Goal: Task Accomplishment & Management: Manage account settings

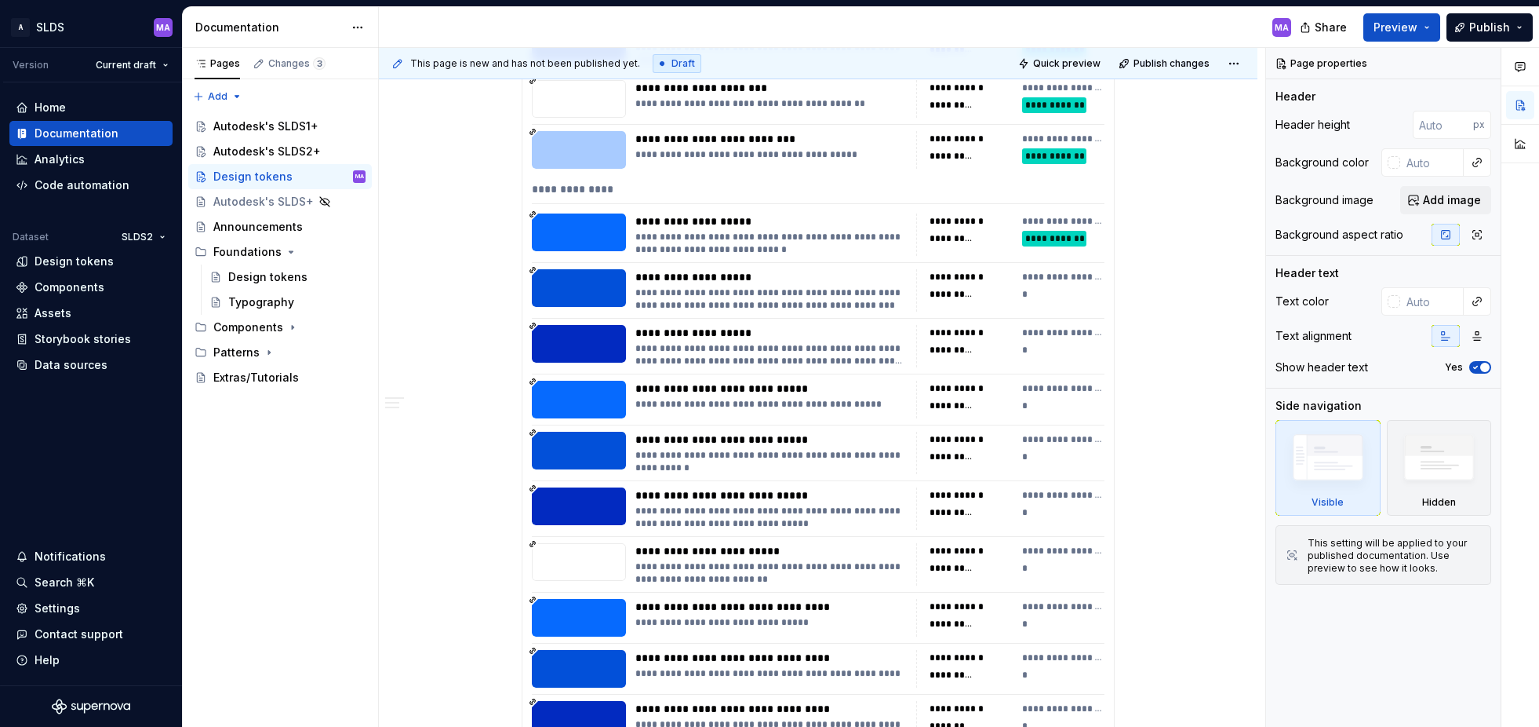
scroll to position [865, 0]
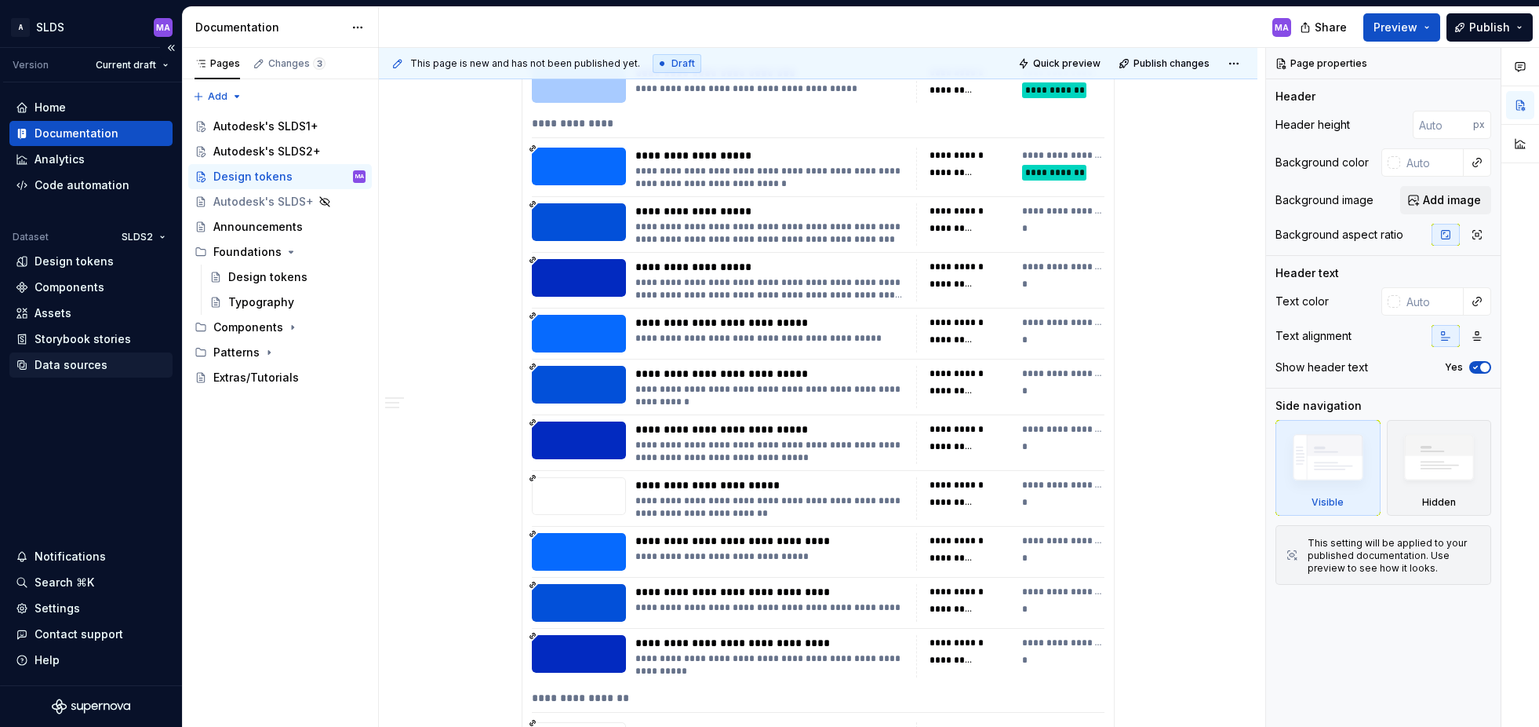
click at [78, 364] on div "Data sources" at bounding box center [71, 365] width 73 height 16
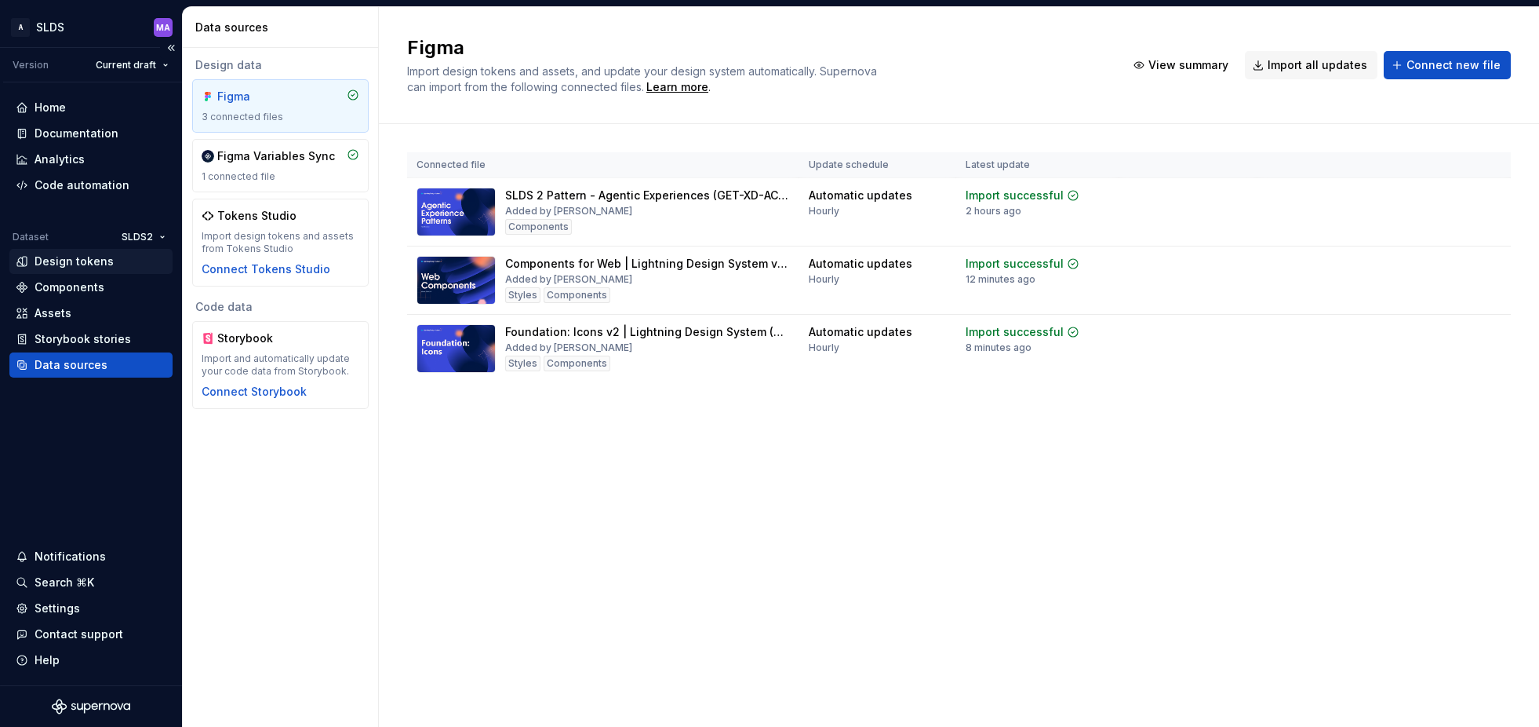
click at [65, 264] on div "Design tokens" at bounding box center [74, 261] width 79 height 16
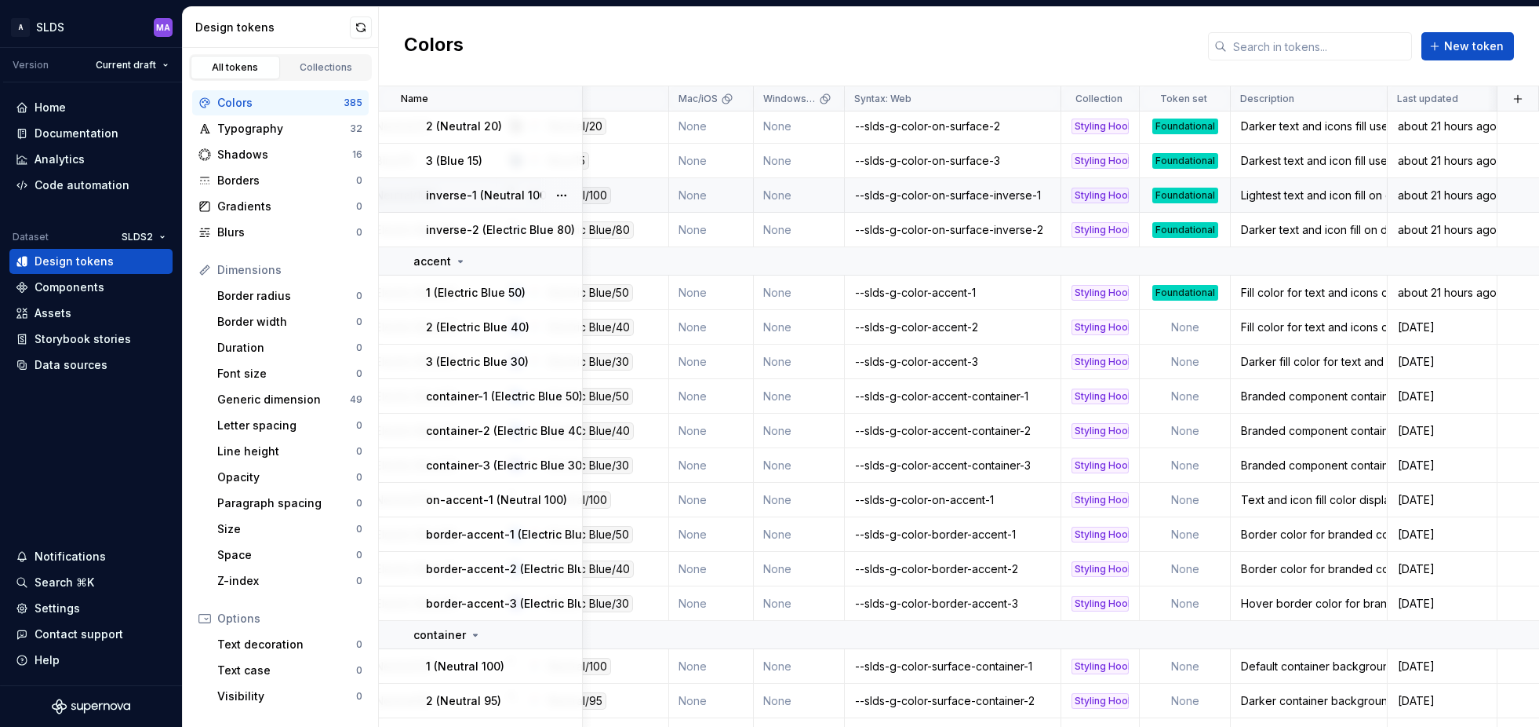
scroll to position [259, 259]
click at [1186, 323] on td "None" at bounding box center [1185, 328] width 91 height 35
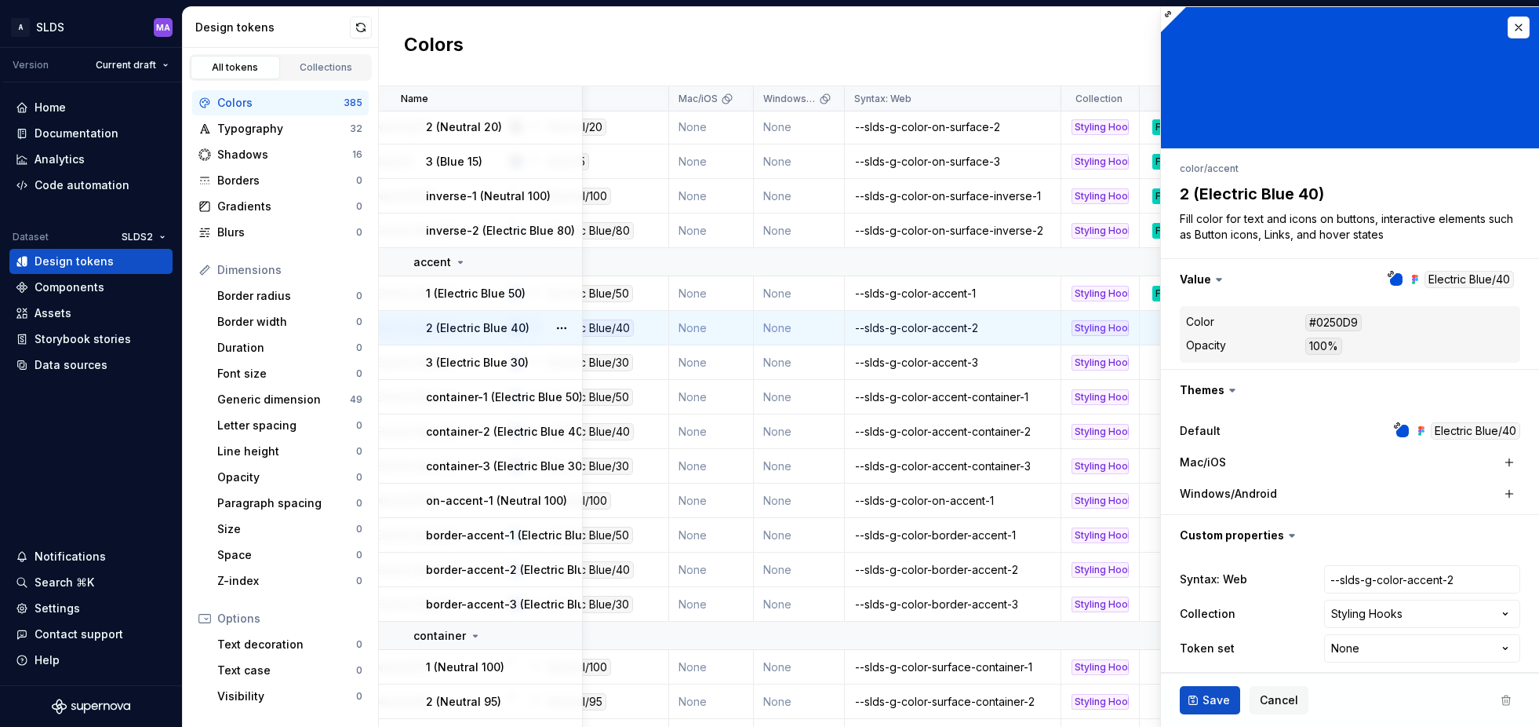
type textarea "*"
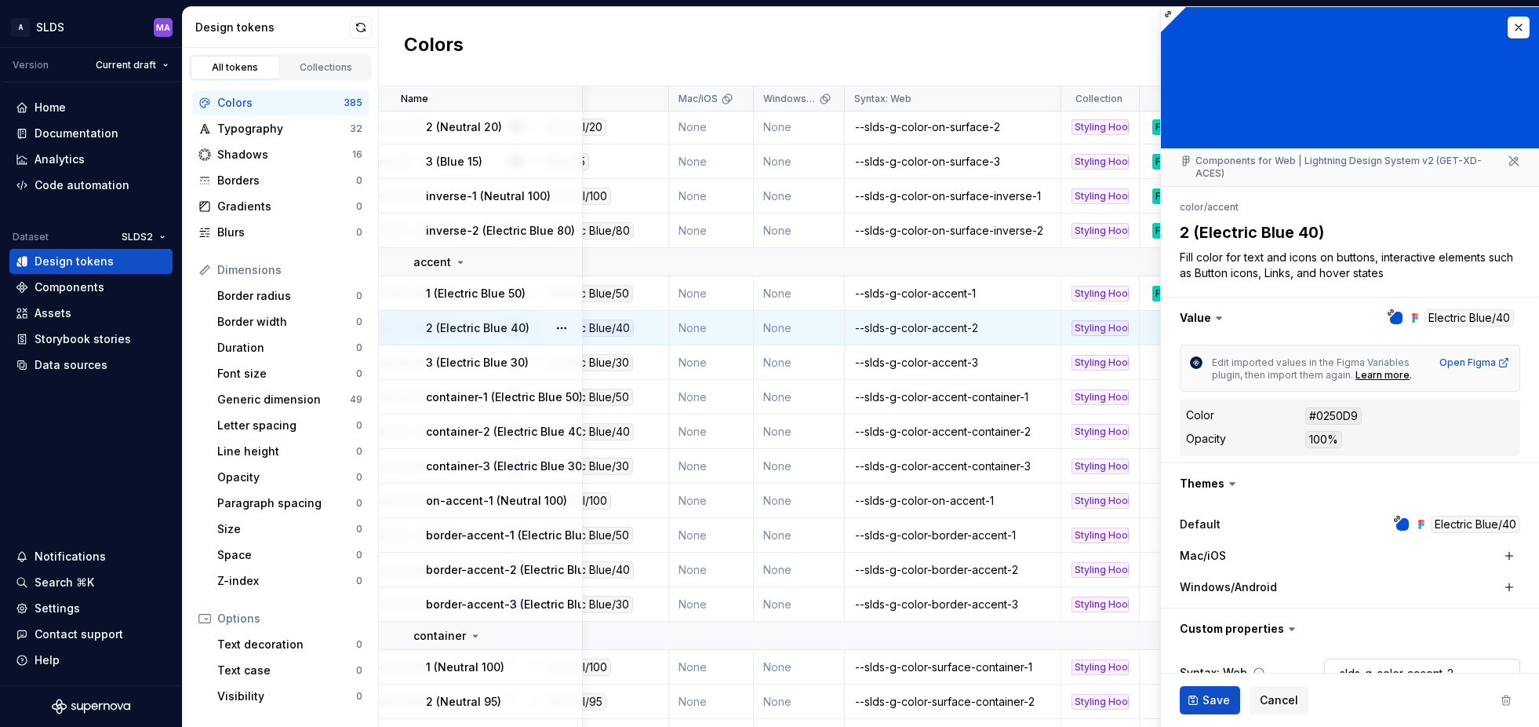
scroll to position [90, 0]
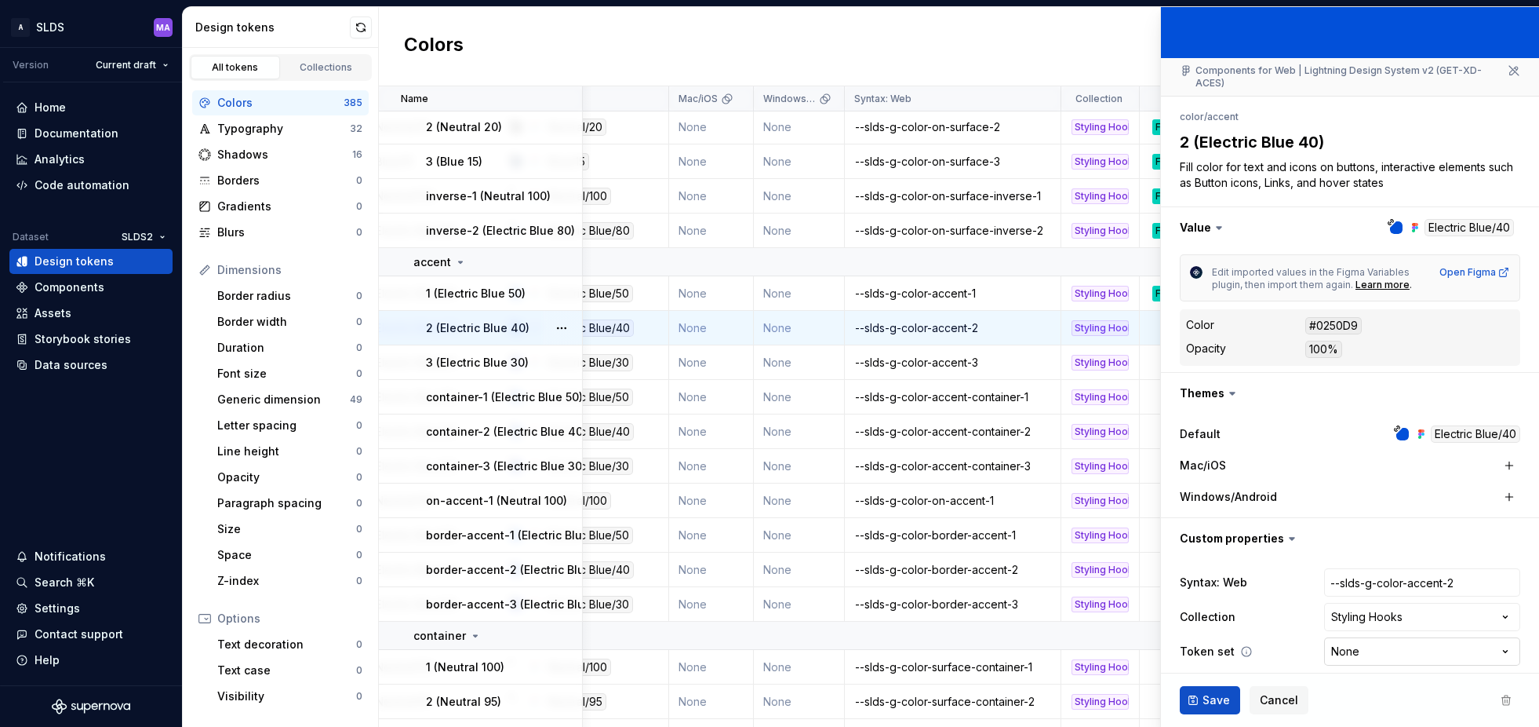
click at [1399, 643] on html "A SLDS MA Version Current draft Home Documentation Analytics Code automation Da…" at bounding box center [769, 363] width 1539 height 727
select select "**********"
click at [1200, 694] on button "Save" at bounding box center [1210, 700] width 60 height 28
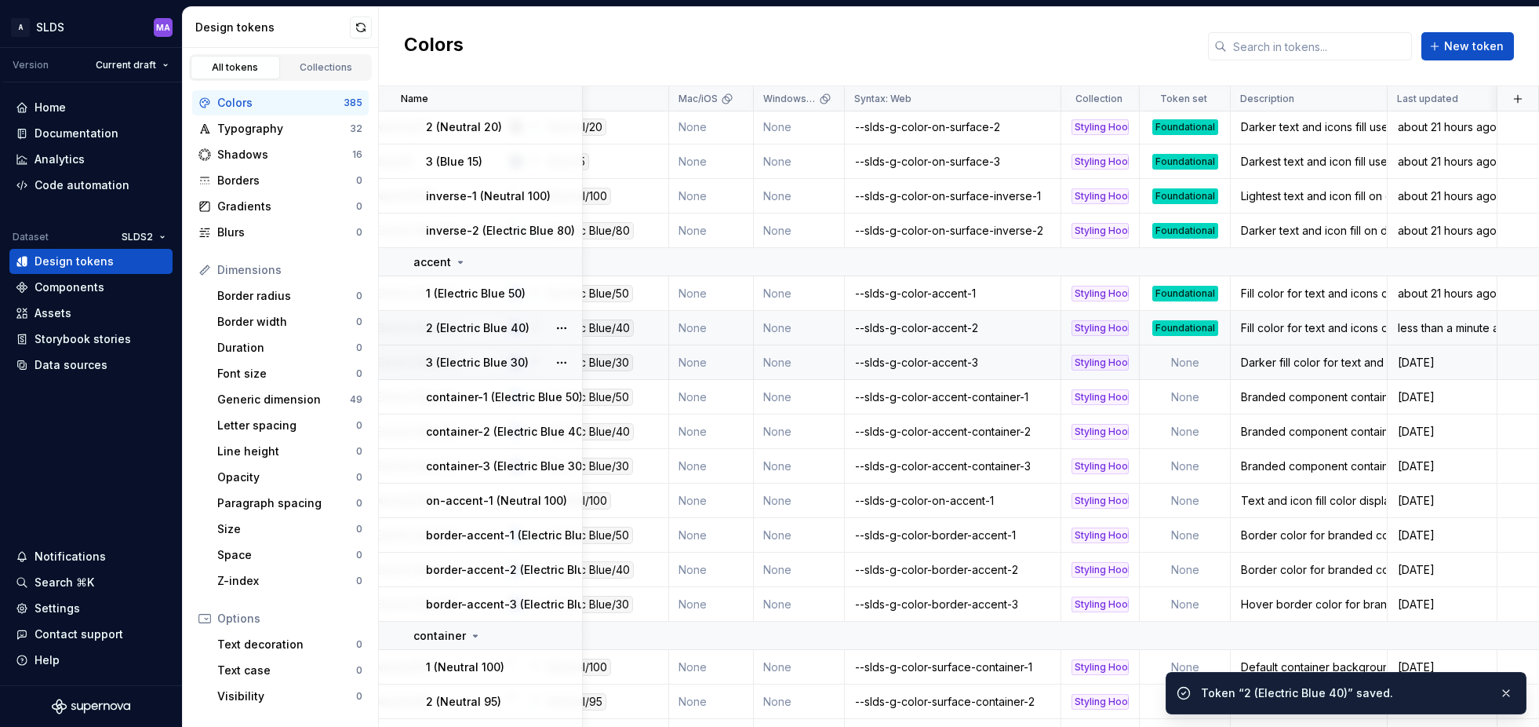
click at [1189, 365] on td "None" at bounding box center [1185, 362] width 91 height 35
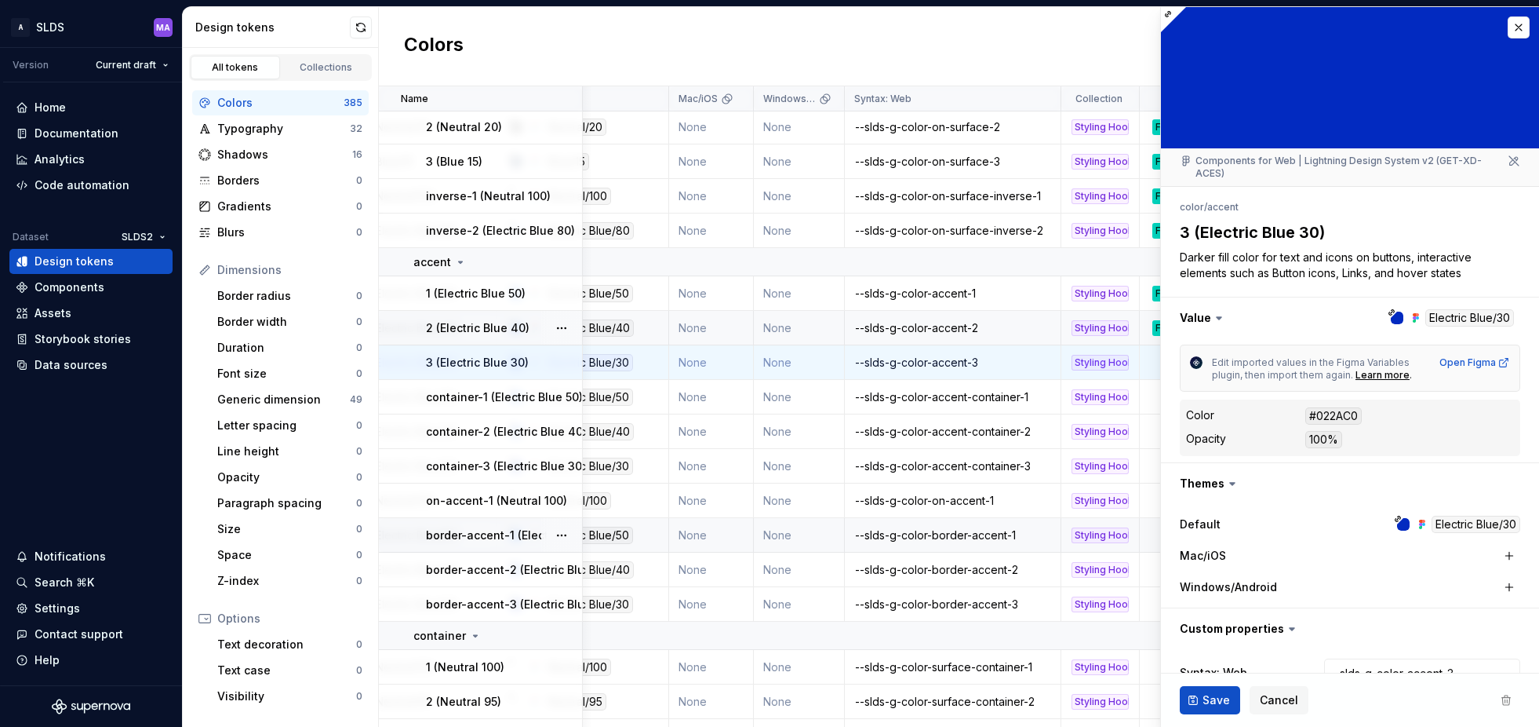
type textarea "*"
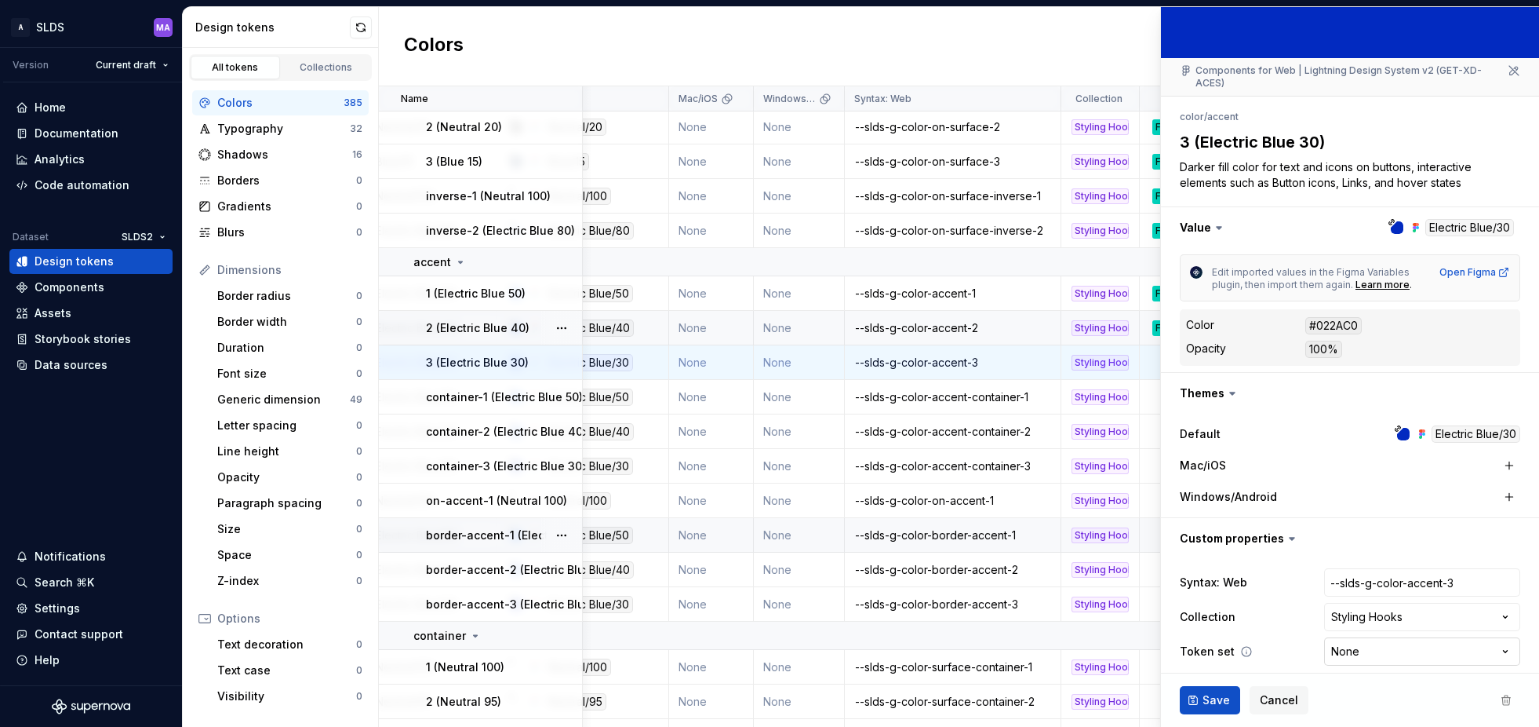
click at [1379, 632] on html "A SLDS MA Version Current draft Home Documentation Analytics Code automation Da…" at bounding box center [769, 363] width 1539 height 727
select select "**********"
click at [1201, 704] on button "Save" at bounding box center [1210, 700] width 60 height 28
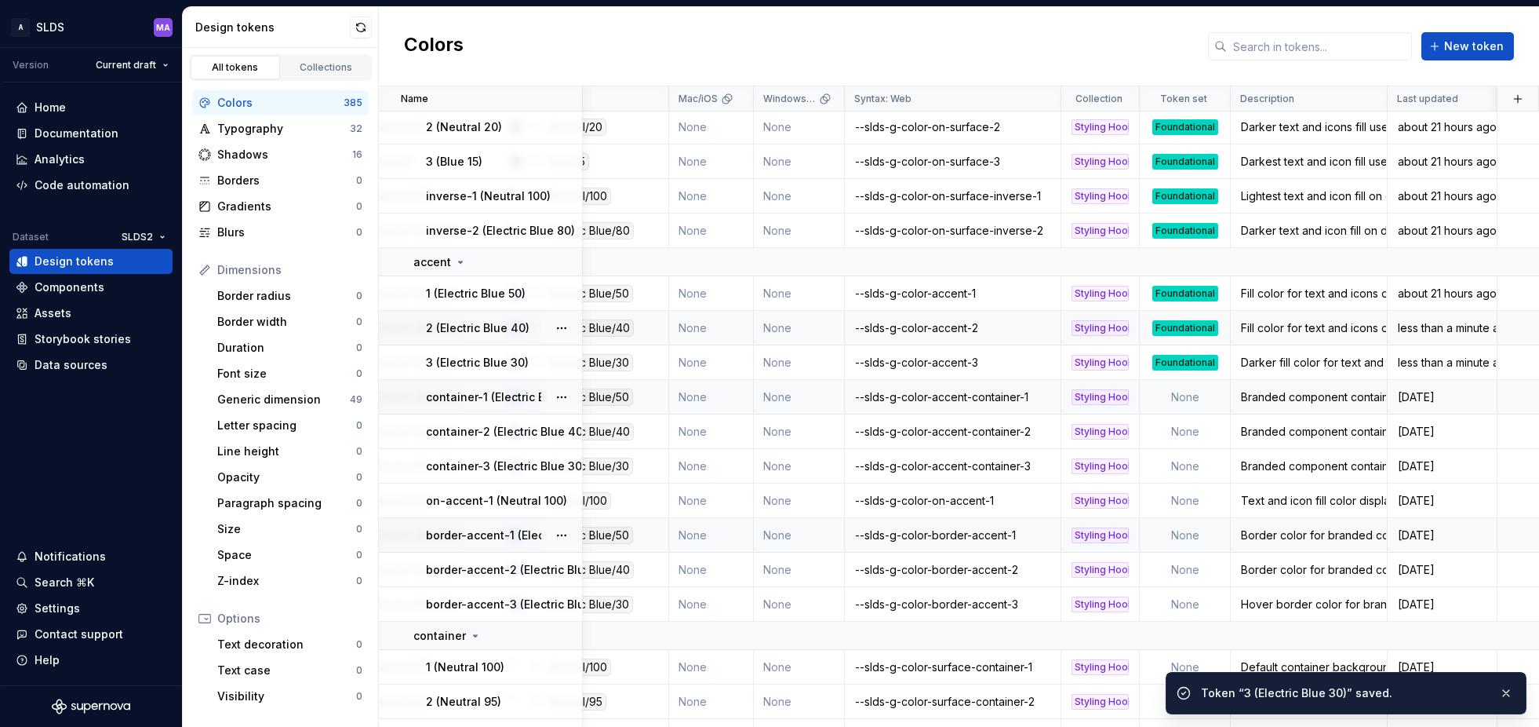
click at [1189, 393] on td "None" at bounding box center [1185, 397] width 91 height 35
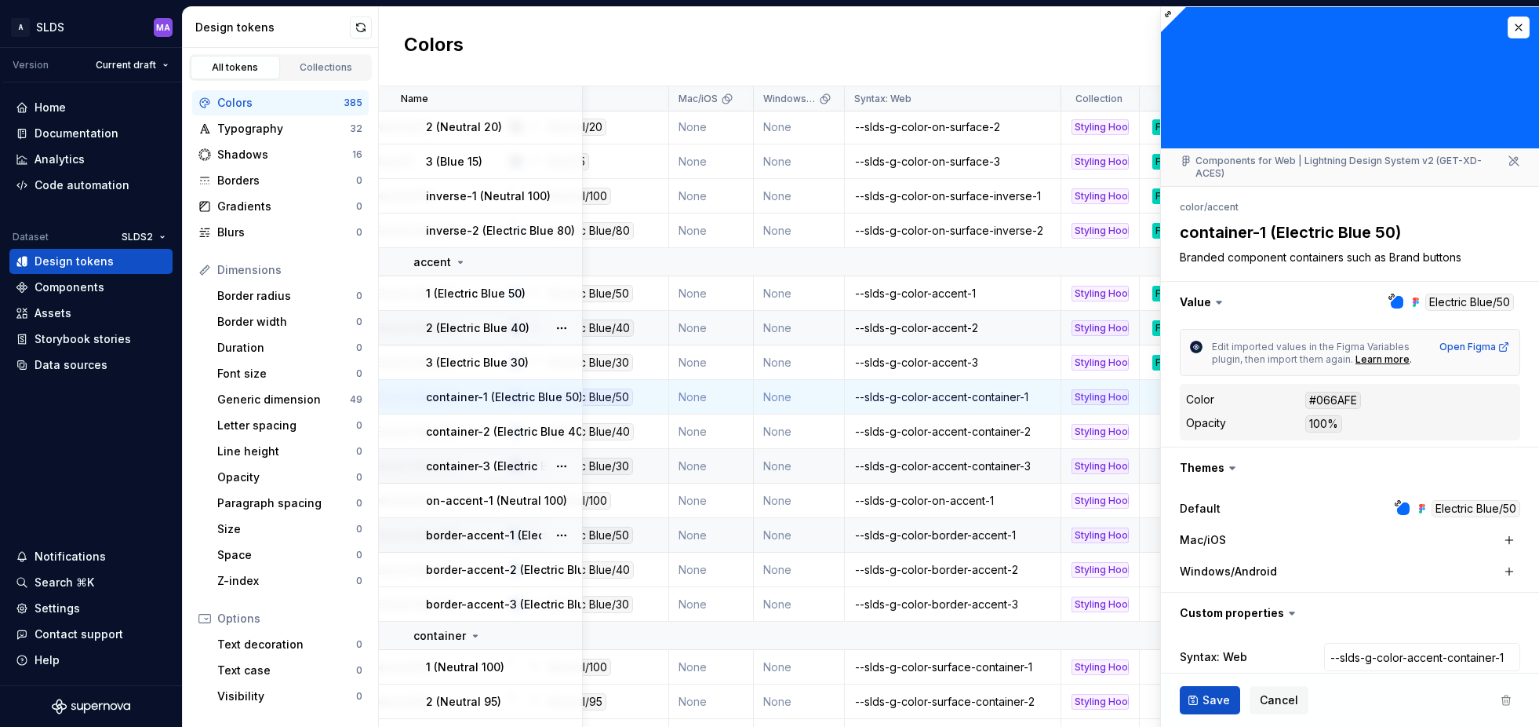
scroll to position [75, 0]
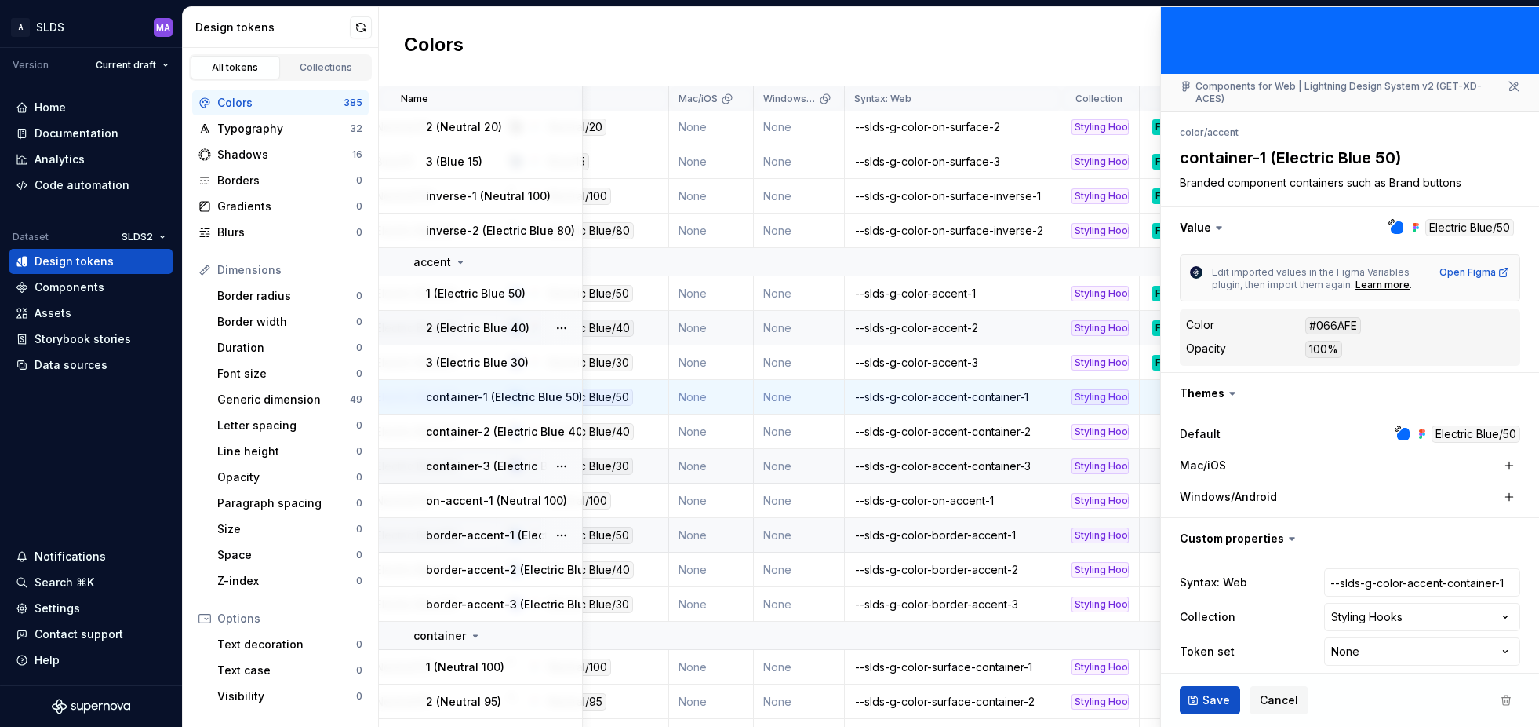
type textarea "*"
click at [1369, 641] on html "A SLDS MA Version Current draft Home Documentation Analytics Code automation Da…" at bounding box center [769, 363] width 1539 height 727
select select "**********"
drag, startPoint x: 1214, startPoint y: 703, endPoint x: 1193, endPoint y: 687, distance: 25.7
click at [1214, 703] on span "Save" at bounding box center [1216, 700] width 27 height 16
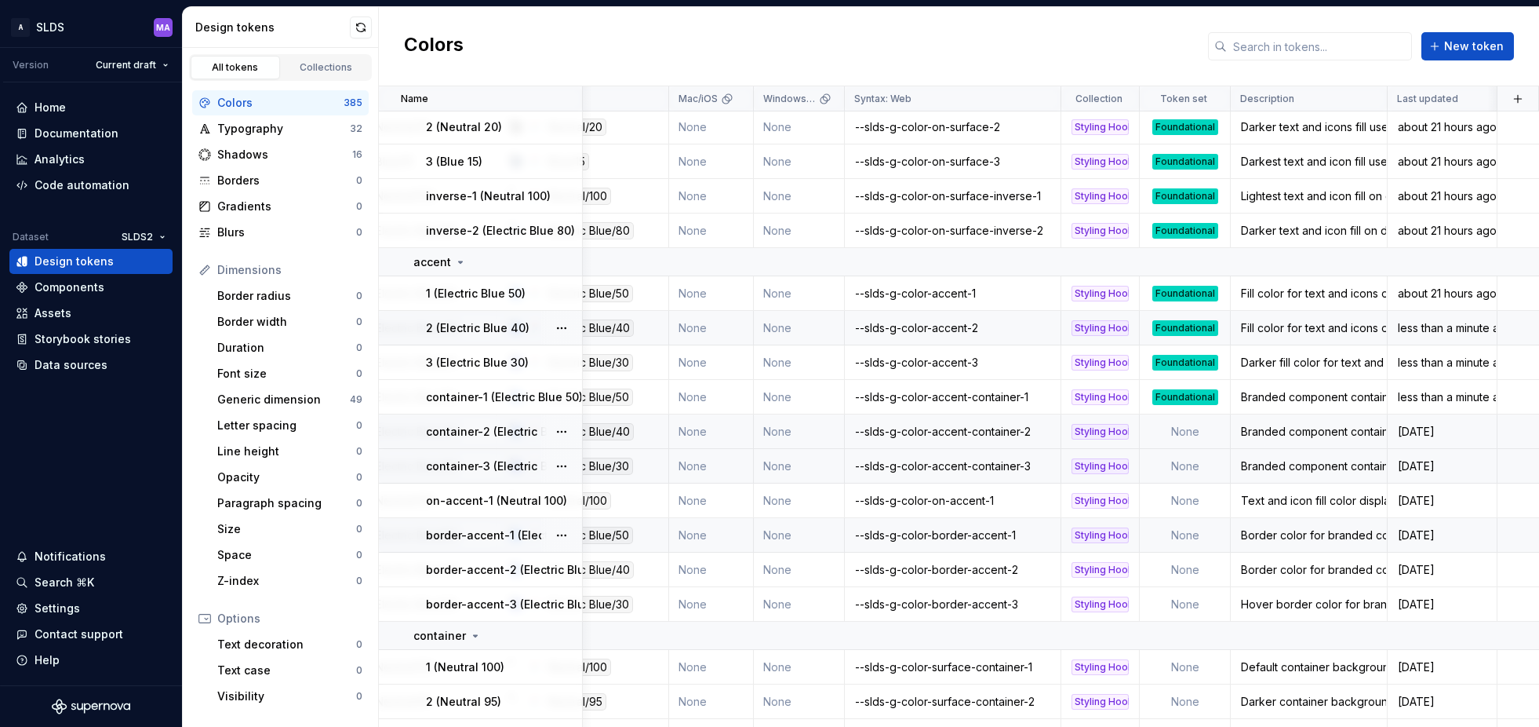
click at [1178, 428] on td "None" at bounding box center [1185, 431] width 91 height 35
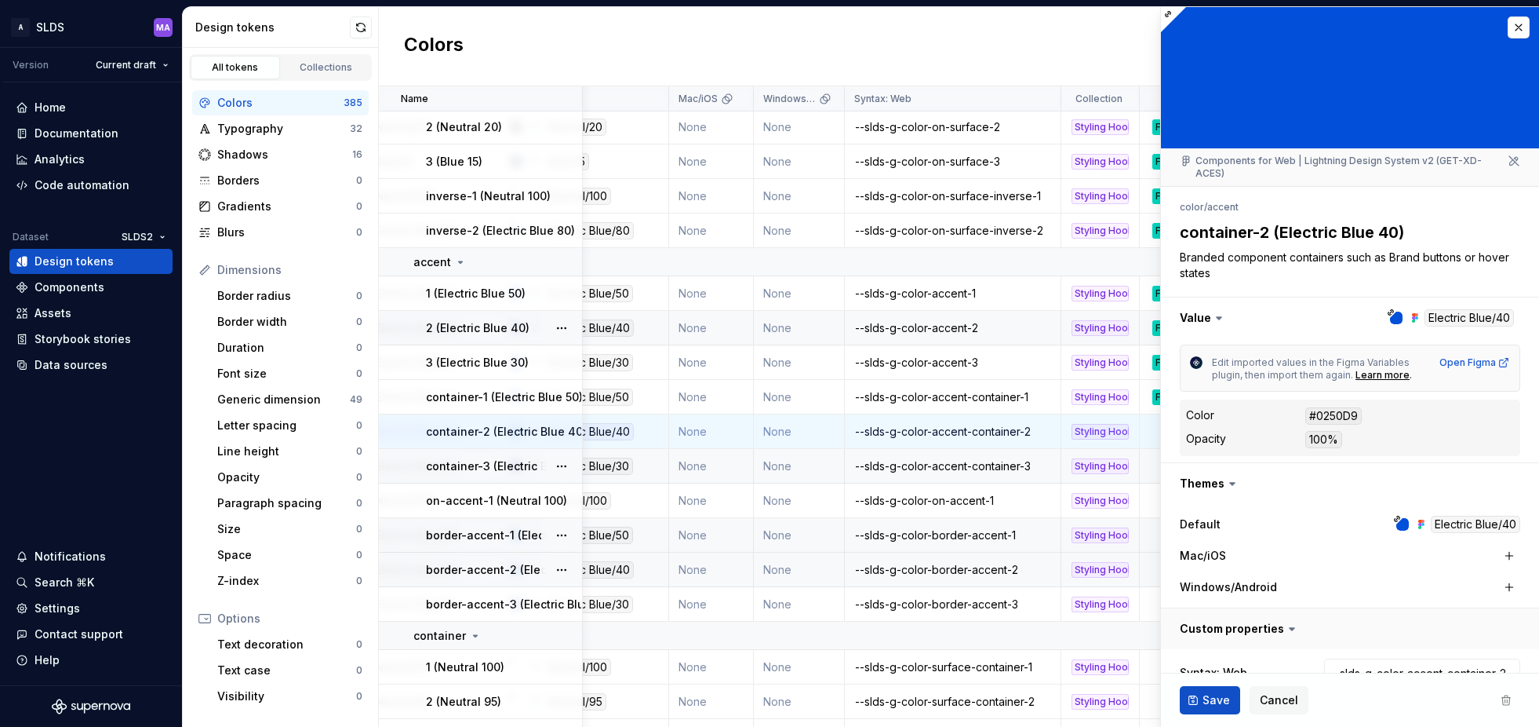
scroll to position [90, 0]
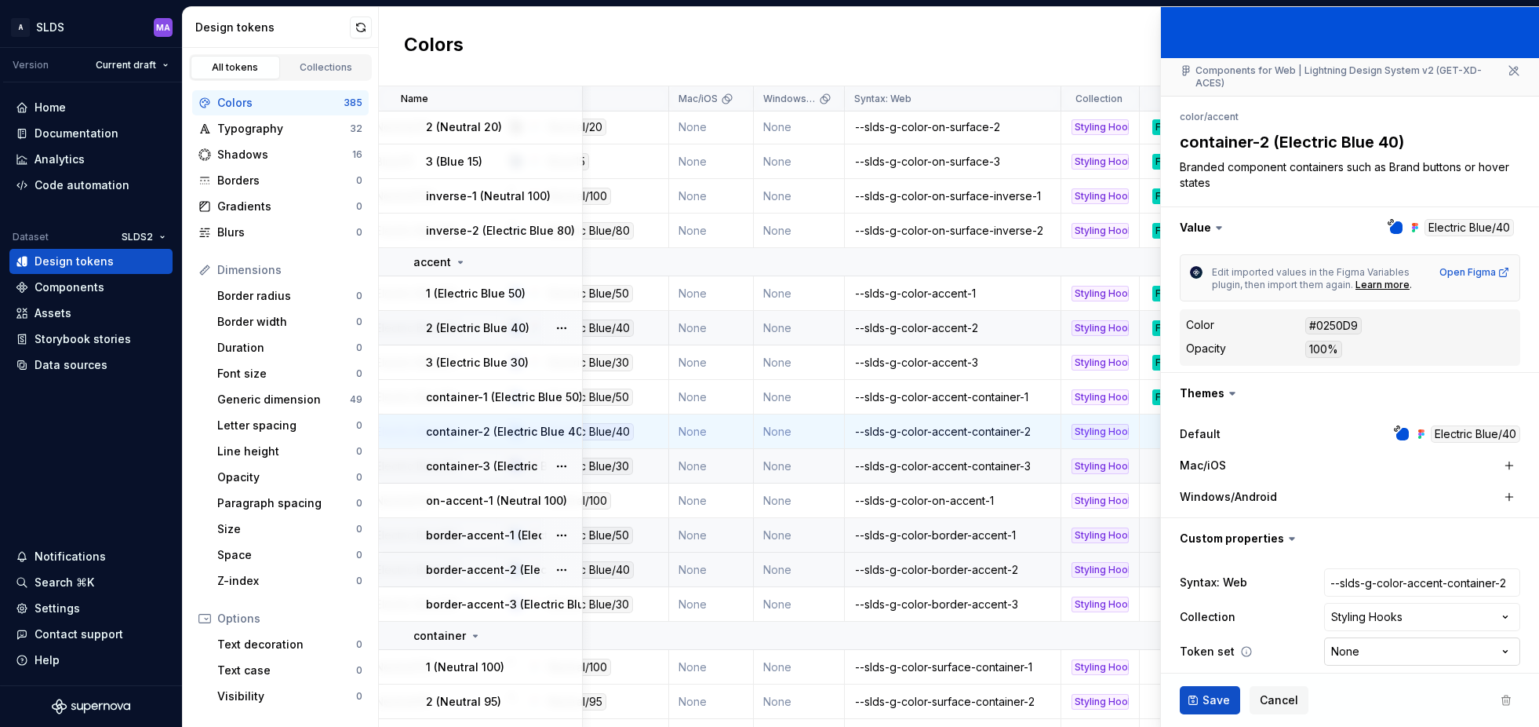
type textarea "*"
click at [1397, 636] on html "A SLDS MA Version Current draft Home Documentation Analytics Code automation Da…" at bounding box center [769, 363] width 1539 height 727
select select "**********"
click at [1210, 698] on span "Save" at bounding box center [1216, 700] width 27 height 16
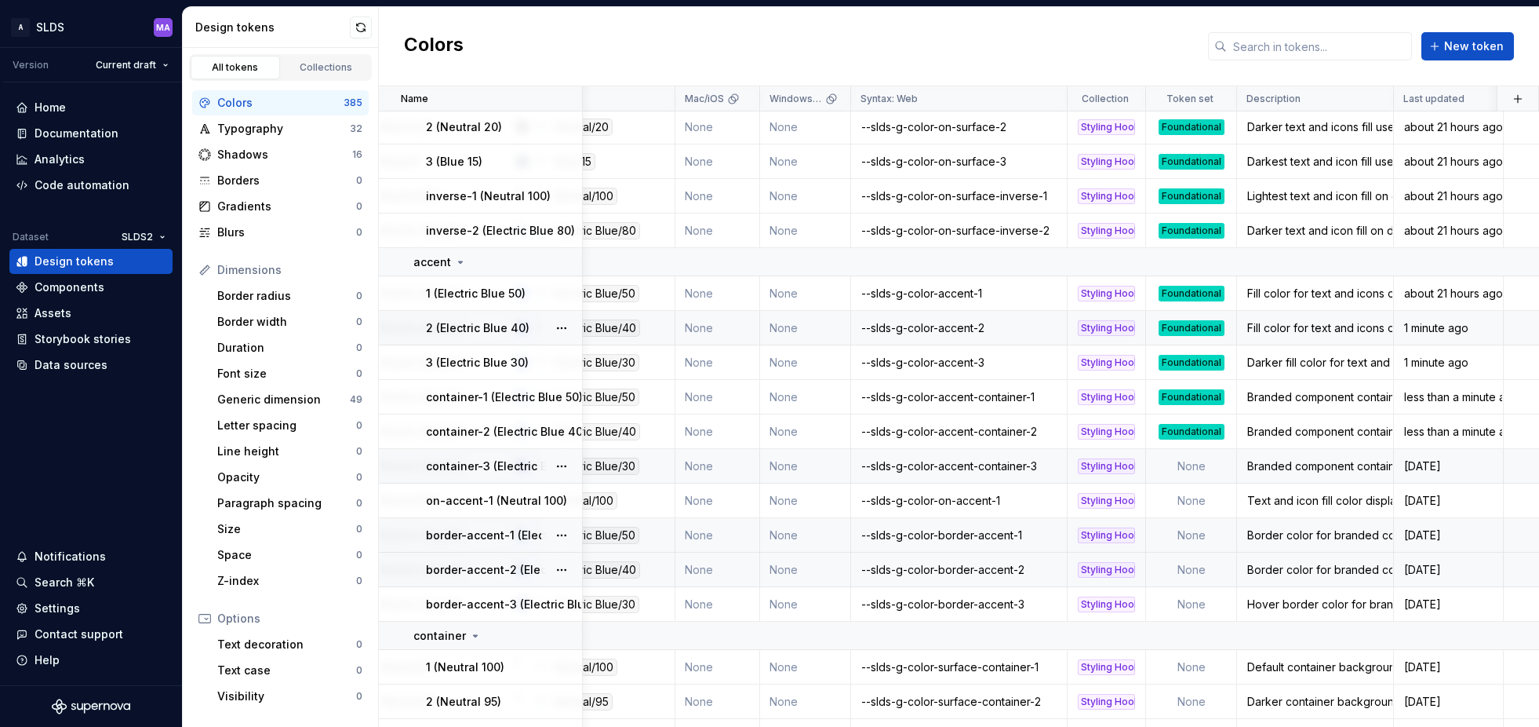
click at [1199, 467] on td "None" at bounding box center [1191, 466] width 91 height 35
type textarea "*"
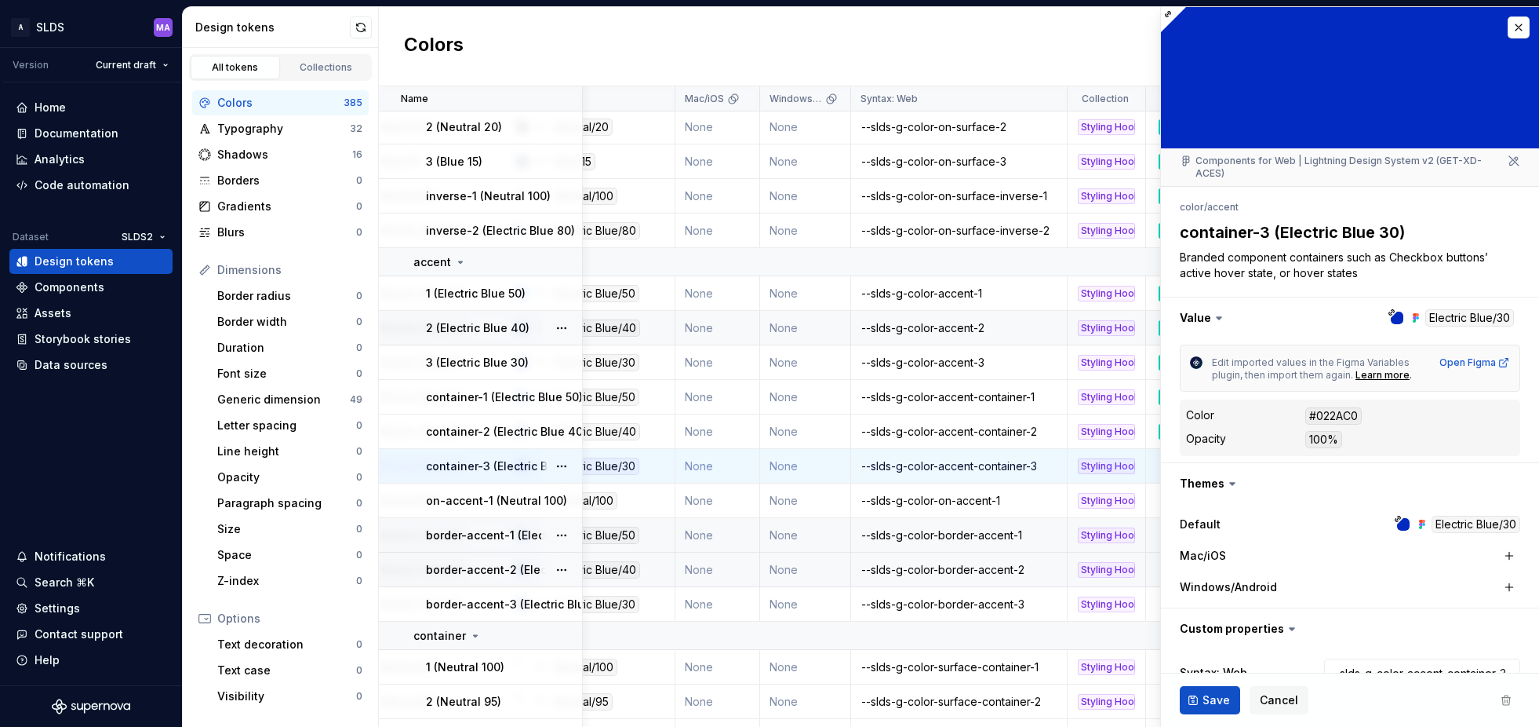
scroll to position [90, 0]
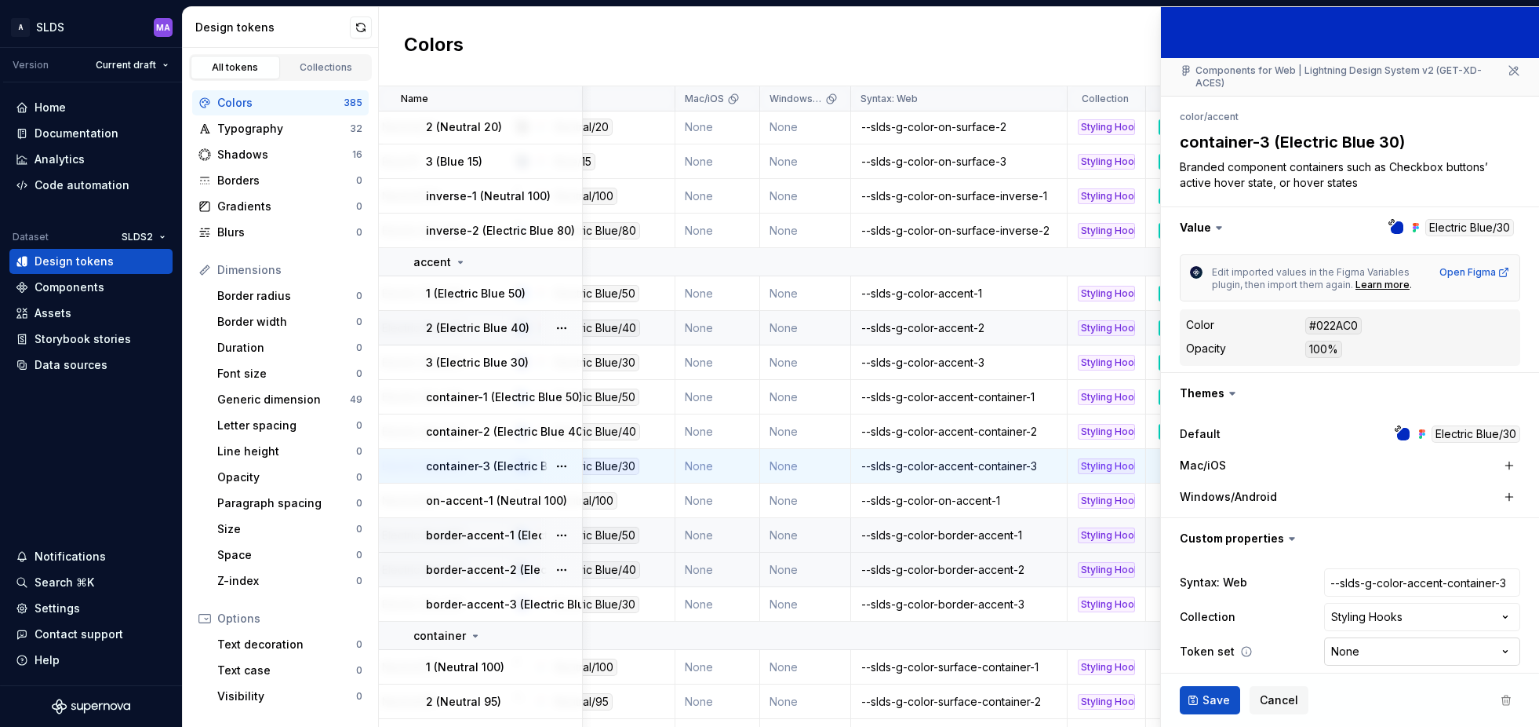
click at [1367, 649] on html "A SLDS MA Version Current draft Home Documentation Analytics Code automation Da…" at bounding box center [769, 363] width 1539 height 727
select select "**********"
click at [1210, 697] on span "Save" at bounding box center [1216, 700] width 27 height 16
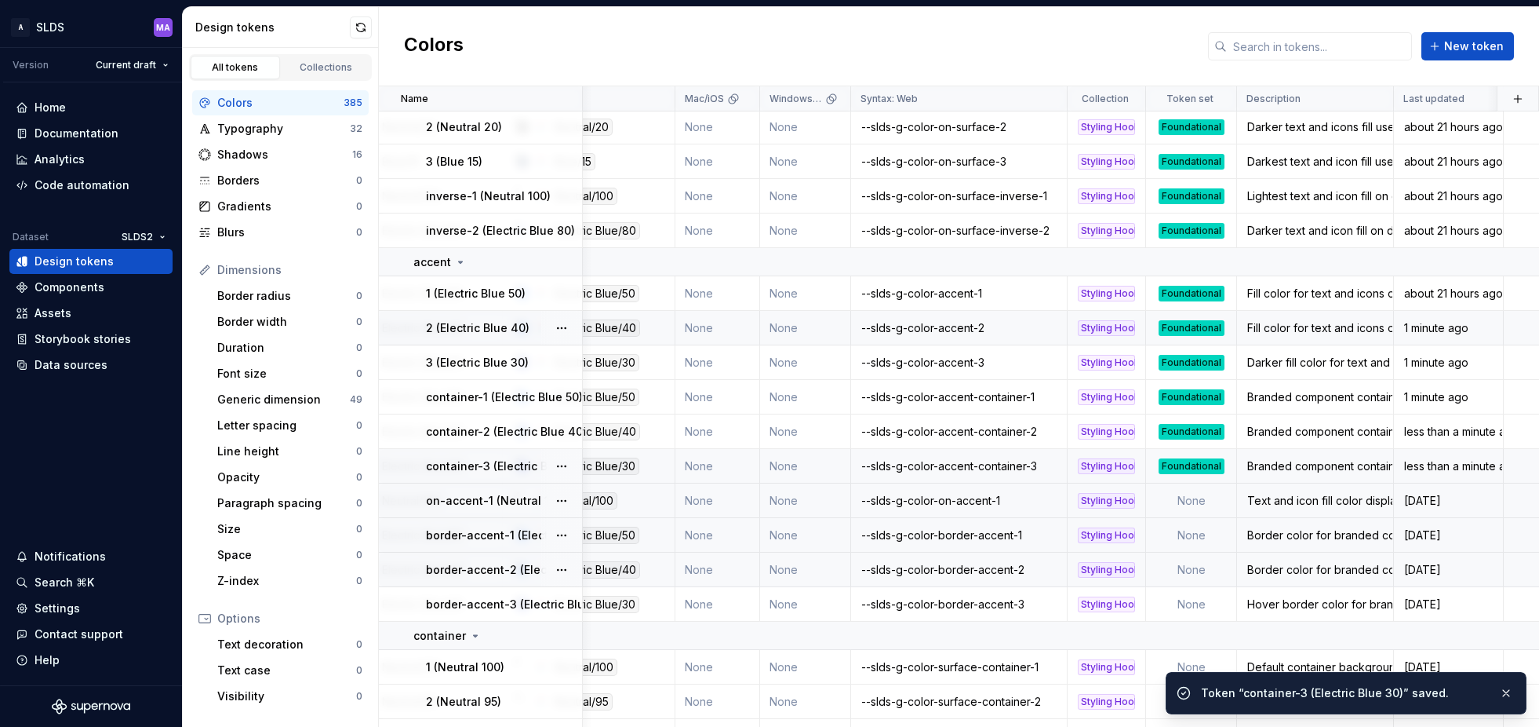
click at [1190, 501] on td "None" at bounding box center [1191, 500] width 91 height 35
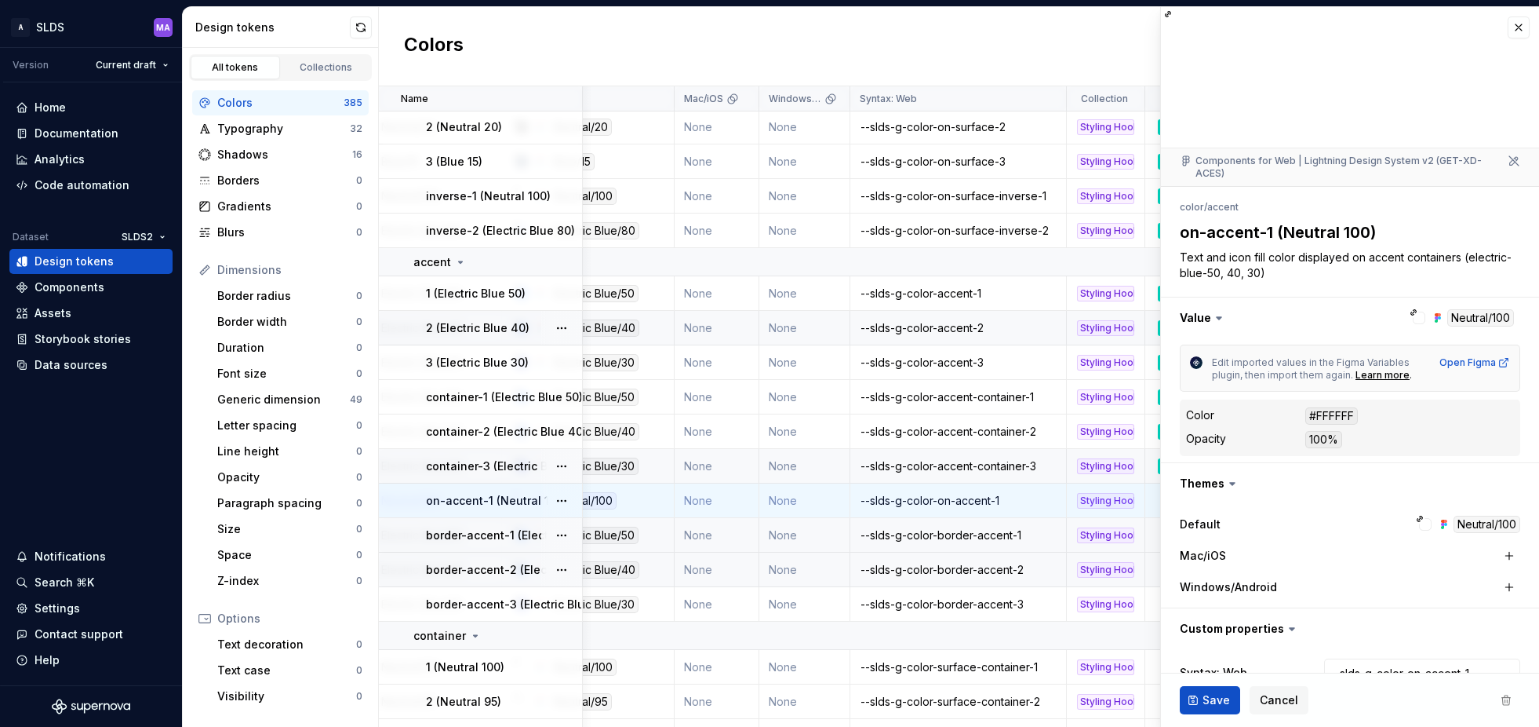
scroll to position [90, 0]
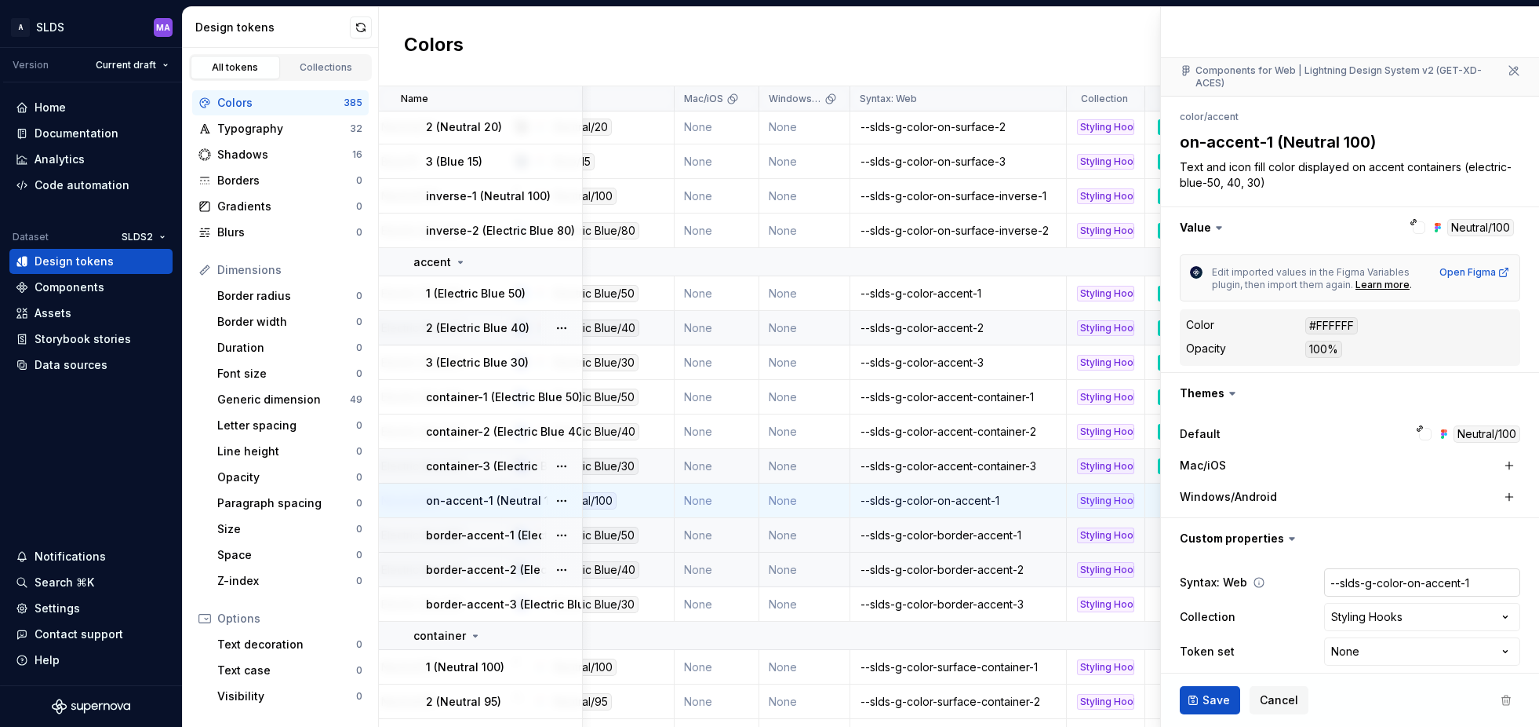
type textarea "*"
click at [1378, 636] on html "A SLDS MA Version Current draft Home Documentation Analytics Code automation Da…" at bounding box center [769, 363] width 1539 height 727
select select "**********"
click at [1208, 703] on span "Save" at bounding box center [1216, 700] width 27 height 16
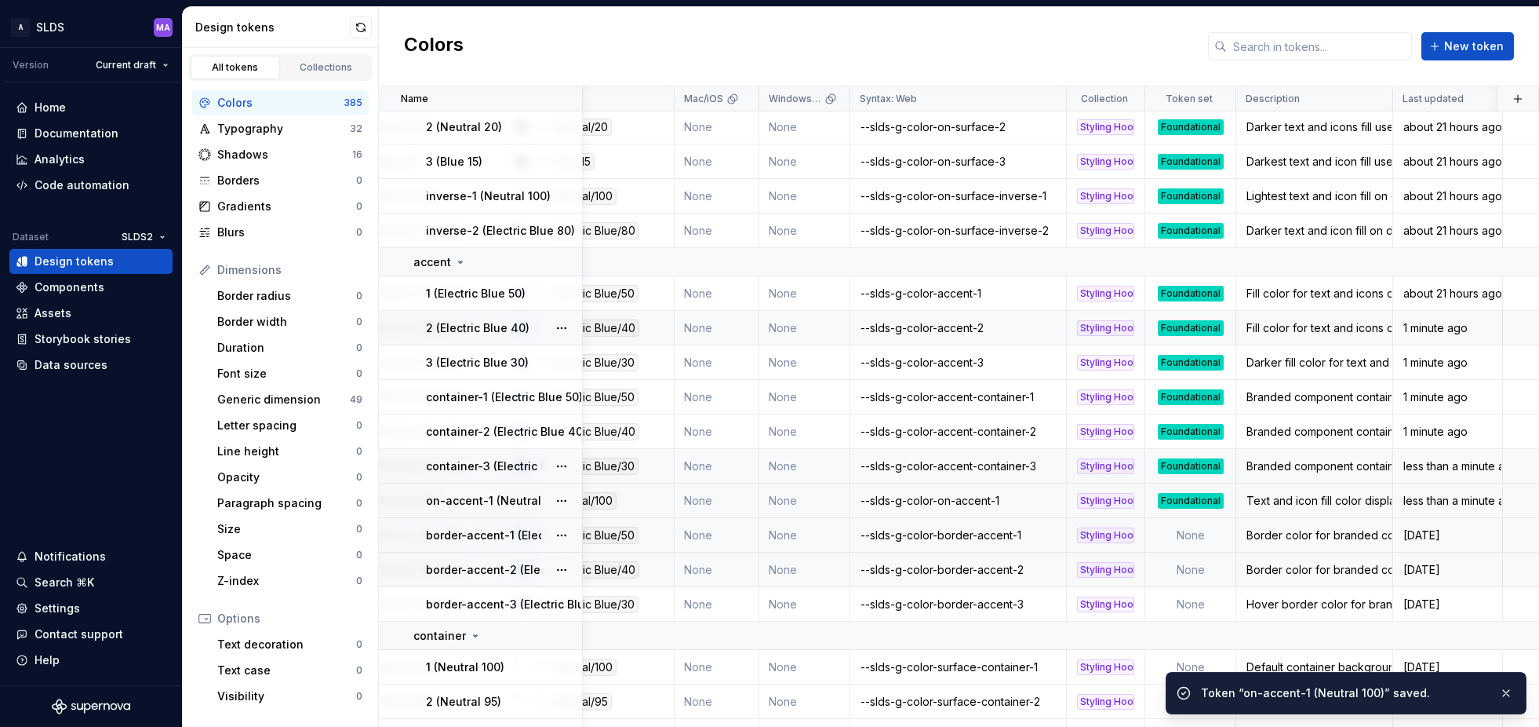
click at [1204, 534] on td "None" at bounding box center [1190, 535] width 91 height 35
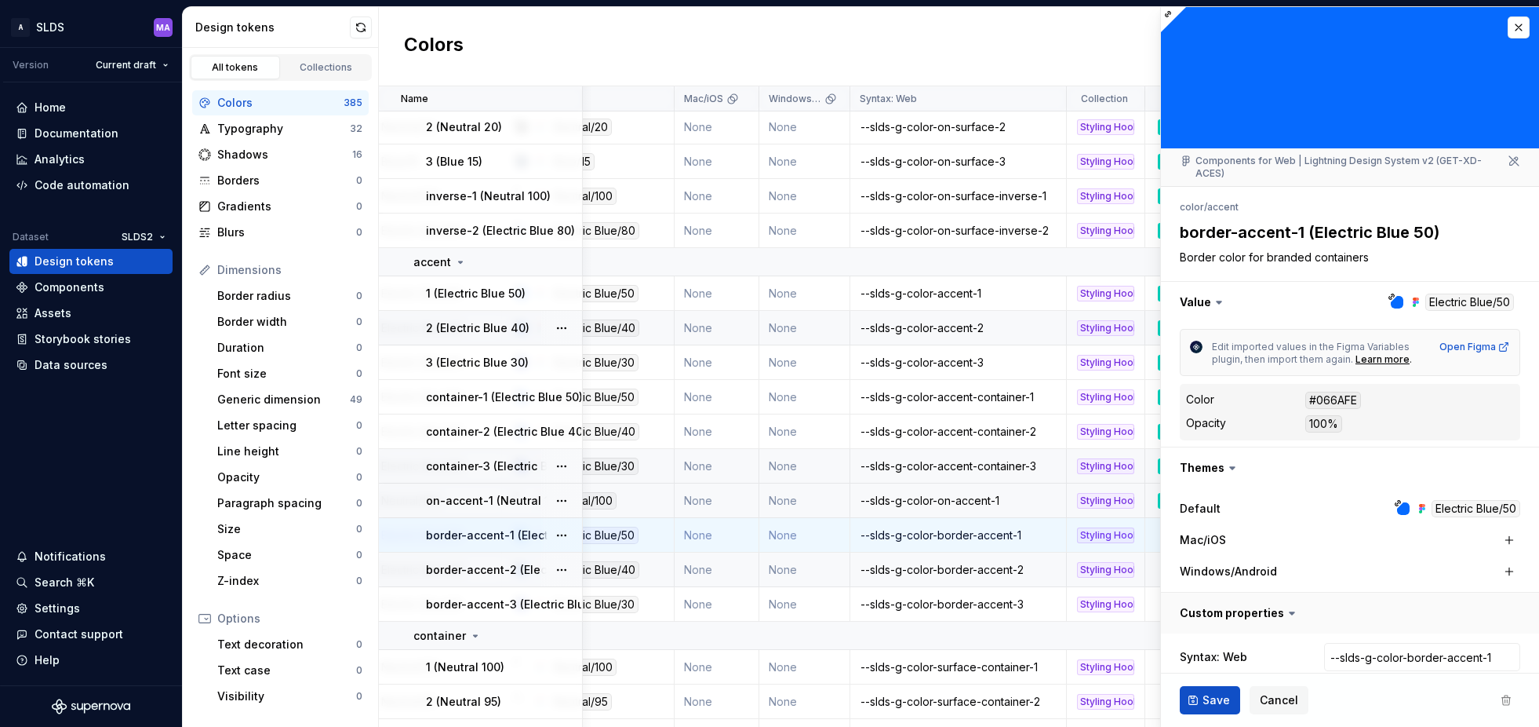
type textarea "*"
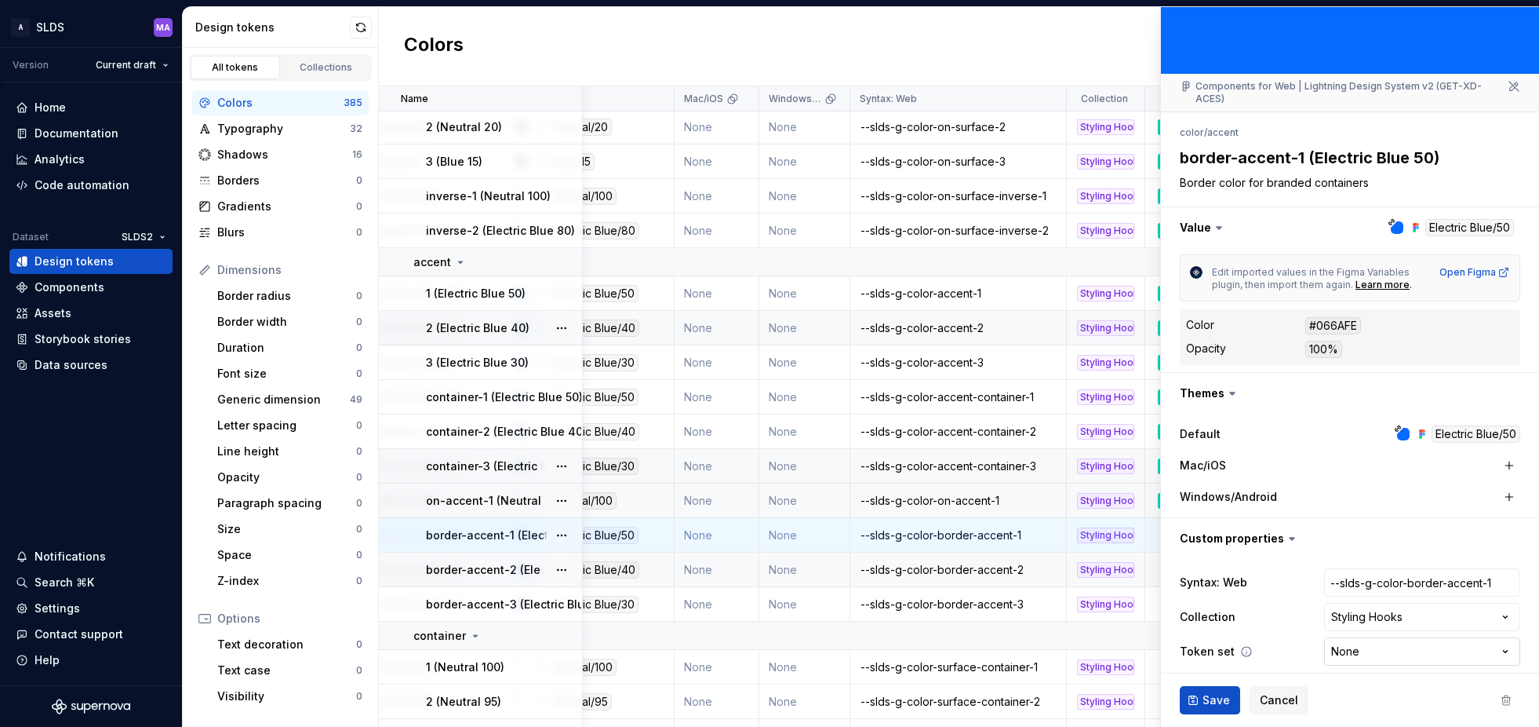
click at [1376, 639] on html "A SLDS MA Version Current draft Home Documentation Analytics Code automation Da…" at bounding box center [769, 363] width 1539 height 727
select select "**********"
click at [1209, 703] on span "Save" at bounding box center [1216, 700] width 27 height 16
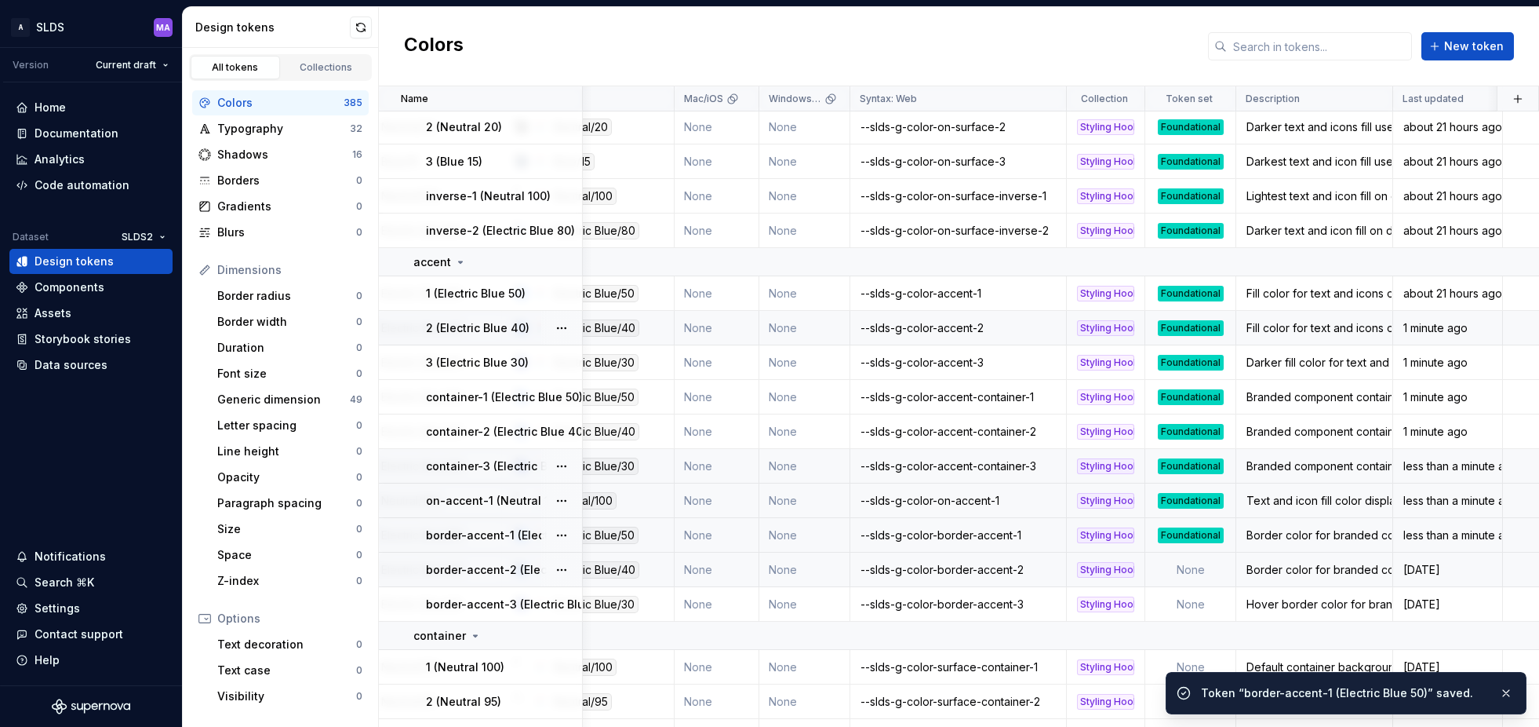
click at [1184, 564] on td "None" at bounding box center [1190, 569] width 91 height 35
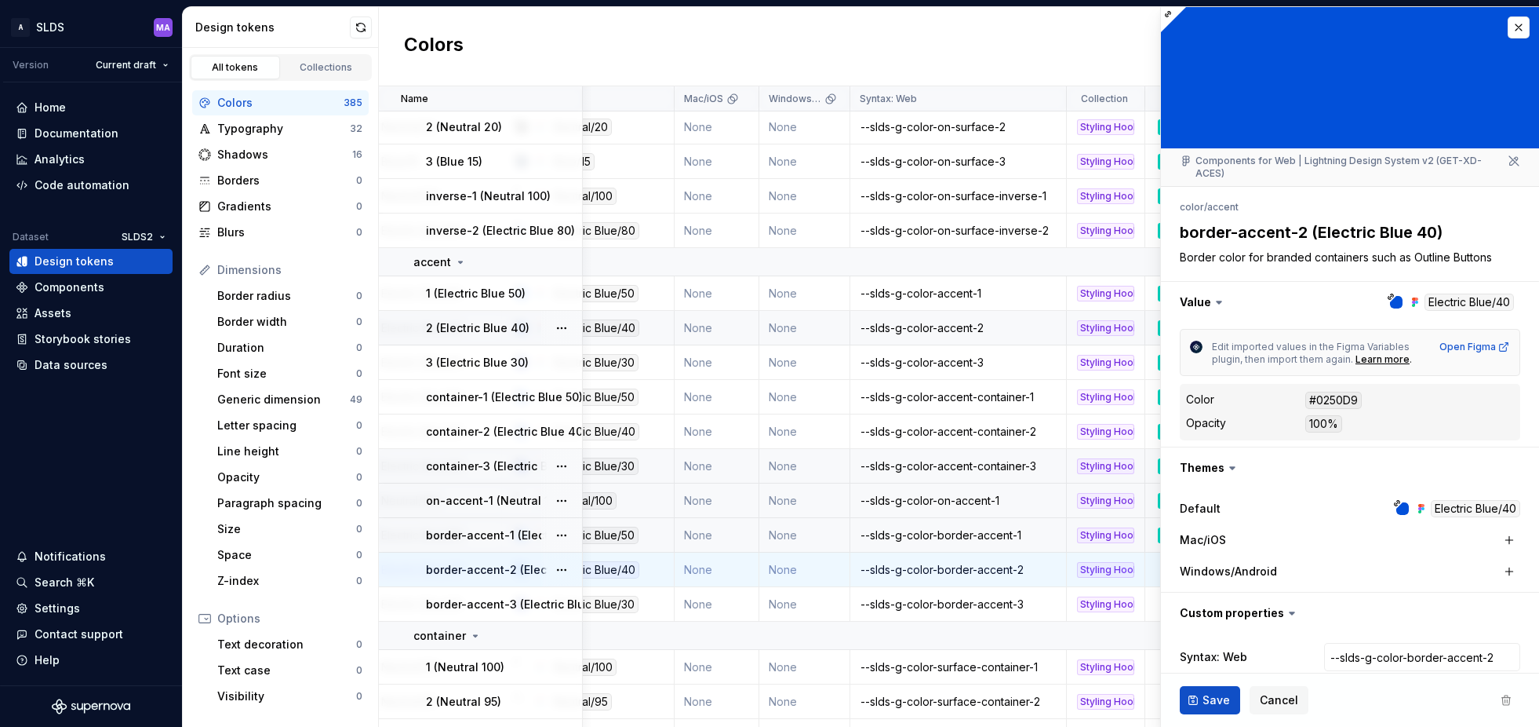
type textarea "*"
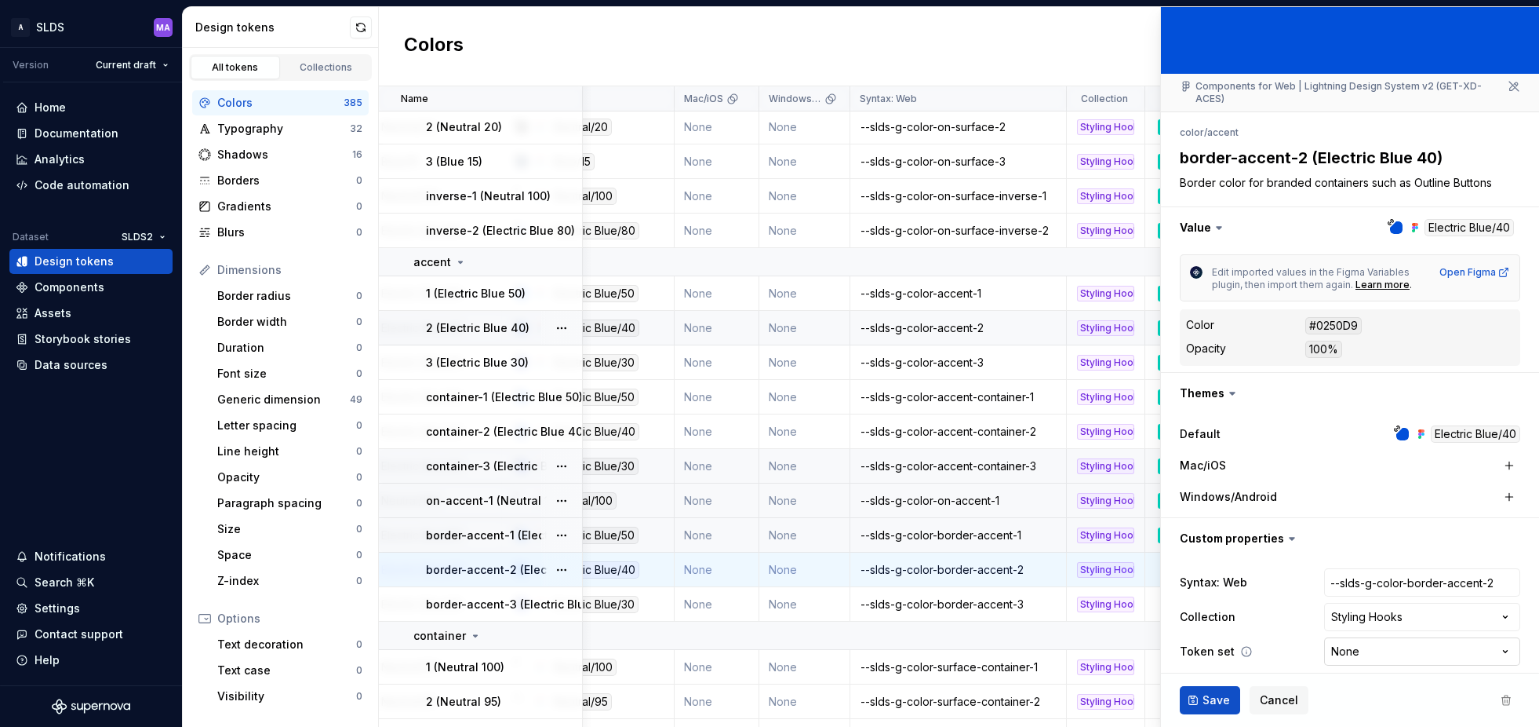
click at [1376, 639] on html "A SLDS MA Version Current draft Home Documentation Analytics Code automation Da…" at bounding box center [769, 363] width 1539 height 727
select select "**********"
click at [1207, 699] on span "Save" at bounding box center [1216, 700] width 27 height 16
type textarea "*"
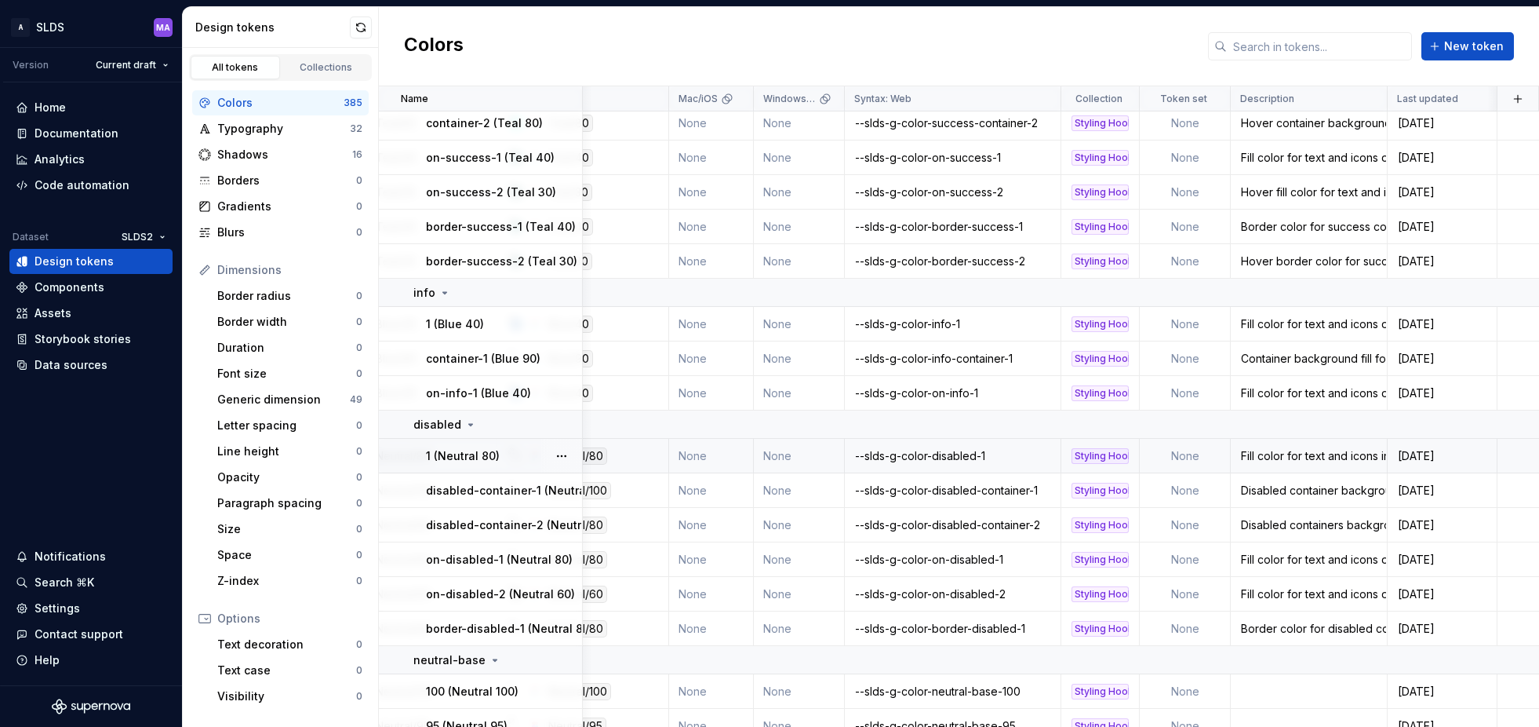
scroll to position [1673, 259]
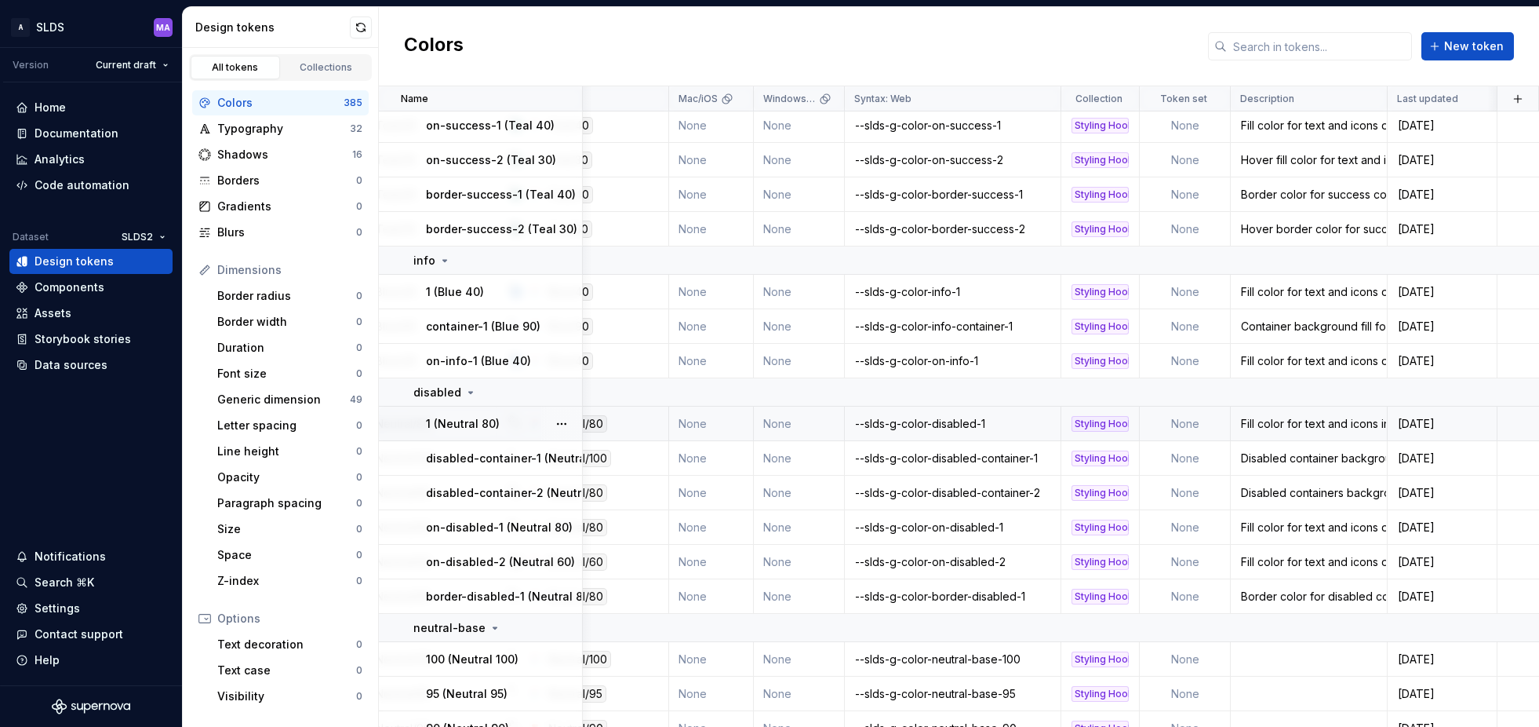
click at [1200, 426] on td "None" at bounding box center [1185, 423] width 91 height 35
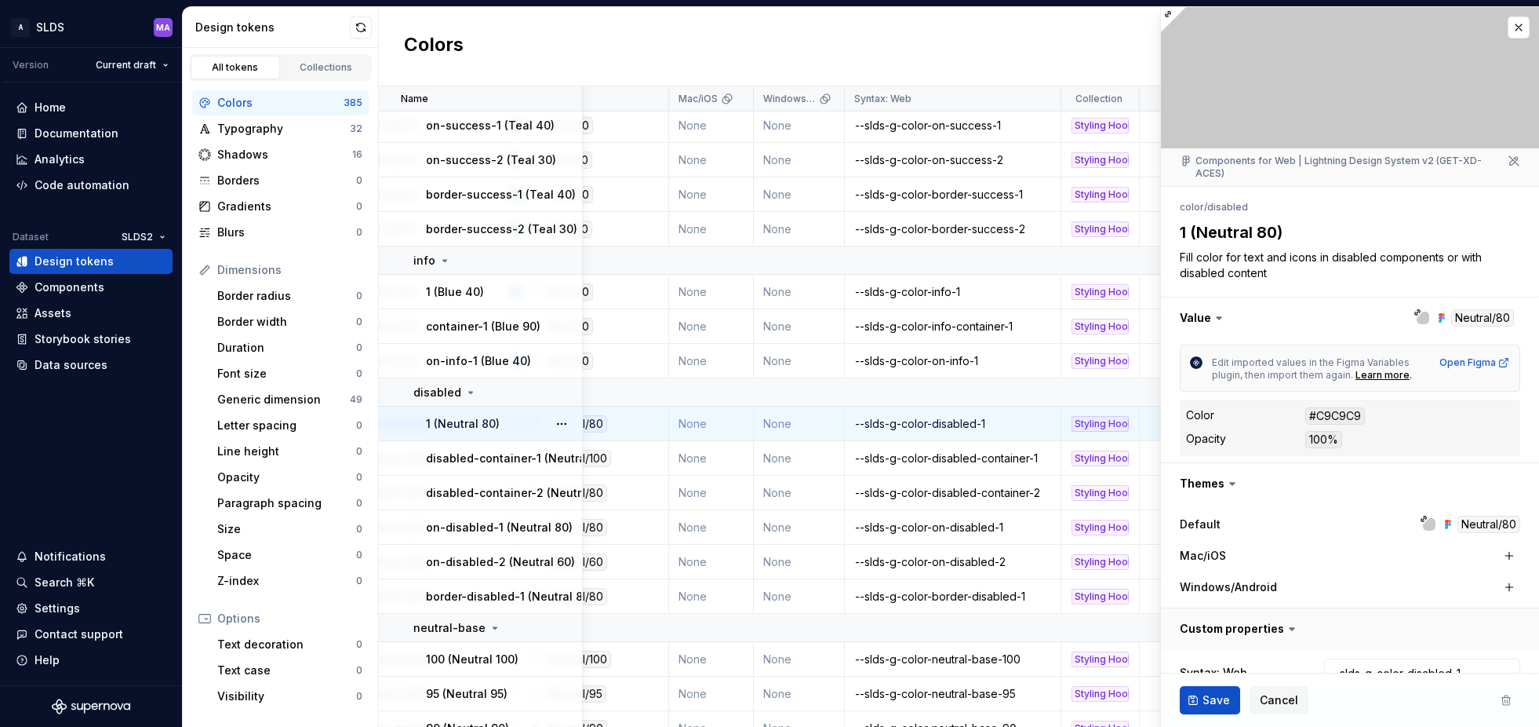
type textarea "*"
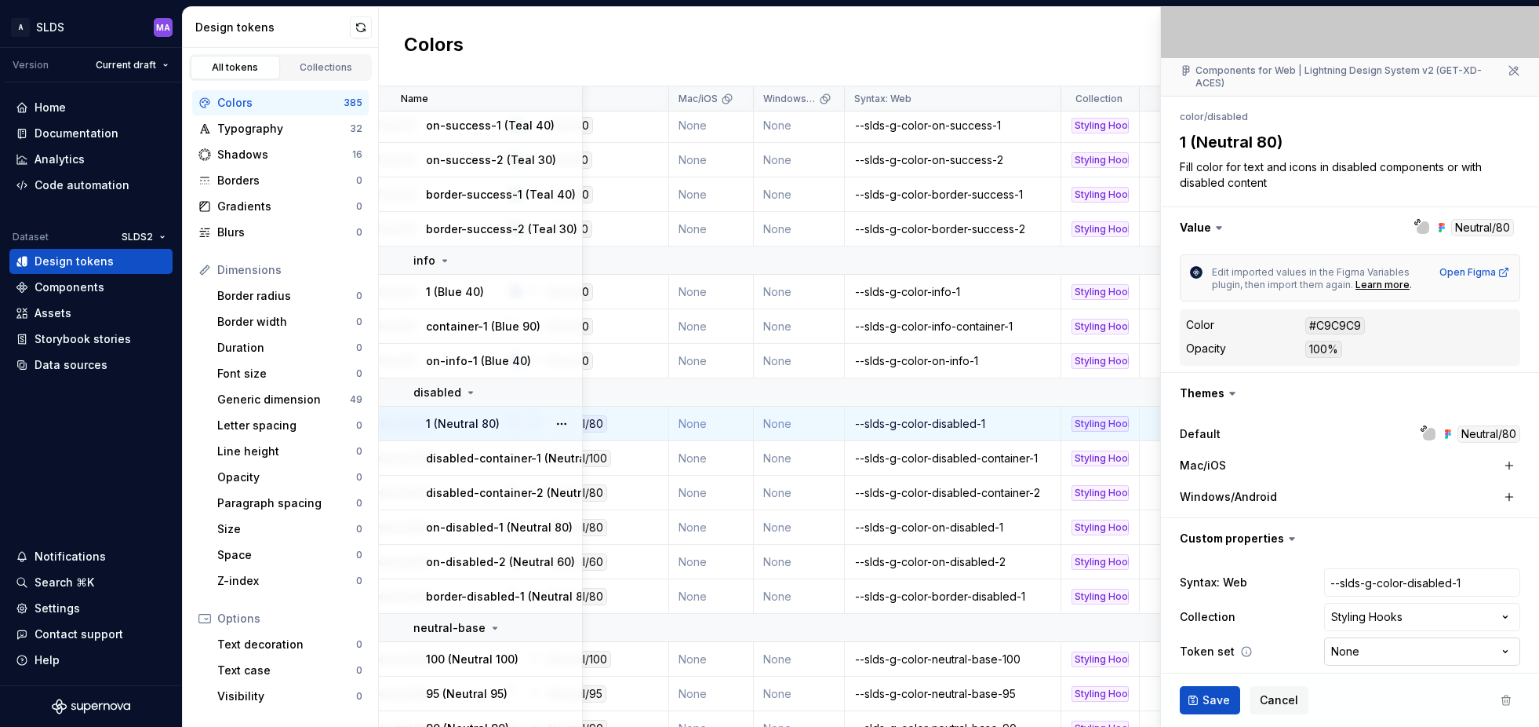
click at [1509, 638] on html "A SLDS MA Version Current draft Home Documentation Analytics Code automation Da…" at bounding box center [769, 363] width 1539 height 727
click at [1328, 656] on html "A SLDS MA Version Current draft Home Documentation Analytics Code automation Da…" at bounding box center [769, 363] width 1539 height 727
click at [1282, 701] on span "Cancel" at bounding box center [1279, 700] width 38 height 16
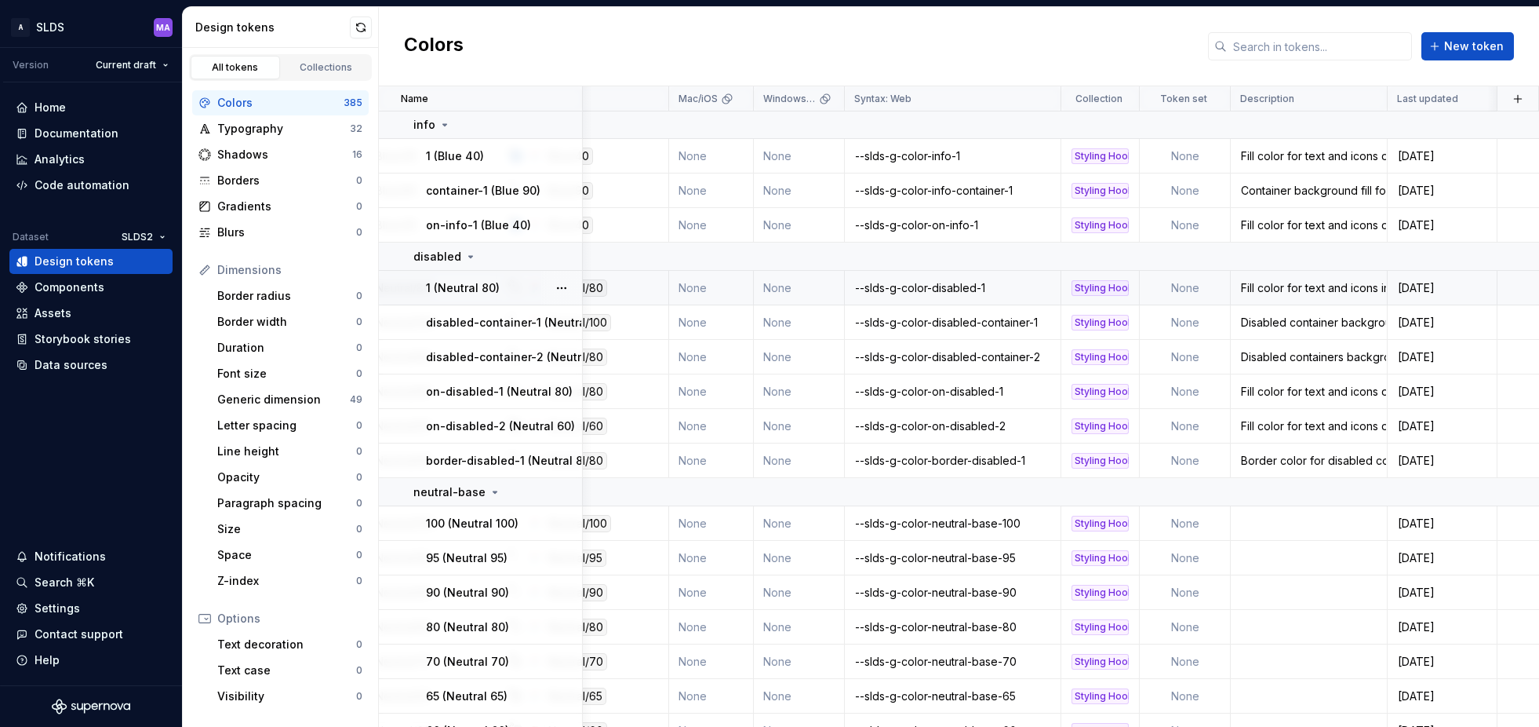
scroll to position [1903, 259]
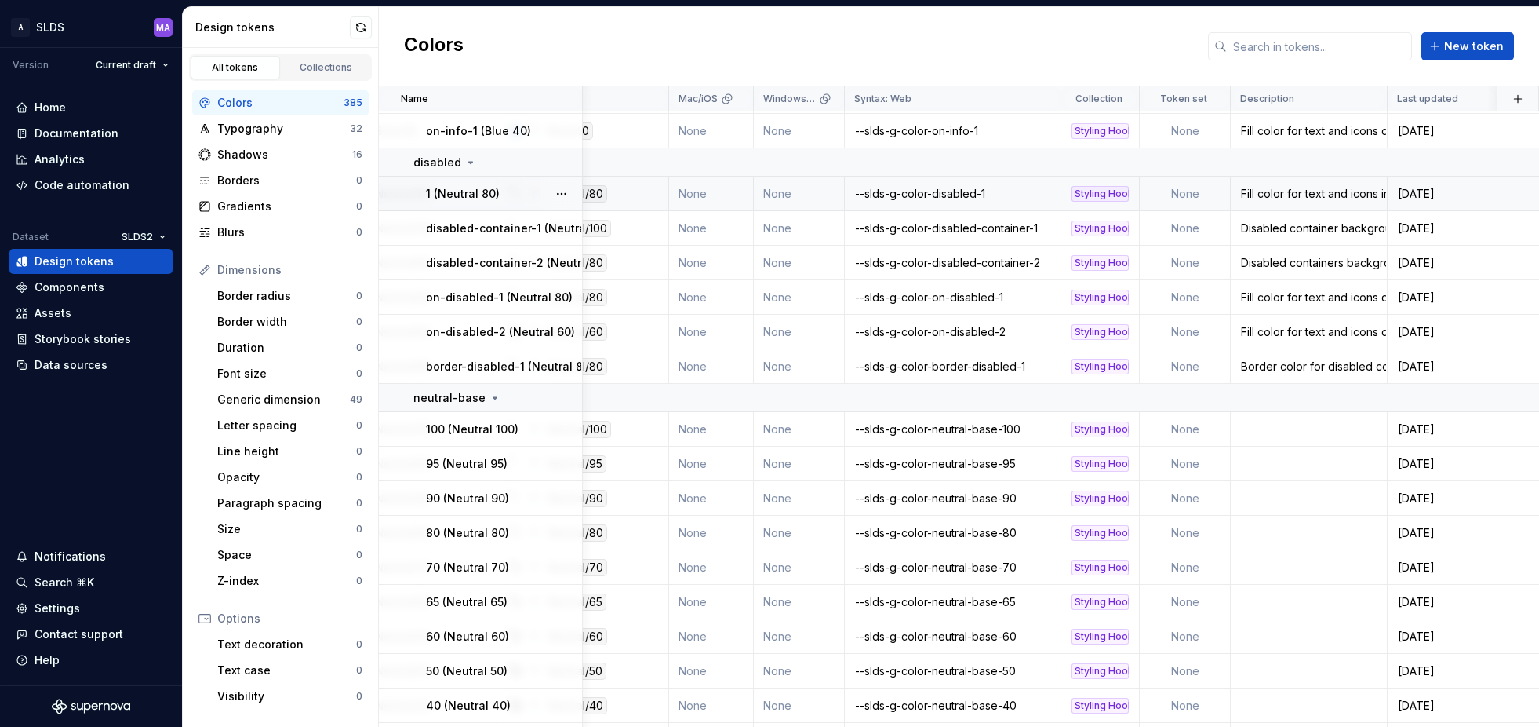
click at [1209, 101] on html "A SLDS MA Version Current draft Home Documentation Analytics Code automation Da…" at bounding box center [769, 363] width 1539 height 727
click at [1237, 129] on span "Edit property" at bounding box center [1279, 130] width 102 height 16
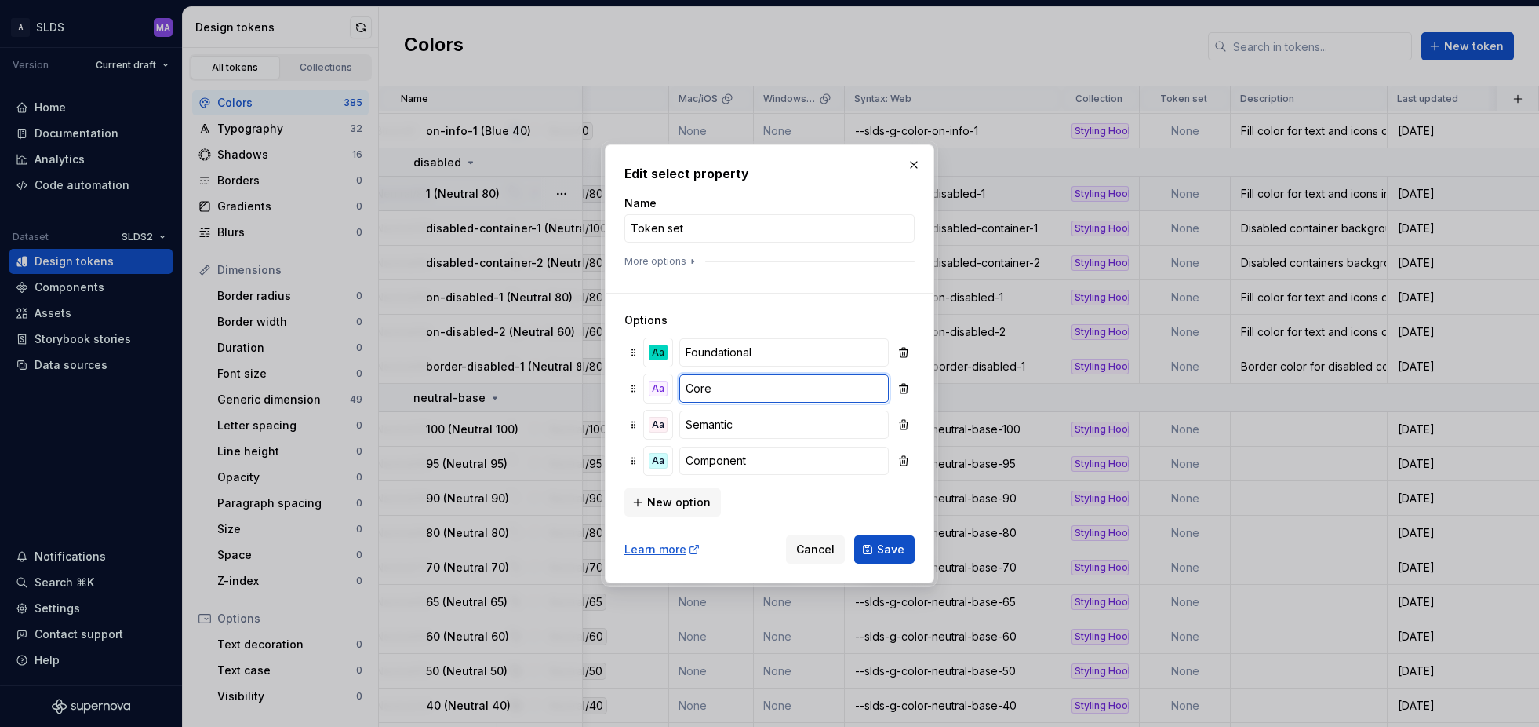
click at [736, 388] on input "Core" at bounding box center [783, 388] width 209 height 28
type input "Feedback"
click at [897, 544] on span "Save" at bounding box center [890, 549] width 27 height 16
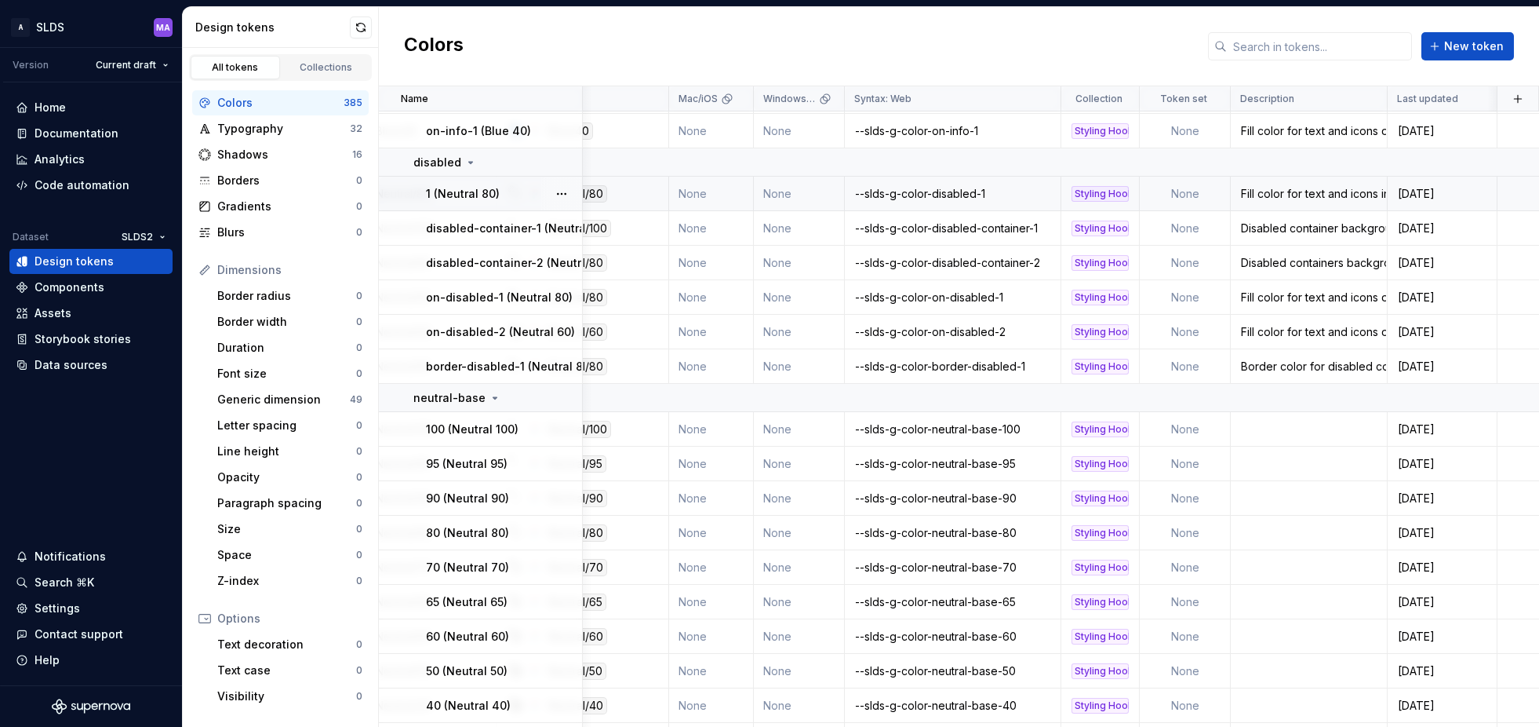
click at [1192, 196] on td "None" at bounding box center [1185, 194] width 91 height 35
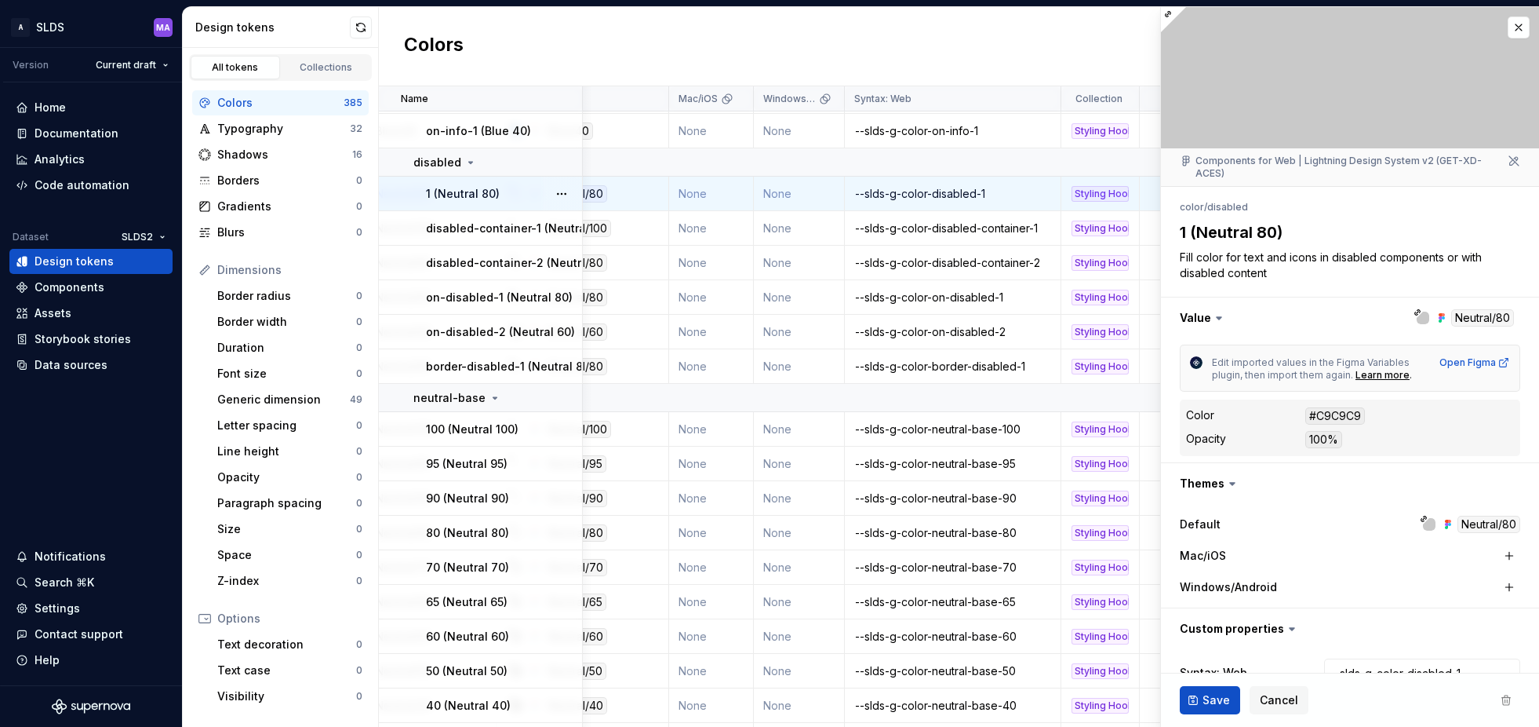
scroll to position [90, 0]
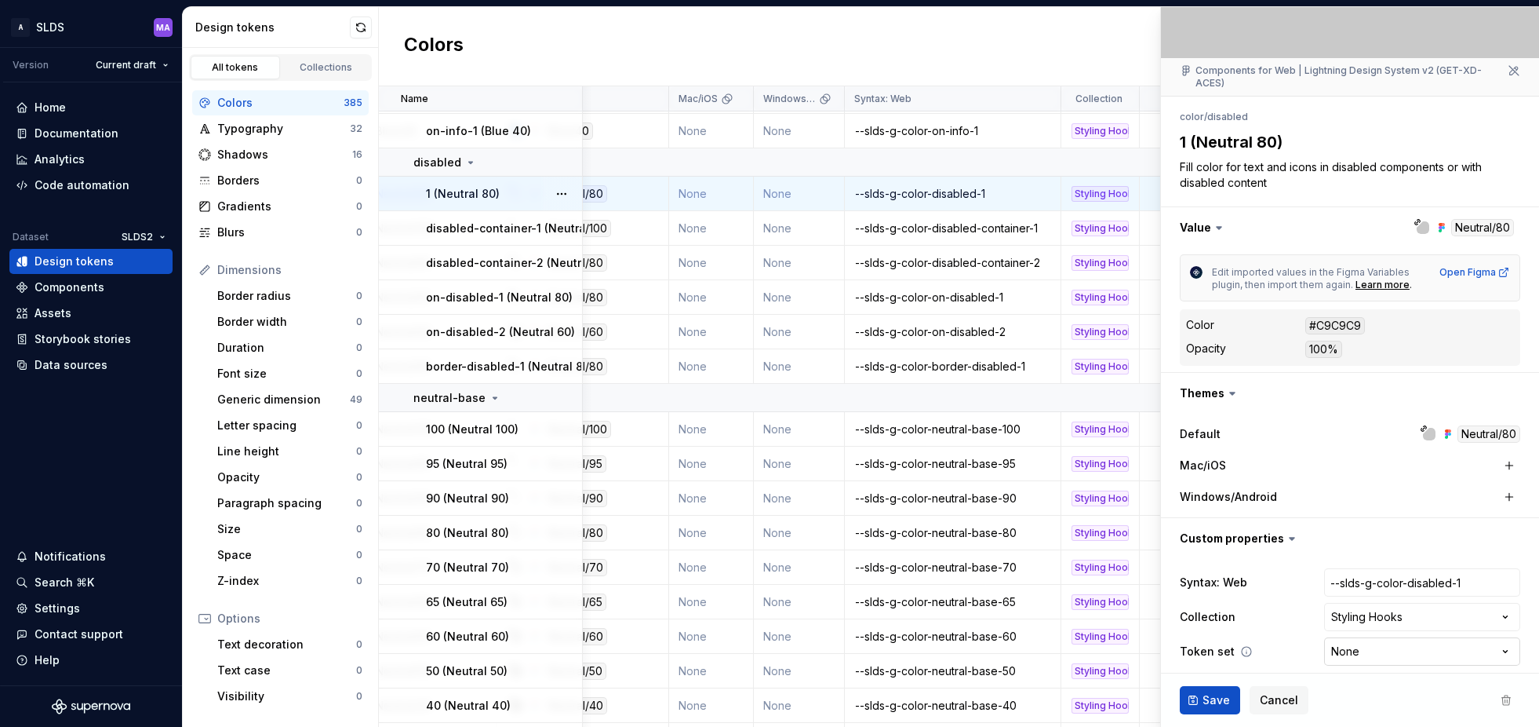
click at [1391, 636] on html "A SLDS MA Version Current draft Home Documentation Analytics Code automation Da…" at bounding box center [769, 363] width 1539 height 727
click at [1395, 568] on input "--slds-g-color-disabled-1" at bounding box center [1422, 582] width 196 height 28
click at [1381, 636] on html "A SLDS MA Version Current draft Home Documentation Analytics Code automation Da…" at bounding box center [769, 363] width 1539 height 727
type textarea "*"
select select "**********"
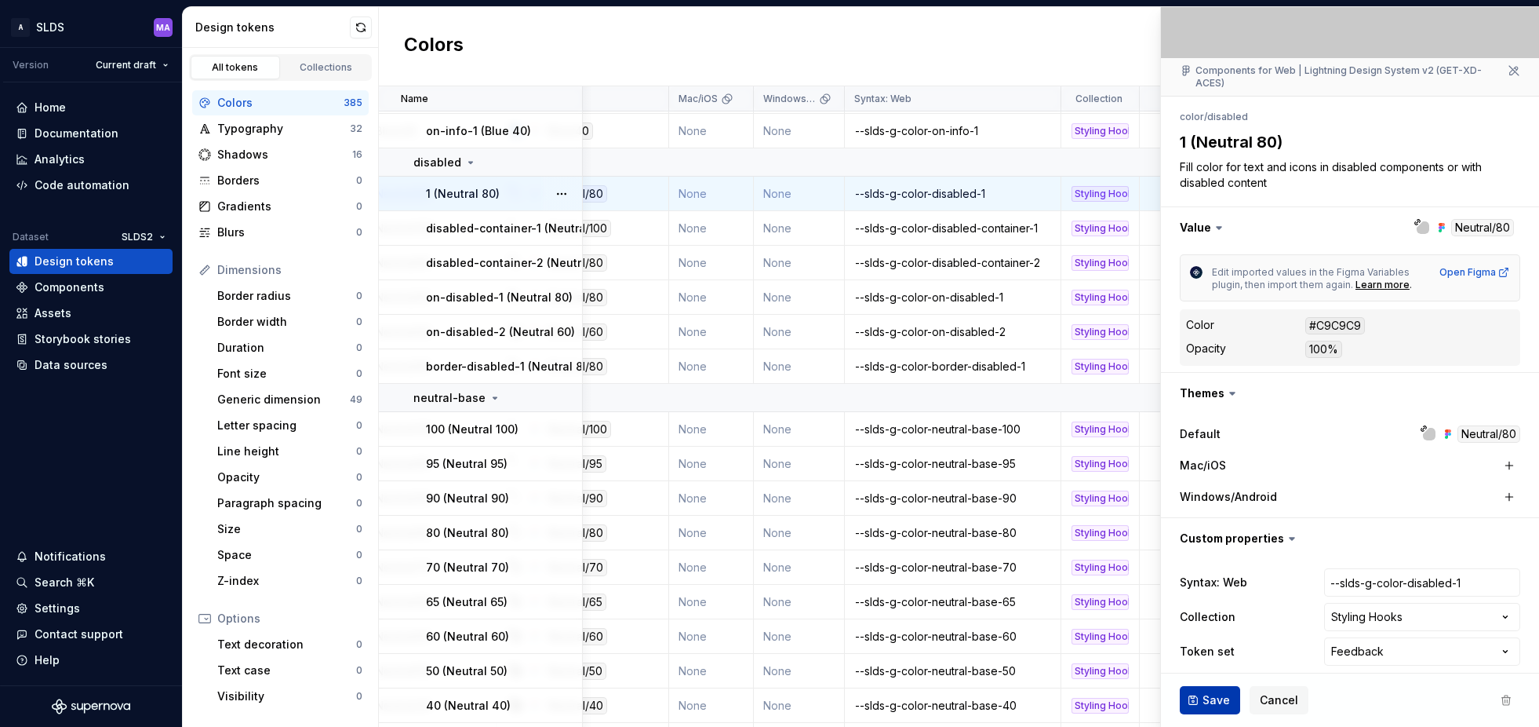
click at [1209, 701] on span "Save" at bounding box center [1216, 700] width 27 height 16
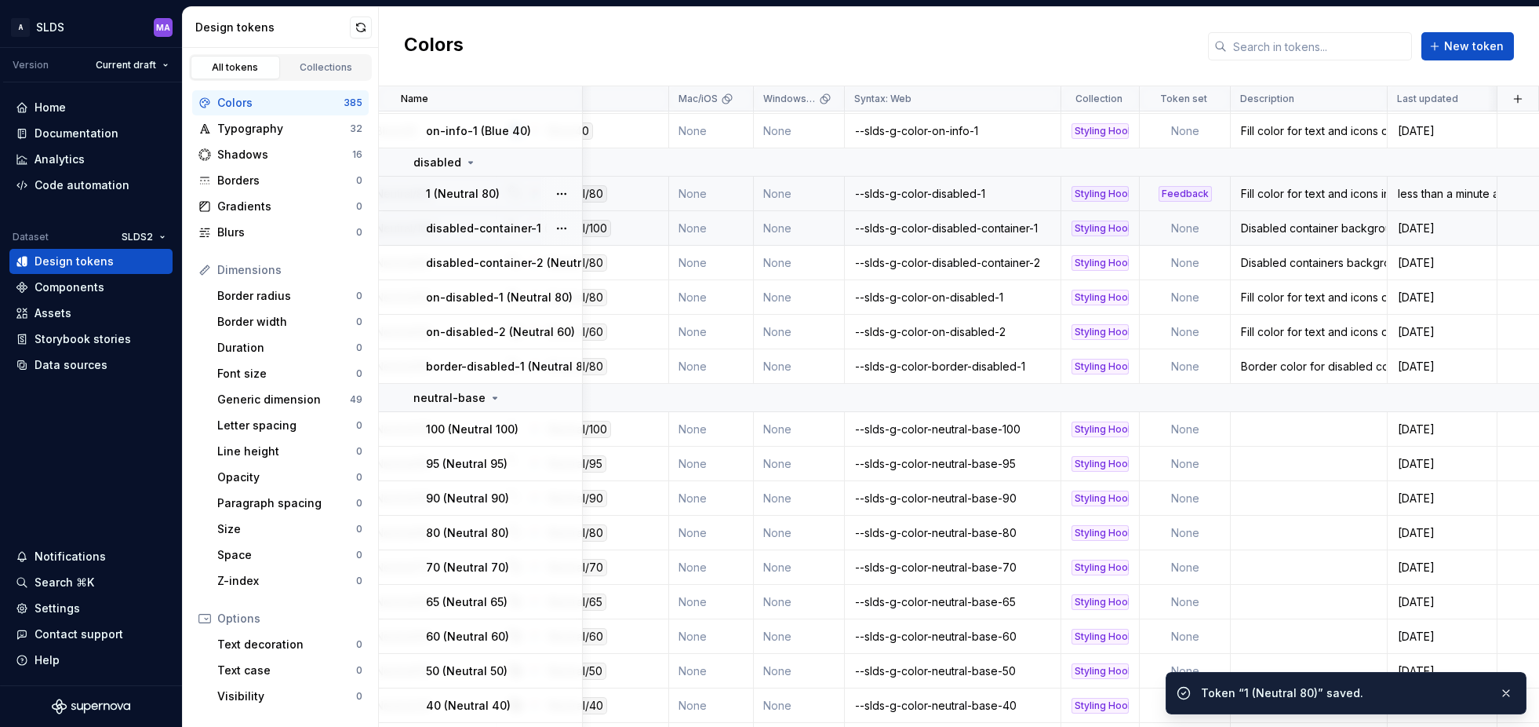
click at [1198, 224] on td "None" at bounding box center [1185, 228] width 91 height 35
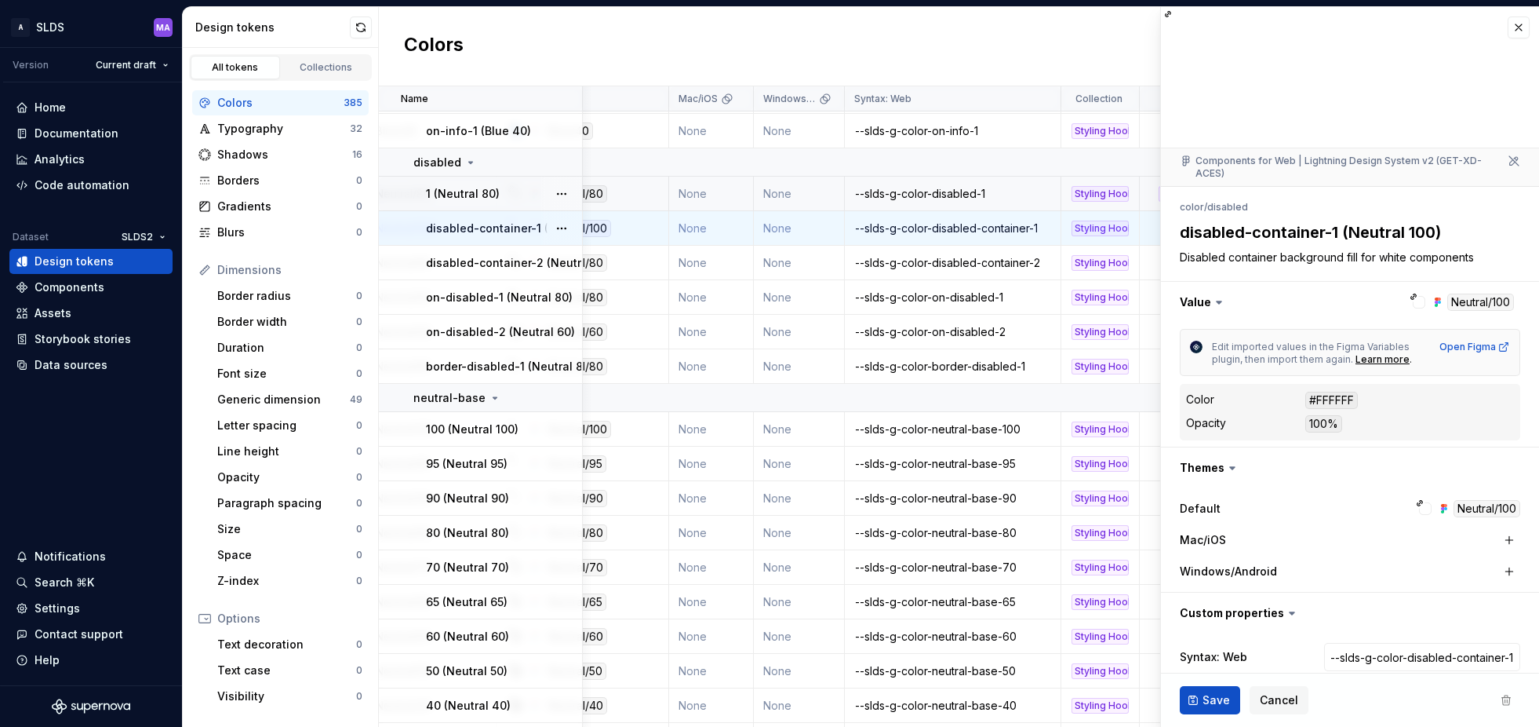
type textarea "*"
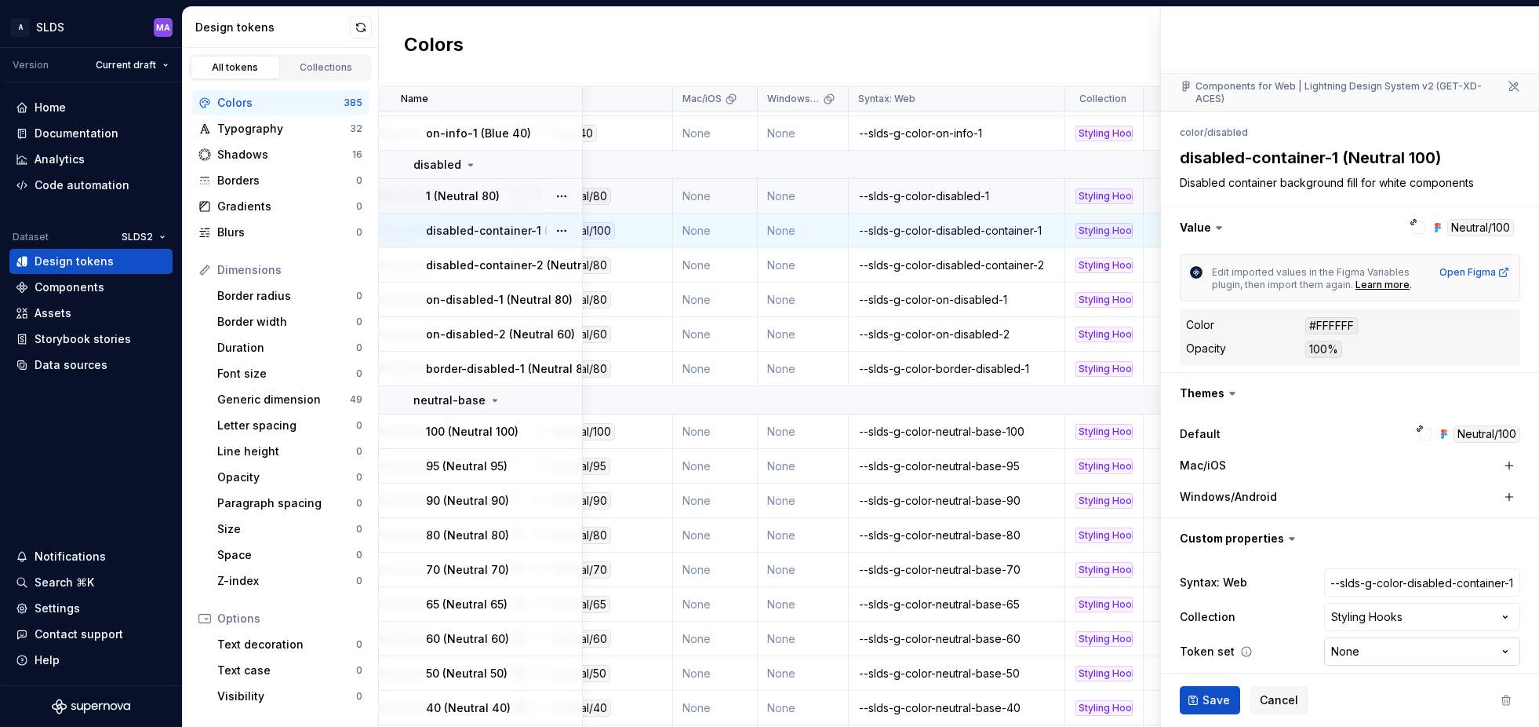
click at [1394, 637] on html "A SLDS MA Version Current draft Home Documentation Analytics Code automation Da…" at bounding box center [769, 363] width 1539 height 727
select select "**********"
click at [1214, 703] on span "Save" at bounding box center [1216, 700] width 27 height 16
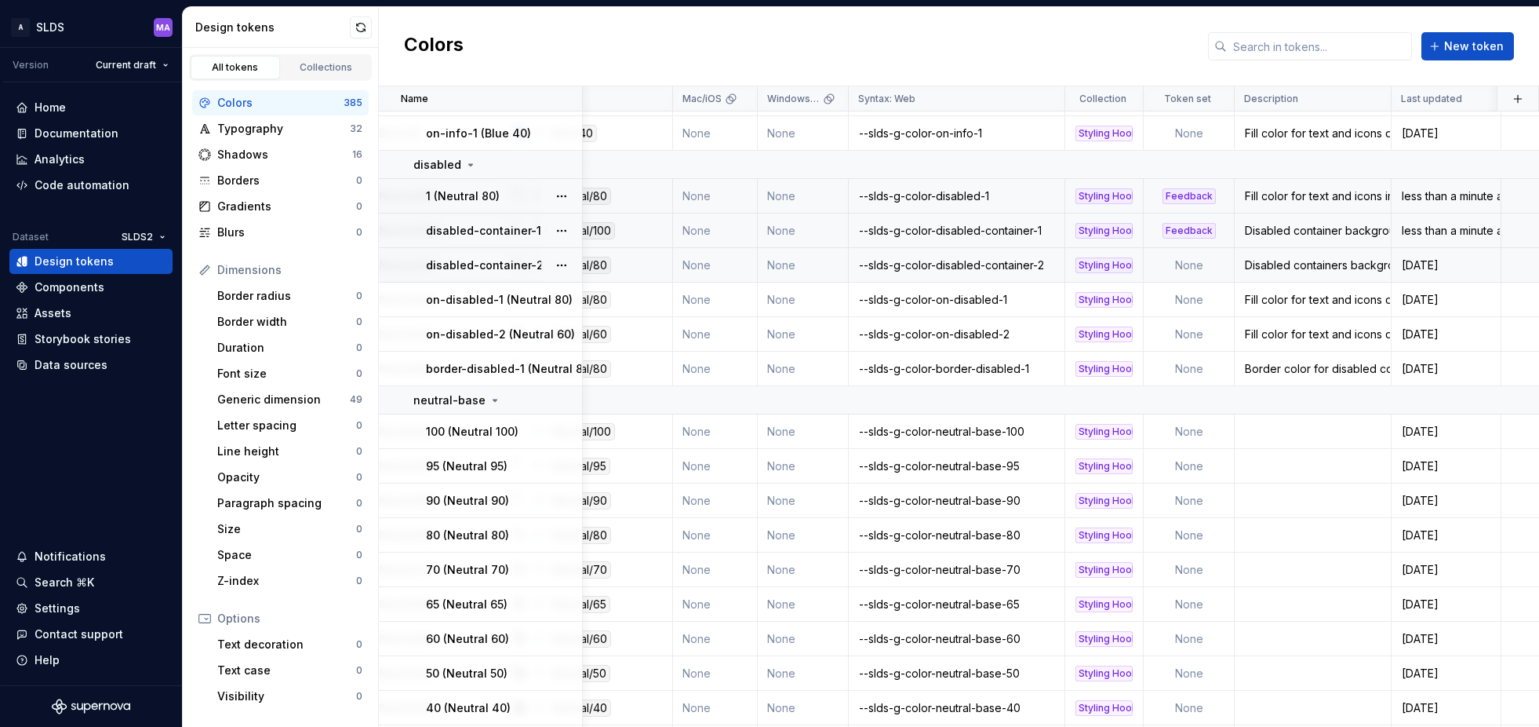
click at [1201, 261] on td "None" at bounding box center [1189, 265] width 91 height 35
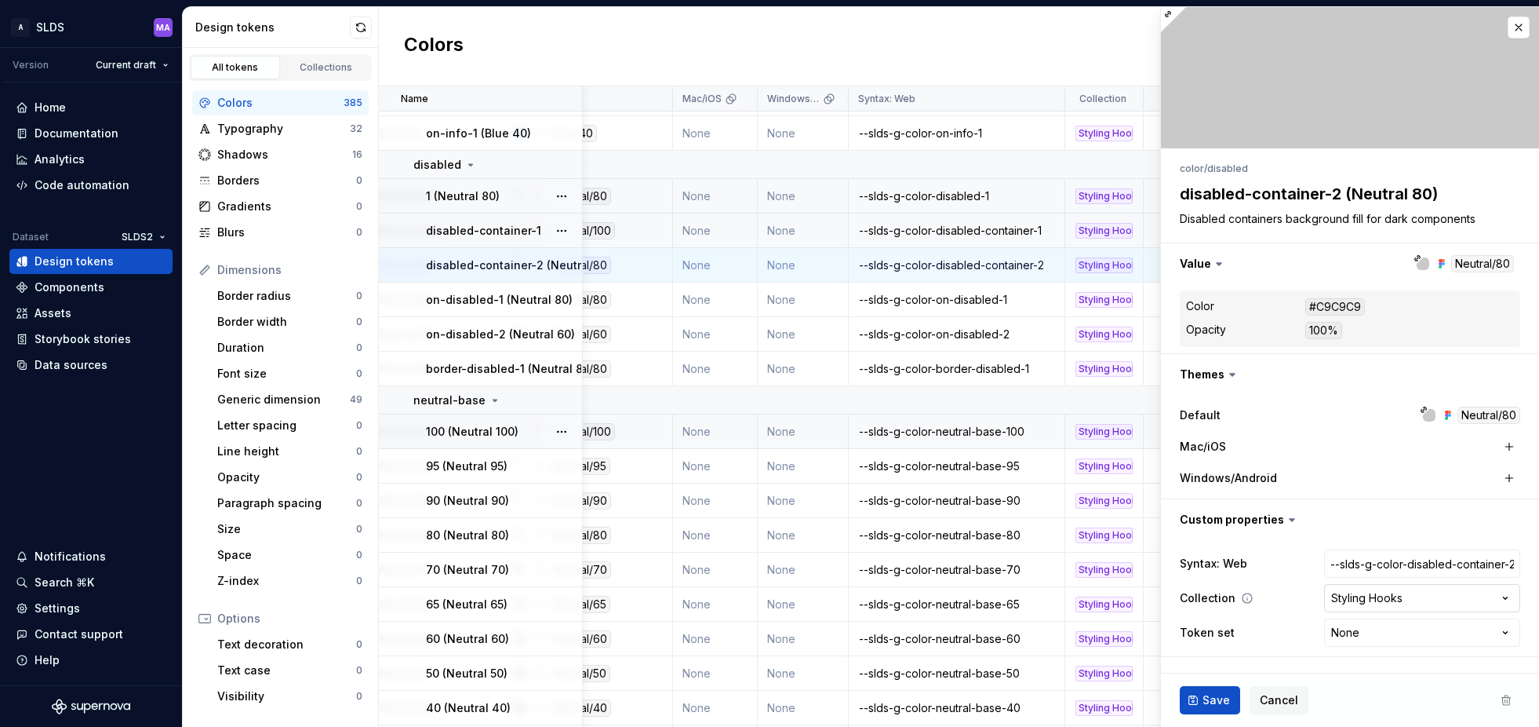
click at [1397, 630] on html "A SLDS MA Version Current draft Home Documentation Analytics Code automation Da…" at bounding box center [769, 363] width 1539 height 727
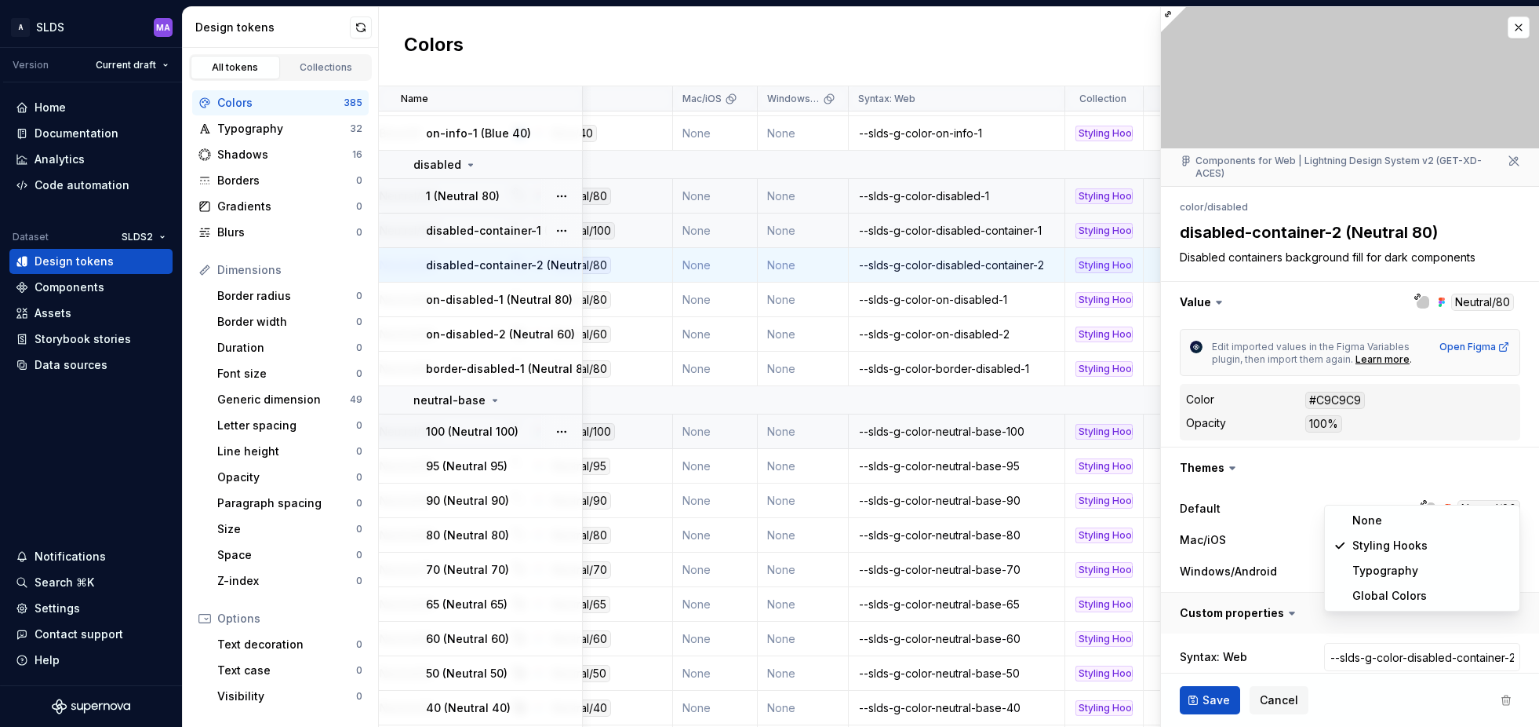
type textarea "*"
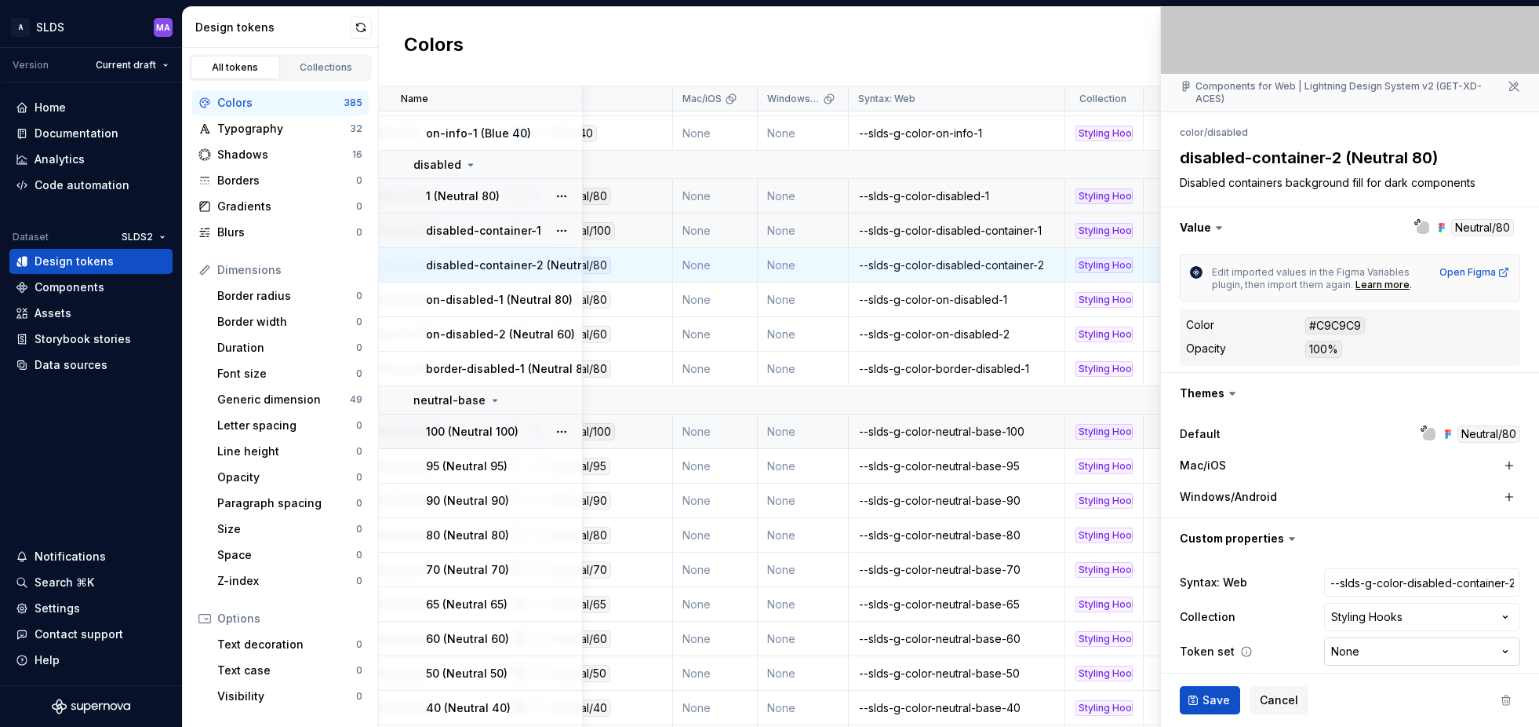
click at [1379, 639] on html "A SLDS MA Version Current draft Home Documentation Analytics Code automation Da…" at bounding box center [769, 363] width 1539 height 727
select select "**********"
click at [1210, 700] on span "Save" at bounding box center [1216, 700] width 27 height 16
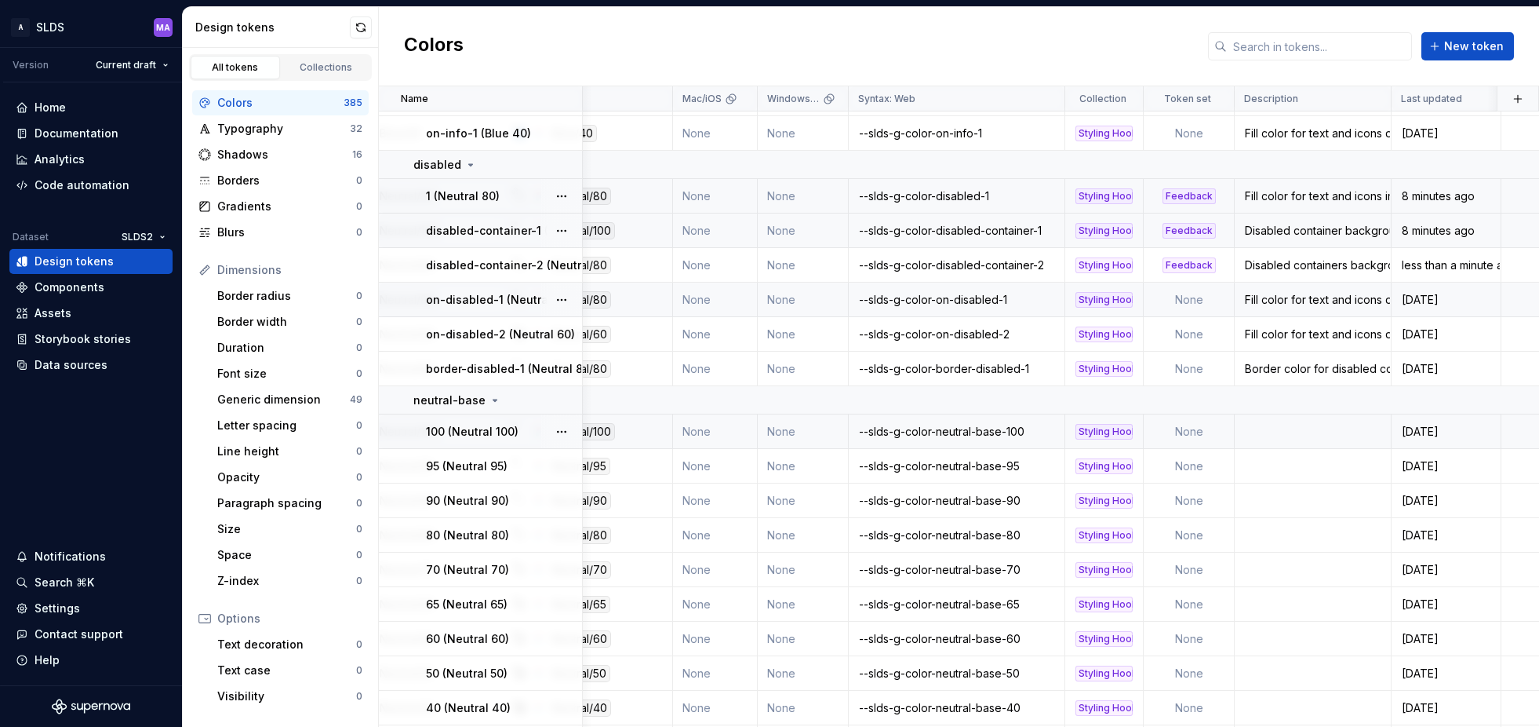
click at [1184, 307] on td "None" at bounding box center [1189, 299] width 91 height 35
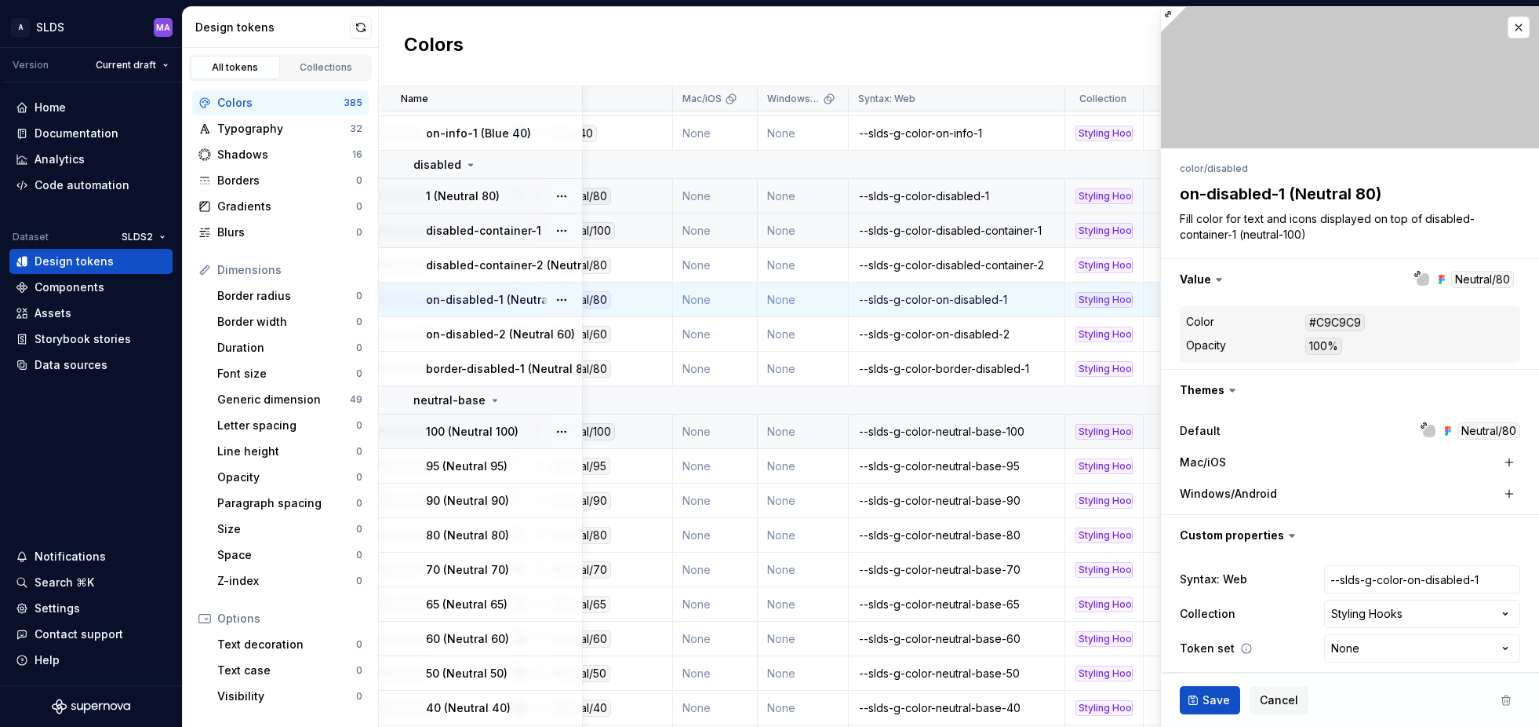
scroll to position [9, 0]
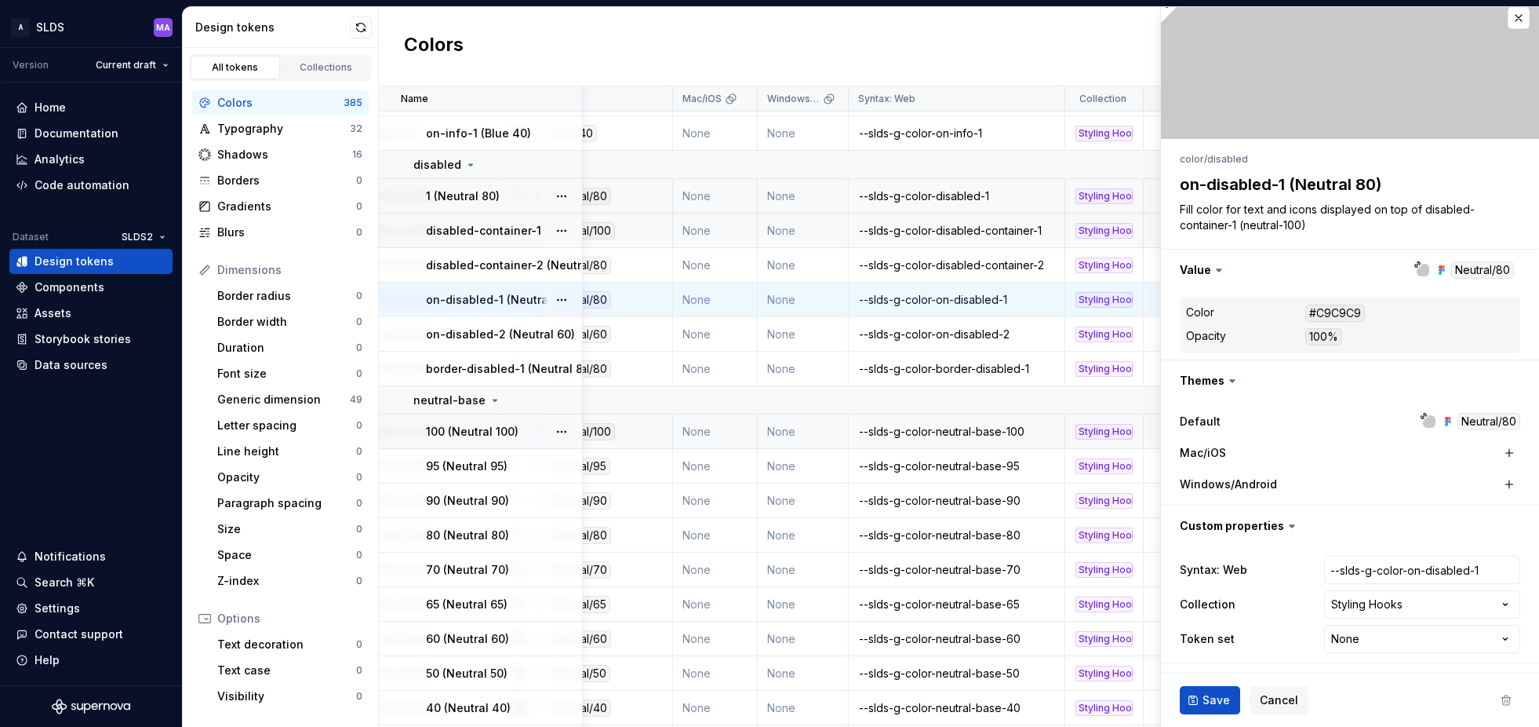
click at [1430, 637] on html "A SLDS MA Version Current draft Home Documentation Analytics Code automation Da…" at bounding box center [769, 363] width 1539 height 727
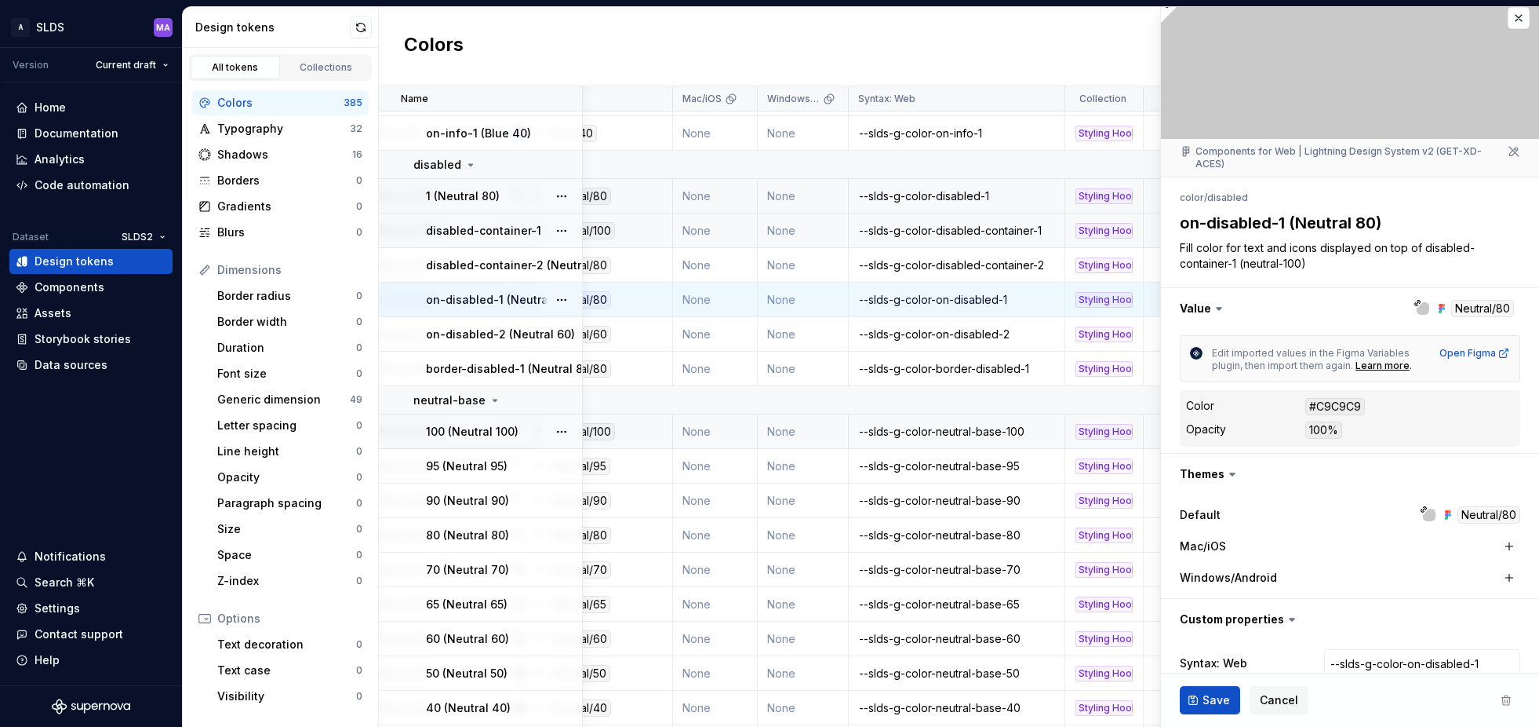
type textarea "*"
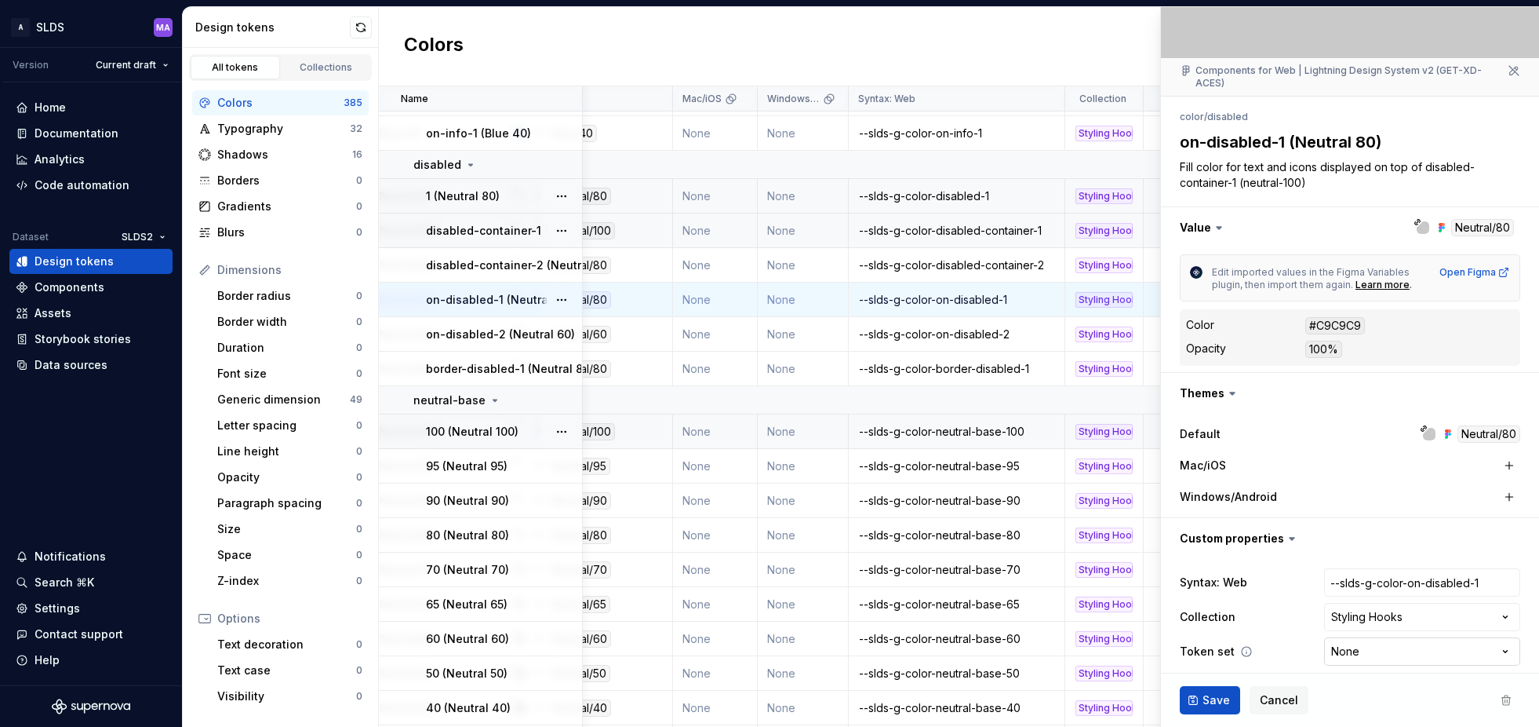
click at [1396, 637] on html "A SLDS MA Version Current draft Home Documentation Analytics Code automation Da…" at bounding box center [769, 363] width 1539 height 727
select select "**********"
click at [1215, 697] on span "Save" at bounding box center [1216, 700] width 27 height 16
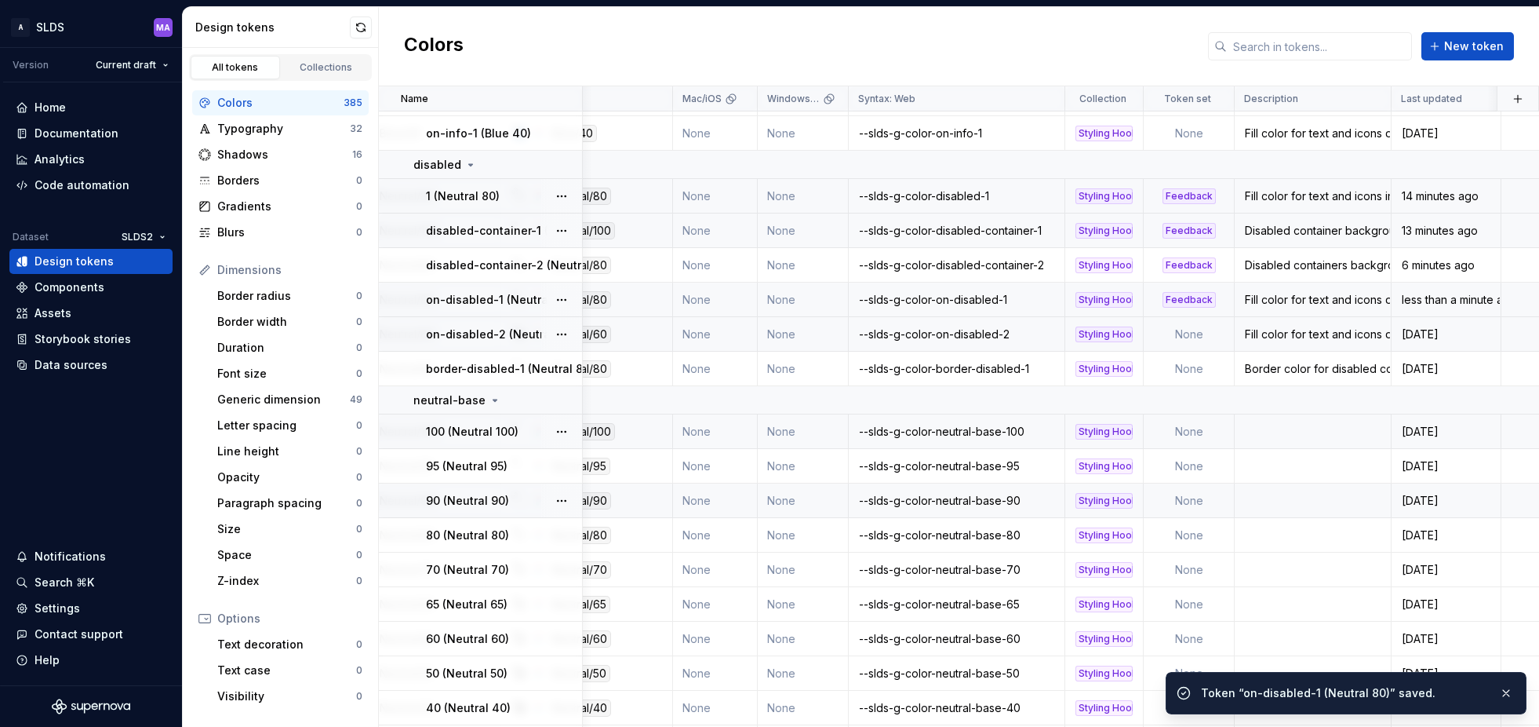
click at [1189, 336] on td "None" at bounding box center [1189, 334] width 91 height 35
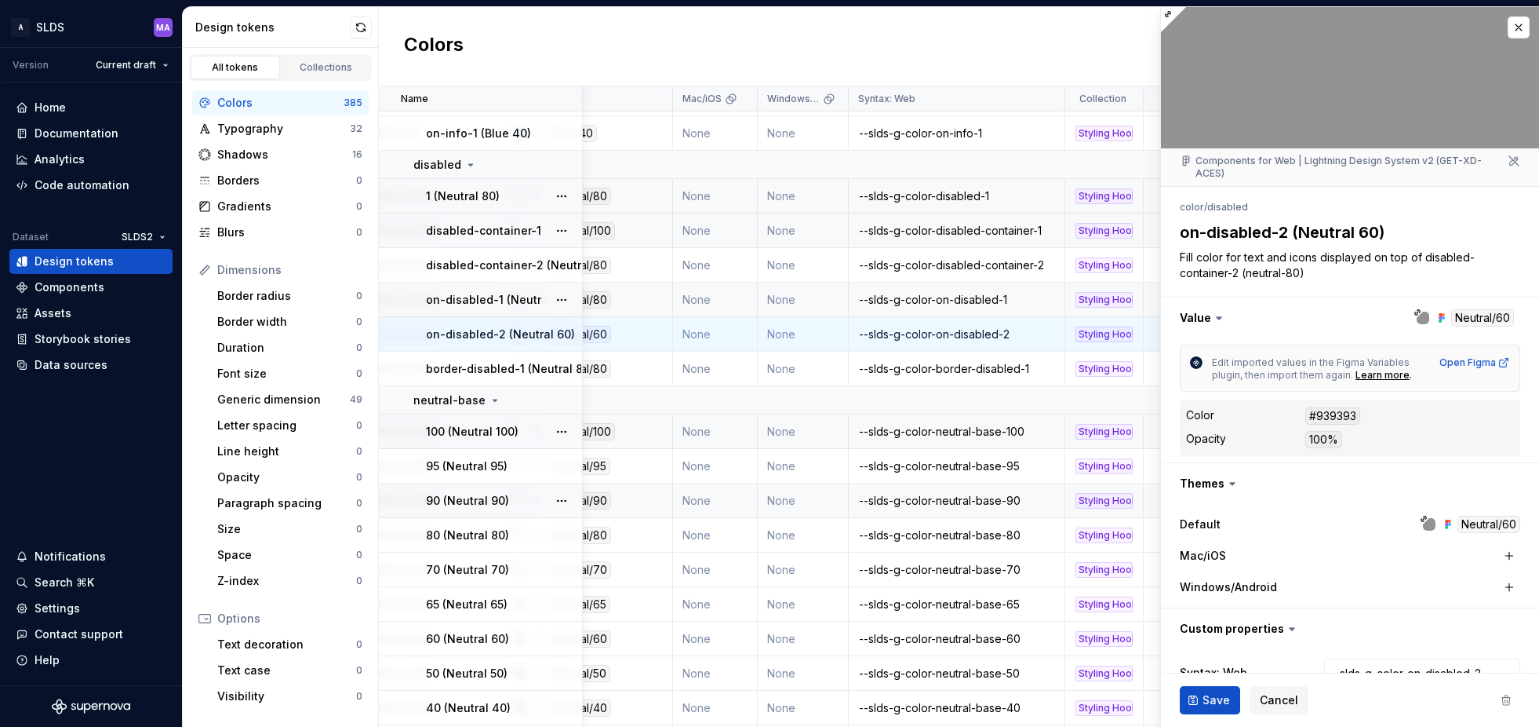
type textarea "*"
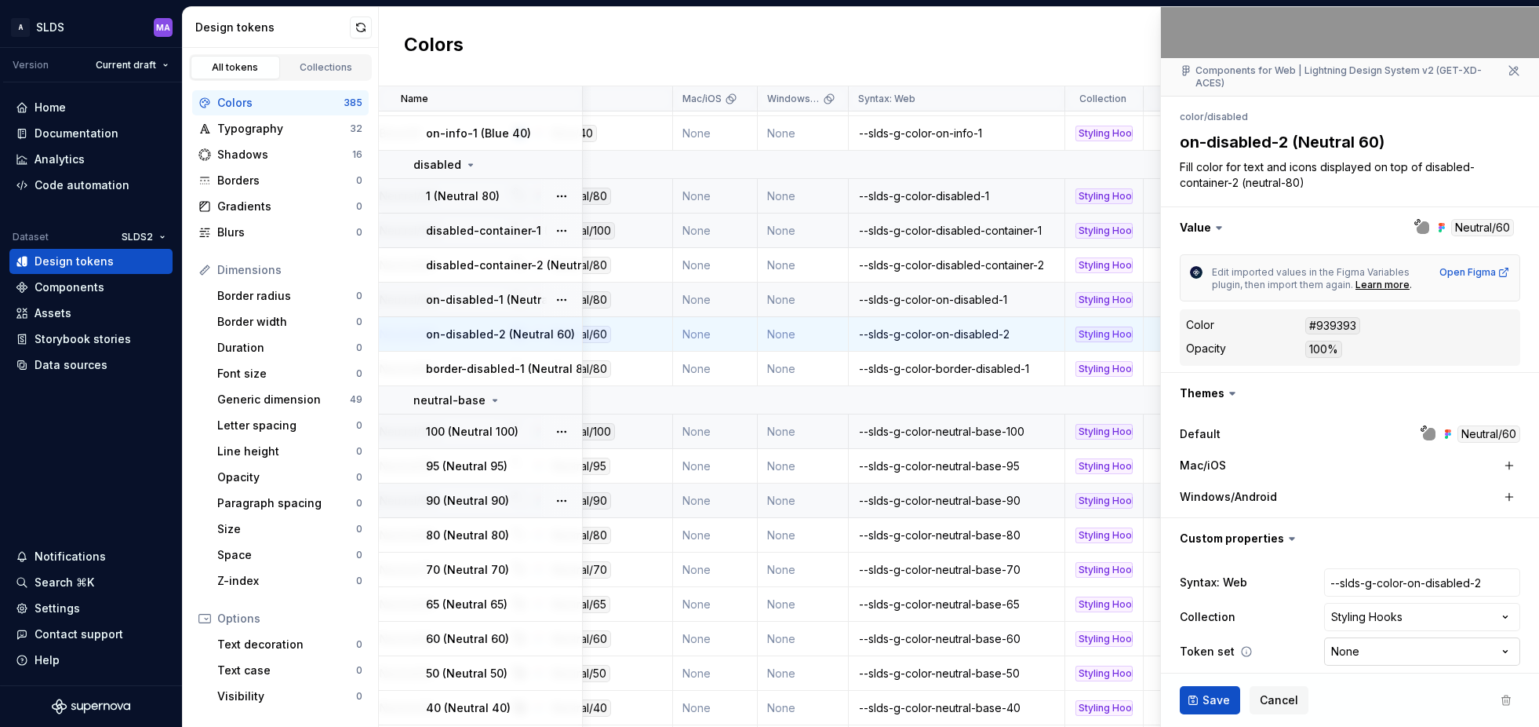
click at [1394, 642] on html "A SLDS MA Version Current draft Home Documentation Analytics Code automation Da…" at bounding box center [769, 363] width 1539 height 727
select select "**********"
click at [1212, 699] on span "Save" at bounding box center [1216, 700] width 27 height 16
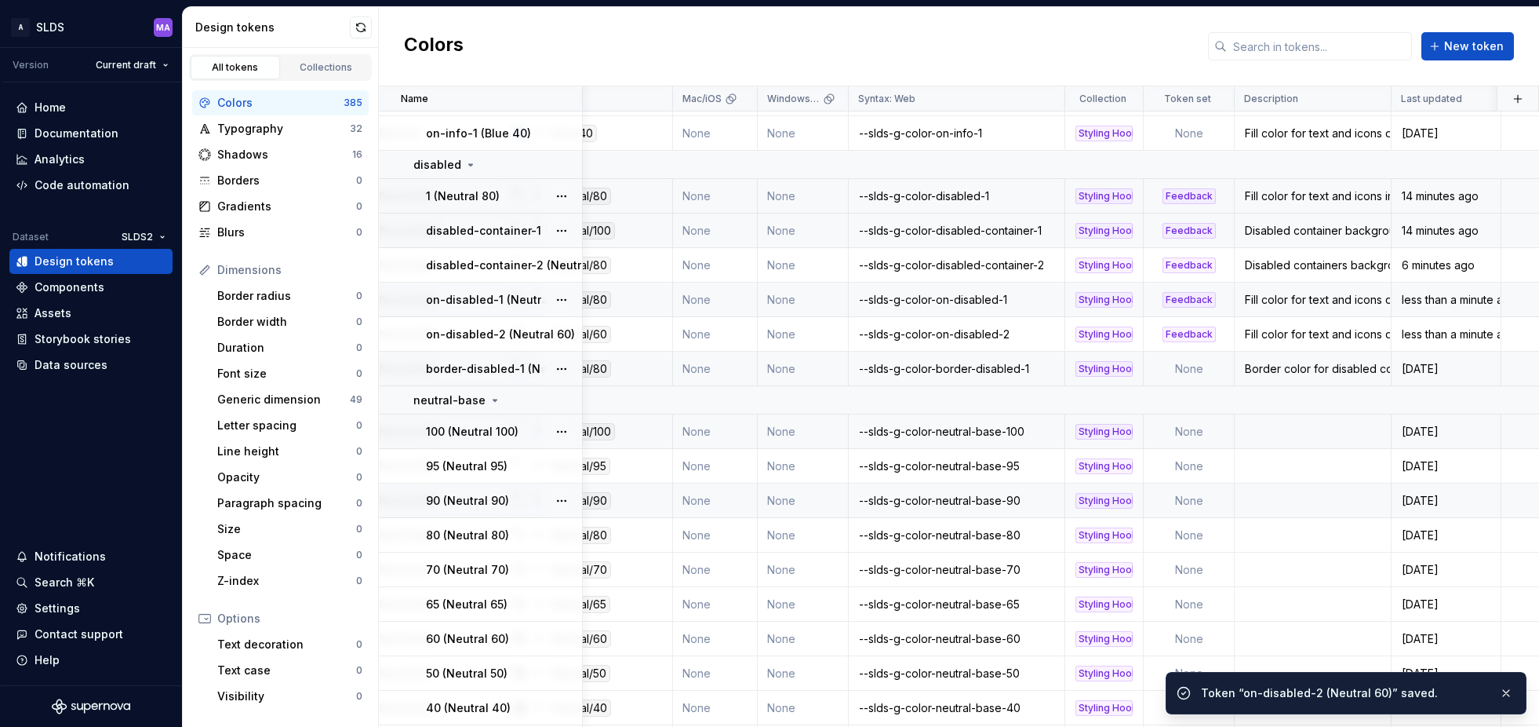
click at [1186, 365] on td "None" at bounding box center [1189, 368] width 91 height 35
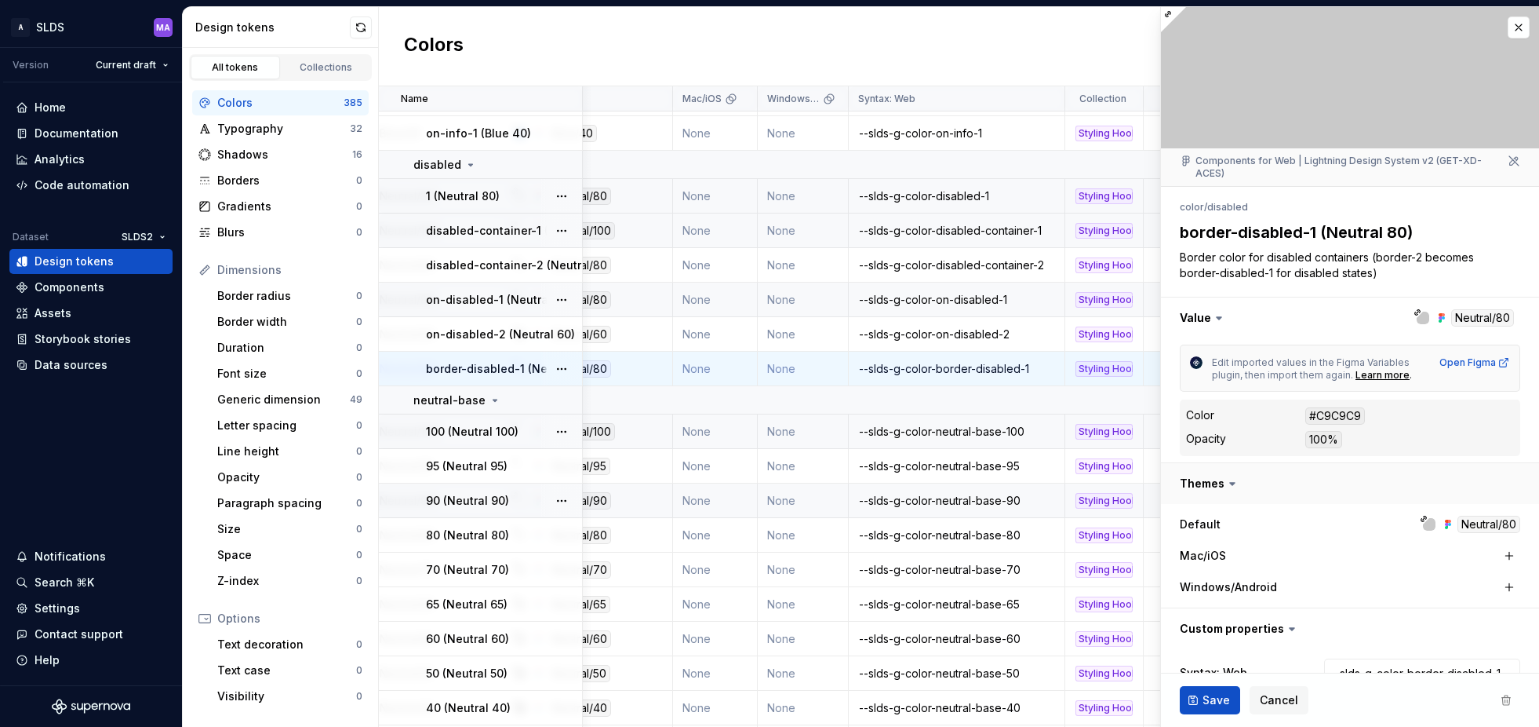
type textarea "*"
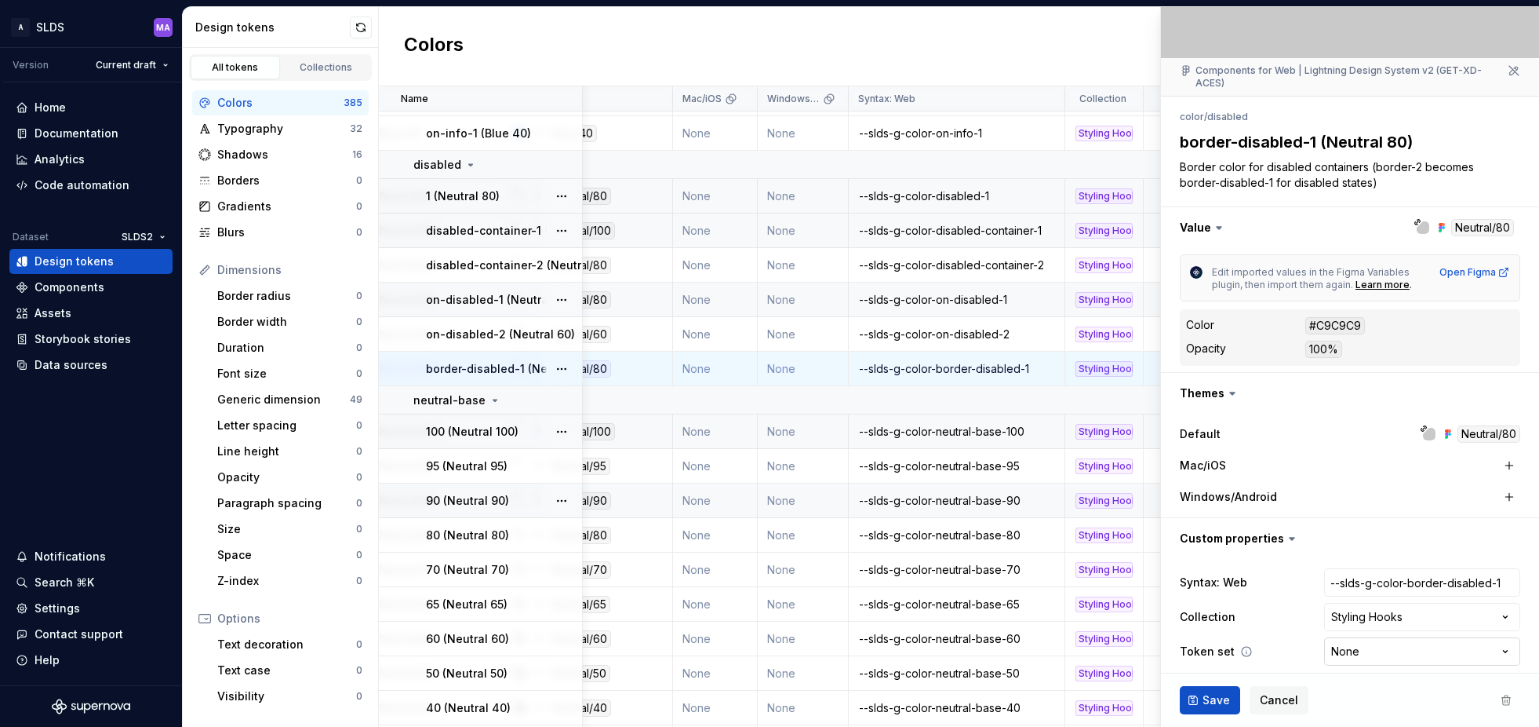
click at [1394, 643] on html "A SLDS MA Version Current draft Home Documentation Analytics Code automation Da…" at bounding box center [769, 363] width 1539 height 727
select select "**********"
click at [1210, 701] on span "Save" at bounding box center [1216, 700] width 27 height 16
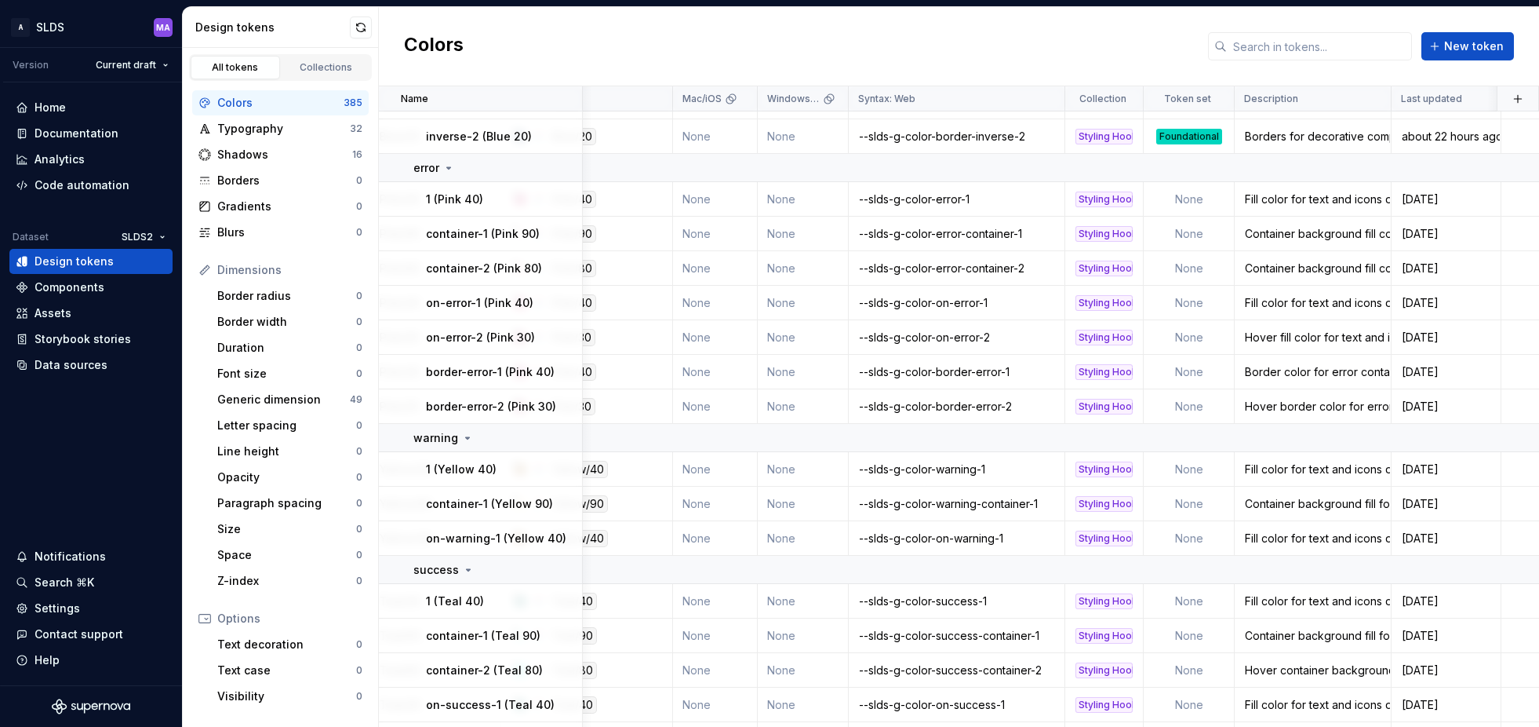
scroll to position [1092, 255]
click at [1196, 205] on td "None" at bounding box center [1189, 201] width 91 height 35
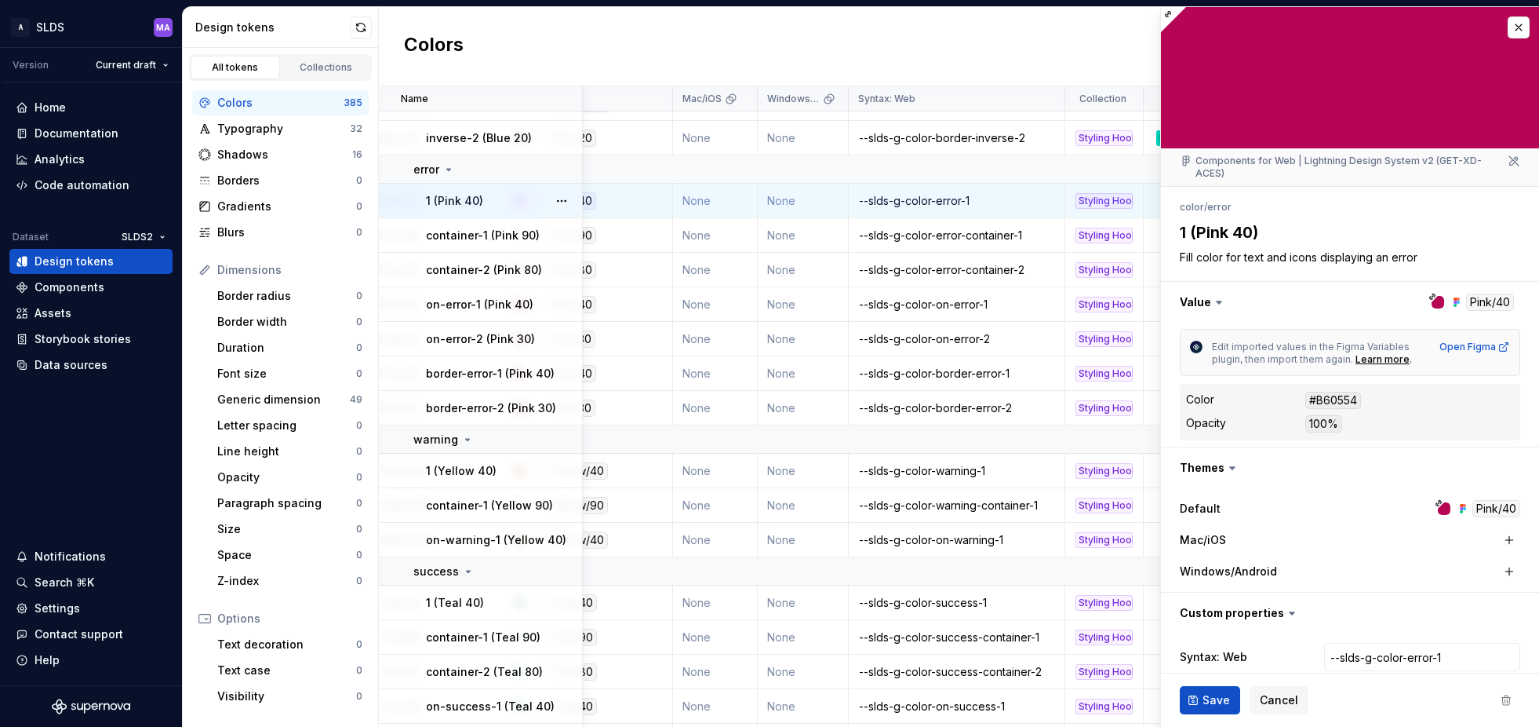
type textarea "*"
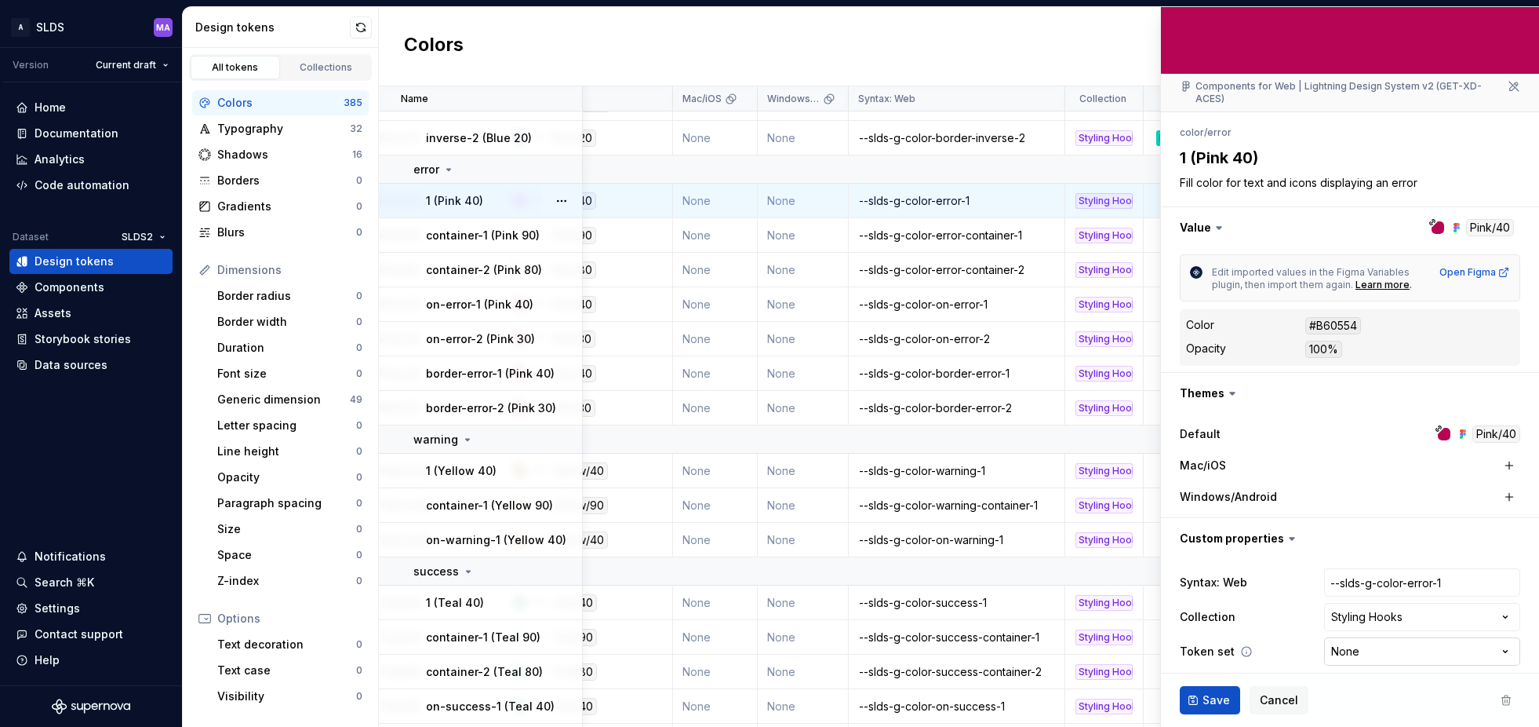
click at [1375, 638] on html "A SLDS MA Version Current draft Home Documentation Analytics Code automation Da…" at bounding box center [769, 363] width 1539 height 727
select select "**********"
click at [1207, 700] on span "Save" at bounding box center [1216, 700] width 27 height 16
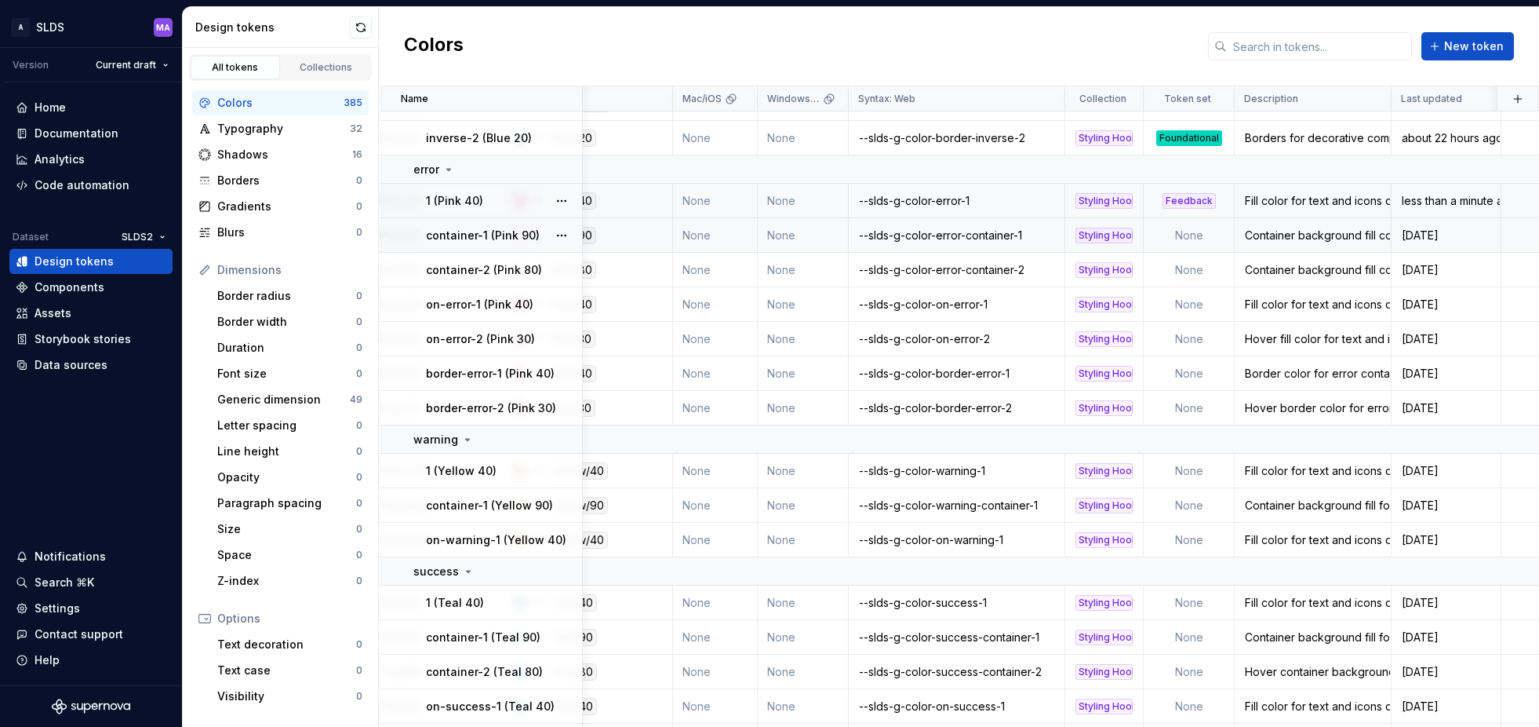
click at [1197, 234] on td "None" at bounding box center [1189, 235] width 91 height 35
type textarea "*"
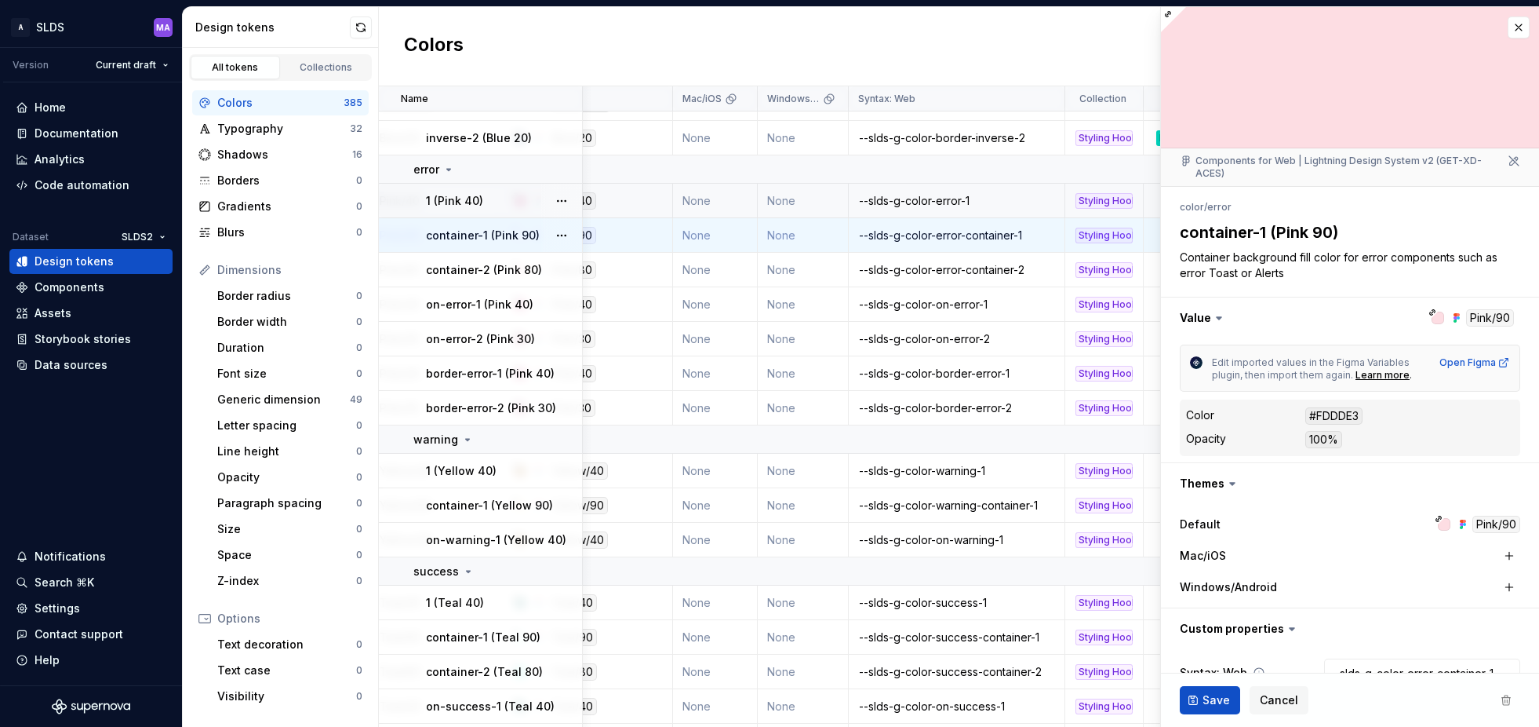
scroll to position [90, 0]
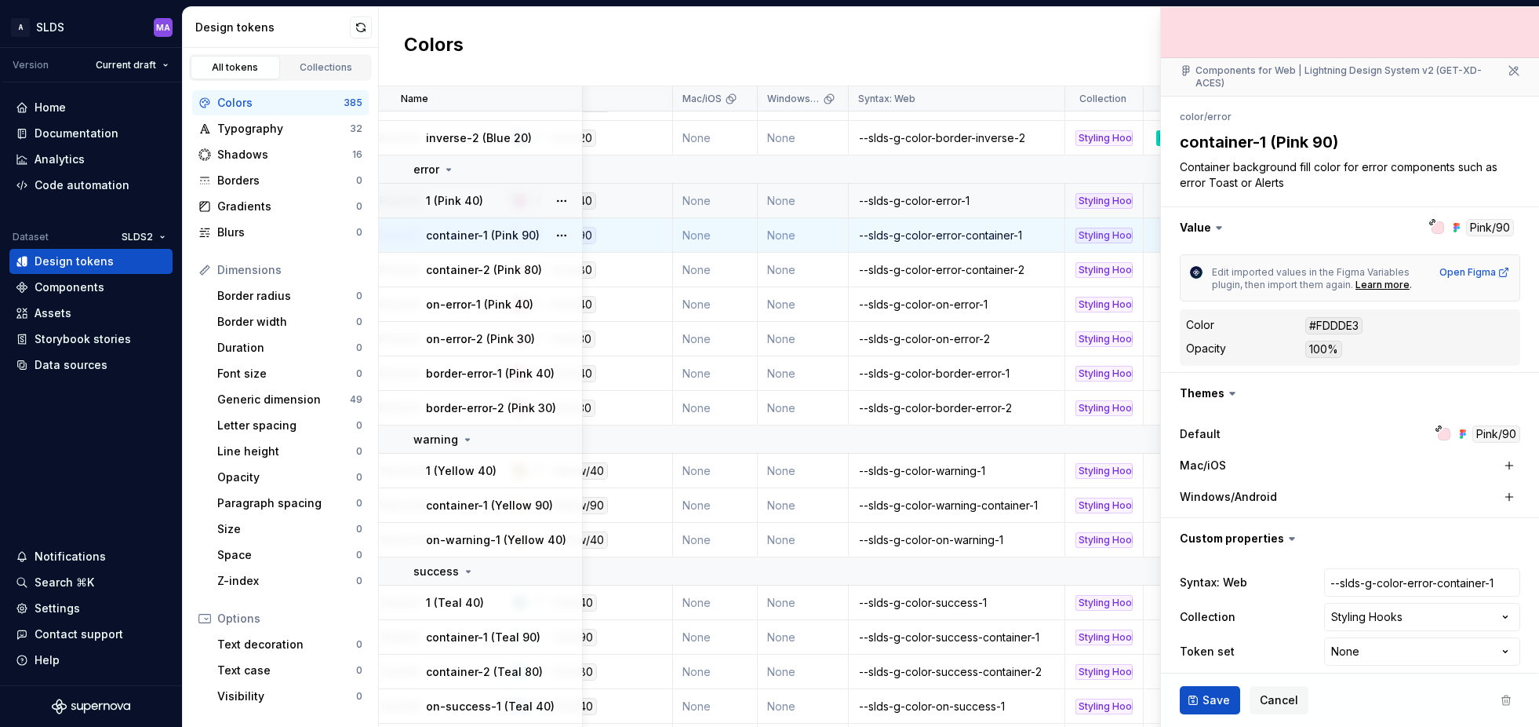
click at [1391, 636] on html "A SLDS MA Version Current draft Home Documentation Analytics Code automation Da…" at bounding box center [769, 363] width 1539 height 727
select select "**********"
click at [1218, 701] on span "Save" at bounding box center [1216, 700] width 27 height 16
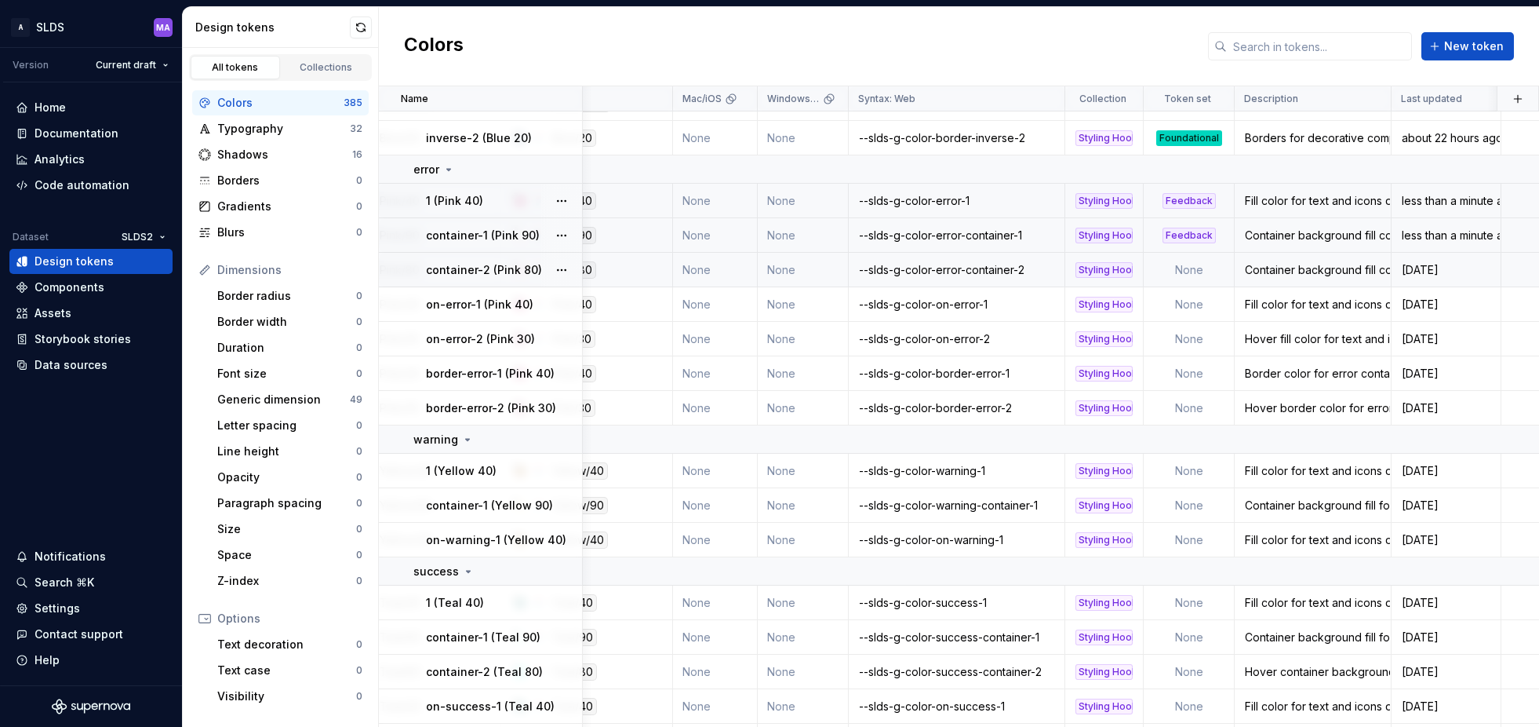
click at [1189, 273] on td "None" at bounding box center [1189, 270] width 91 height 35
type textarea "*"
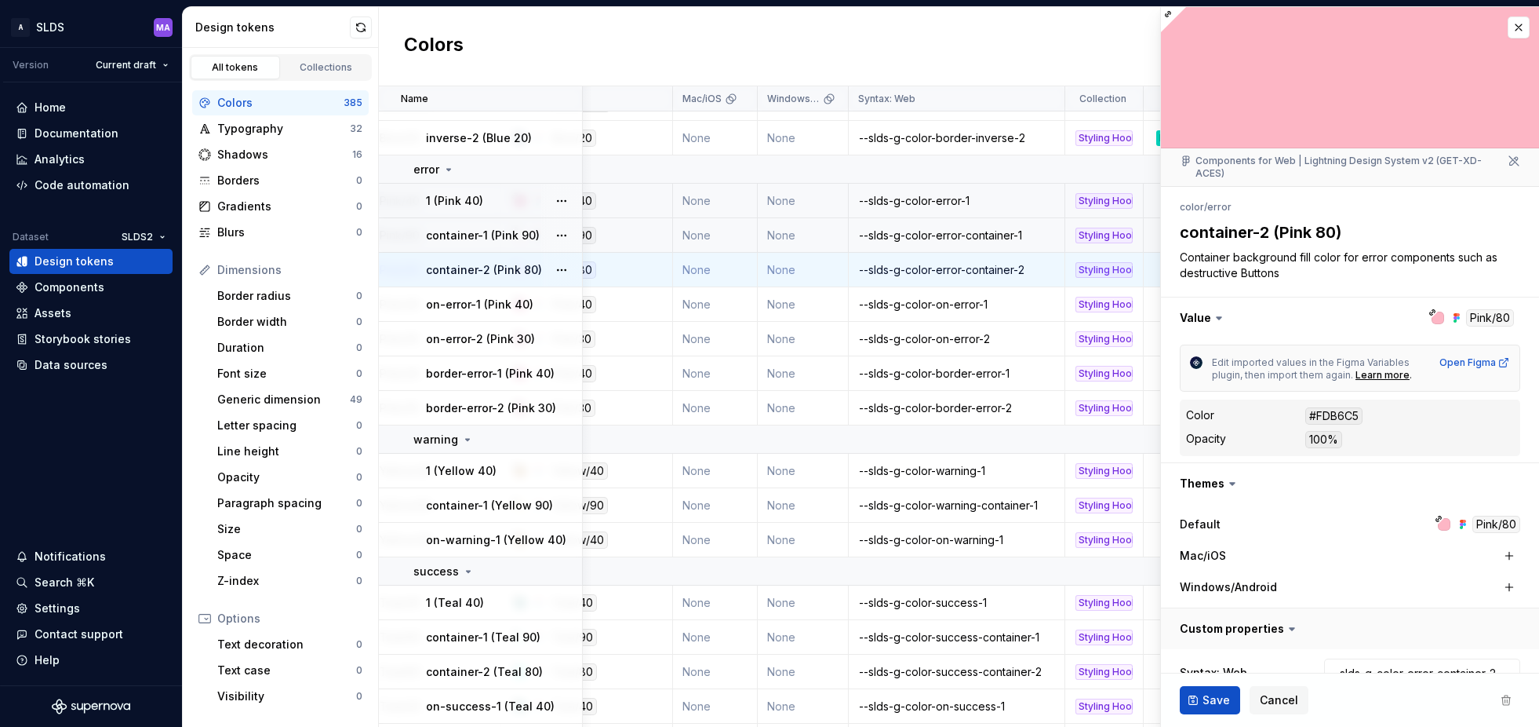
scroll to position [90, 0]
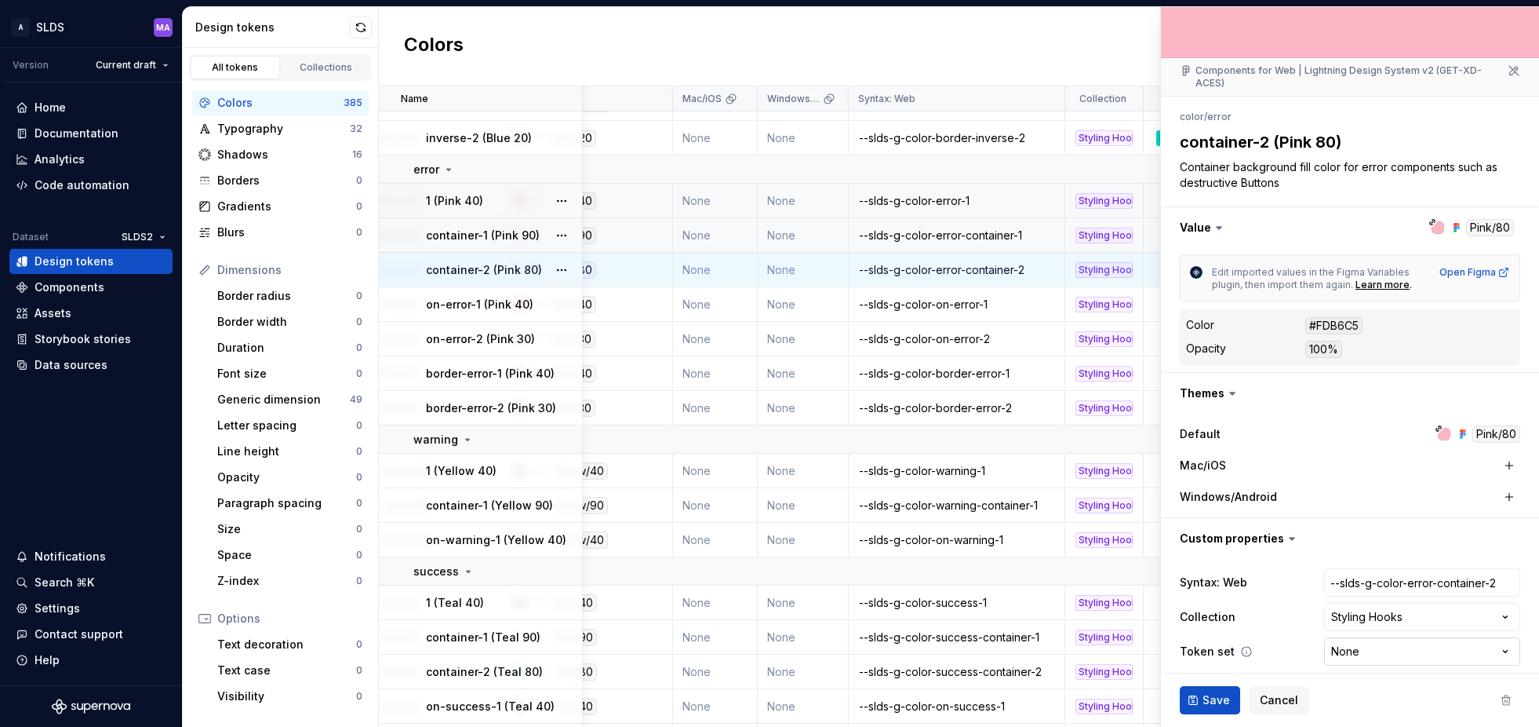
click at [1364, 638] on html "A SLDS MA Version Current draft Home Documentation Analytics Code automation Da…" at bounding box center [769, 363] width 1539 height 727
select select "**********"
click at [1207, 699] on span "Save" at bounding box center [1216, 700] width 27 height 16
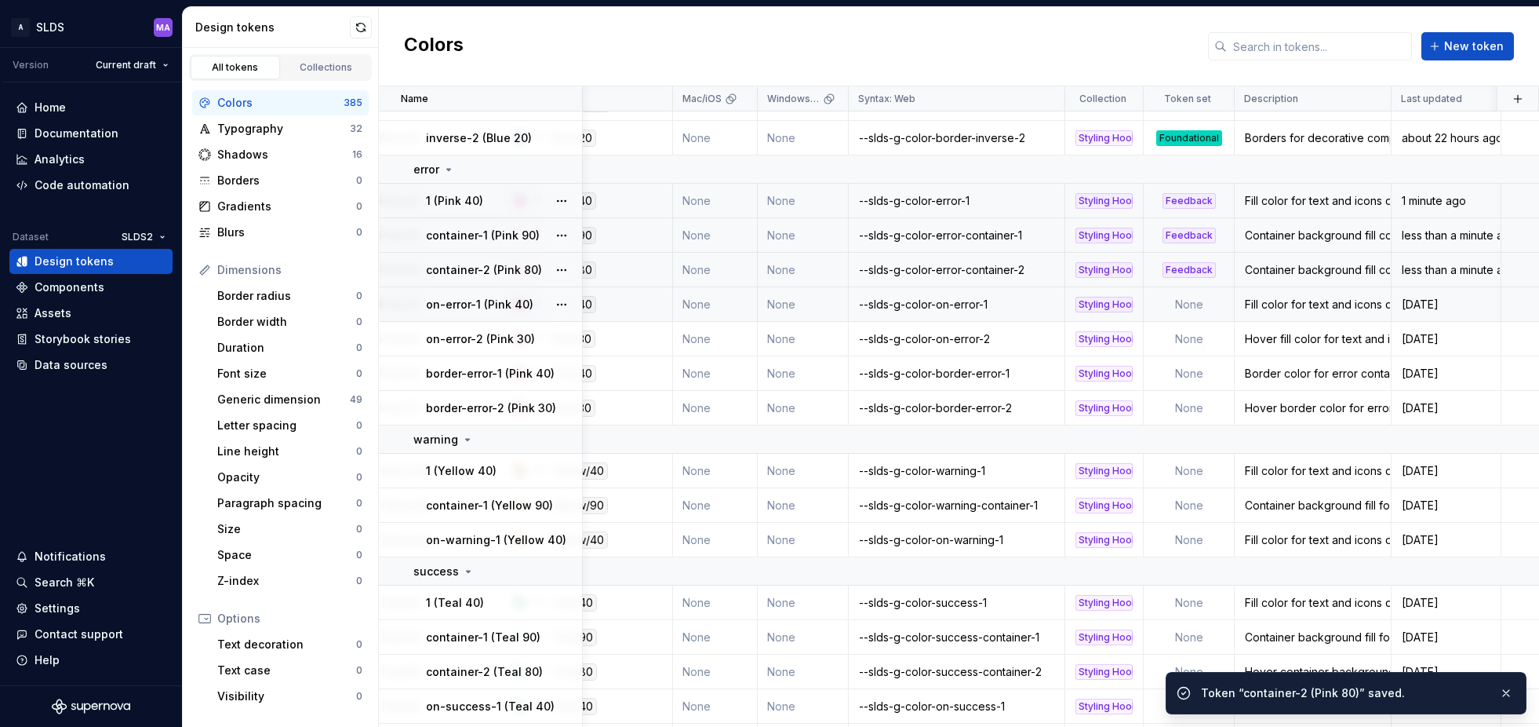
click at [1196, 306] on td "None" at bounding box center [1189, 304] width 91 height 35
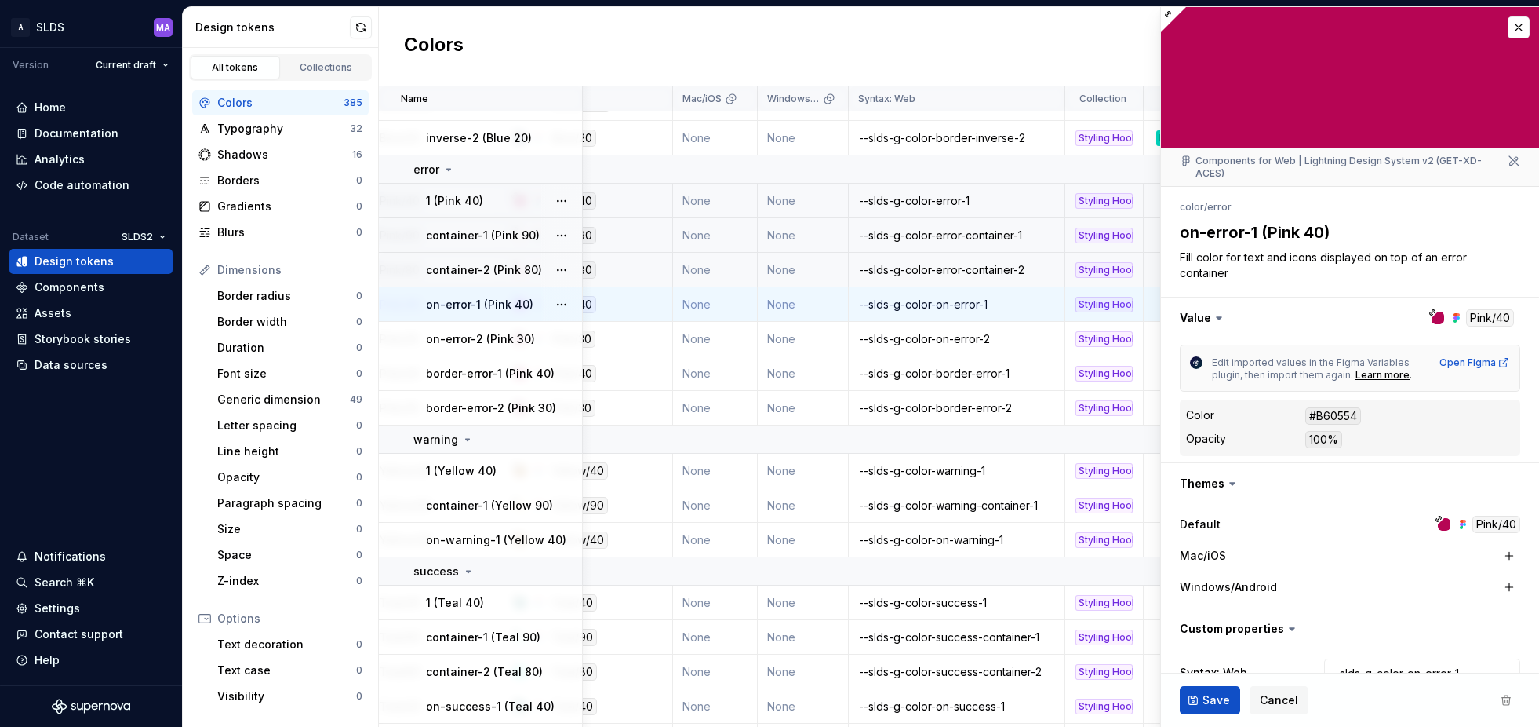
type textarea "*"
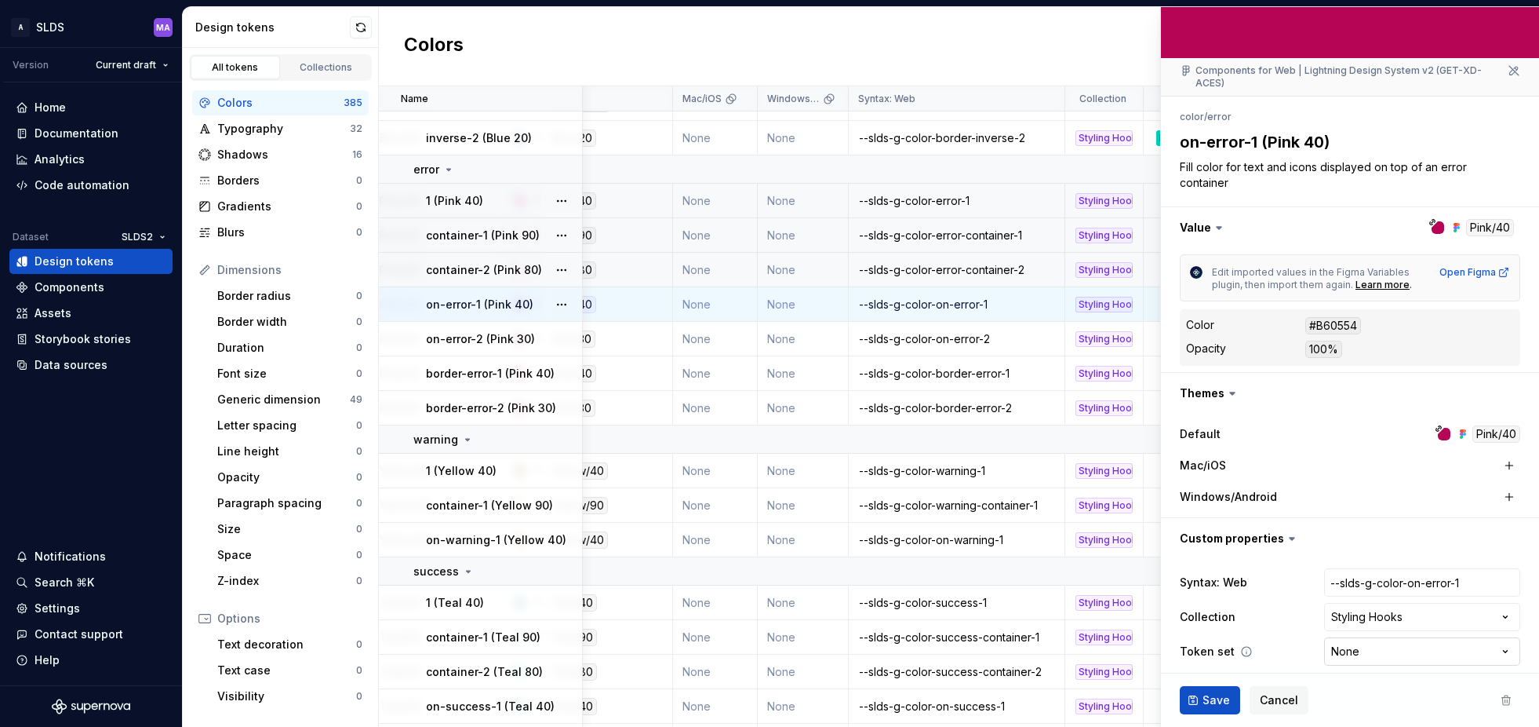
click at [1366, 636] on html "A SLDS MA Version Current draft Home Documentation Analytics Code automation Da…" at bounding box center [769, 363] width 1539 height 727
select select "**********"
click at [1204, 698] on span "Save" at bounding box center [1216, 700] width 27 height 16
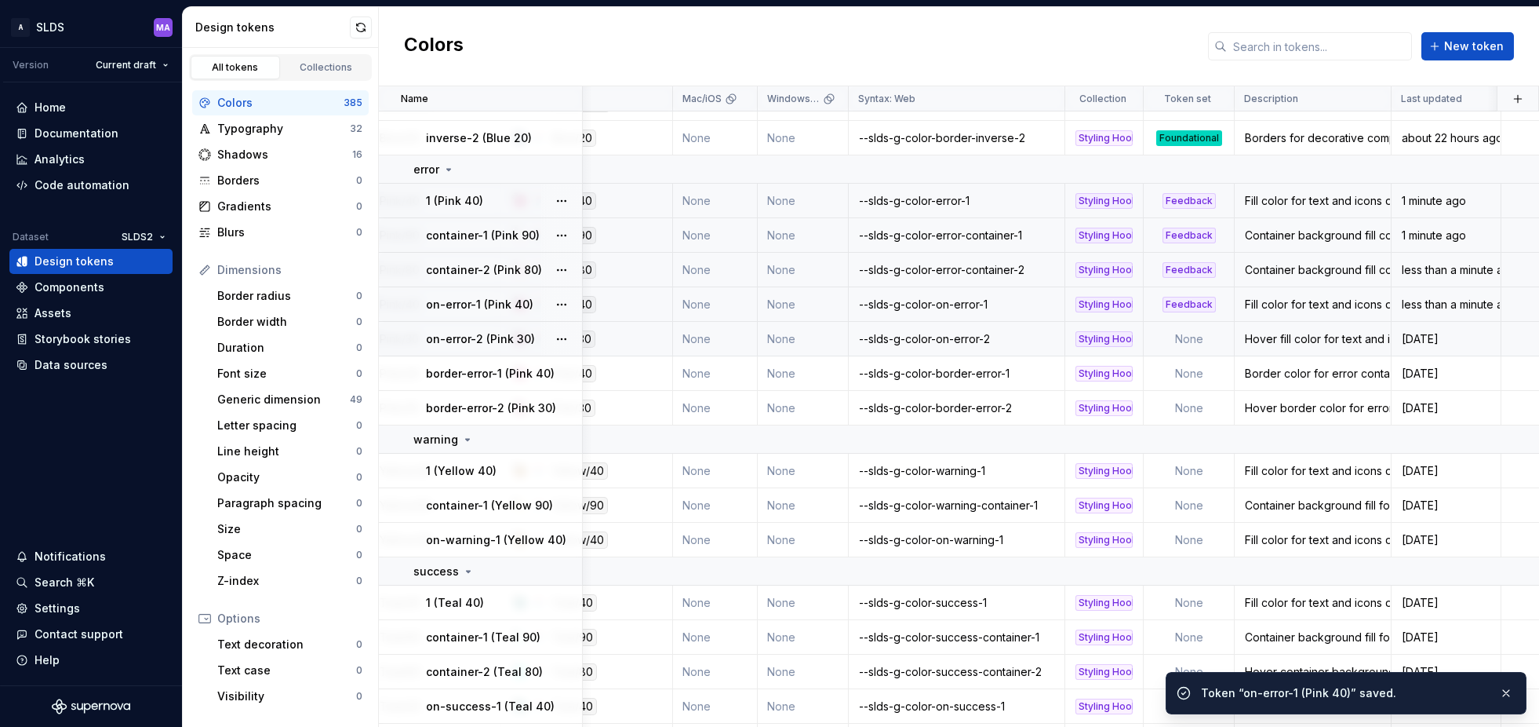
click at [1192, 333] on td "None" at bounding box center [1189, 339] width 91 height 35
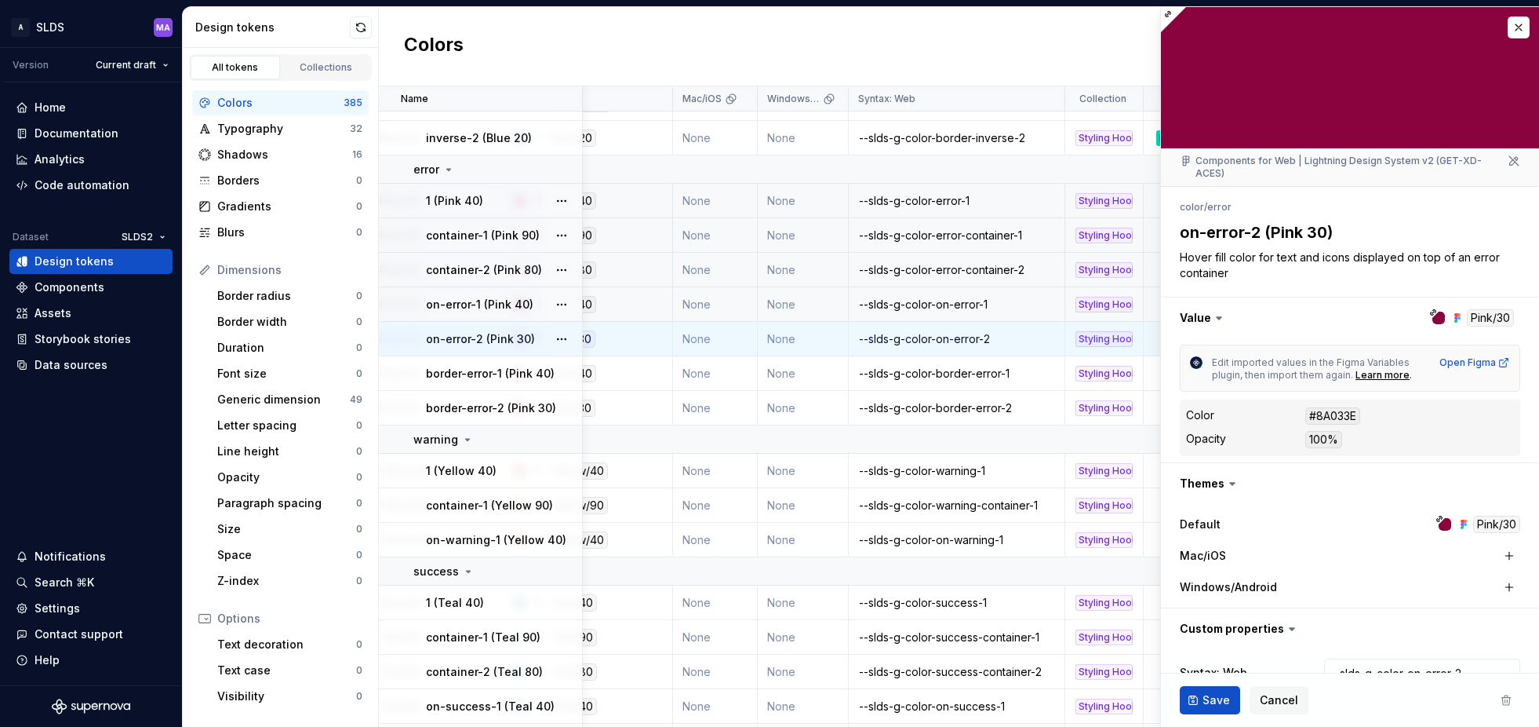
type textarea "*"
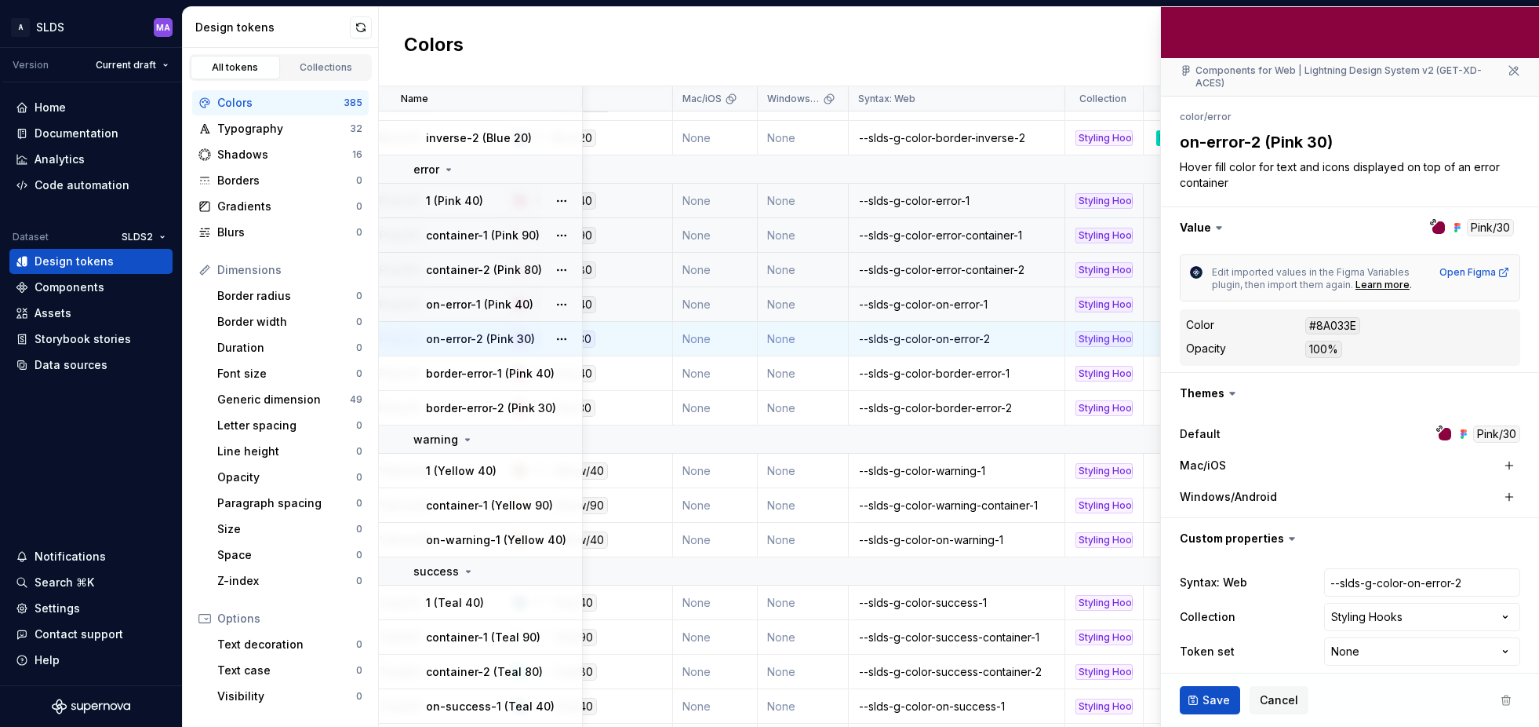
click at [1379, 639] on html "A SLDS MA Version Current draft Home Documentation Analytics Code automation Da…" at bounding box center [769, 363] width 1539 height 727
select select "**********"
click at [1211, 701] on span "Save" at bounding box center [1216, 700] width 27 height 16
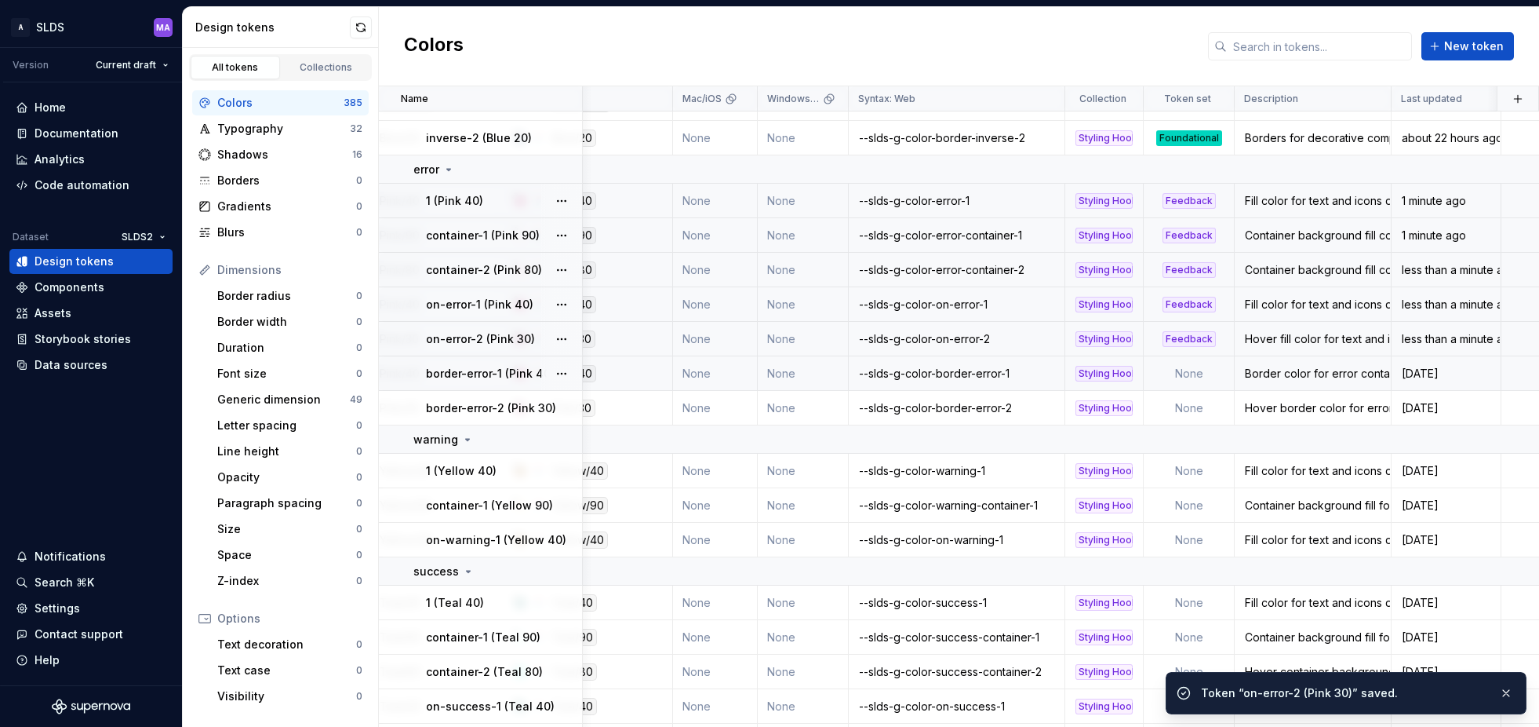
click at [1186, 373] on td "None" at bounding box center [1189, 373] width 91 height 35
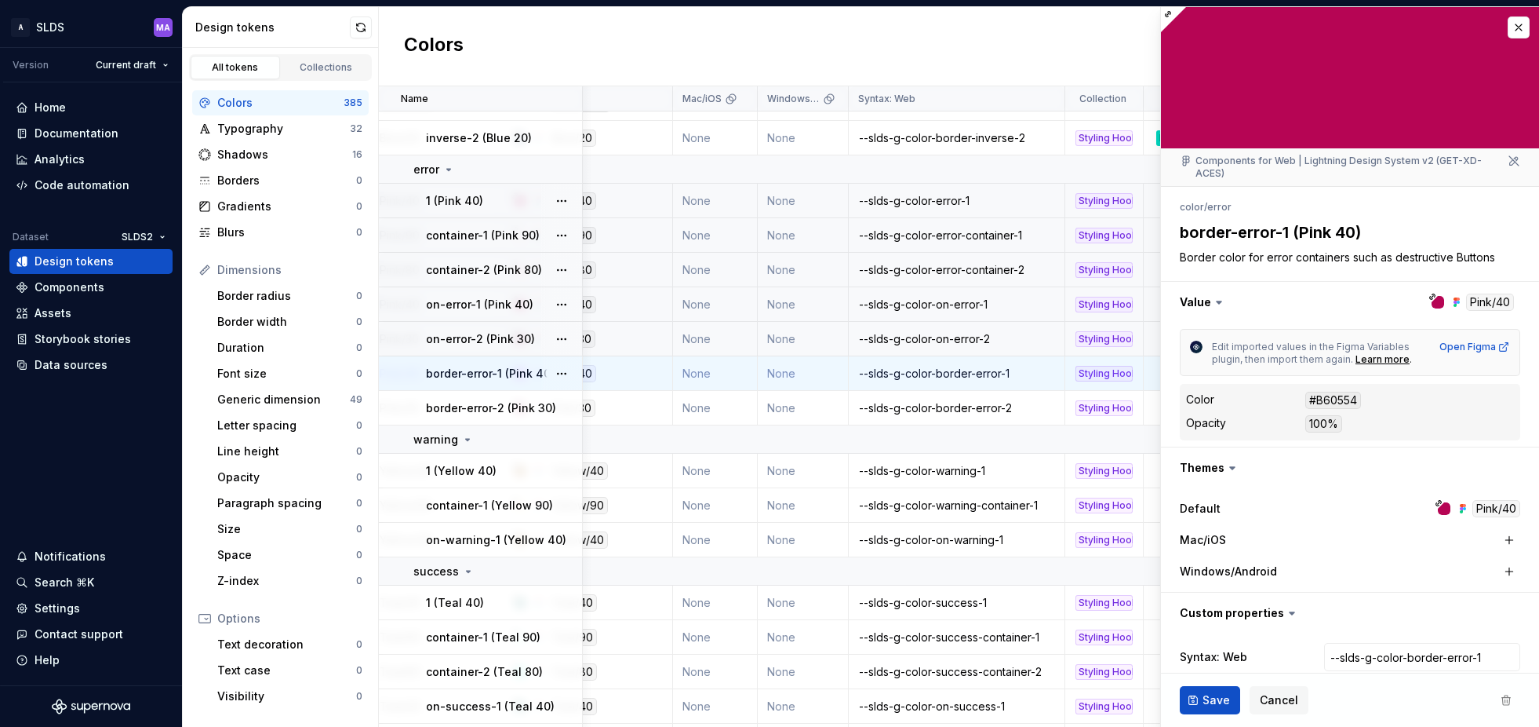
type textarea "*"
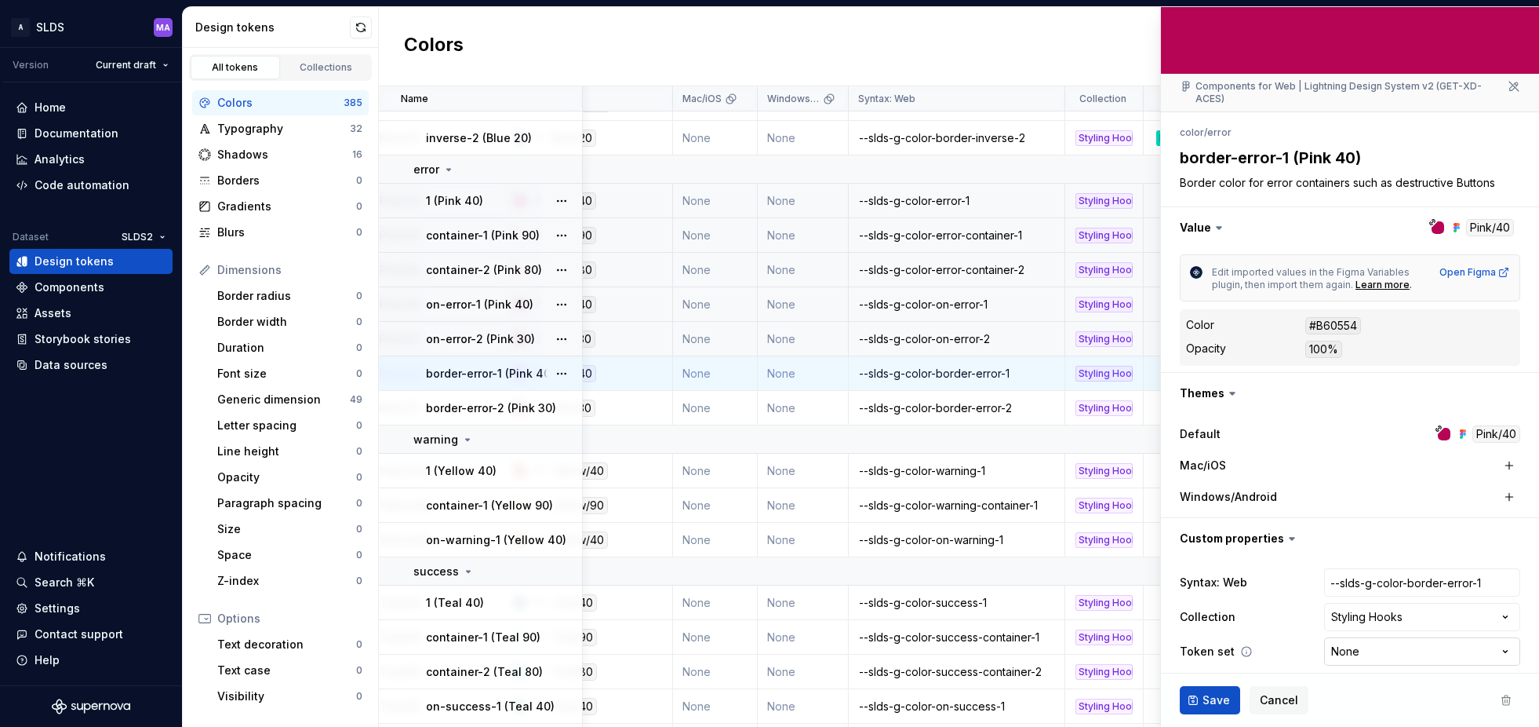
click at [1356, 639] on html "A SLDS MA Version Current draft Home Documentation Analytics Code automation Da…" at bounding box center [769, 363] width 1539 height 727
select select "**********"
click at [1218, 697] on span "Save" at bounding box center [1216, 700] width 27 height 16
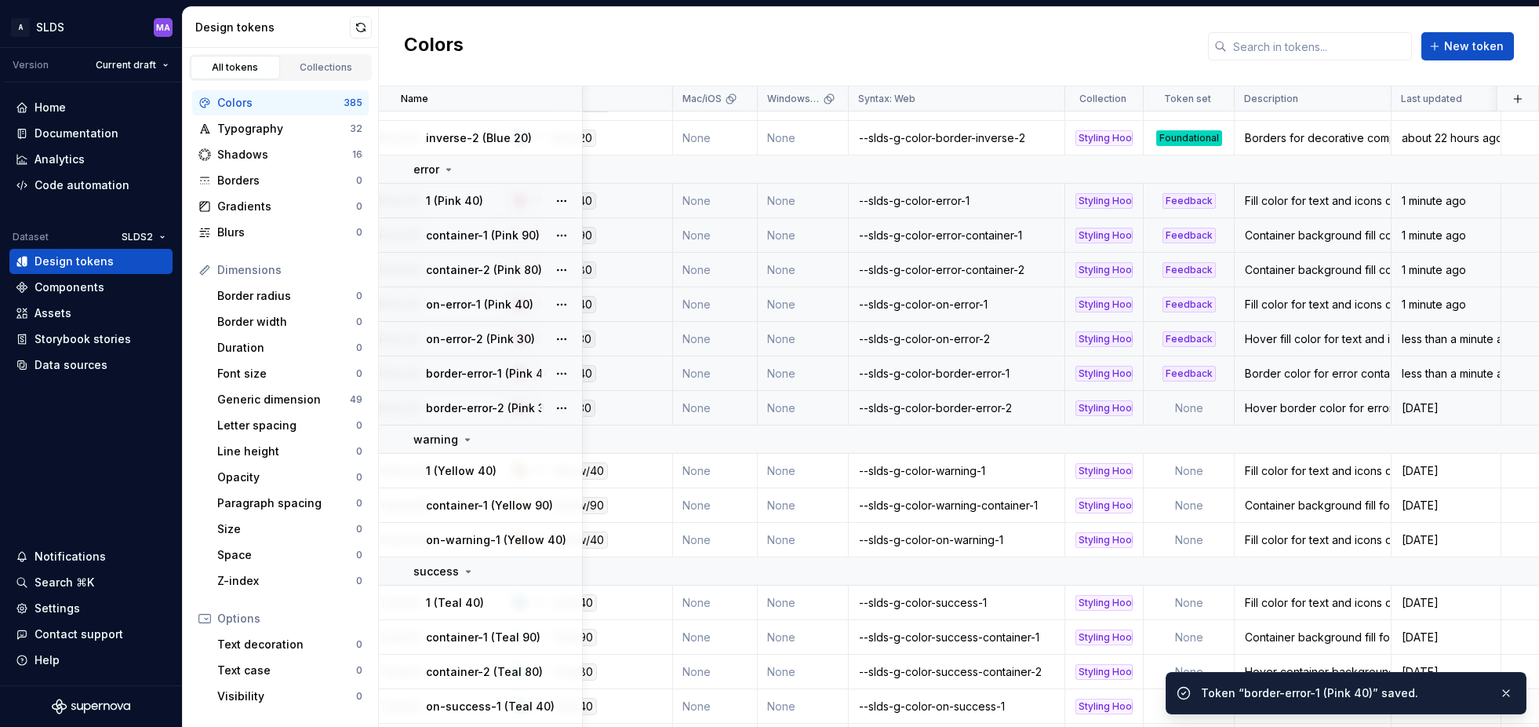
click at [1194, 407] on td "None" at bounding box center [1189, 408] width 91 height 35
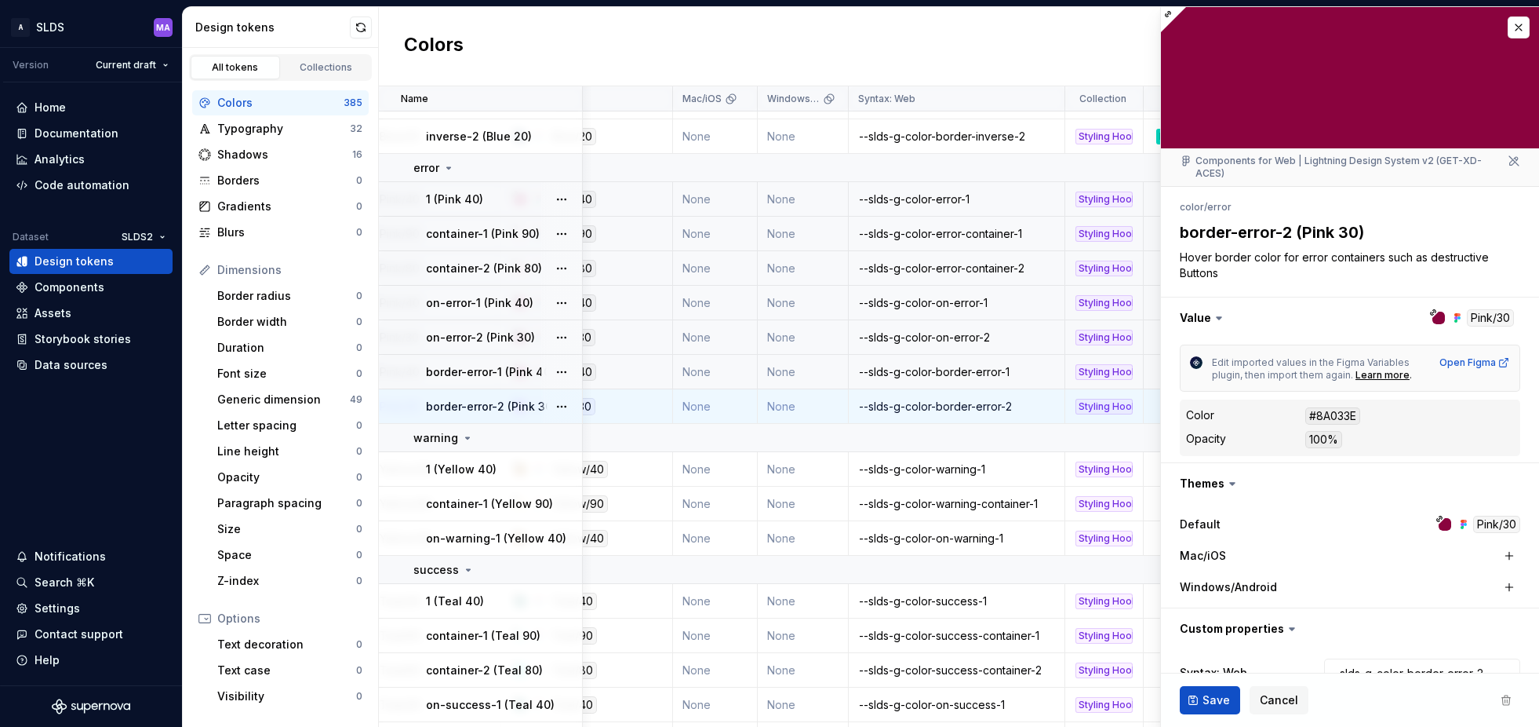
type textarea "*"
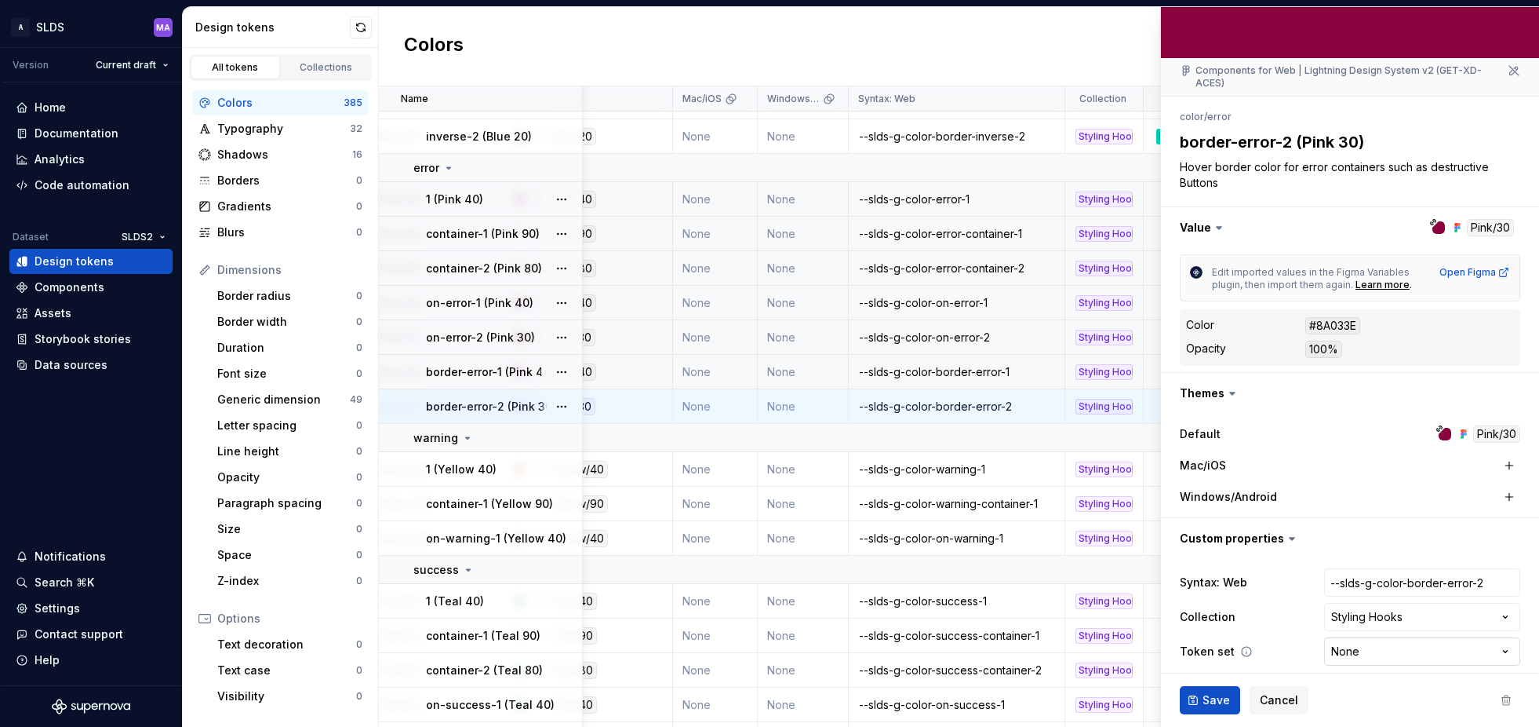
click at [1392, 636] on html "A SLDS MA Version Current draft Home Documentation Analytics Code automation Da…" at bounding box center [769, 363] width 1539 height 727
select select "**********"
click at [1211, 698] on span "Save" at bounding box center [1216, 700] width 27 height 16
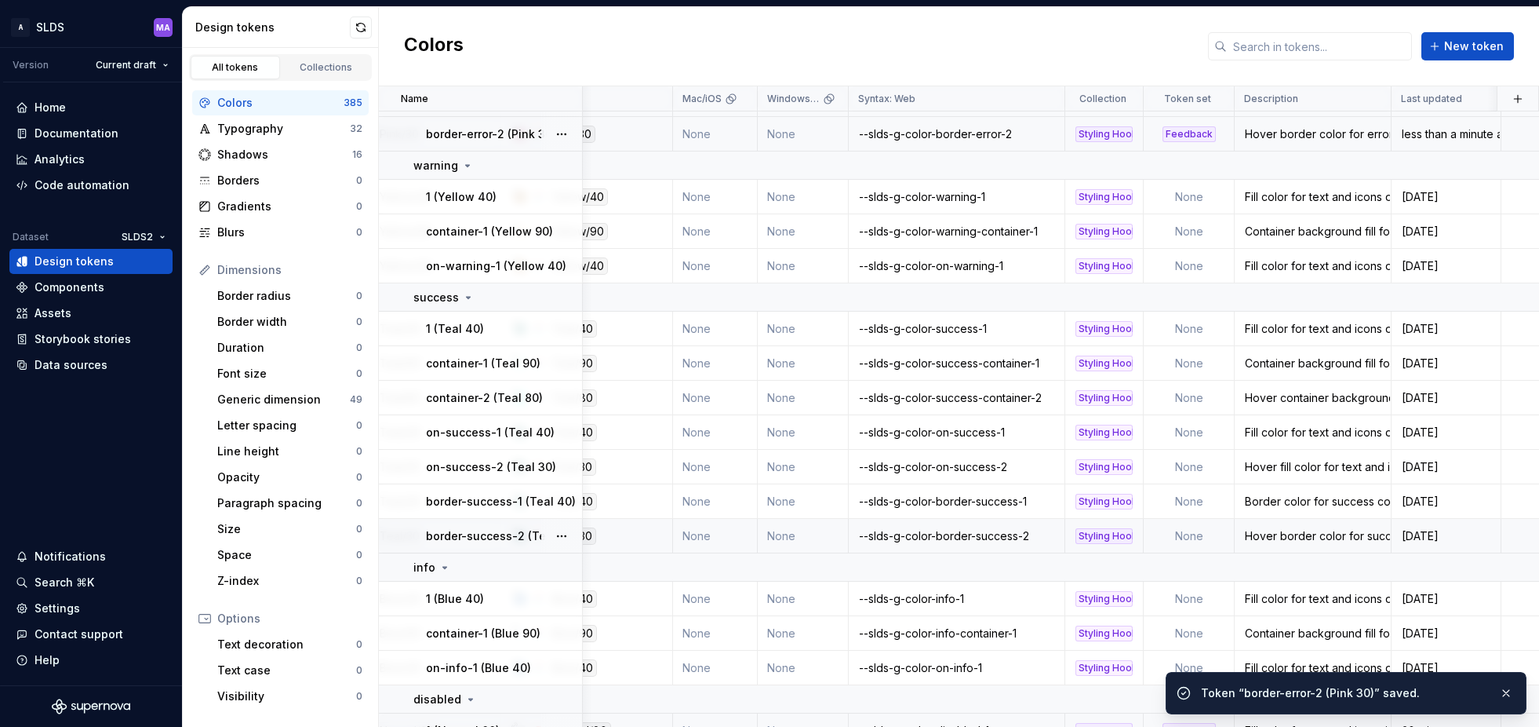
scroll to position [1367, 255]
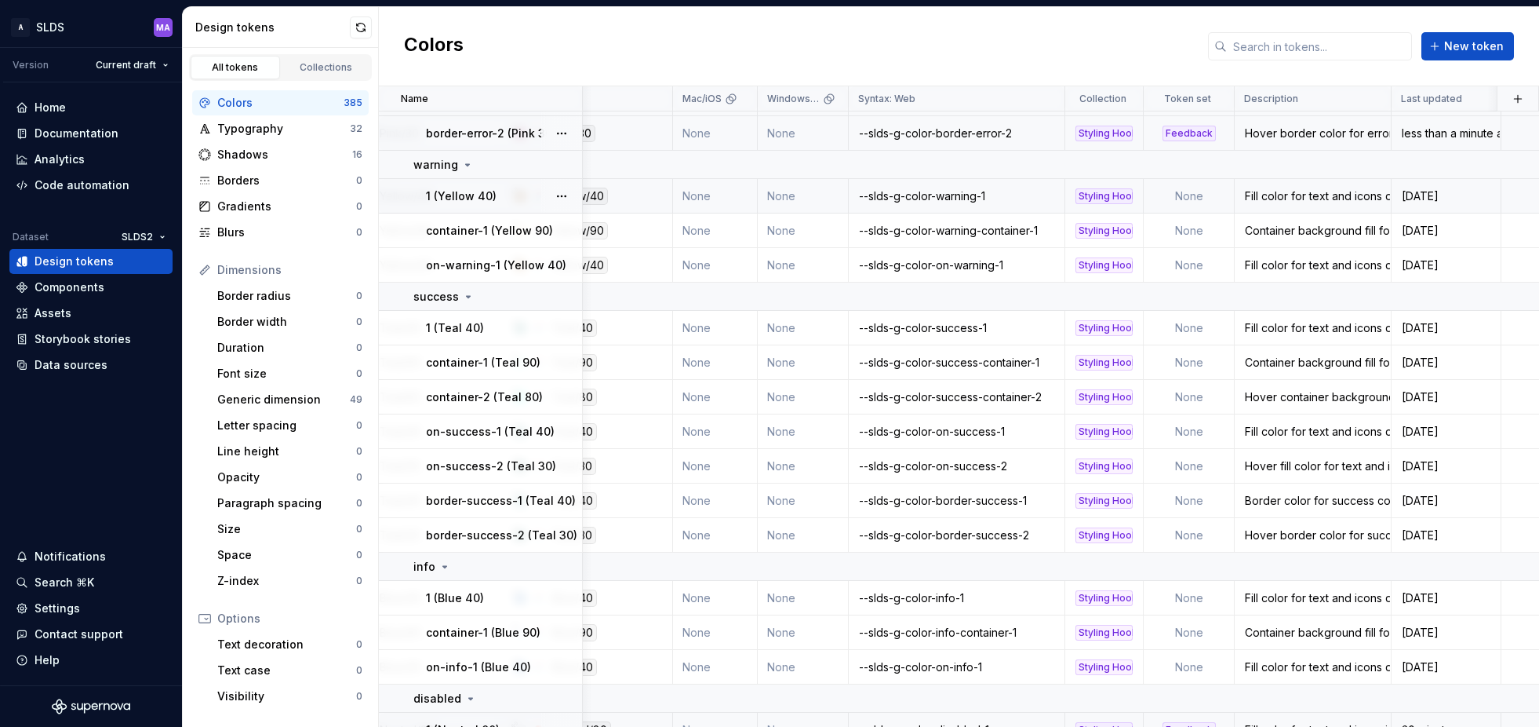
click at [1207, 195] on td "None" at bounding box center [1189, 196] width 91 height 35
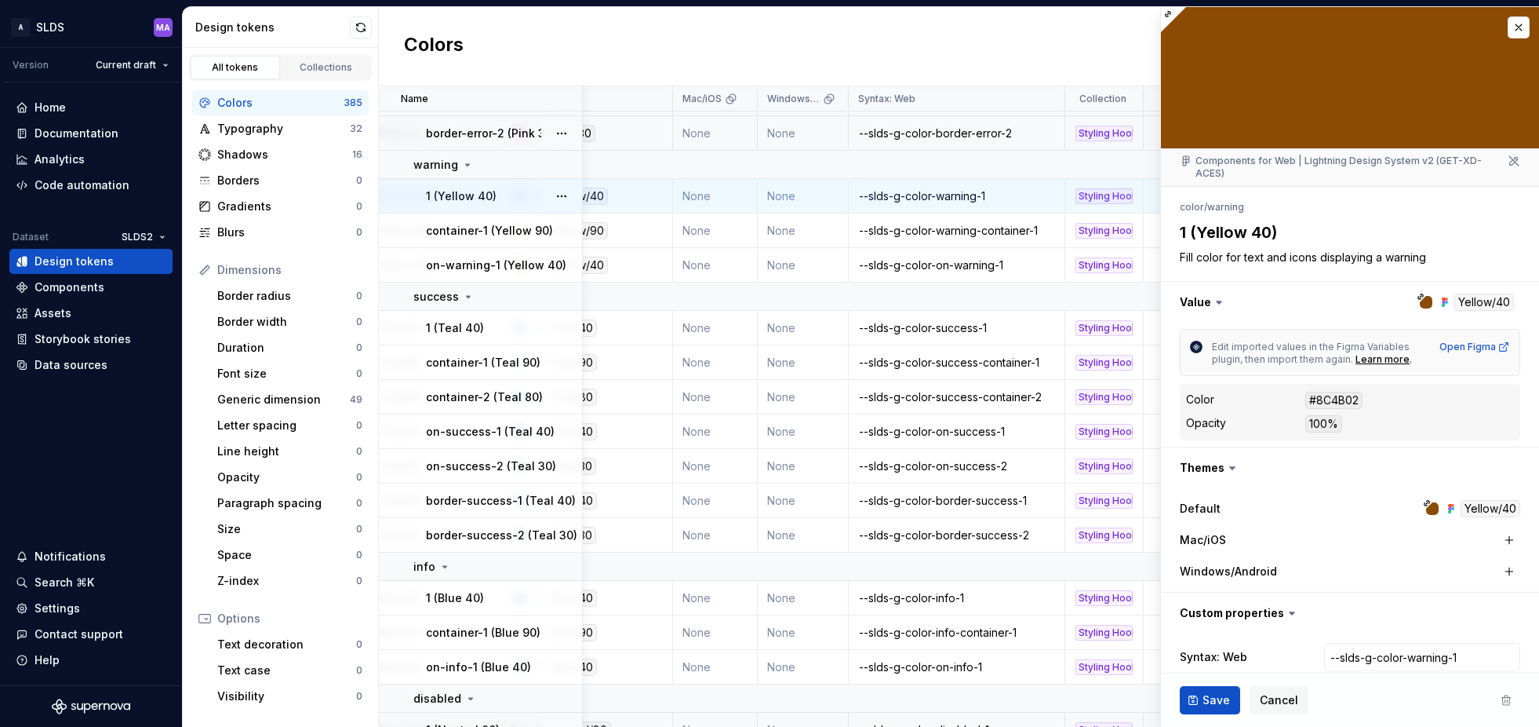
type textarea "*"
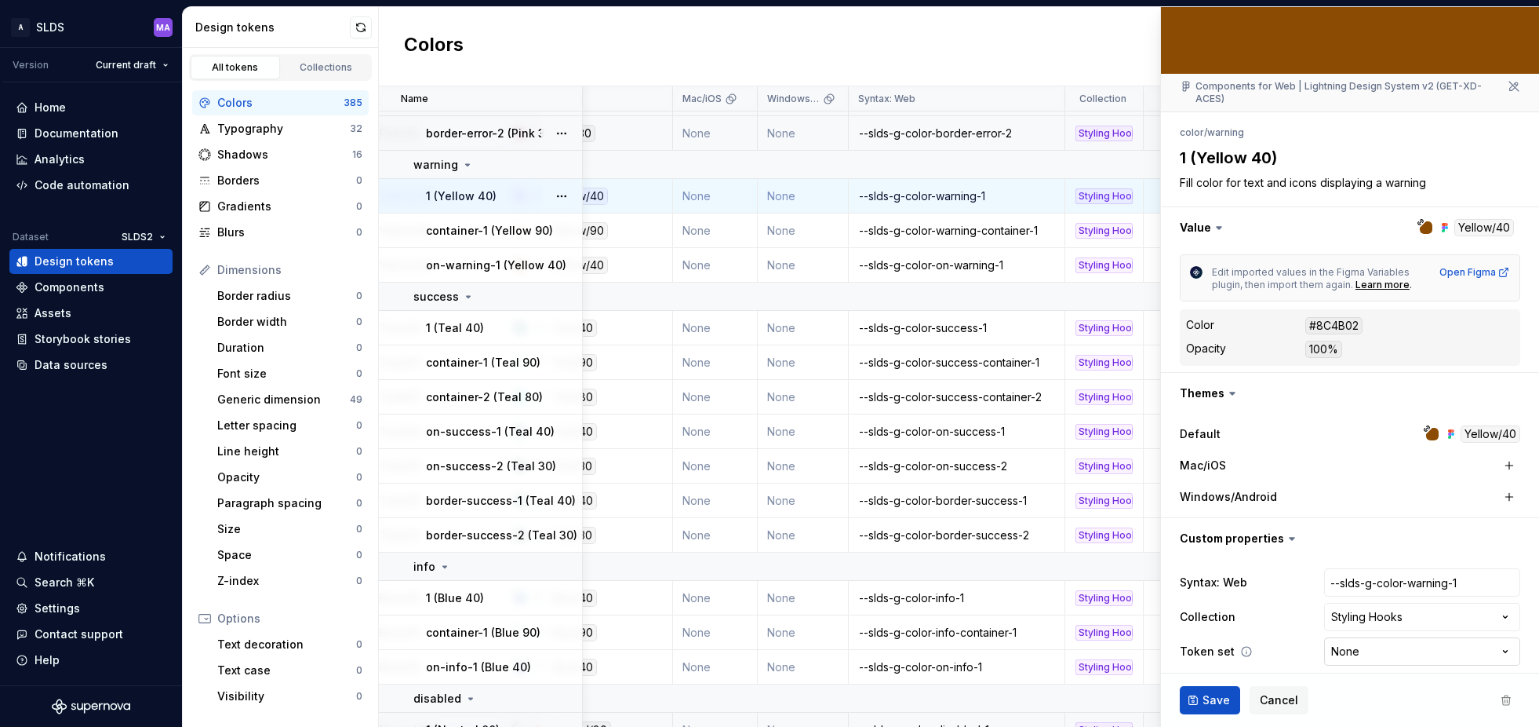
click at [1410, 637] on html "A SLDS MA Version Current draft Home Documentation Analytics Code automation Da…" at bounding box center [769, 363] width 1539 height 727
select select "**********"
click at [1204, 697] on span "Save" at bounding box center [1216, 700] width 27 height 16
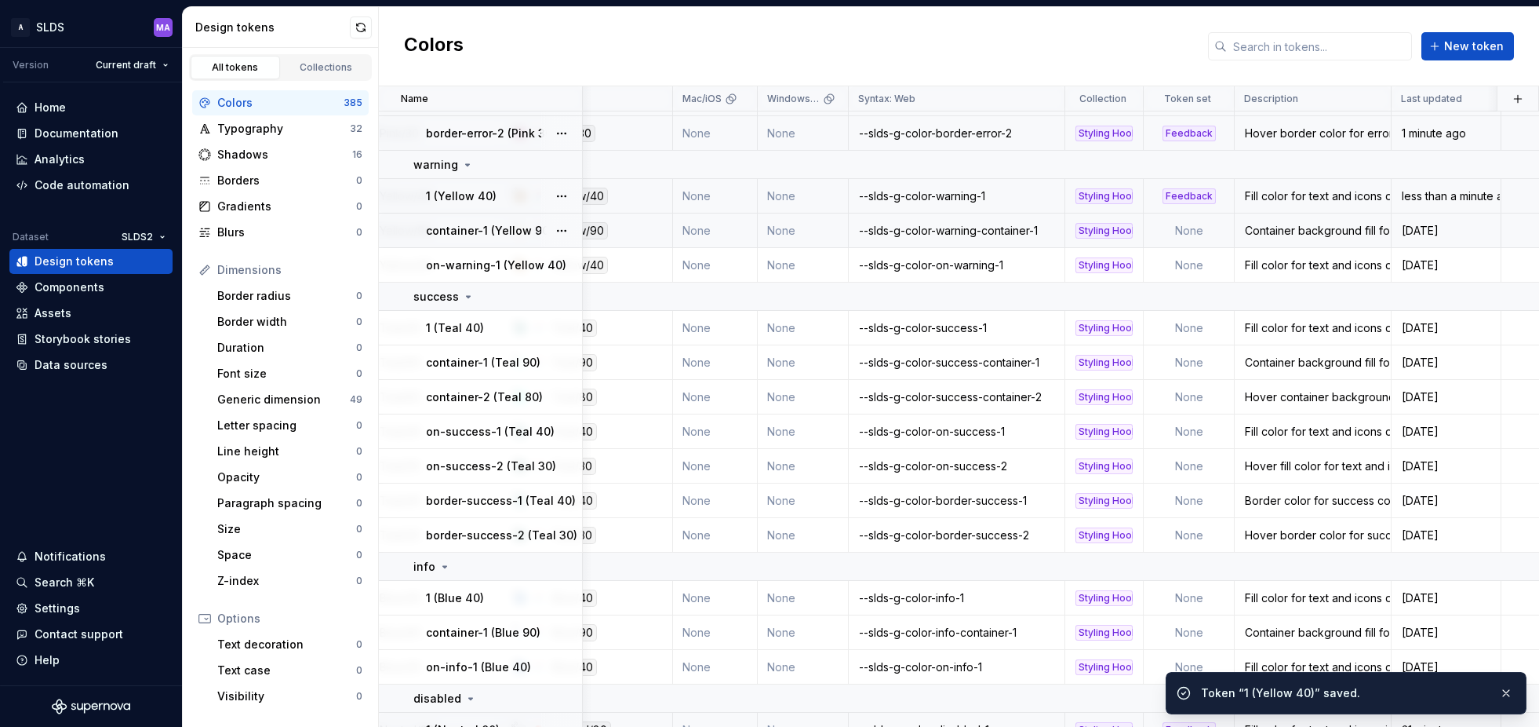
click at [1200, 231] on td "None" at bounding box center [1189, 230] width 91 height 35
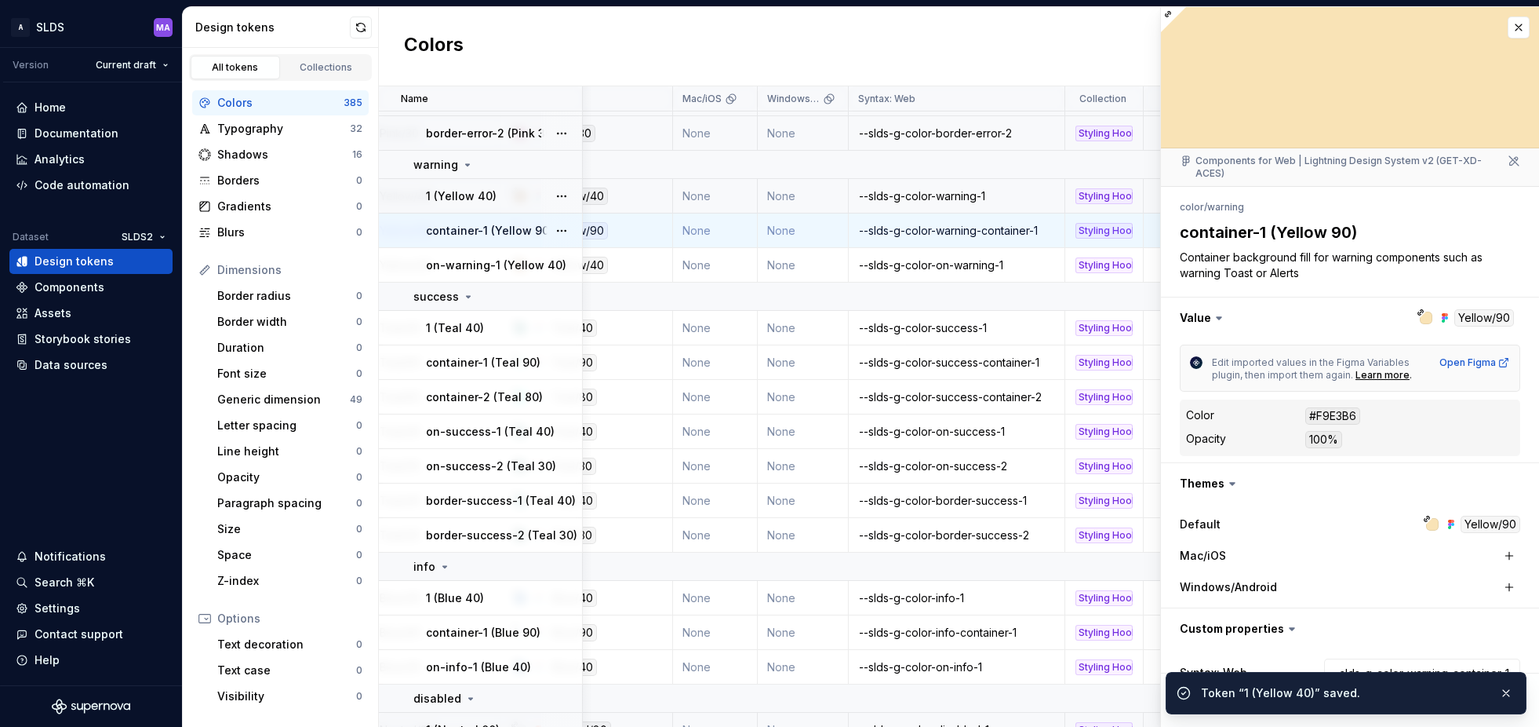
scroll to position [90, 0]
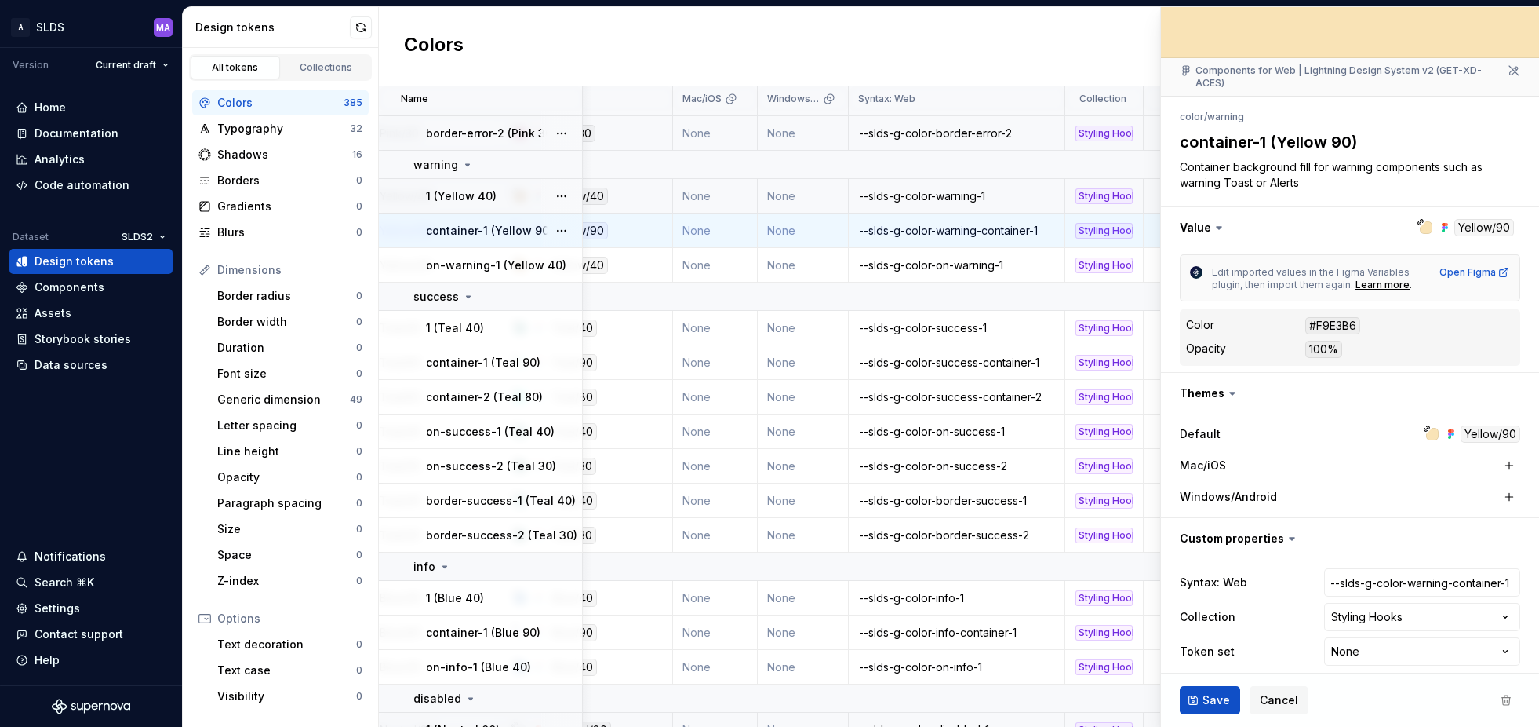
type textarea "*"
click at [1404, 636] on html "A SLDS MA Version Current draft Home Documentation Analytics Code automation Da…" at bounding box center [769, 363] width 1539 height 727
select select "**********"
click at [1211, 697] on span "Save" at bounding box center [1216, 700] width 27 height 16
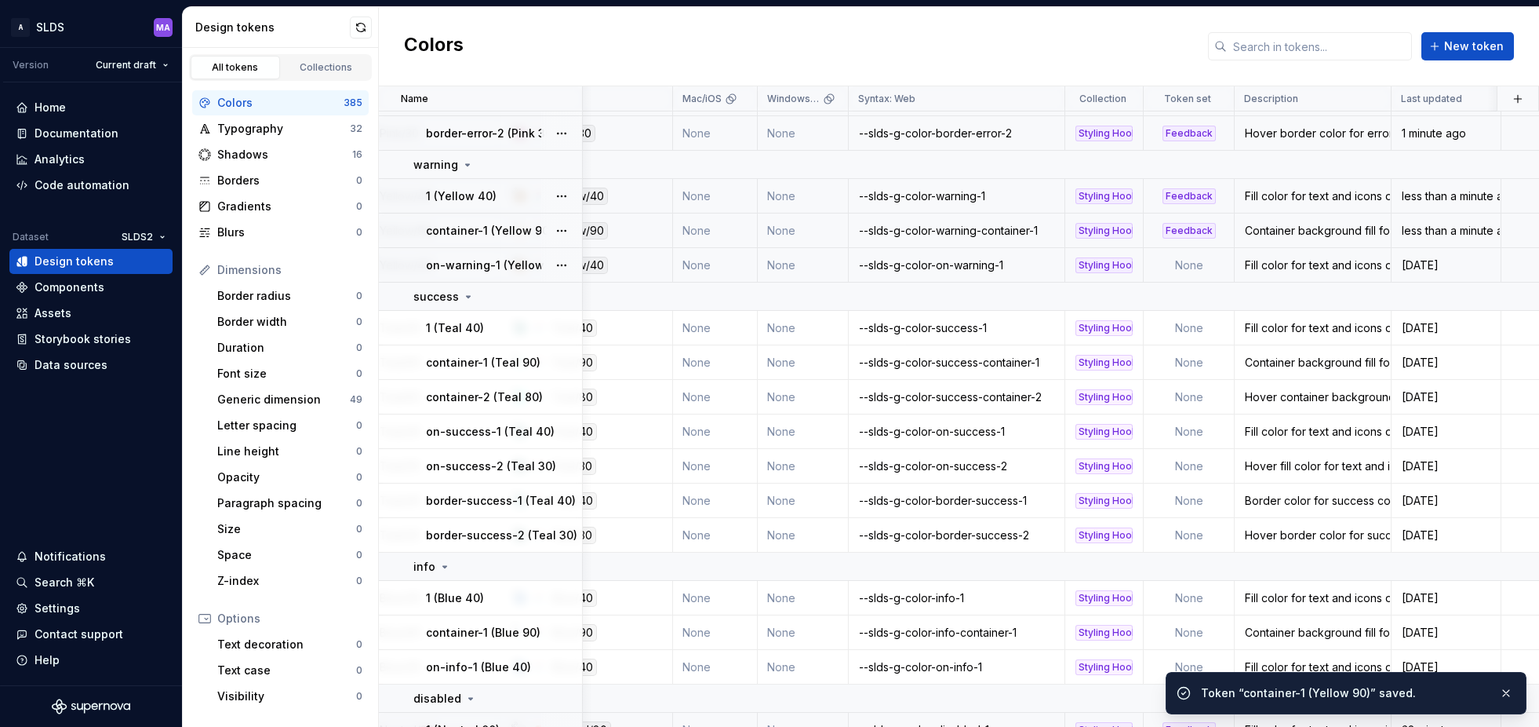
click at [1196, 267] on td "None" at bounding box center [1189, 265] width 91 height 35
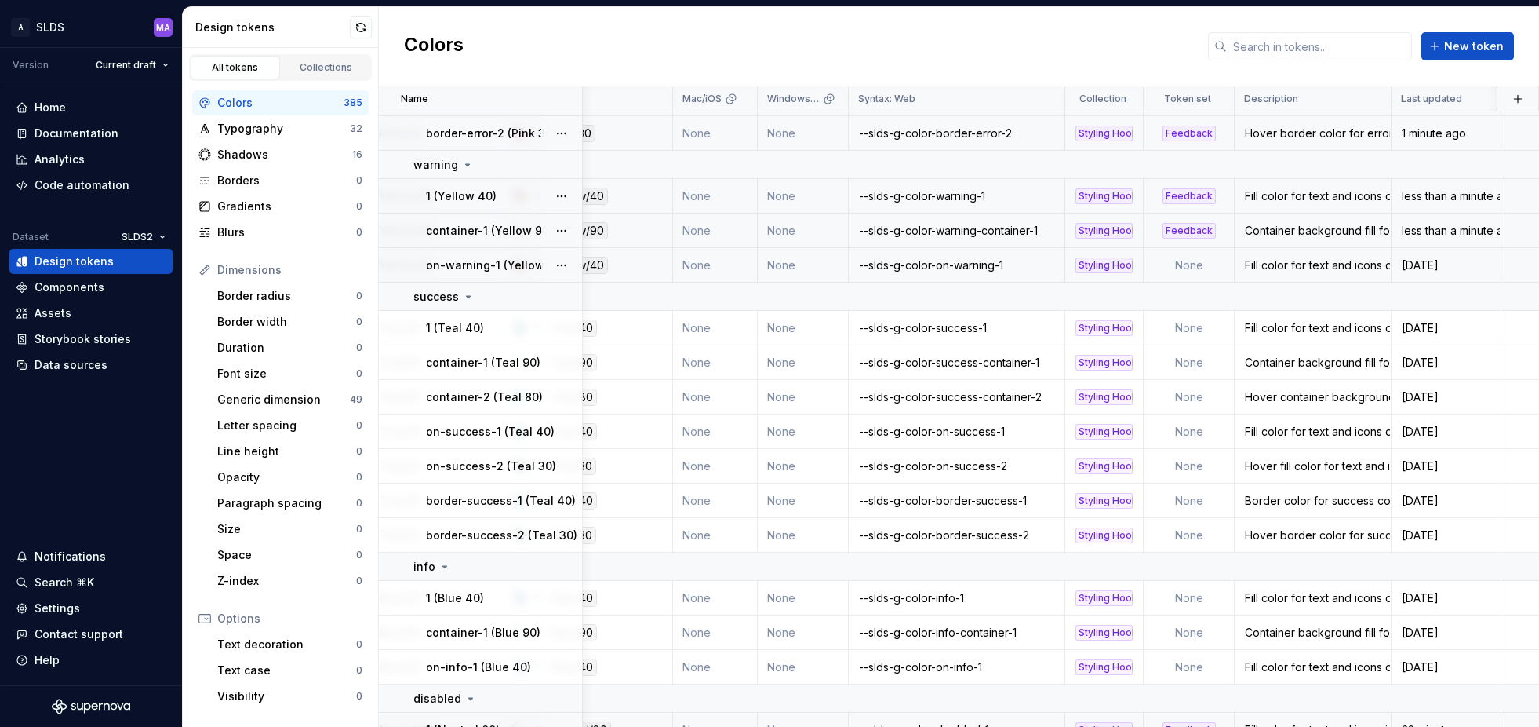
type textarea "*"
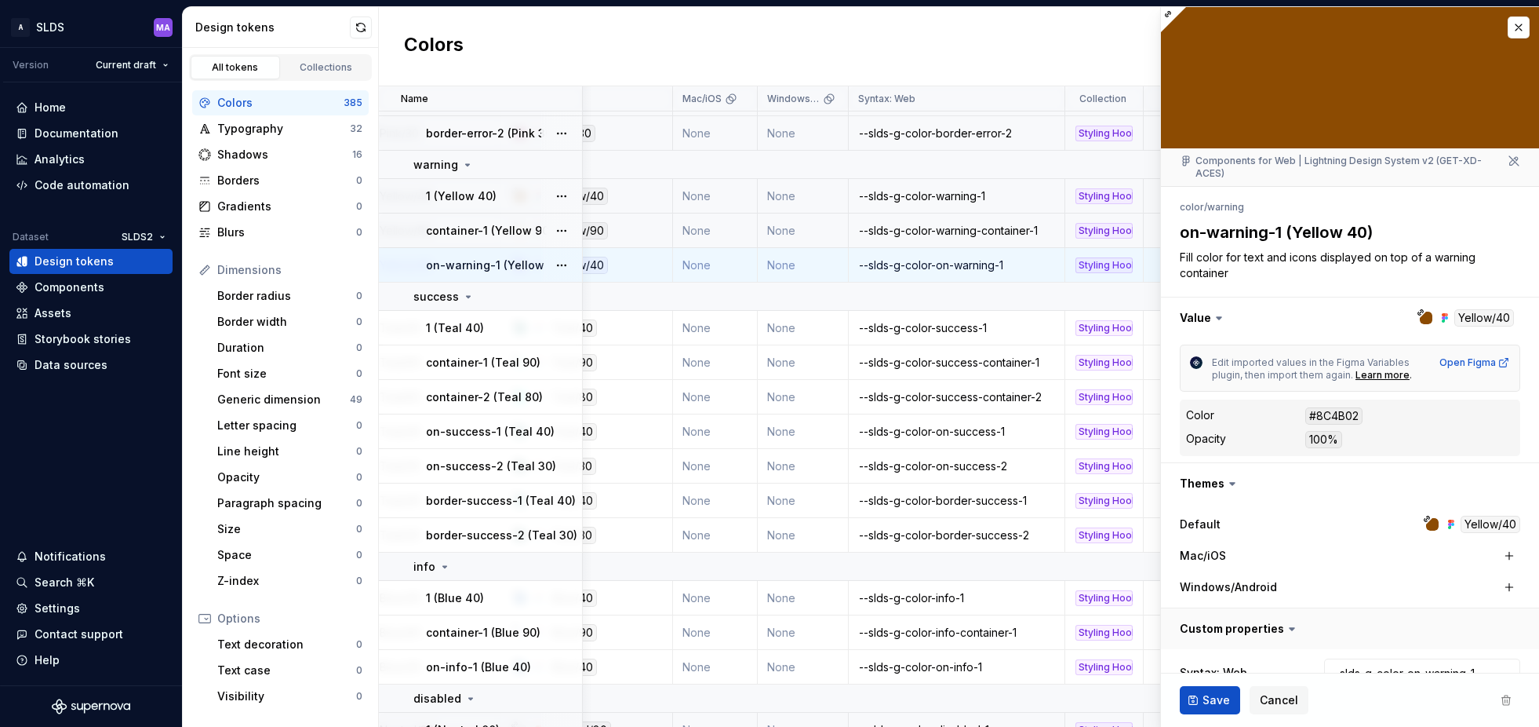
scroll to position [90, 0]
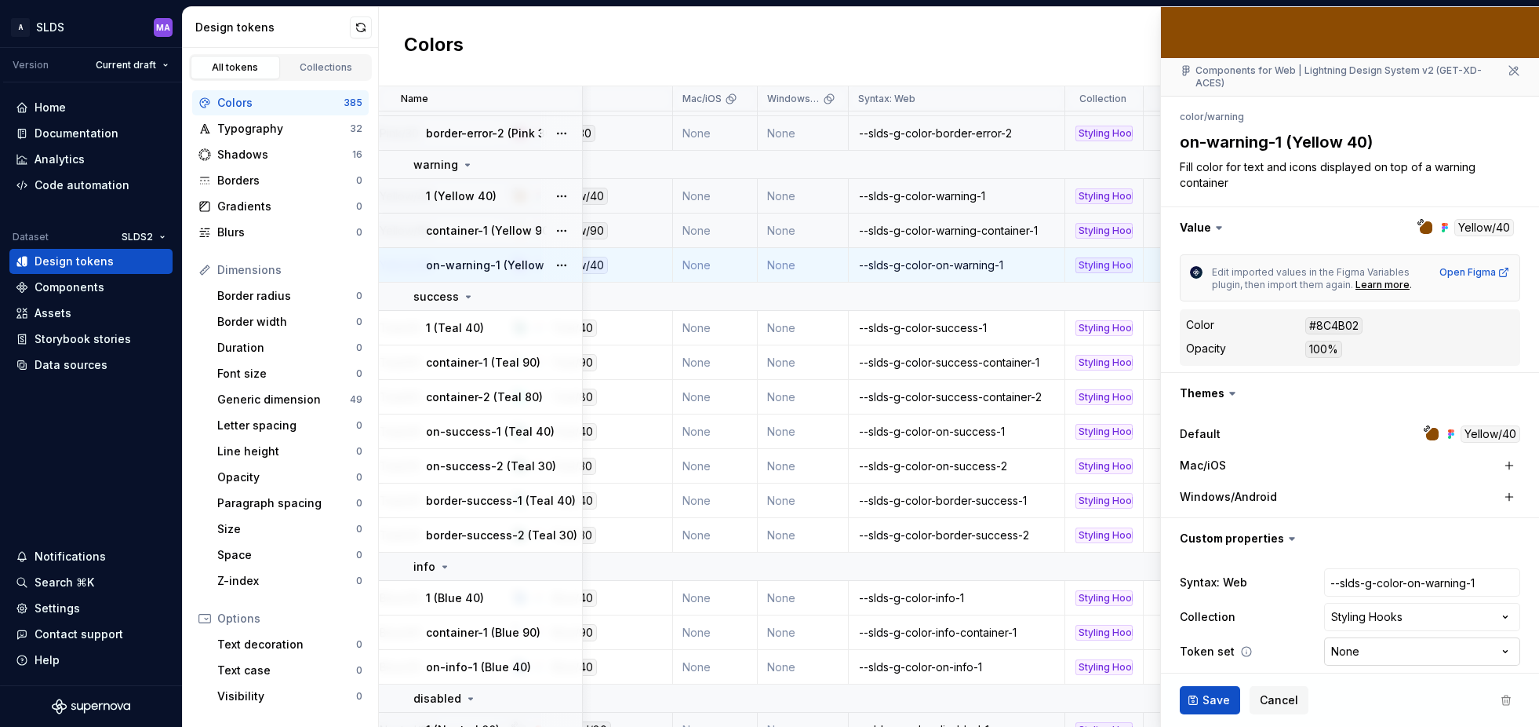
click at [1395, 639] on html "A SLDS MA Version Current draft Home Documentation Analytics Code automation Da…" at bounding box center [769, 363] width 1539 height 727
select select "**********"
click at [1208, 697] on span "Save" at bounding box center [1216, 700] width 27 height 16
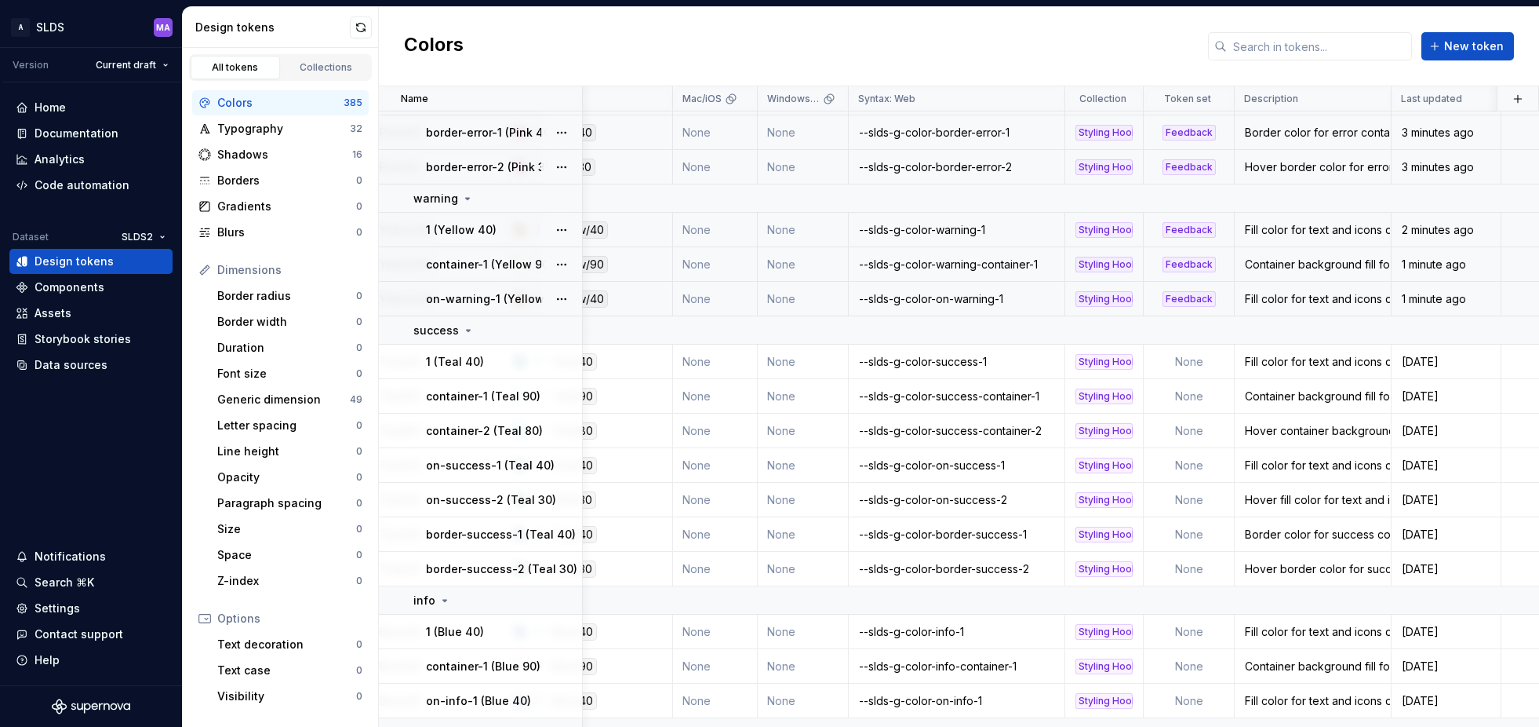
scroll to position [1426, 255]
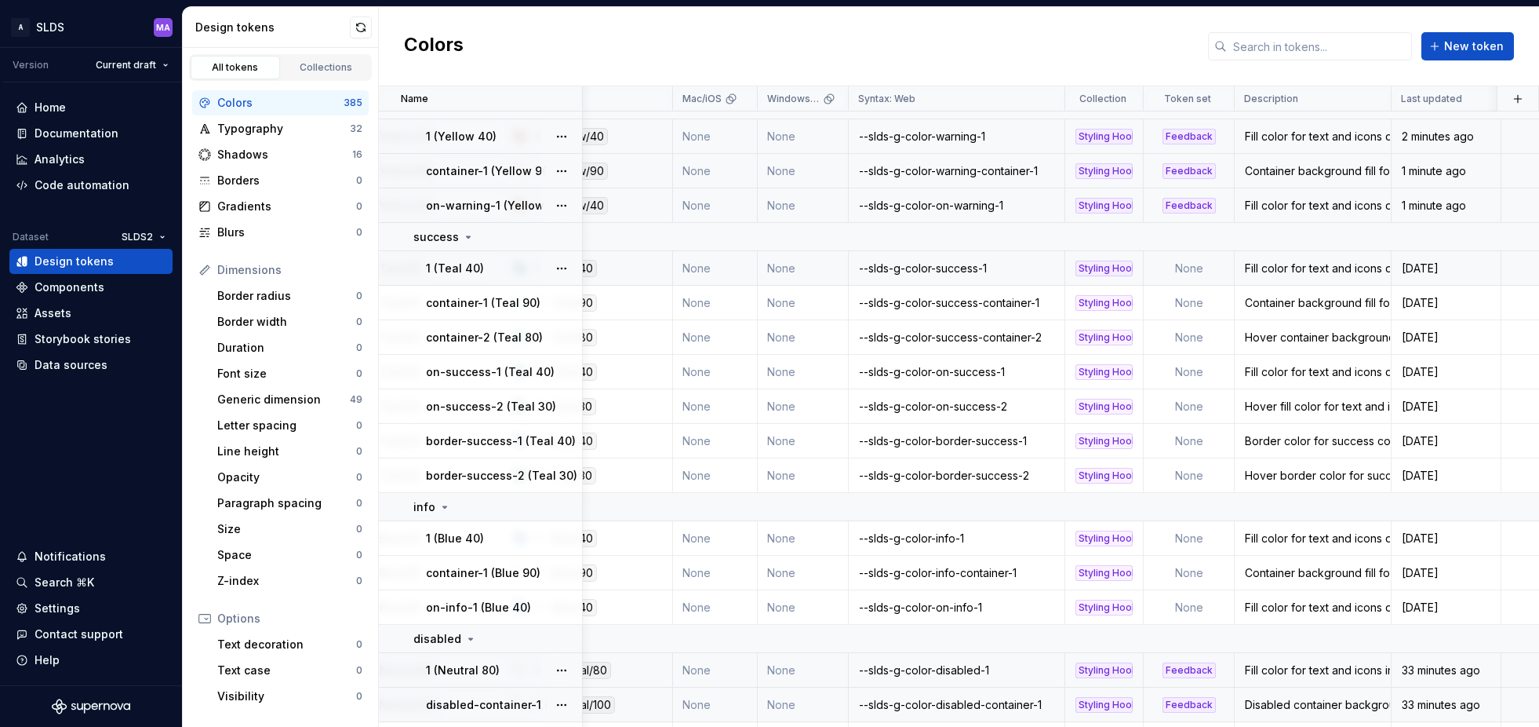
click at [1202, 266] on td "None" at bounding box center [1189, 268] width 91 height 35
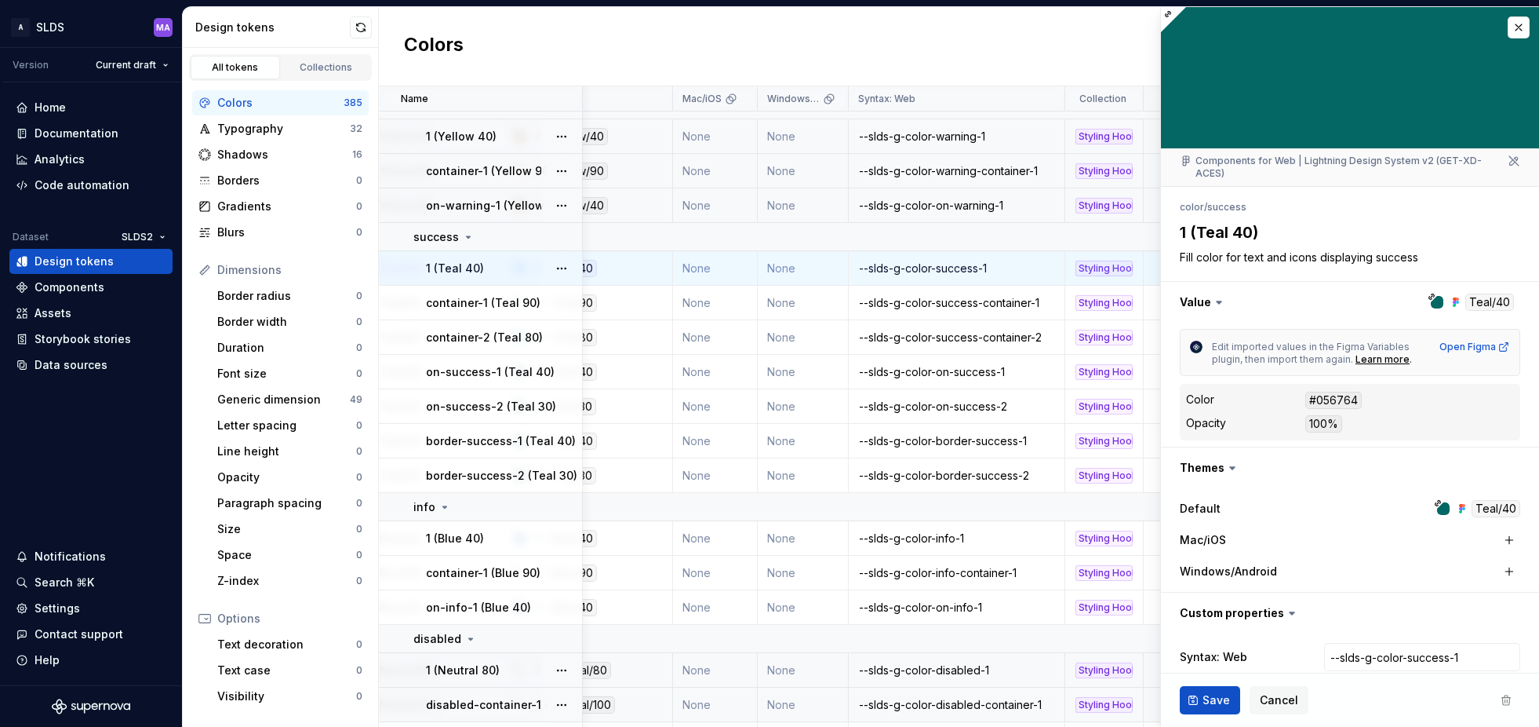
scroll to position [75, 0]
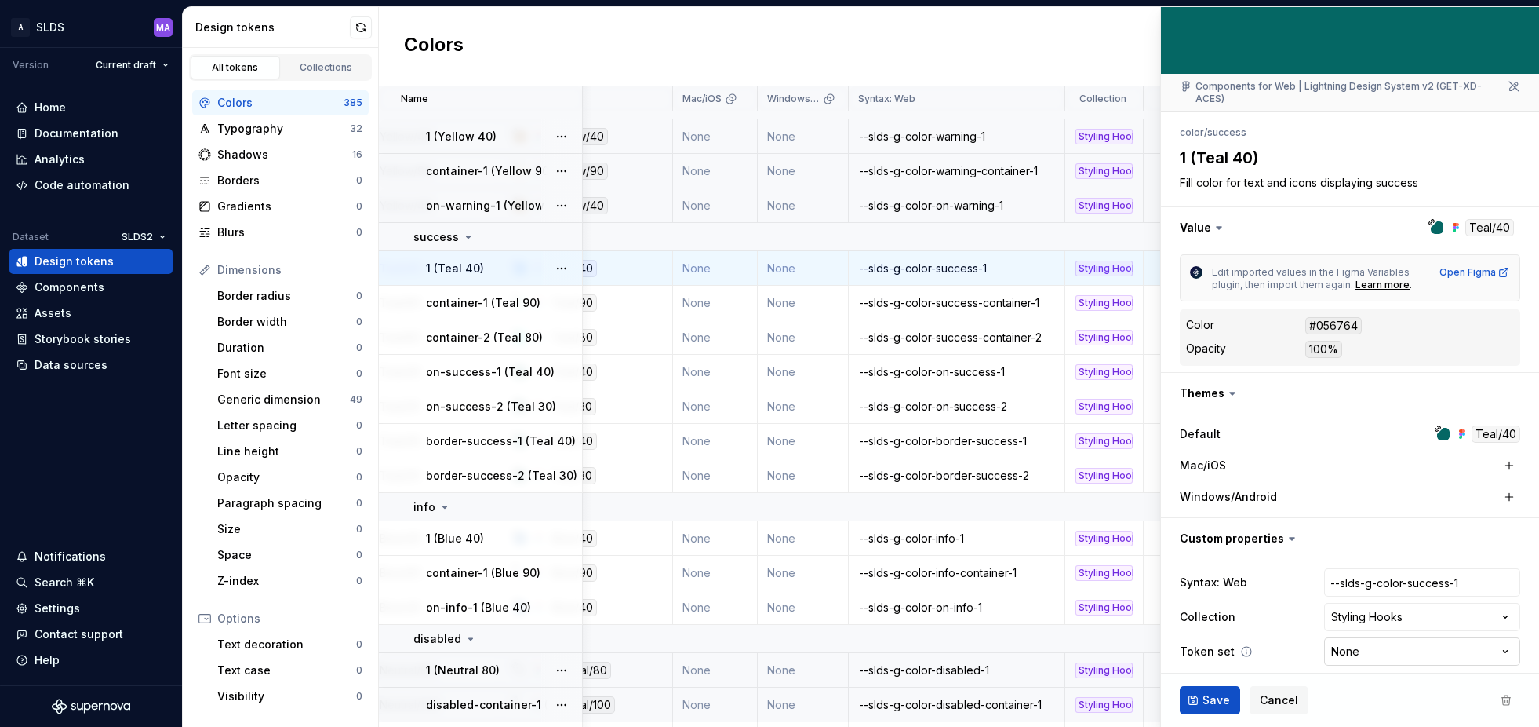
type textarea "*"
click at [1393, 636] on html "A SLDS MA Version Current draft Home Documentation Analytics Code automation Da…" at bounding box center [769, 363] width 1539 height 727
select select "**********"
click at [1205, 693] on span "Save" at bounding box center [1216, 700] width 27 height 16
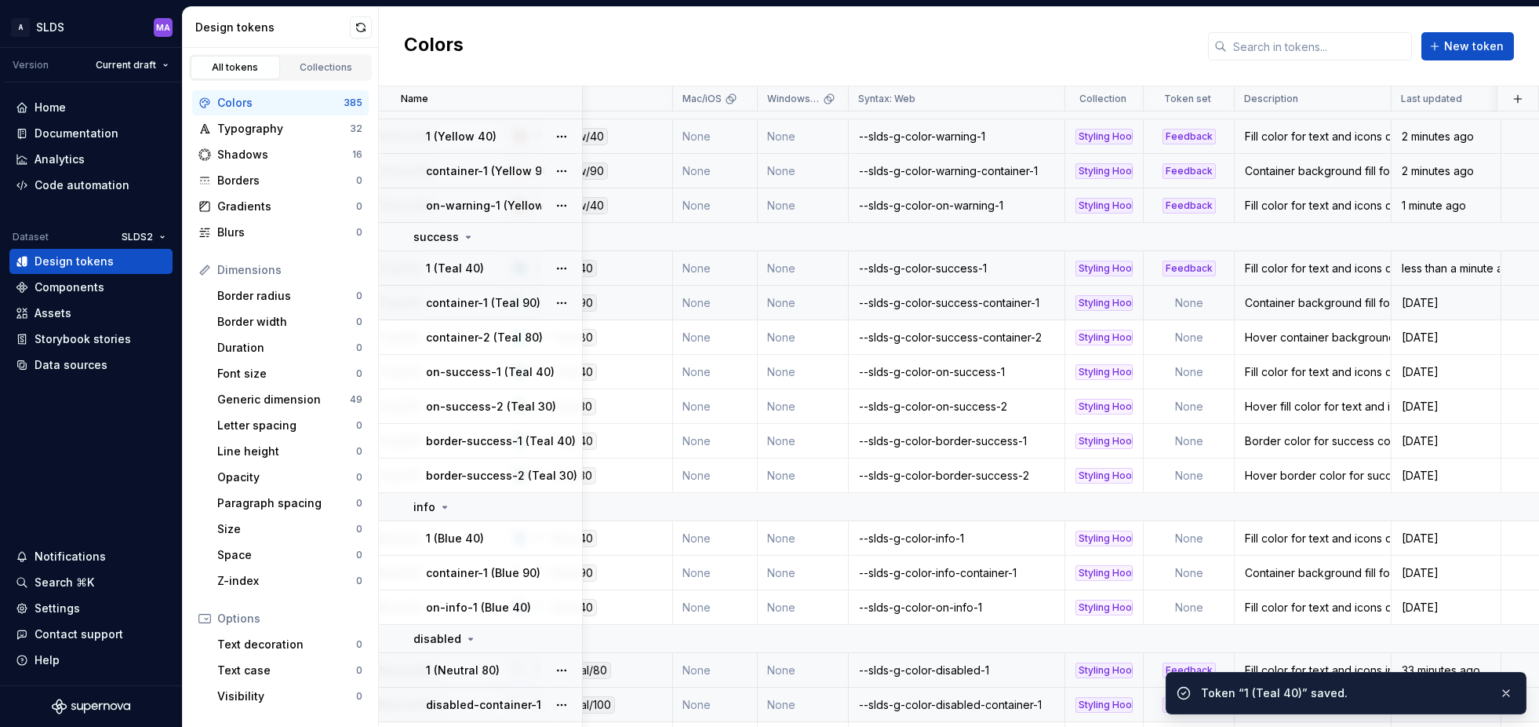
click at [1189, 298] on td "None" at bounding box center [1189, 303] width 91 height 35
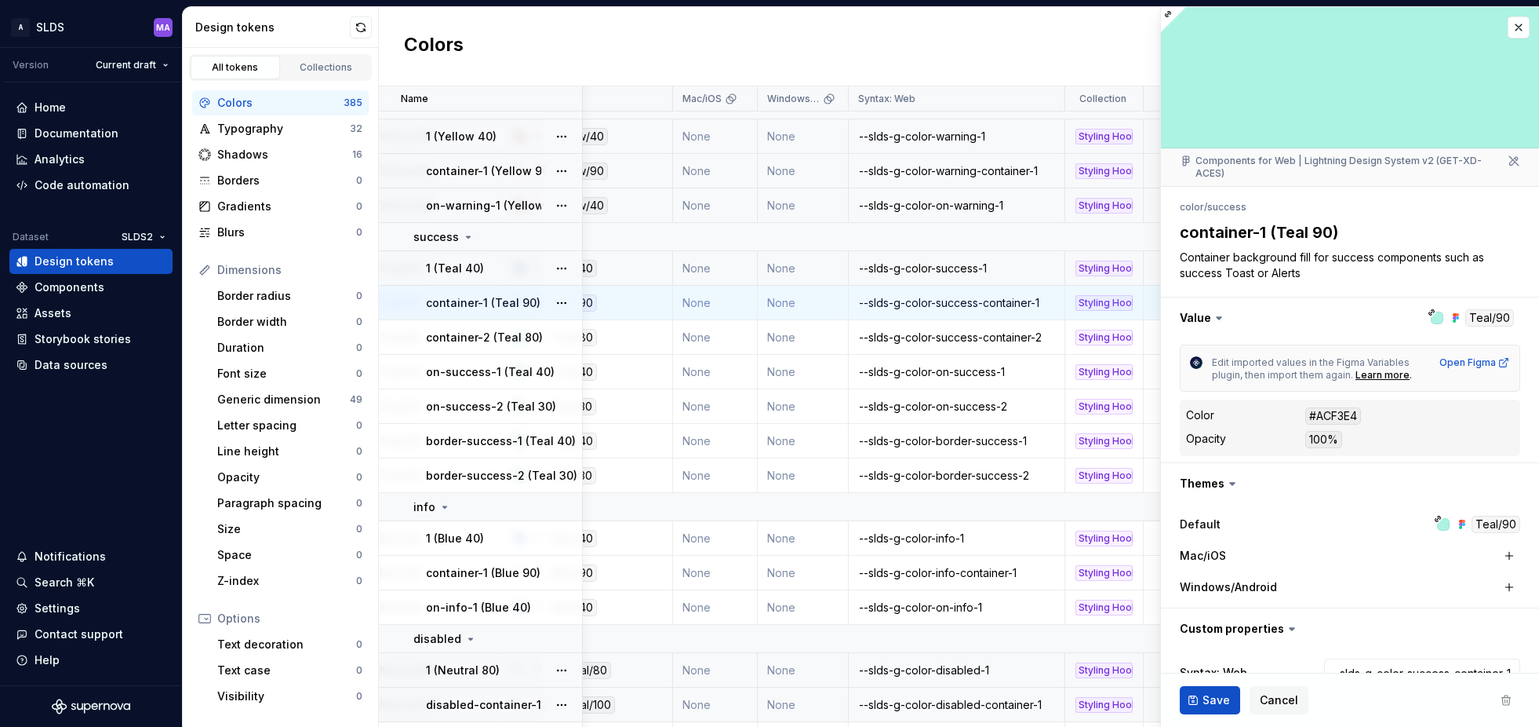
scroll to position [90, 0]
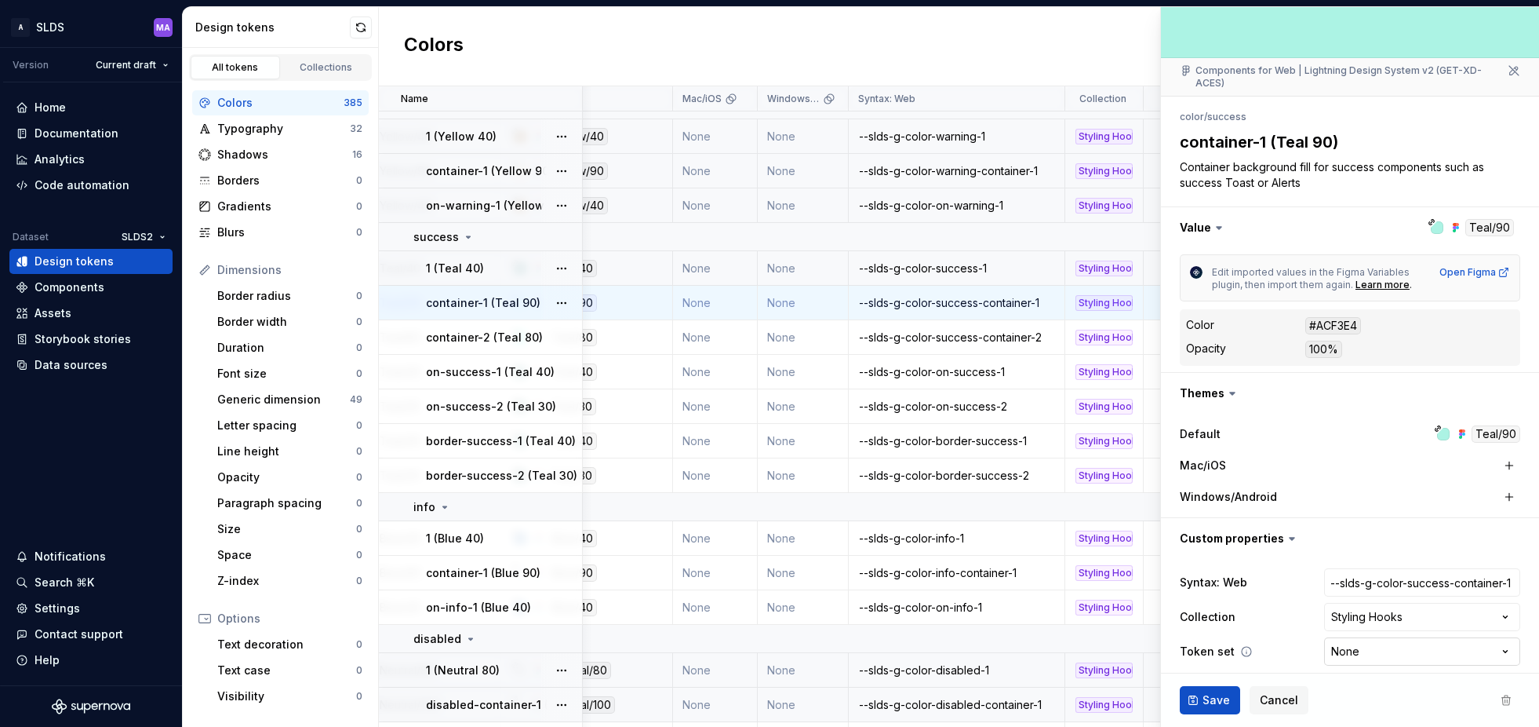
type textarea "*"
click at [1385, 637] on html "A SLDS MA Version Current draft Home Documentation Analytics Code automation Da…" at bounding box center [769, 363] width 1539 height 727
select select "**********"
click at [1207, 694] on span "Save" at bounding box center [1216, 700] width 27 height 16
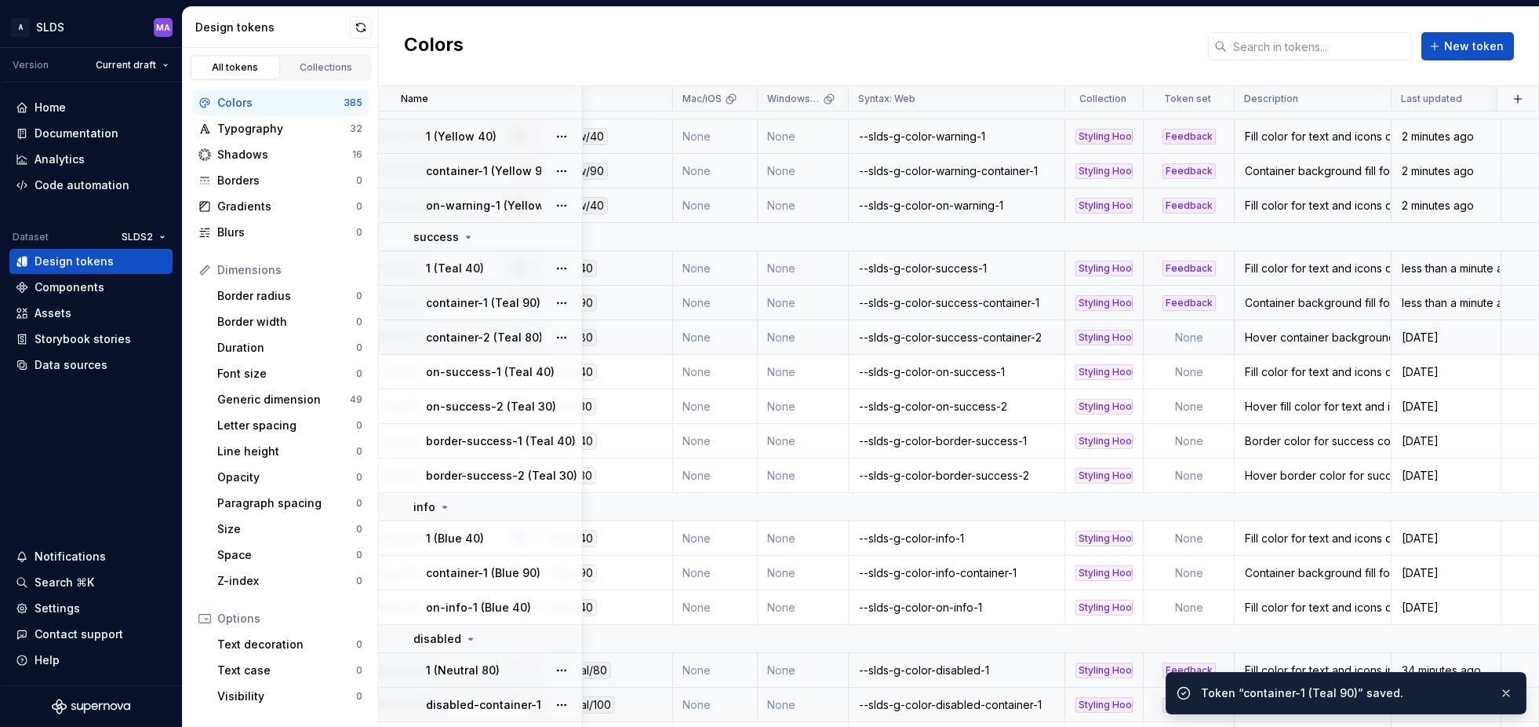
click at [1193, 334] on td "None" at bounding box center [1189, 337] width 91 height 35
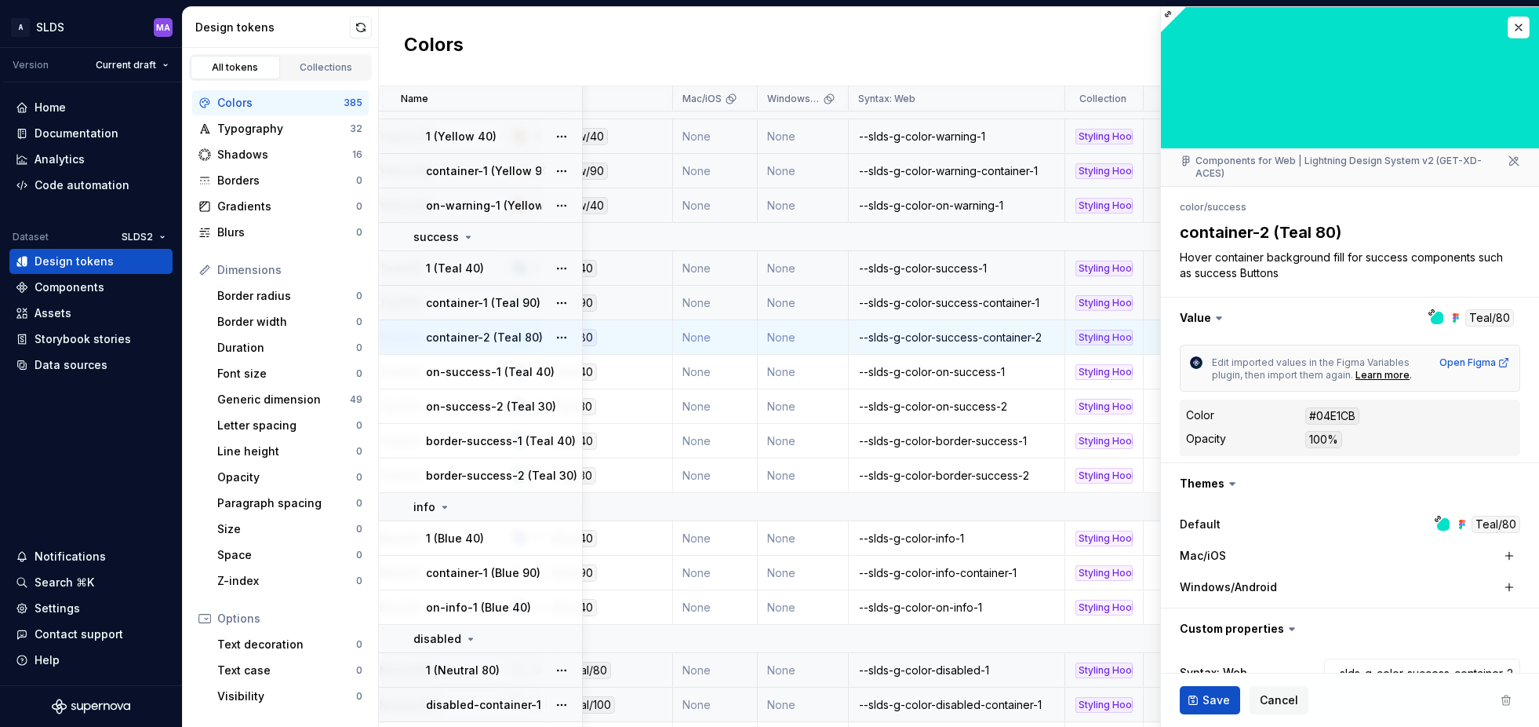
scroll to position [90, 0]
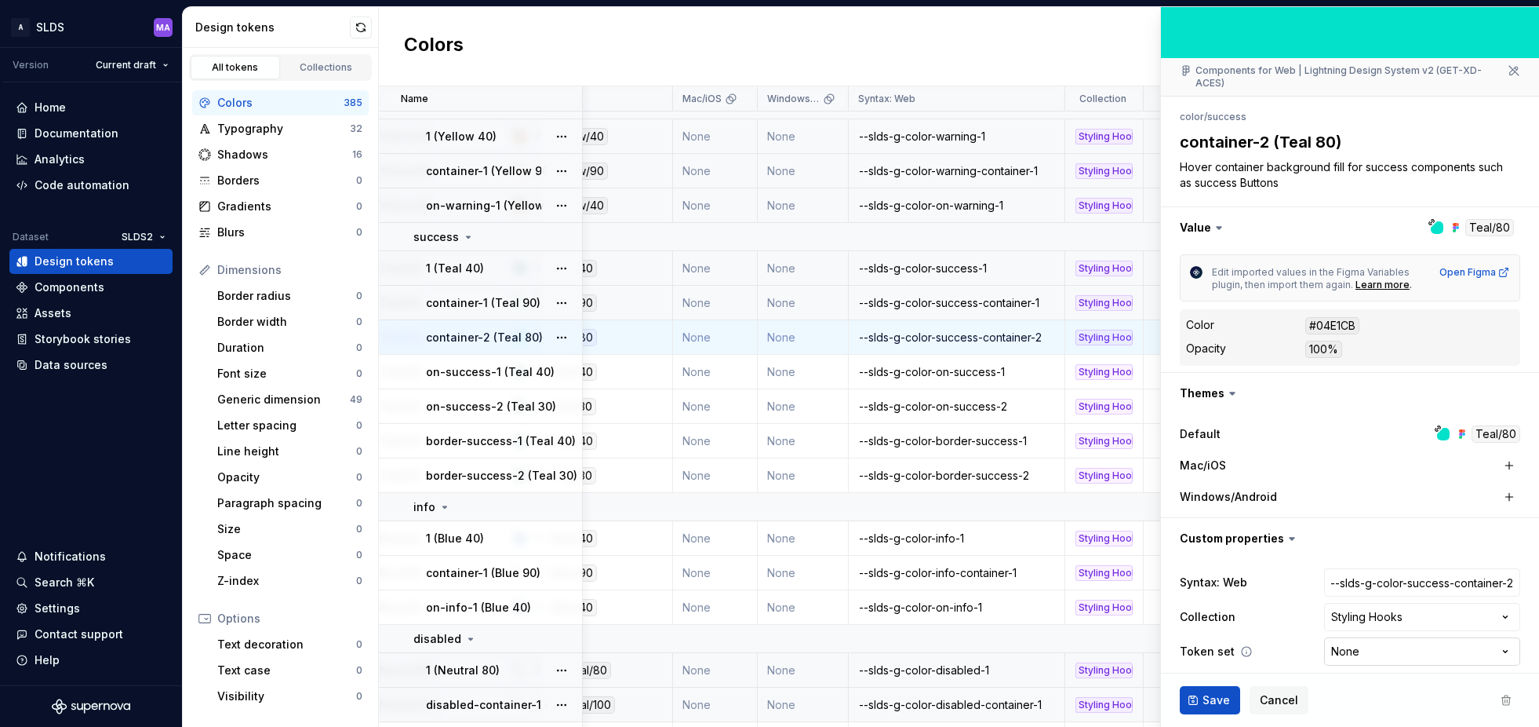
click at [1374, 639] on html "A SLDS MA Version Current draft Home Documentation Analytics Code automation Da…" at bounding box center [769, 363] width 1539 height 727
type textarea "*"
click at [1396, 640] on html "A SLDS MA Version Current draft Home Documentation Analytics Code automation Da…" at bounding box center [769, 363] width 1539 height 727
select select "**********"
click at [1215, 701] on span "Save" at bounding box center [1216, 700] width 27 height 16
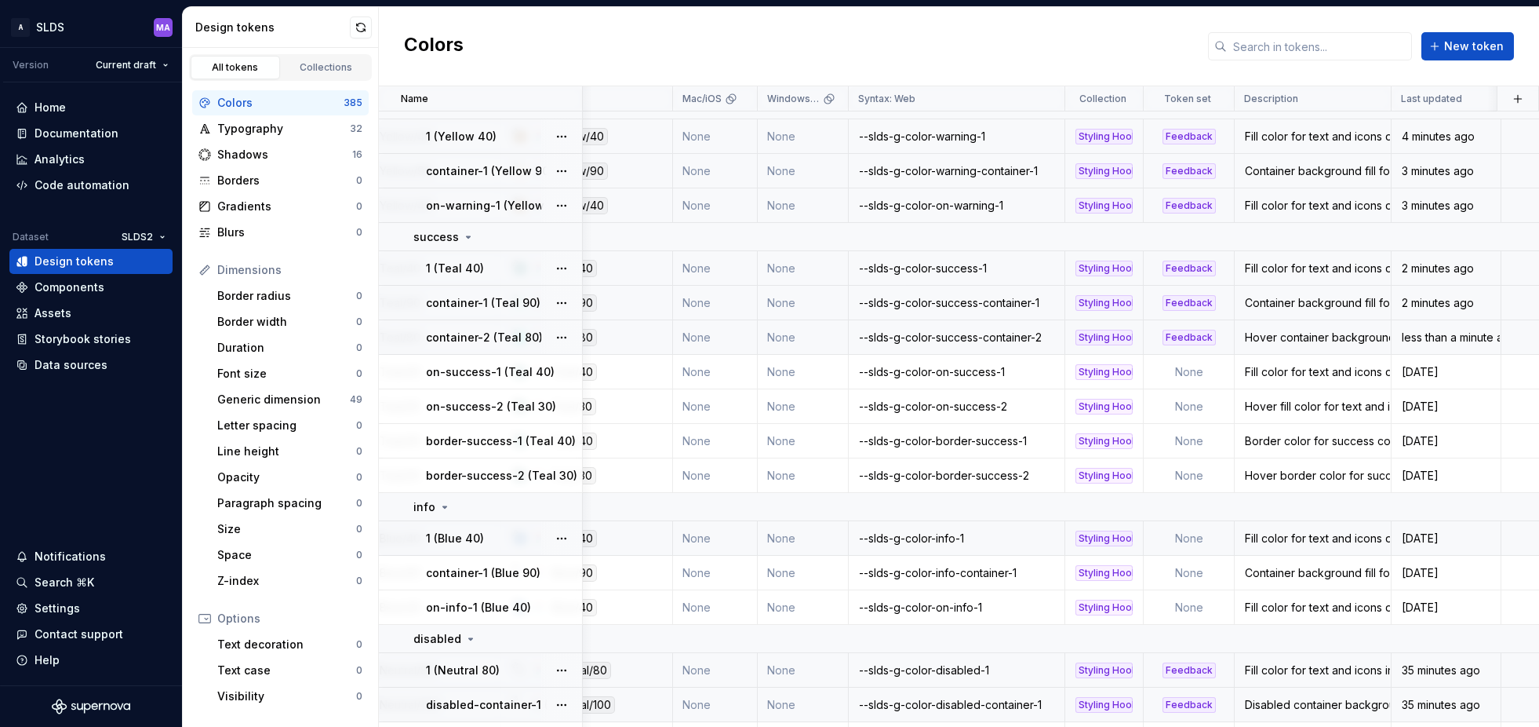
click at [1195, 537] on td "None" at bounding box center [1189, 538] width 91 height 35
type textarea "*"
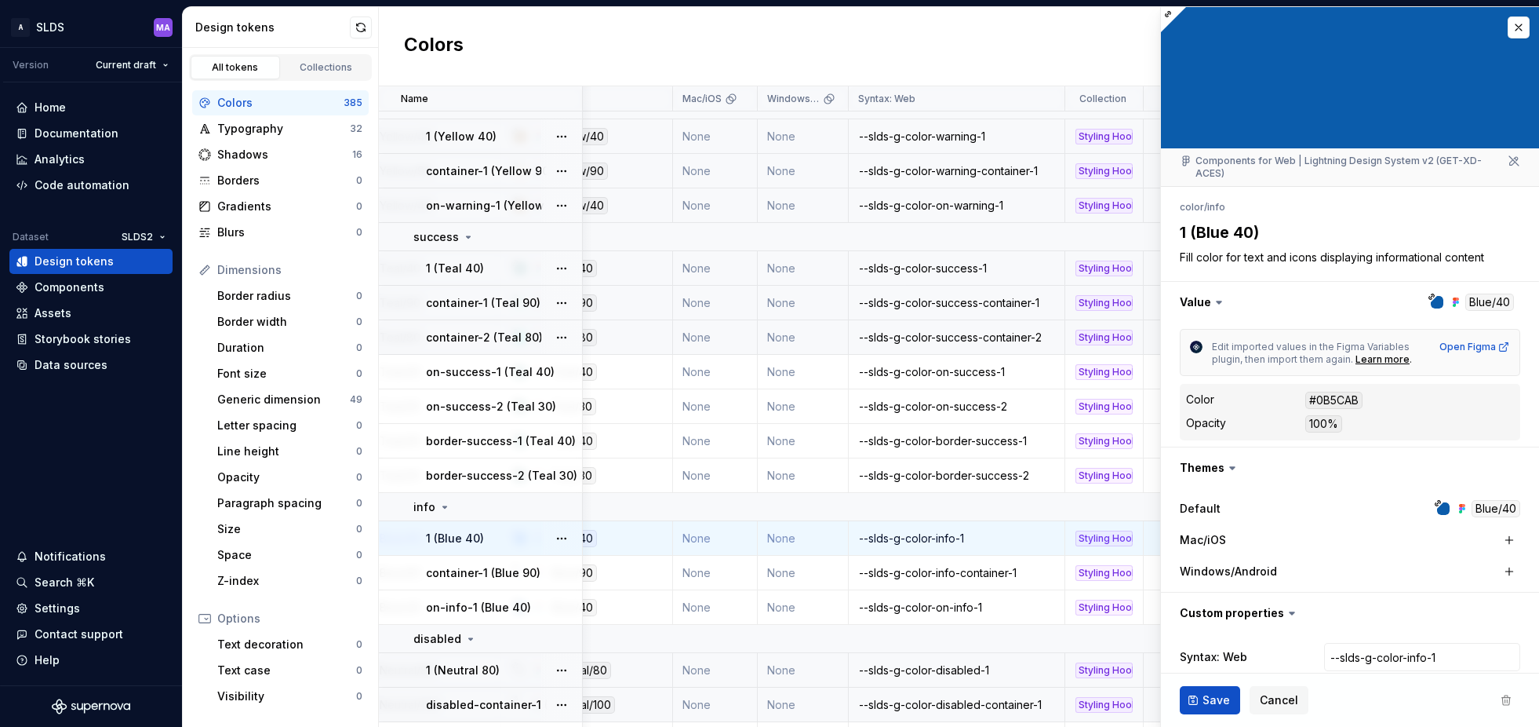
scroll to position [75, 0]
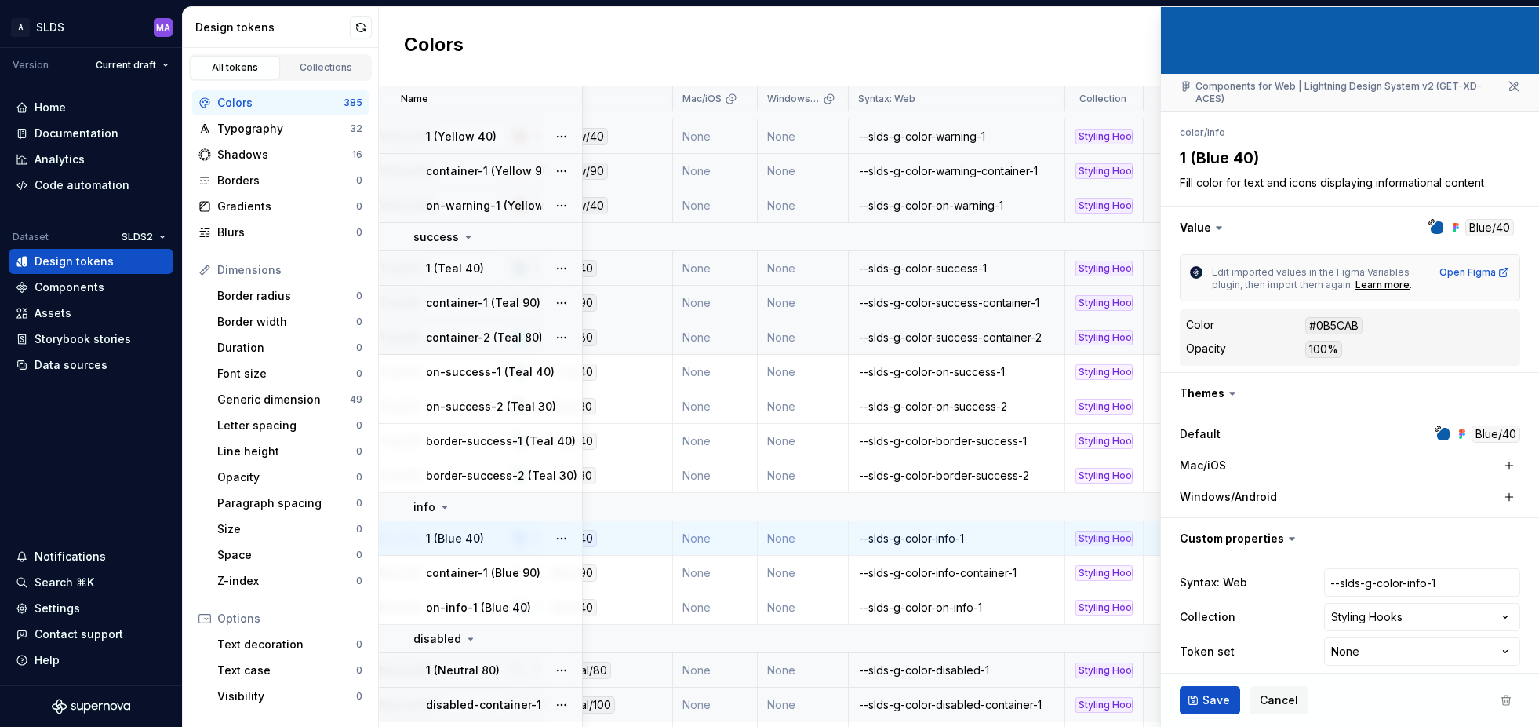
click at [1372, 642] on html "A SLDS MA Version Current draft Home Documentation Analytics Code automation Da…" at bounding box center [769, 363] width 1539 height 727
select select "**********"
click at [1207, 701] on span "Save" at bounding box center [1216, 700] width 27 height 16
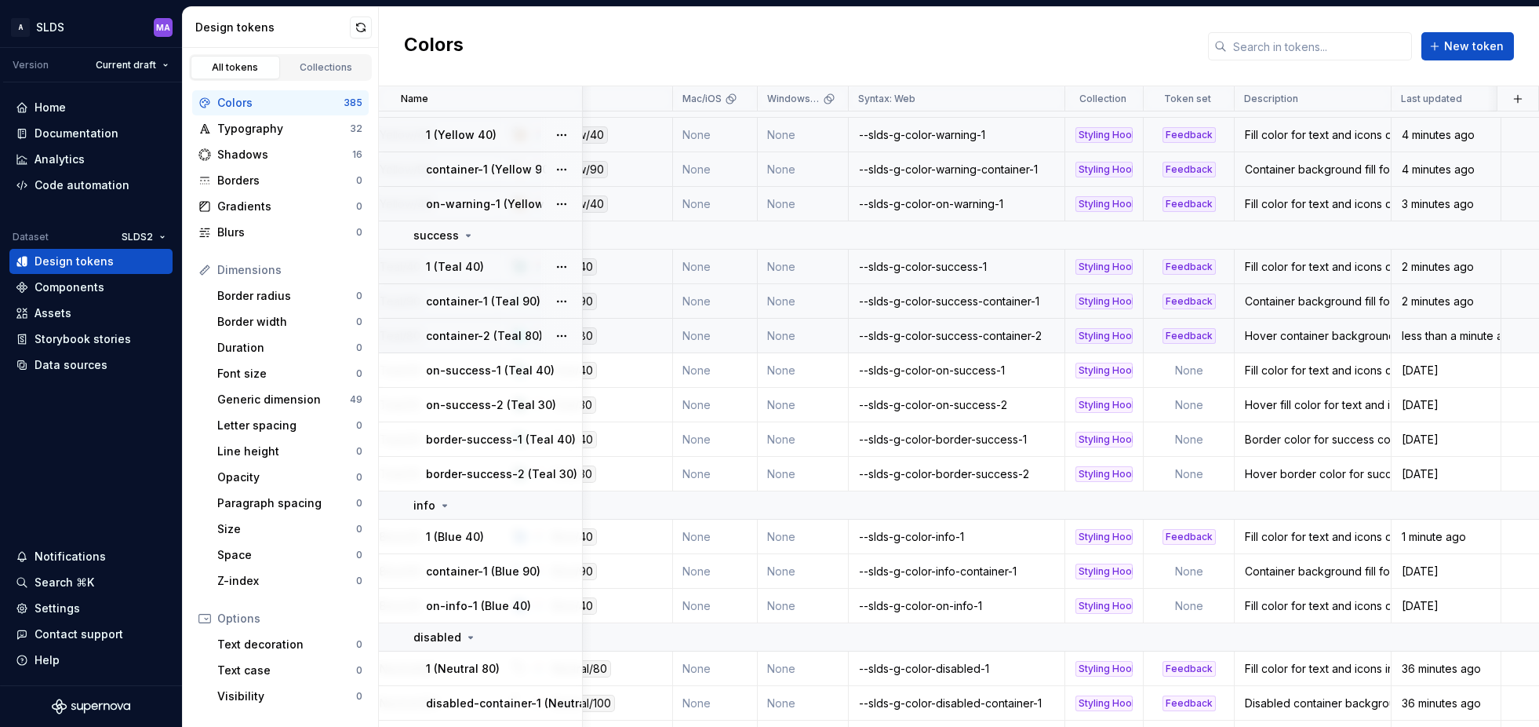
scroll to position [1436, 255]
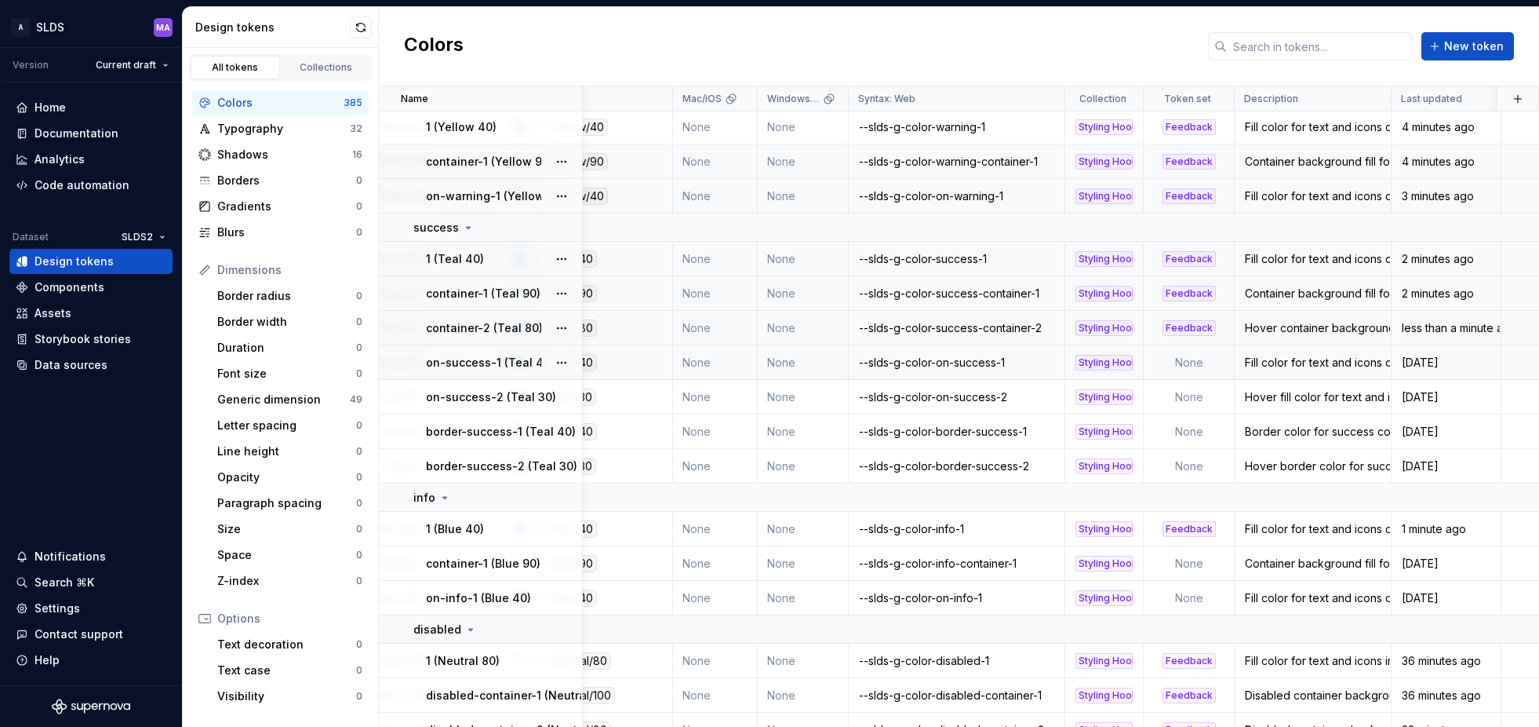
click at [1196, 363] on td "None" at bounding box center [1189, 362] width 91 height 35
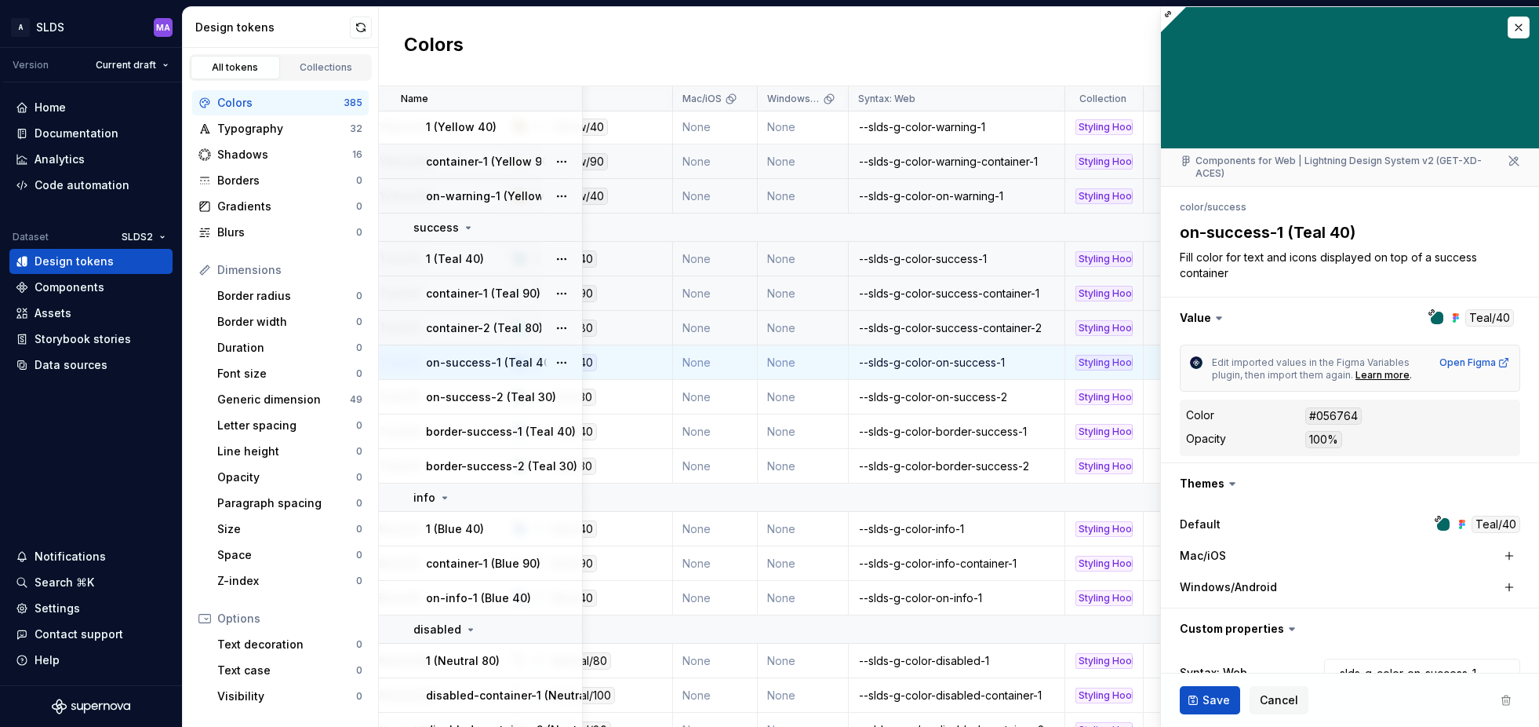
type textarea "*"
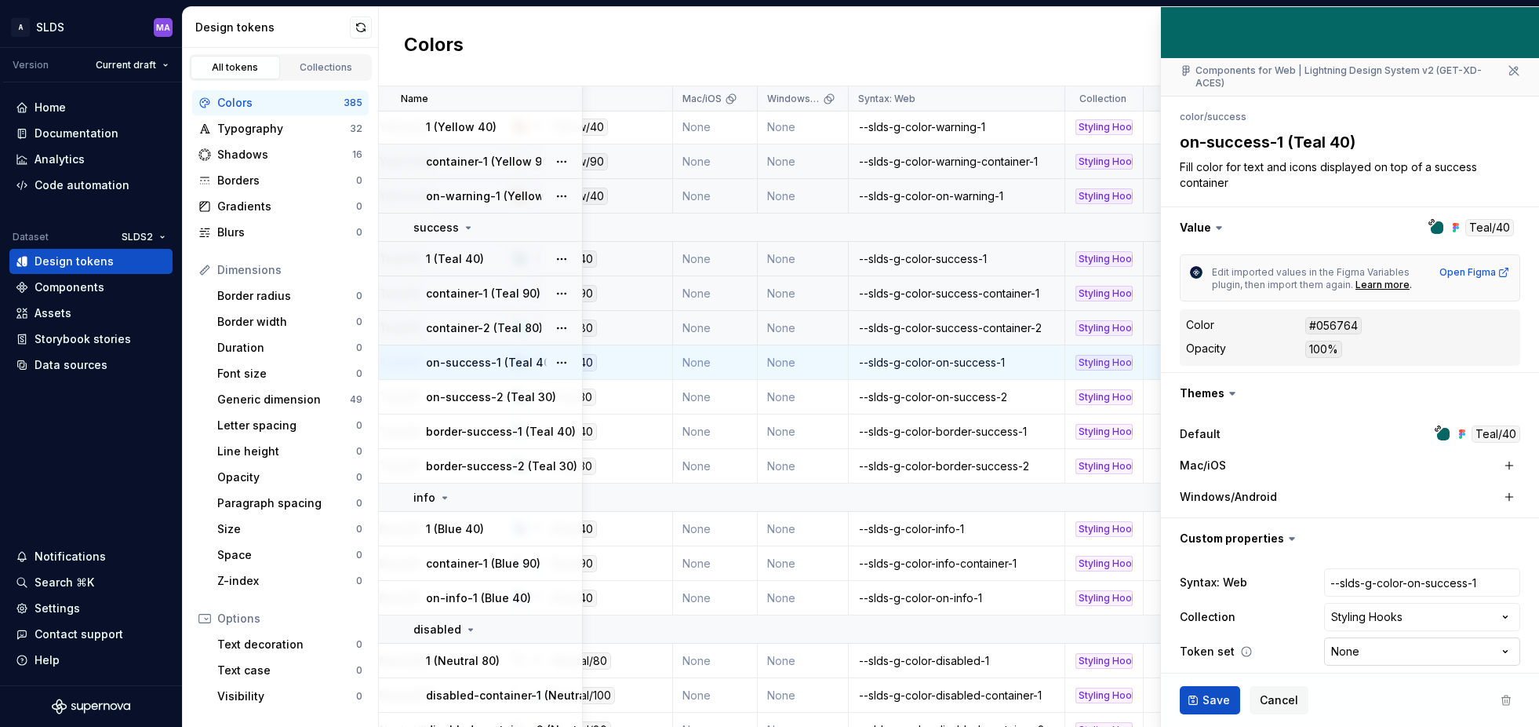
click at [1389, 634] on html "A SLDS MA Version Current draft Home Documentation Analytics Code automation Da…" at bounding box center [769, 363] width 1539 height 727
select select "**********"
click at [1206, 695] on span "Save" at bounding box center [1216, 700] width 27 height 16
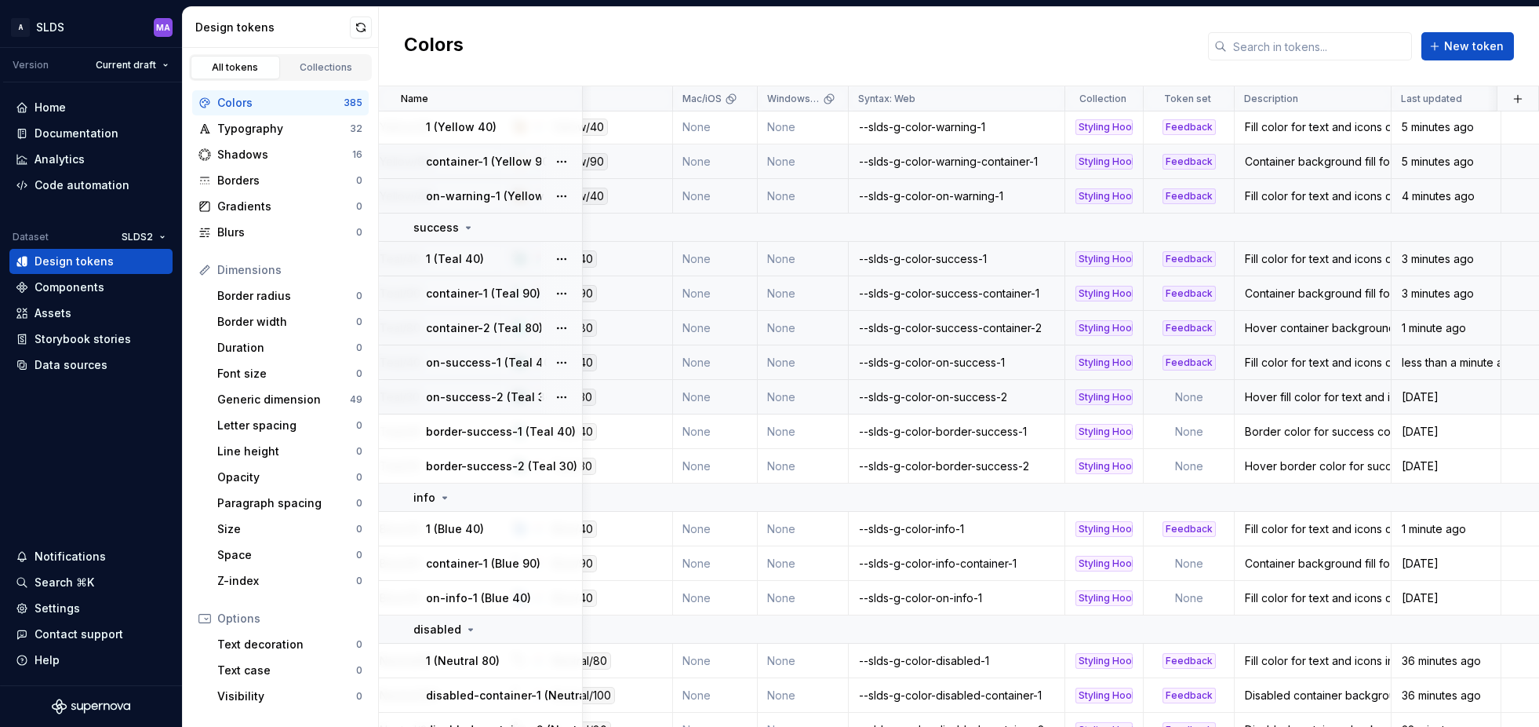
click at [1186, 395] on td "None" at bounding box center [1189, 397] width 91 height 35
type textarea "*"
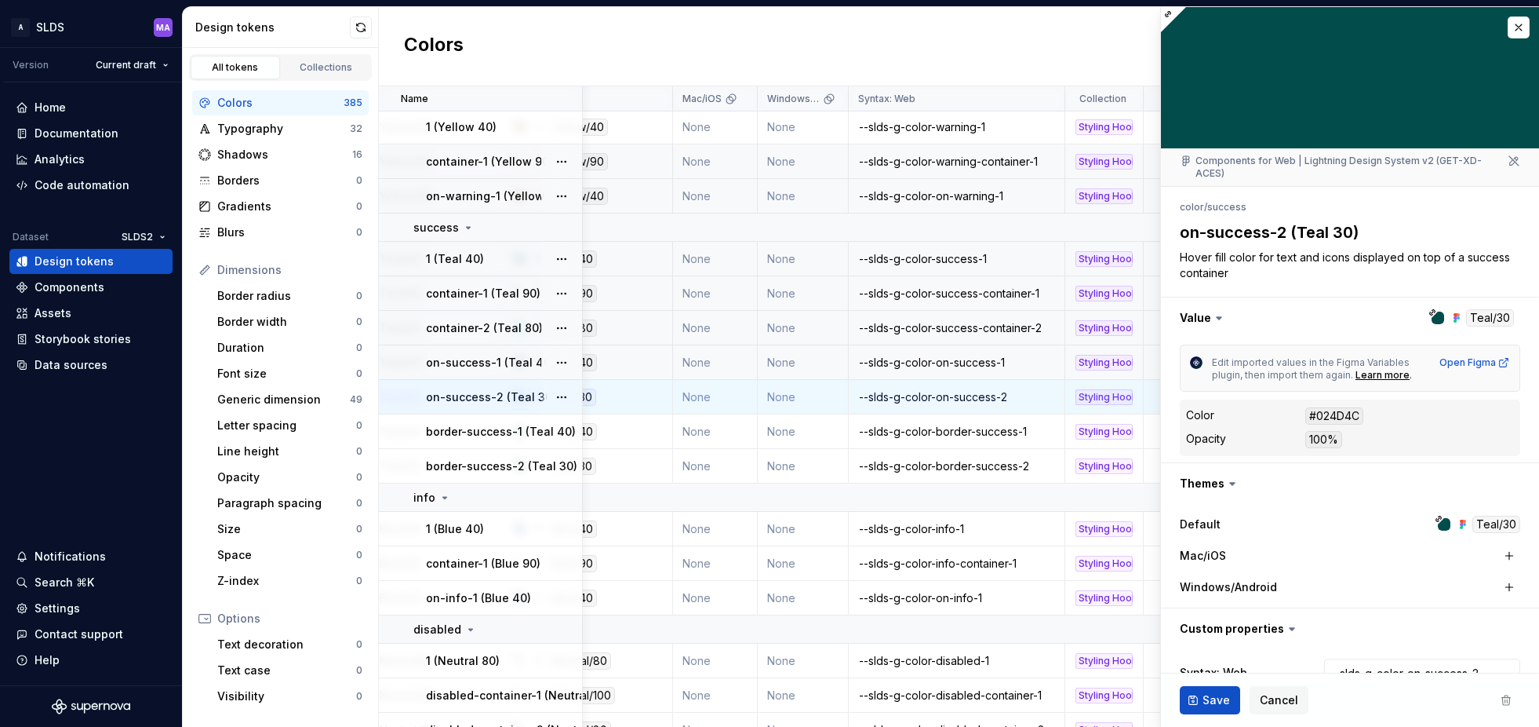
scroll to position [90, 0]
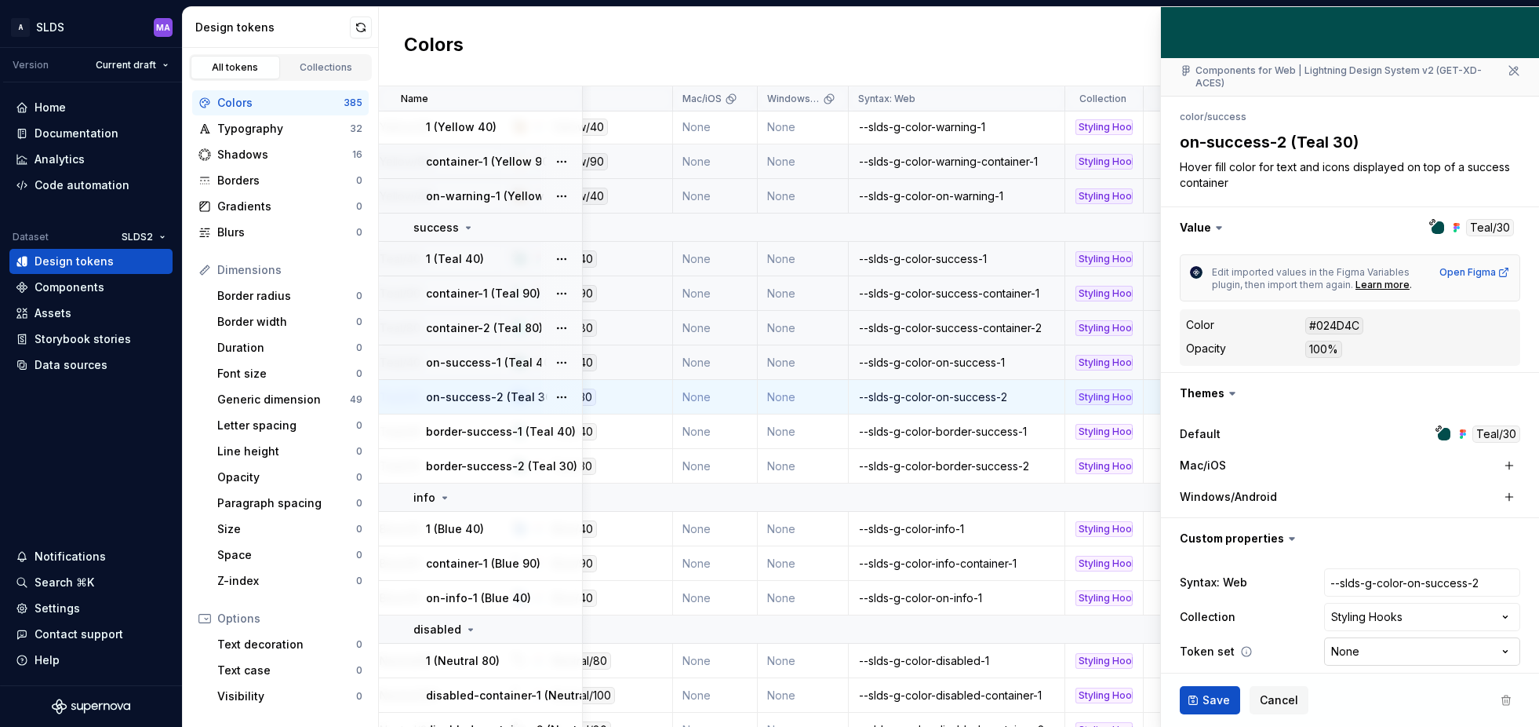
click at [1393, 640] on html "A SLDS MA Version Current draft Home Documentation Analytics Code automation Da…" at bounding box center [769, 363] width 1539 height 727
select select "**********"
click at [1204, 698] on span "Save" at bounding box center [1216, 700] width 27 height 16
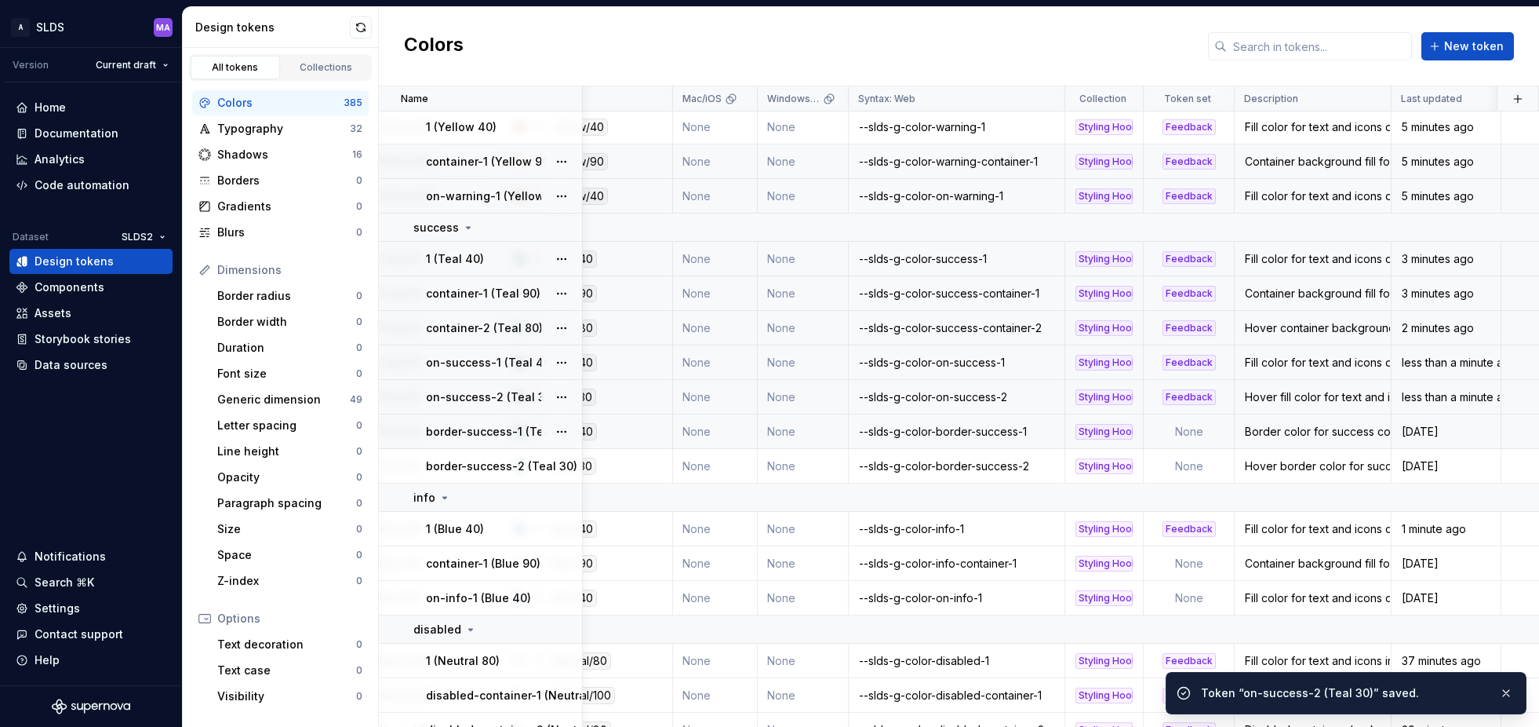
click at [1194, 430] on td "None" at bounding box center [1189, 431] width 91 height 35
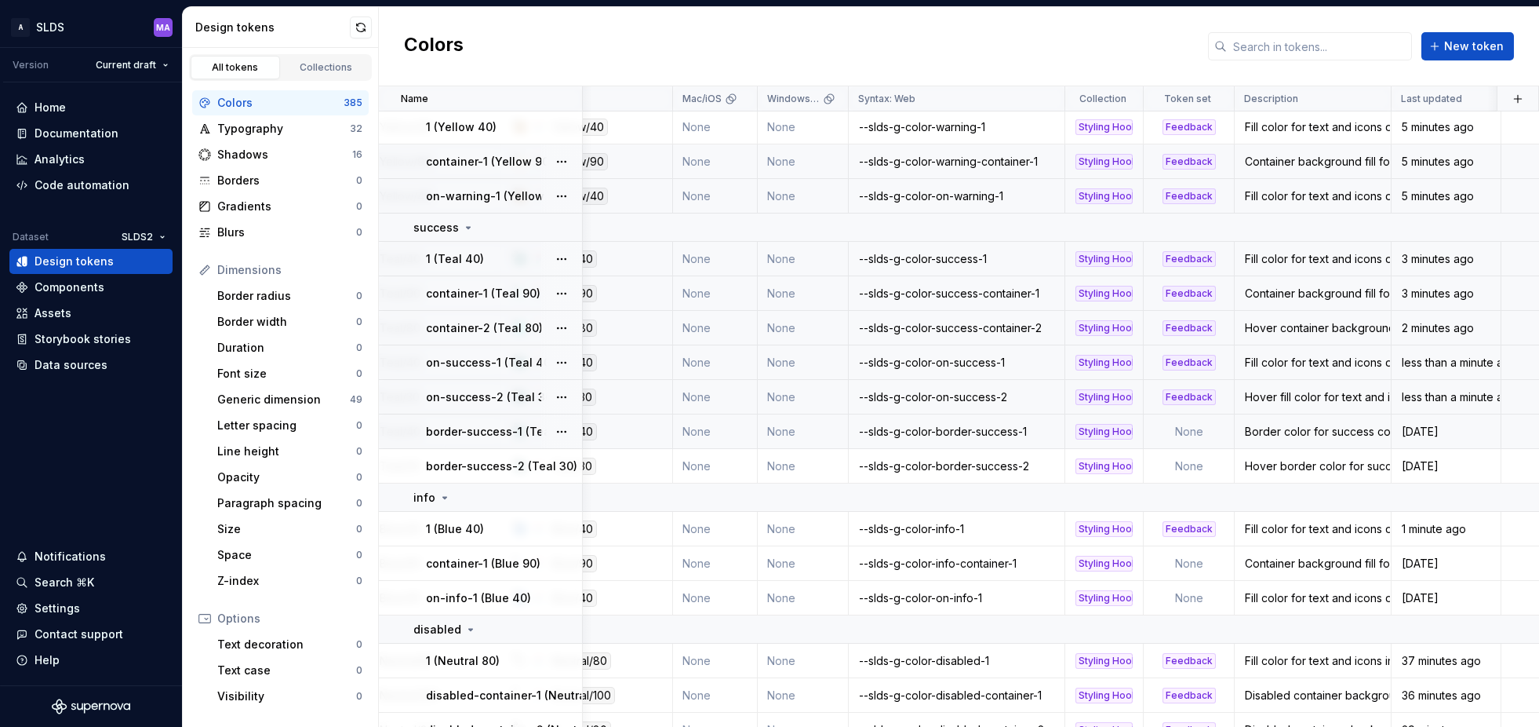
type textarea "*"
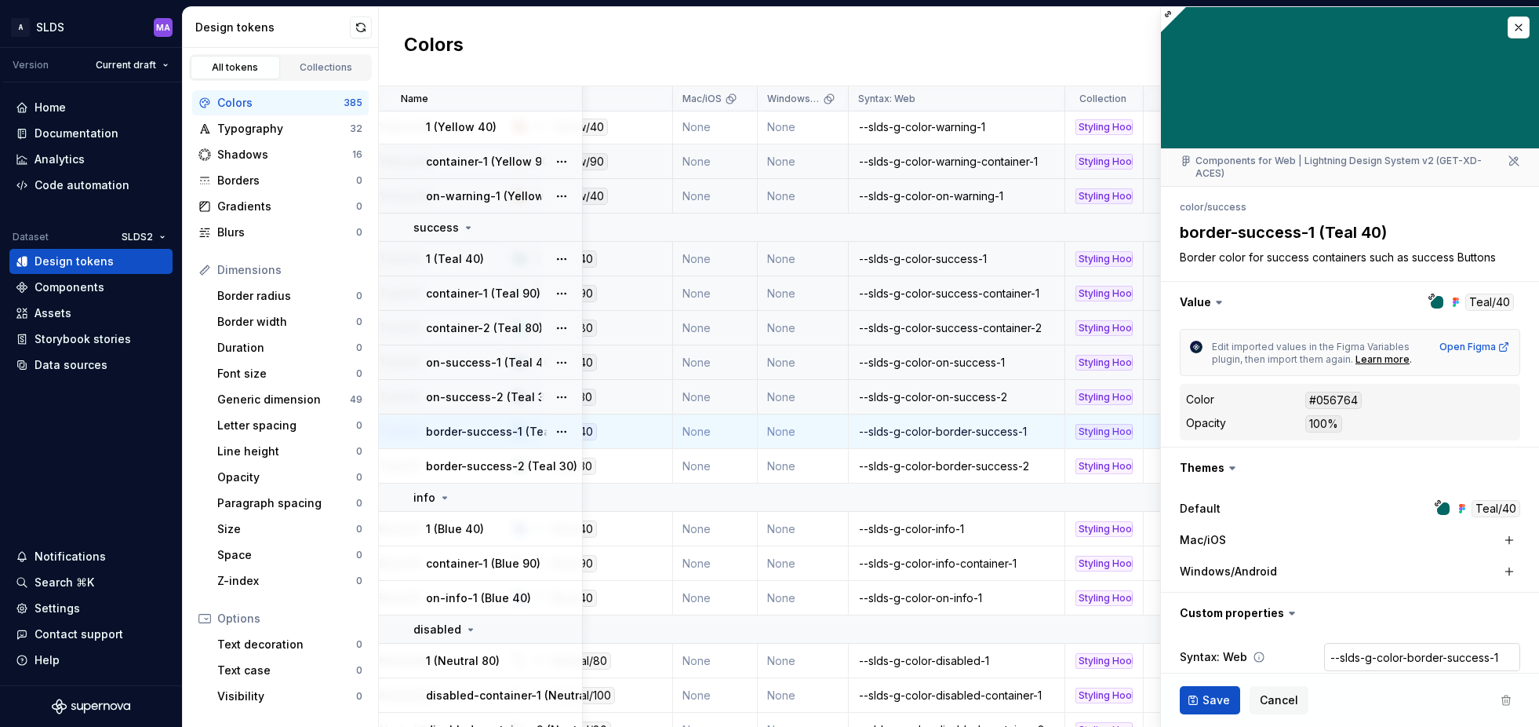
scroll to position [75, 0]
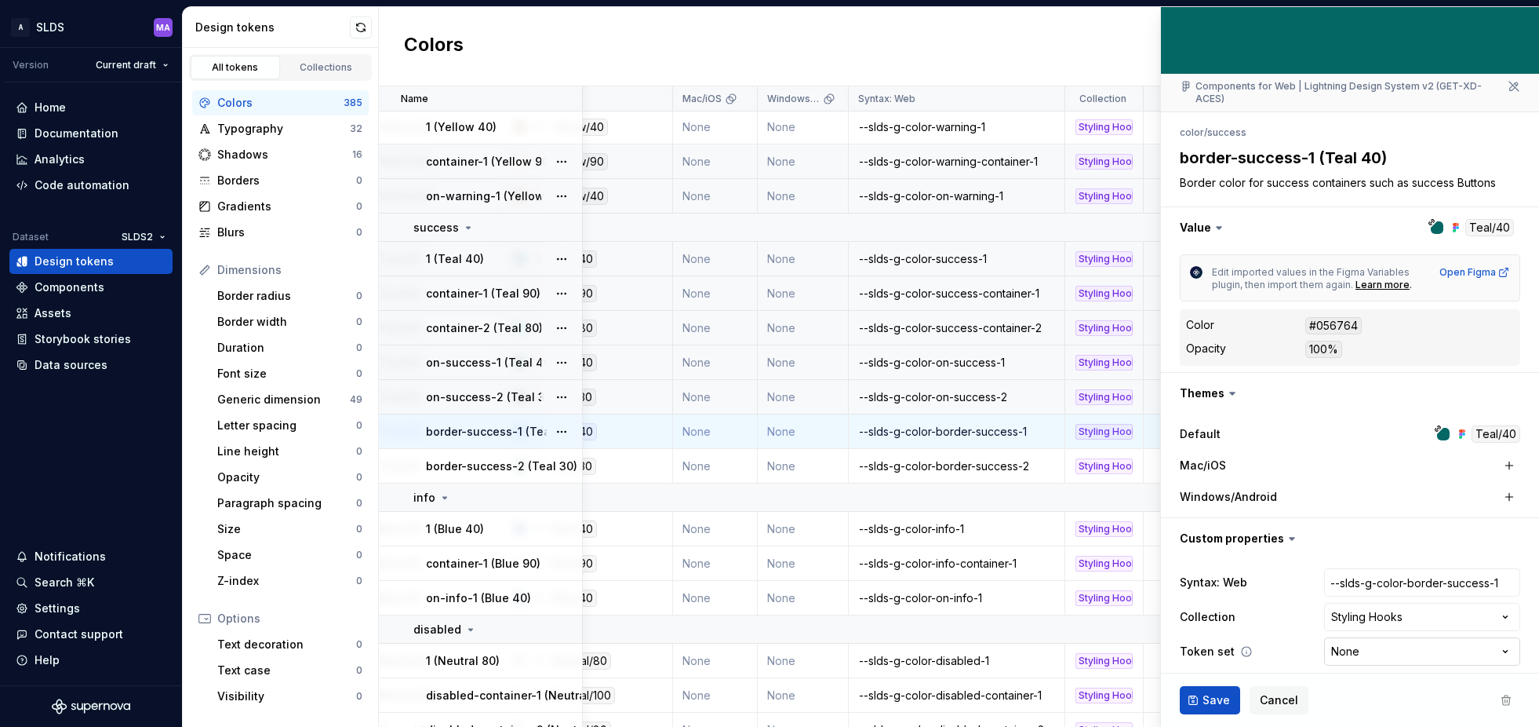
click at [1378, 640] on html "A SLDS MA Version Current draft Home Documentation Analytics Code automation Da…" at bounding box center [769, 363] width 1539 height 727
select select "**********"
click at [1215, 701] on span "Save" at bounding box center [1216, 700] width 27 height 16
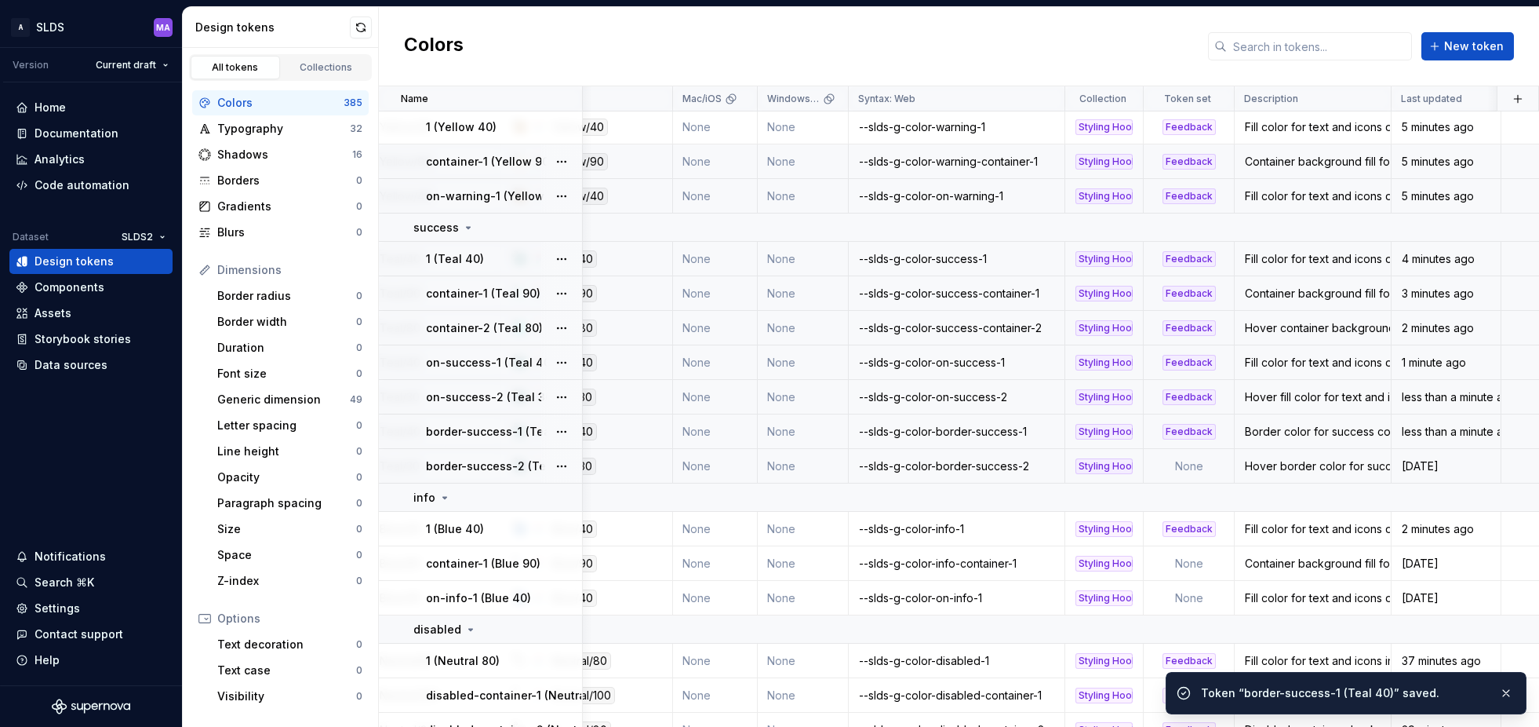
click at [1193, 464] on td "None" at bounding box center [1189, 466] width 91 height 35
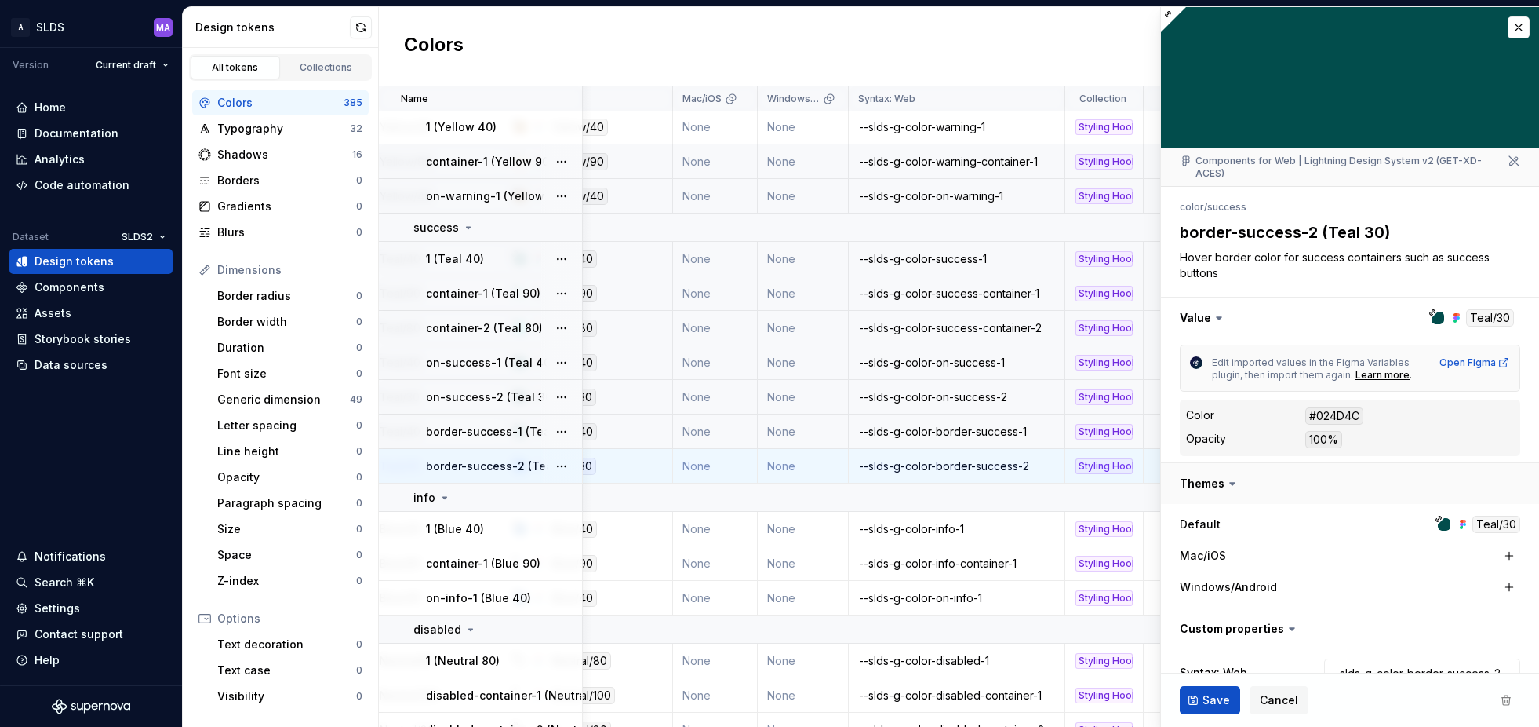
type textarea "*"
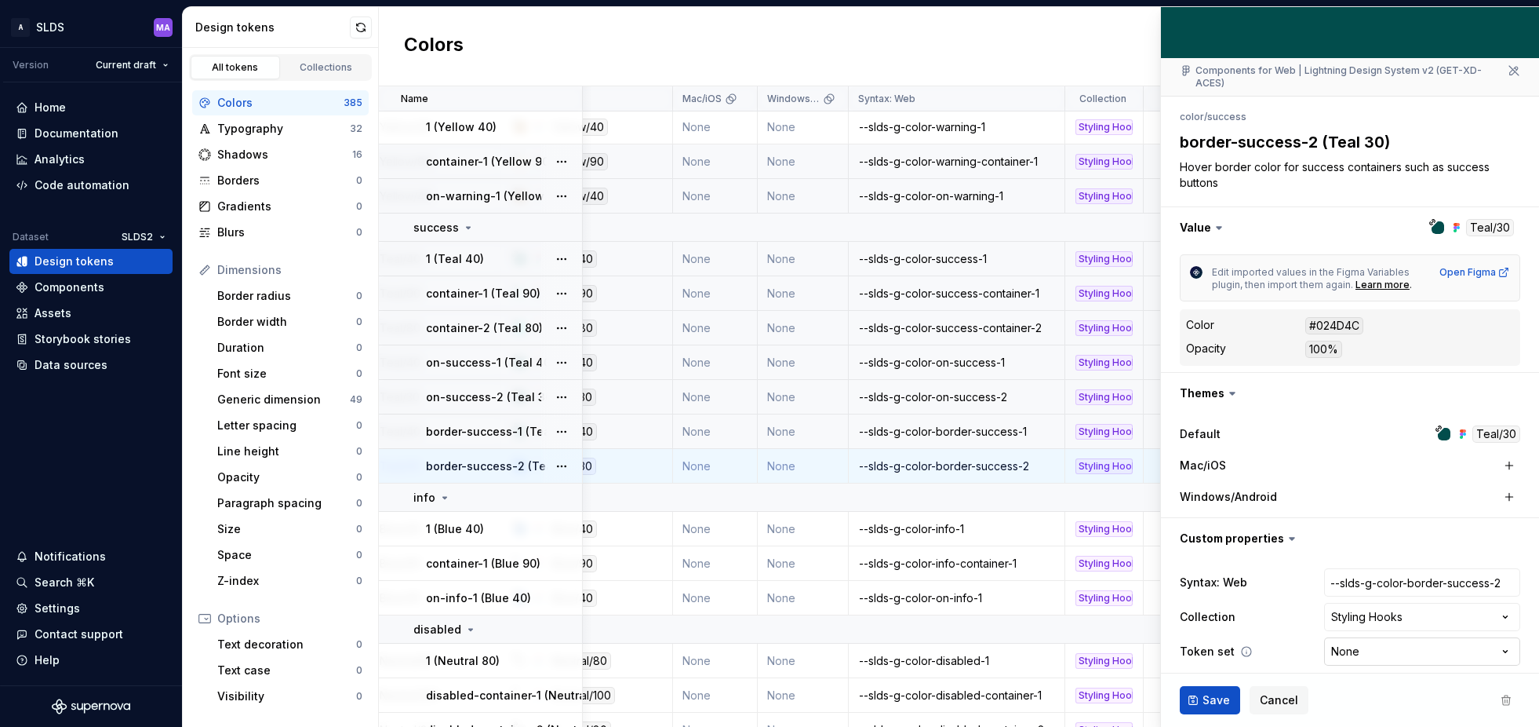
click at [1371, 639] on html "A SLDS MA Version Current draft Home Documentation Analytics Code automation Da…" at bounding box center [769, 363] width 1539 height 727
select select "**********"
click at [1212, 698] on span "Save" at bounding box center [1216, 700] width 27 height 16
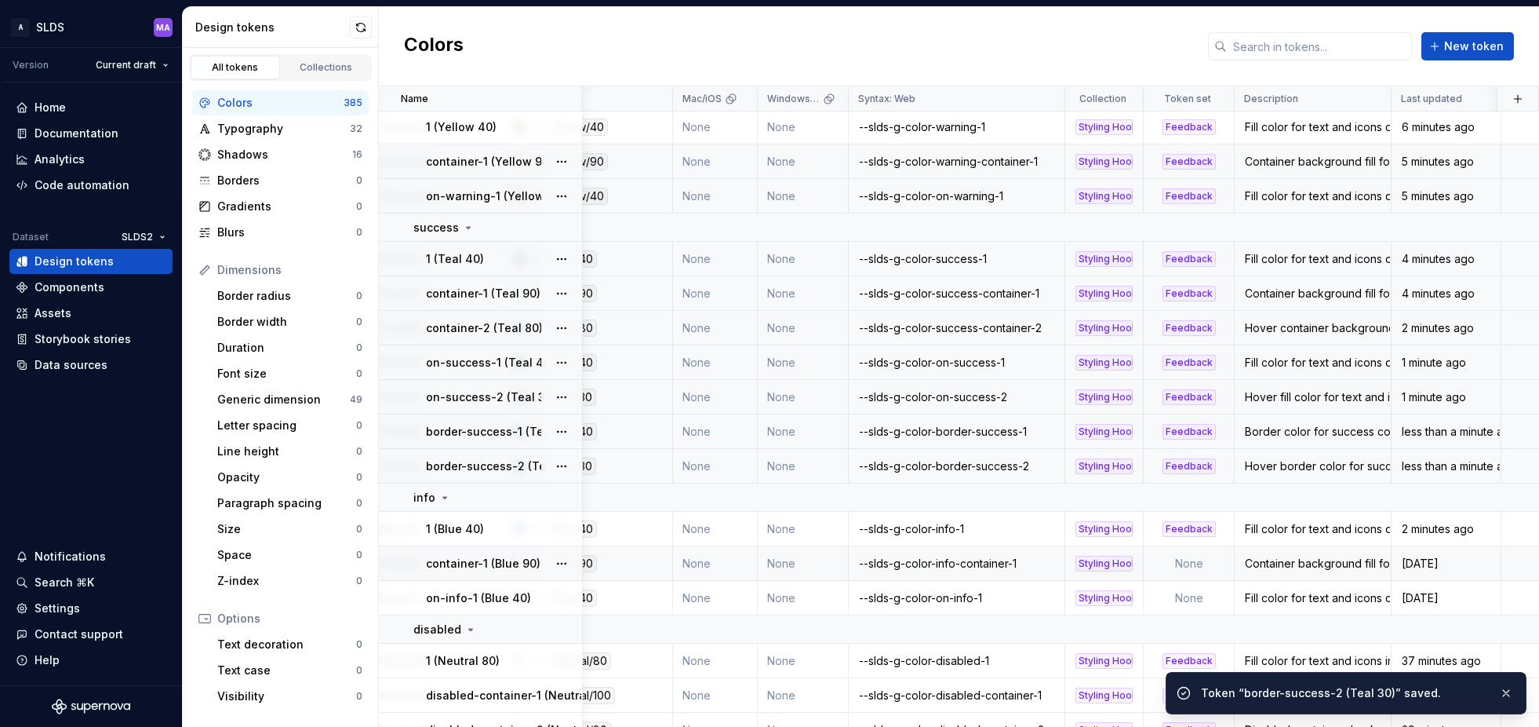
scroll to position [1563, 255]
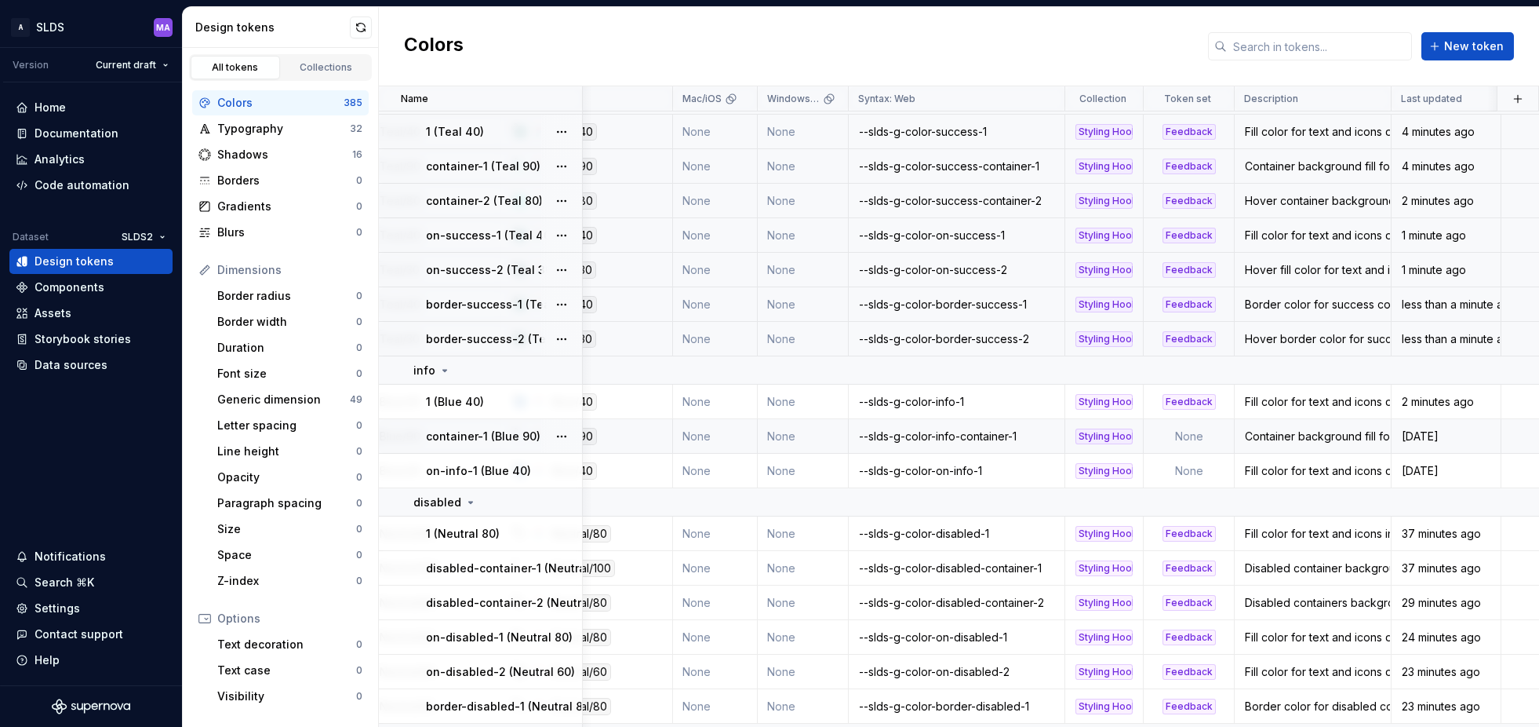
click at [1196, 443] on td "None" at bounding box center [1189, 436] width 91 height 35
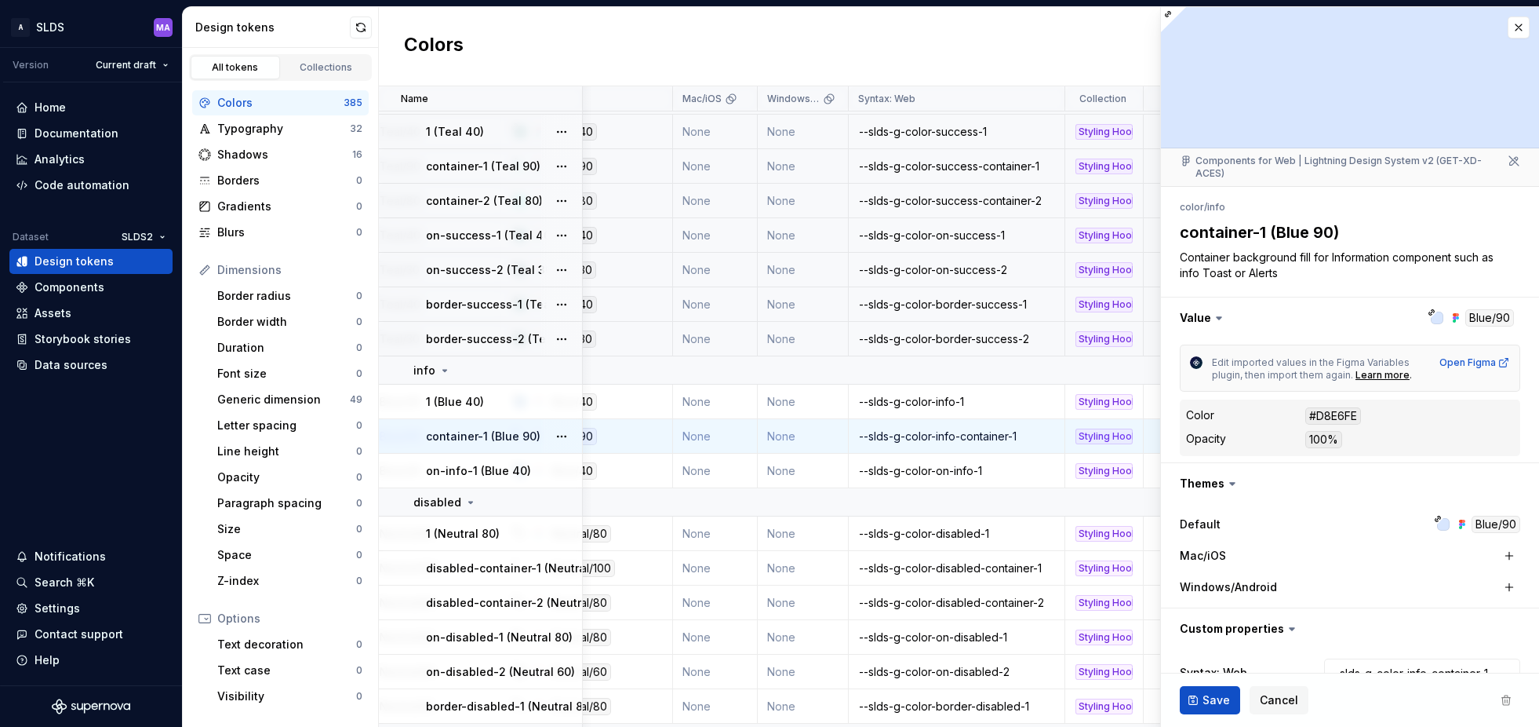
type textarea "*"
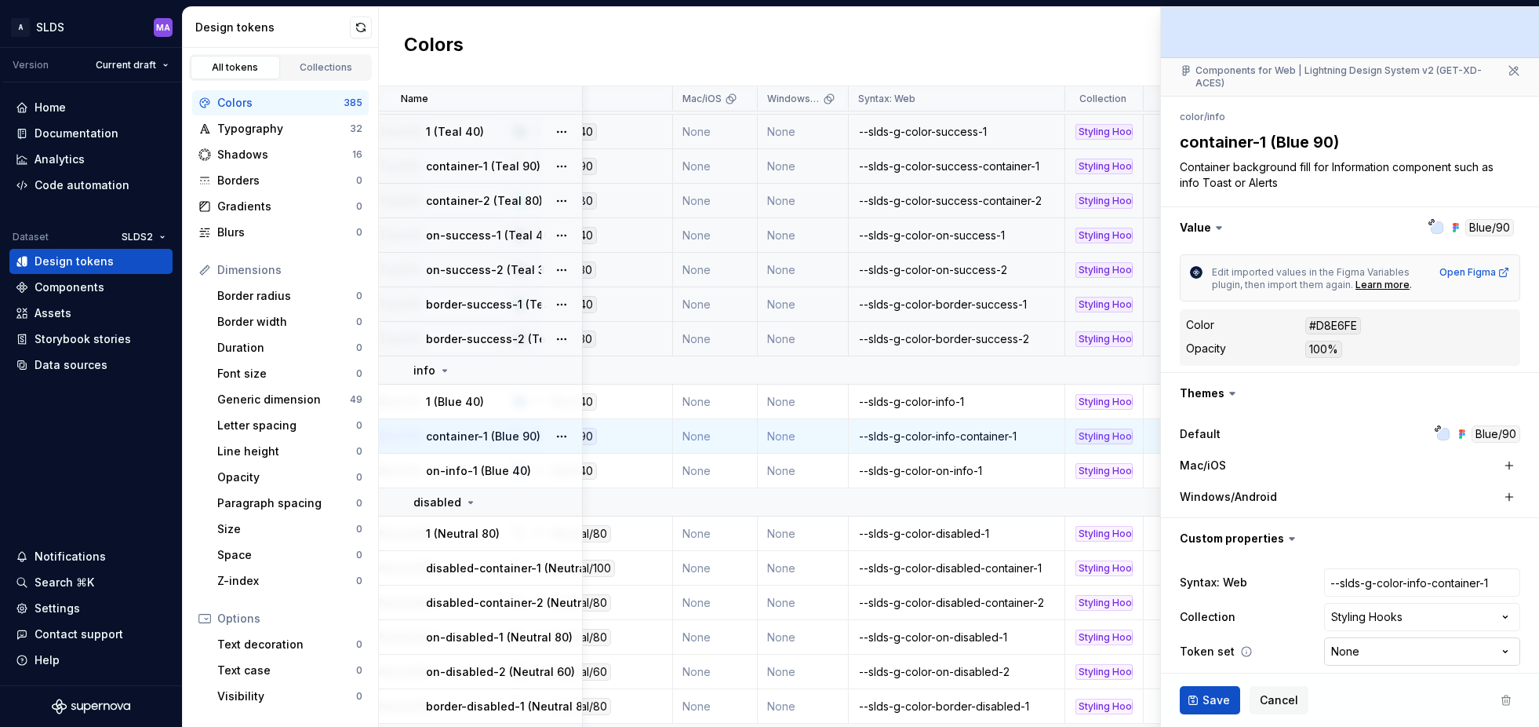
click at [1375, 635] on html "A SLDS MA Version Current draft Home Documentation Analytics Code automation Da…" at bounding box center [769, 363] width 1539 height 727
select select "**********"
click at [1211, 696] on span "Save" at bounding box center [1216, 700] width 27 height 16
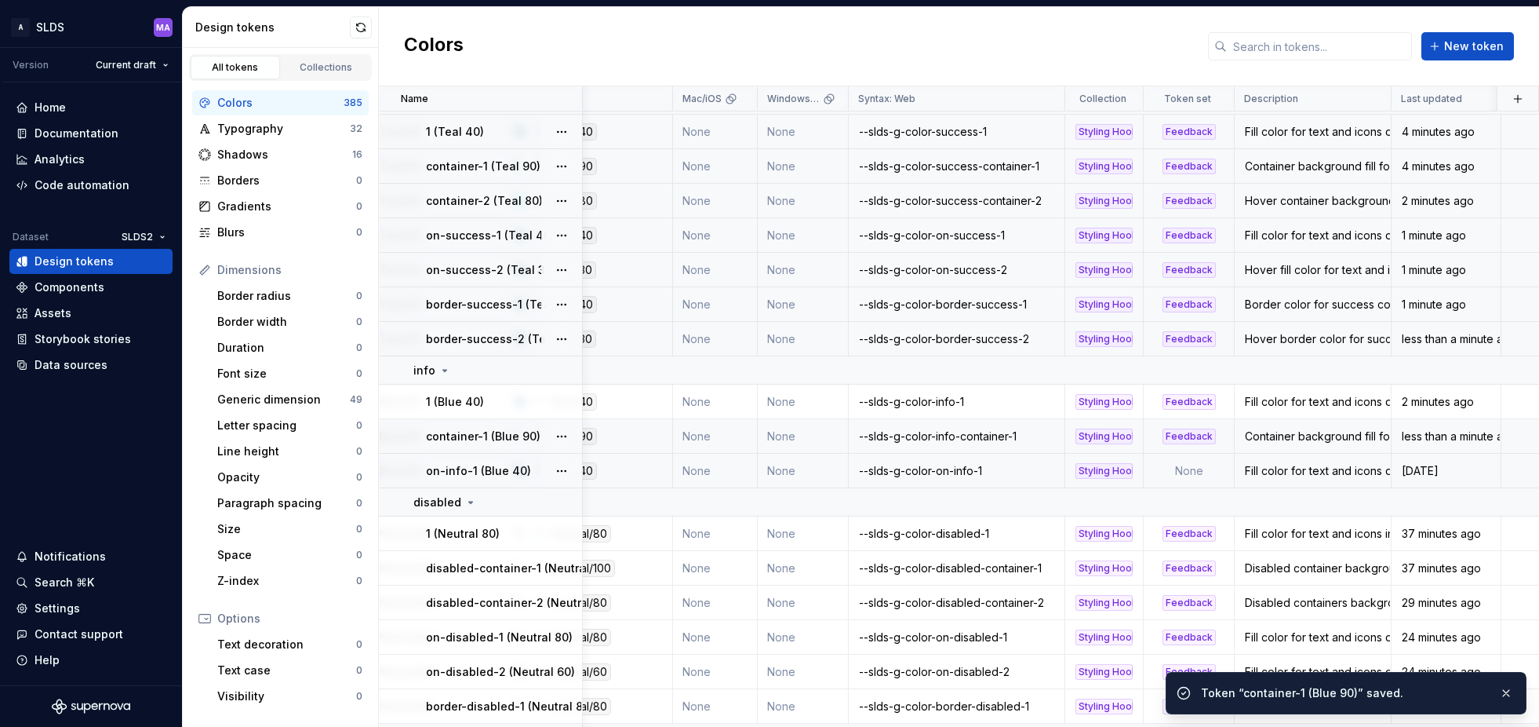
click at [1189, 472] on td "None" at bounding box center [1189, 470] width 91 height 35
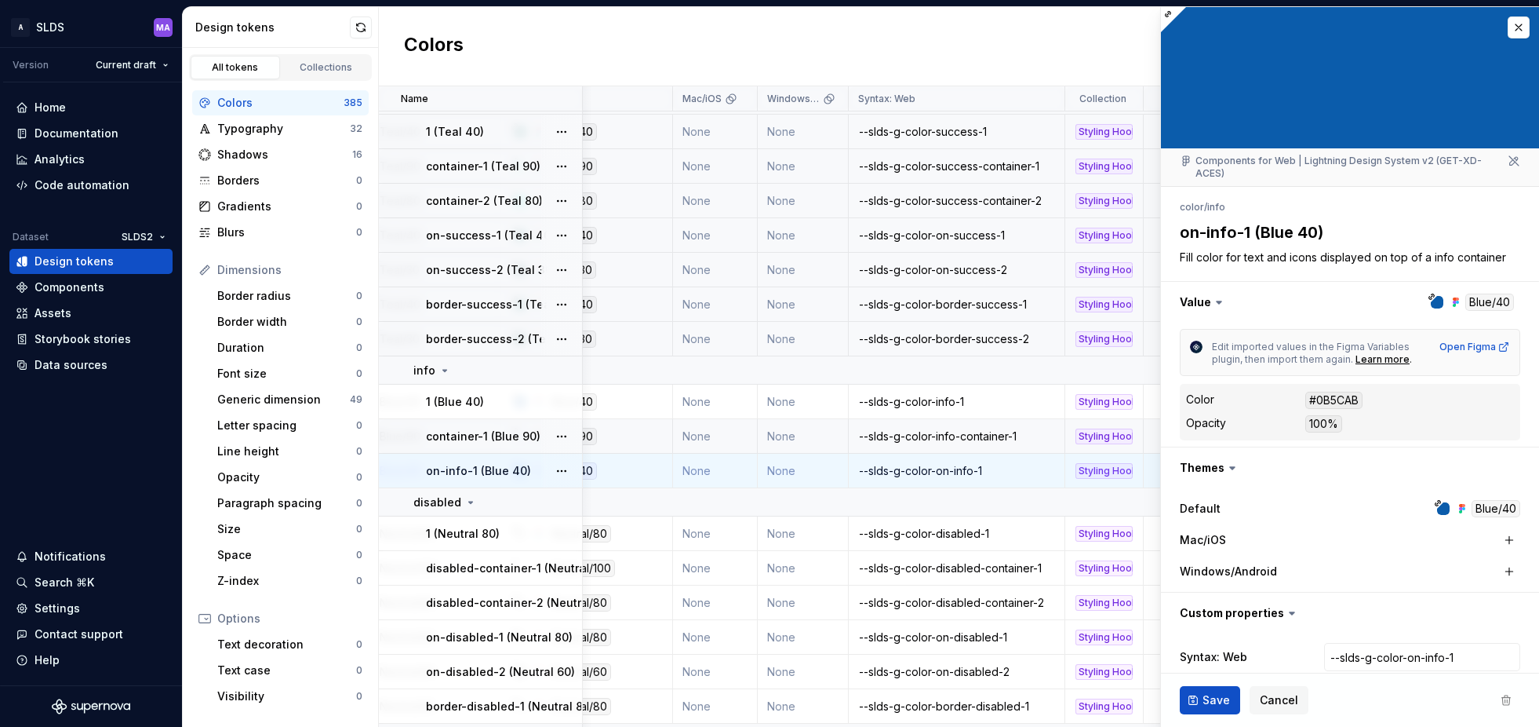
type textarea "*"
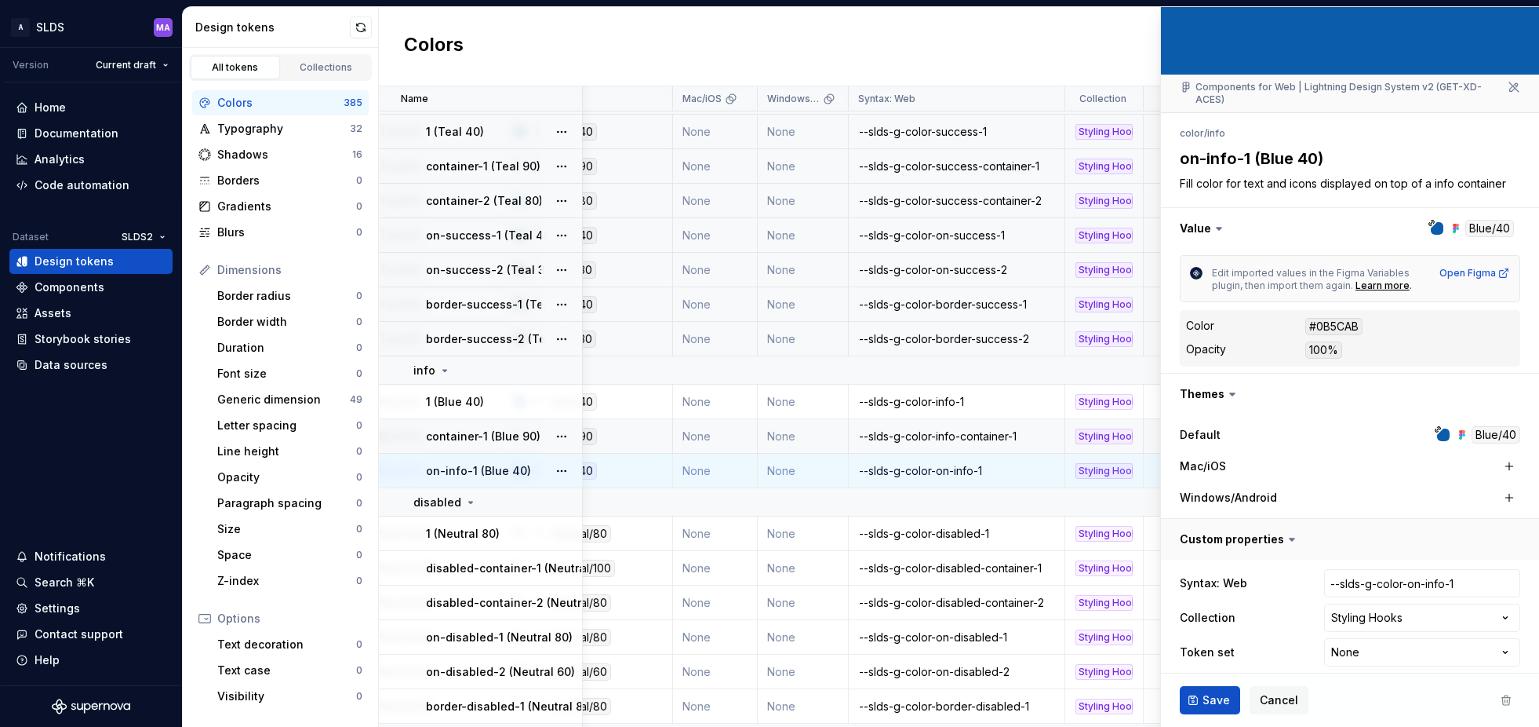
scroll to position [75, 0]
click at [1375, 636] on html "A SLDS MA Version Current draft Home Documentation Analytics Code automation Da…" at bounding box center [769, 363] width 1539 height 727
select select "**********"
click at [1217, 697] on span "Save" at bounding box center [1216, 700] width 27 height 16
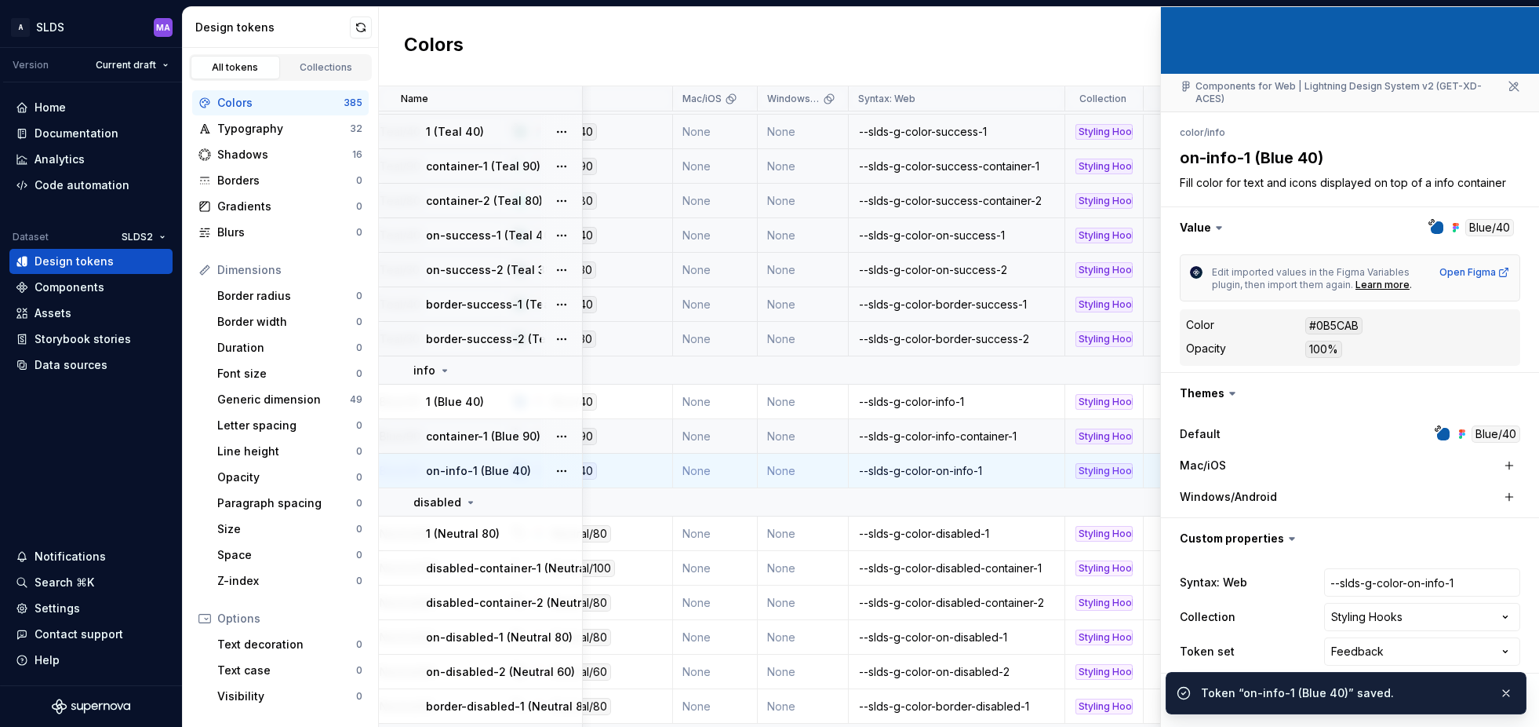
type textarea "*"
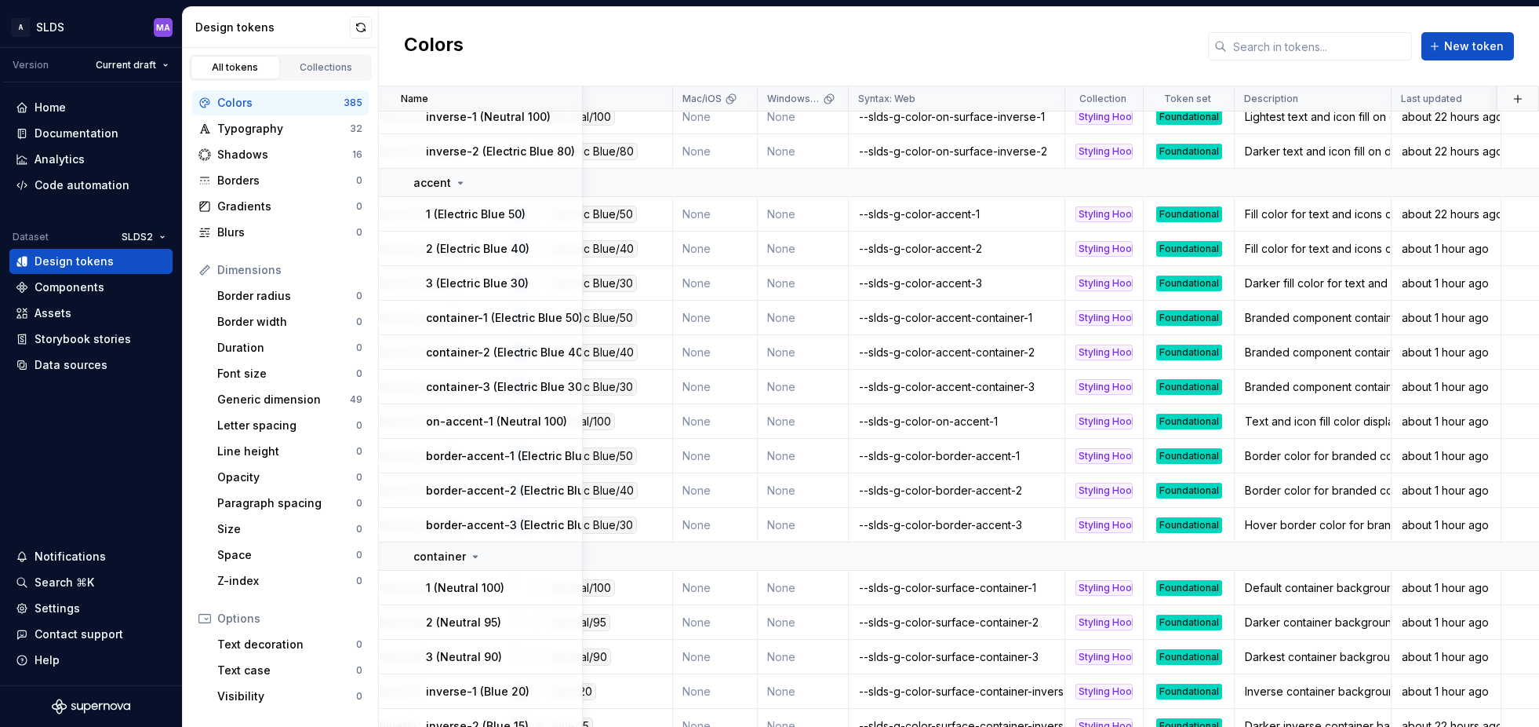
scroll to position [0, 255]
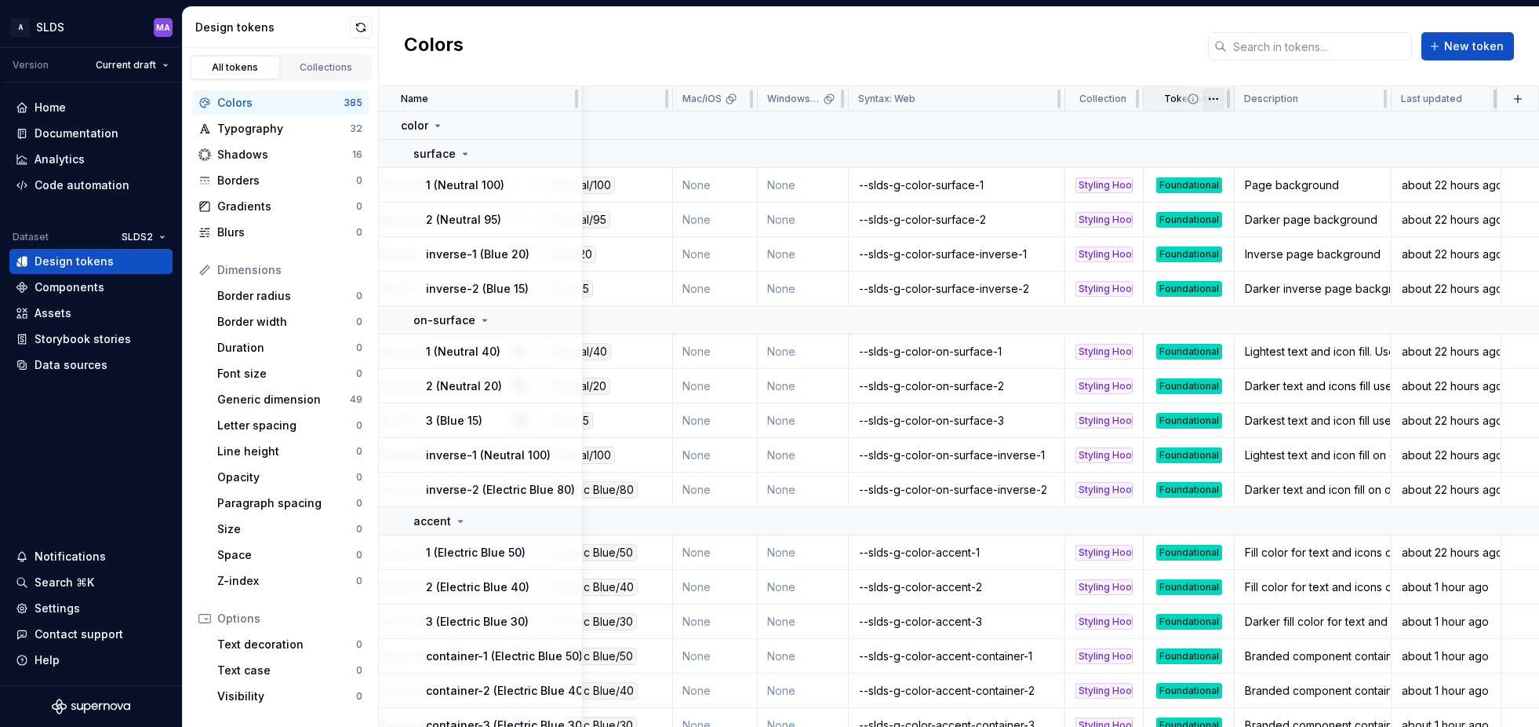
click at [1212, 99] on html "A SLDS MA Version Current draft Home Documentation Analytics Code automation Da…" at bounding box center [769, 363] width 1539 height 727
click at [1247, 133] on span "Edit property" at bounding box center [1283, 130] width 102 height 16
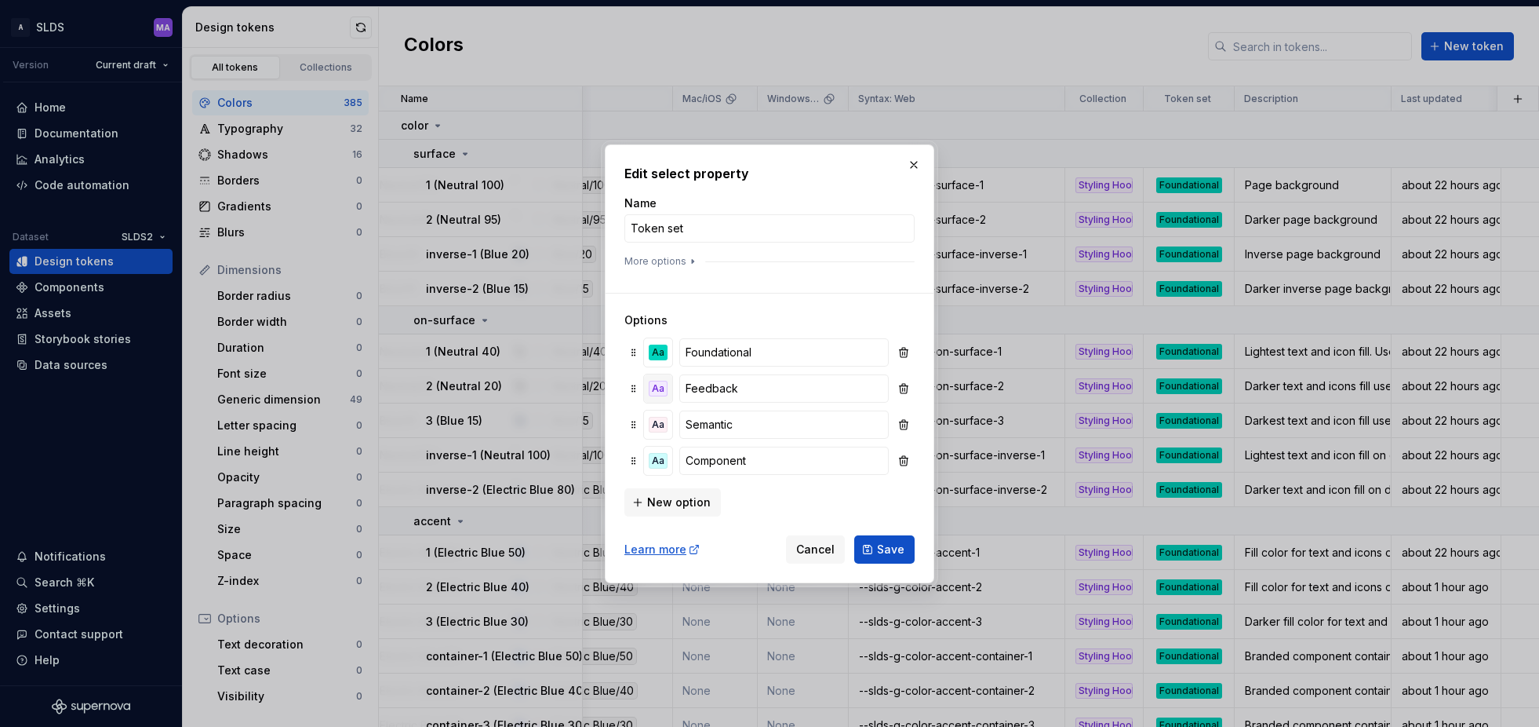
click at [657, 387] on div "Aa" at bounding box center [658, 389] width 19 height 16
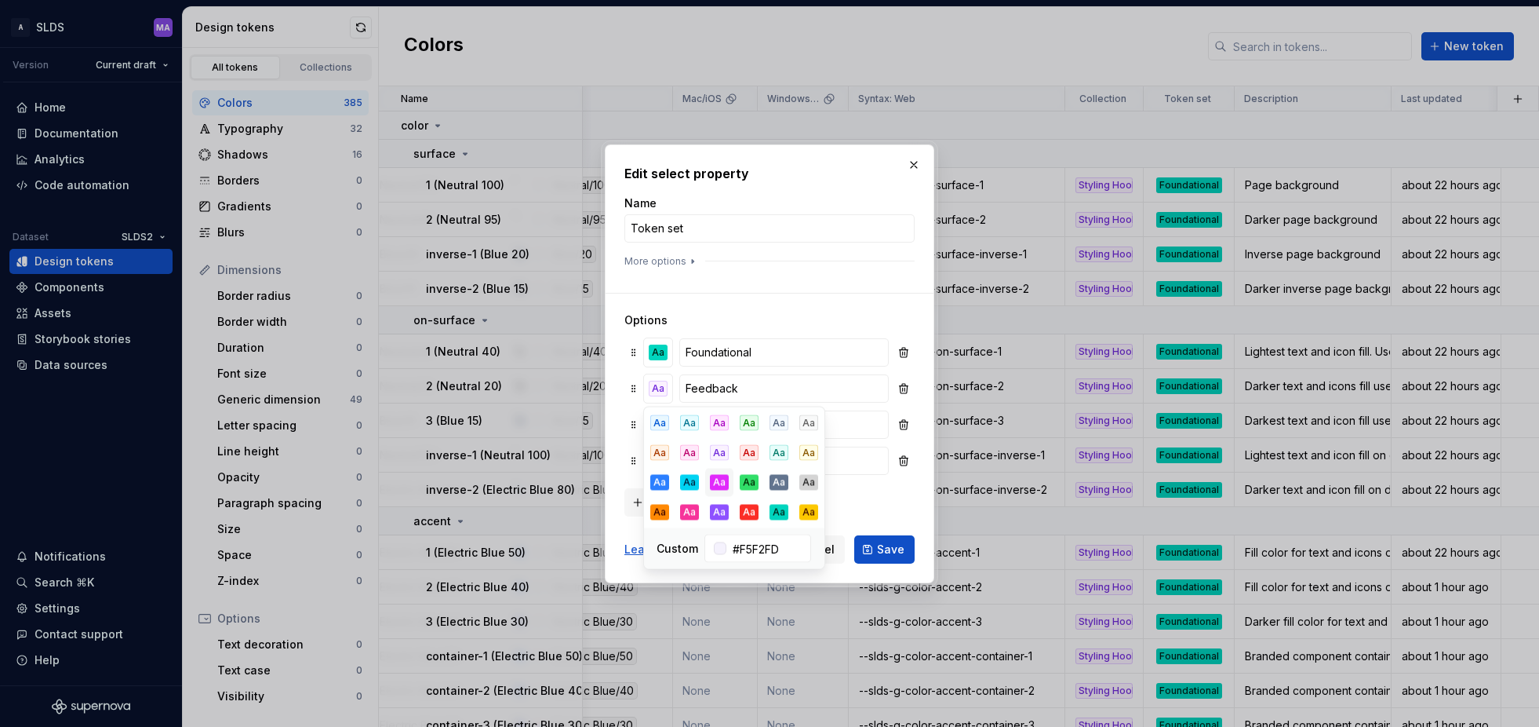
click at [719, 483] on div "Aa" at bounding box center [719, 483] width 19 height 16
click at [892, 548] on span "Save" at bounding box center [890, 549] width 27 height 16
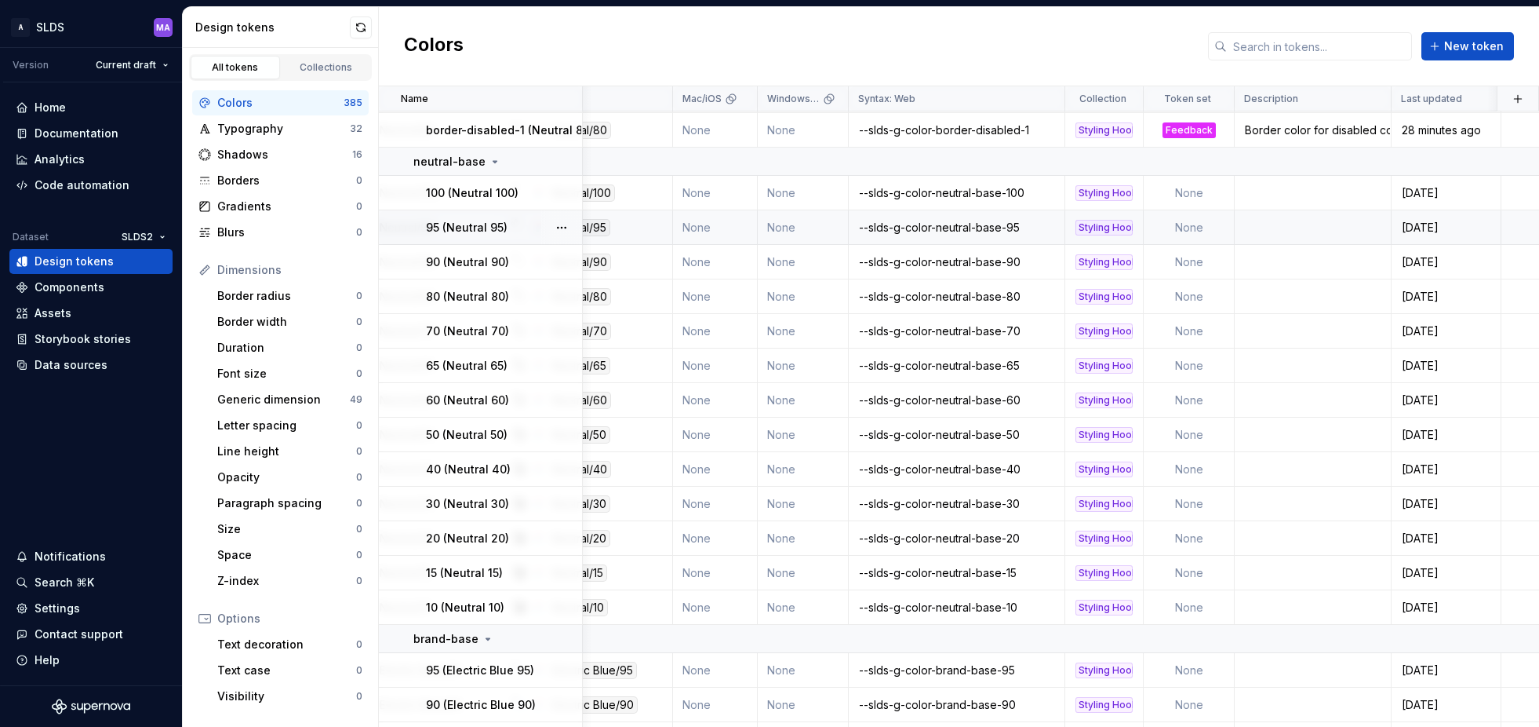
scroll to position [2138, 255]
click at [1213, 99] on html "A SLDS MA Version Current draft Home Documentation Analytics Code automation Da…" at bounding box center [769, 363] width 1539 height 727
click at [1249, 129] on span "Edit property" at bounding box center [1283, 130] width 102 height 16
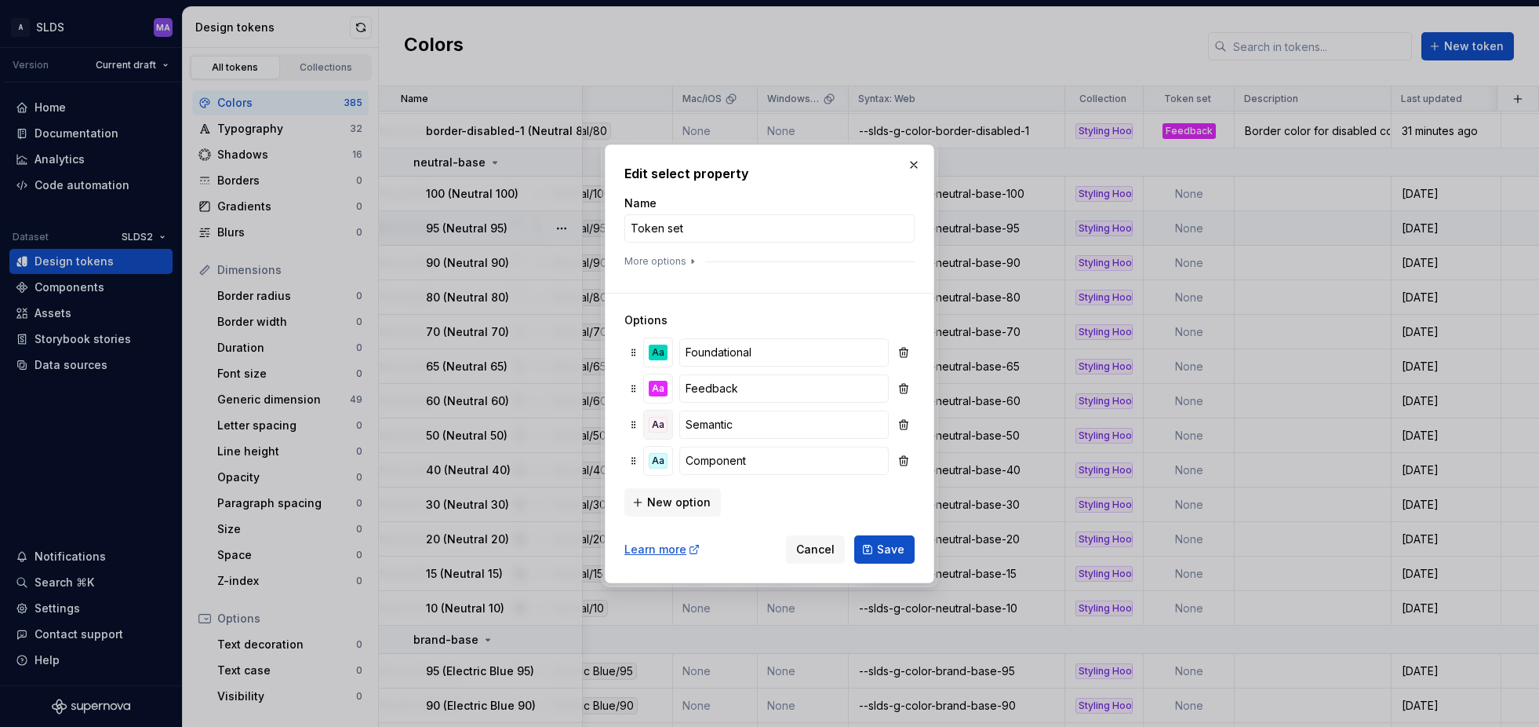
click at [661, 425] on div "Aa" at bounding box center [658, 425] width 19 height 16
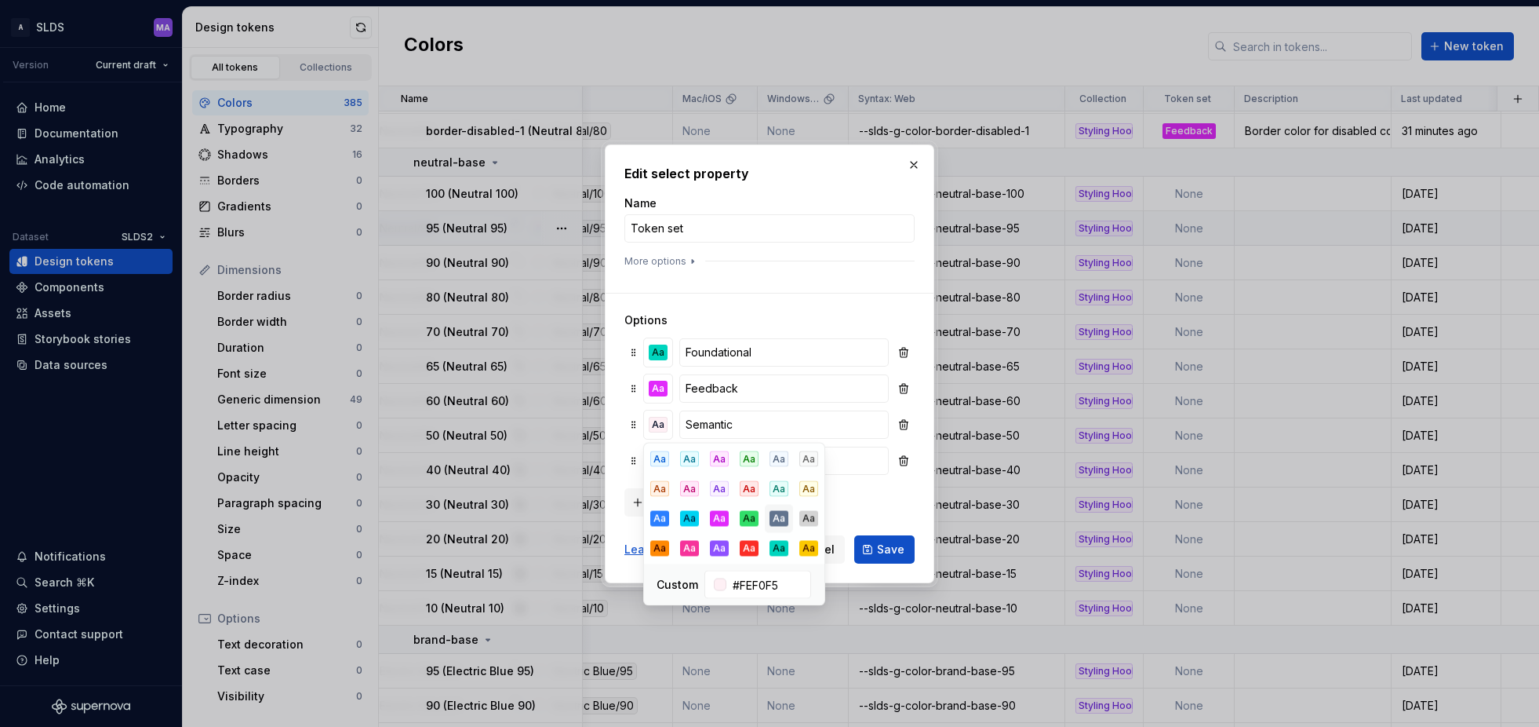
click at [780, 517] on div "Aa" at bounding box center [779, 519] width 19 height 16
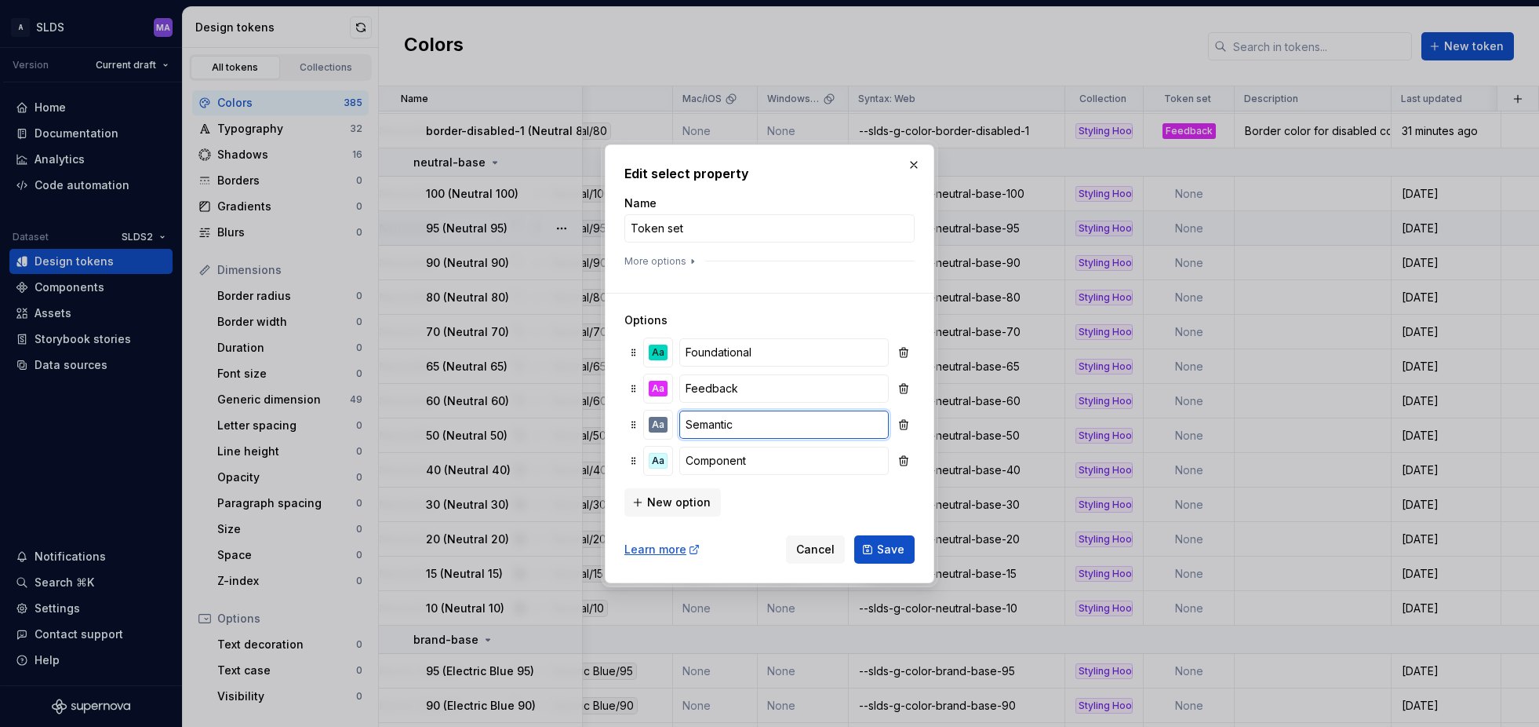
click at [750, 424] on input "Semantic" at bounding box center [783, 424] width 209 height 28
type input "Functional"
click at [754, 460] on input "Component" at bounding box center [783, 460] width 209 height 28
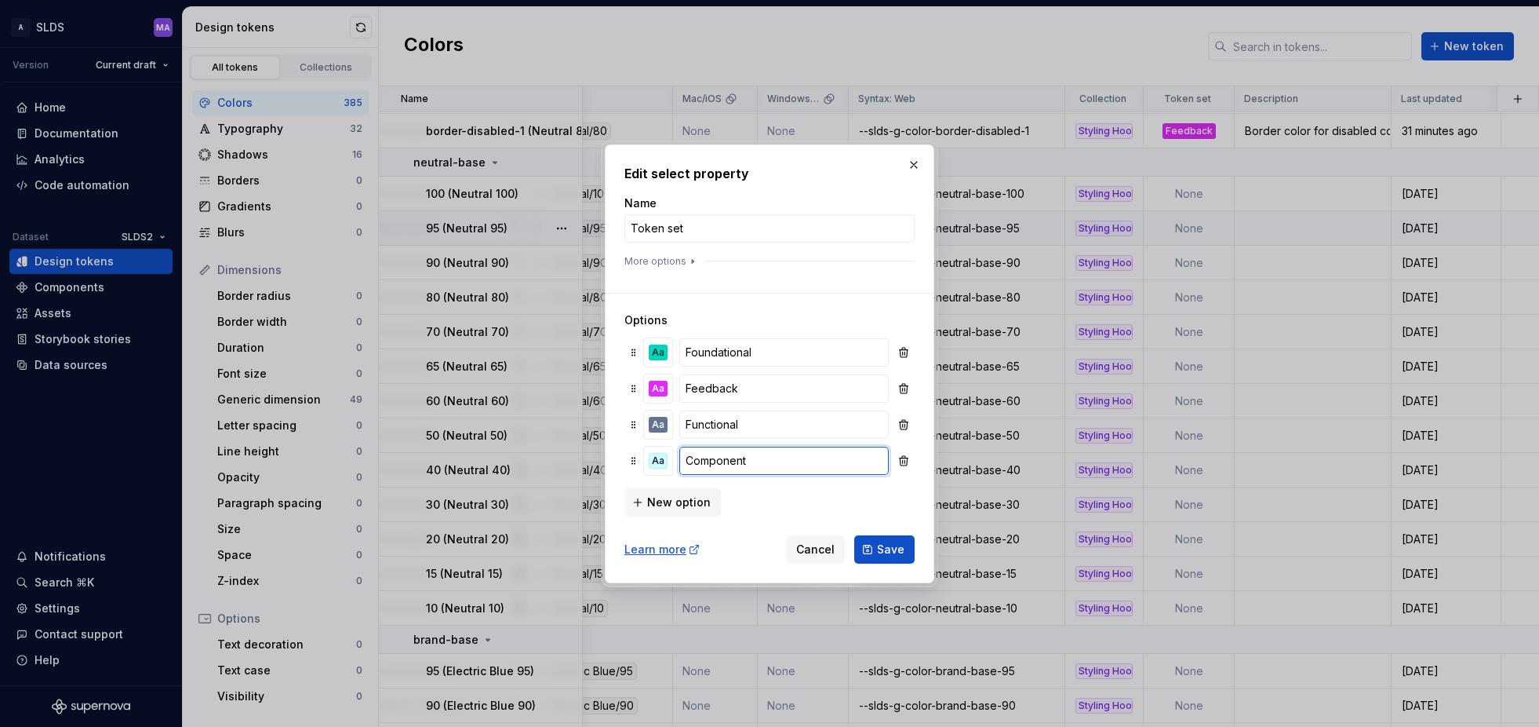
click at [754, 460] on input "Component" at bounding box center [783, 460] width 209 height 28
type input "Expressive"
click at [664, 459] on div "Aa" at bounding box center [658, 461] width 19 height 16
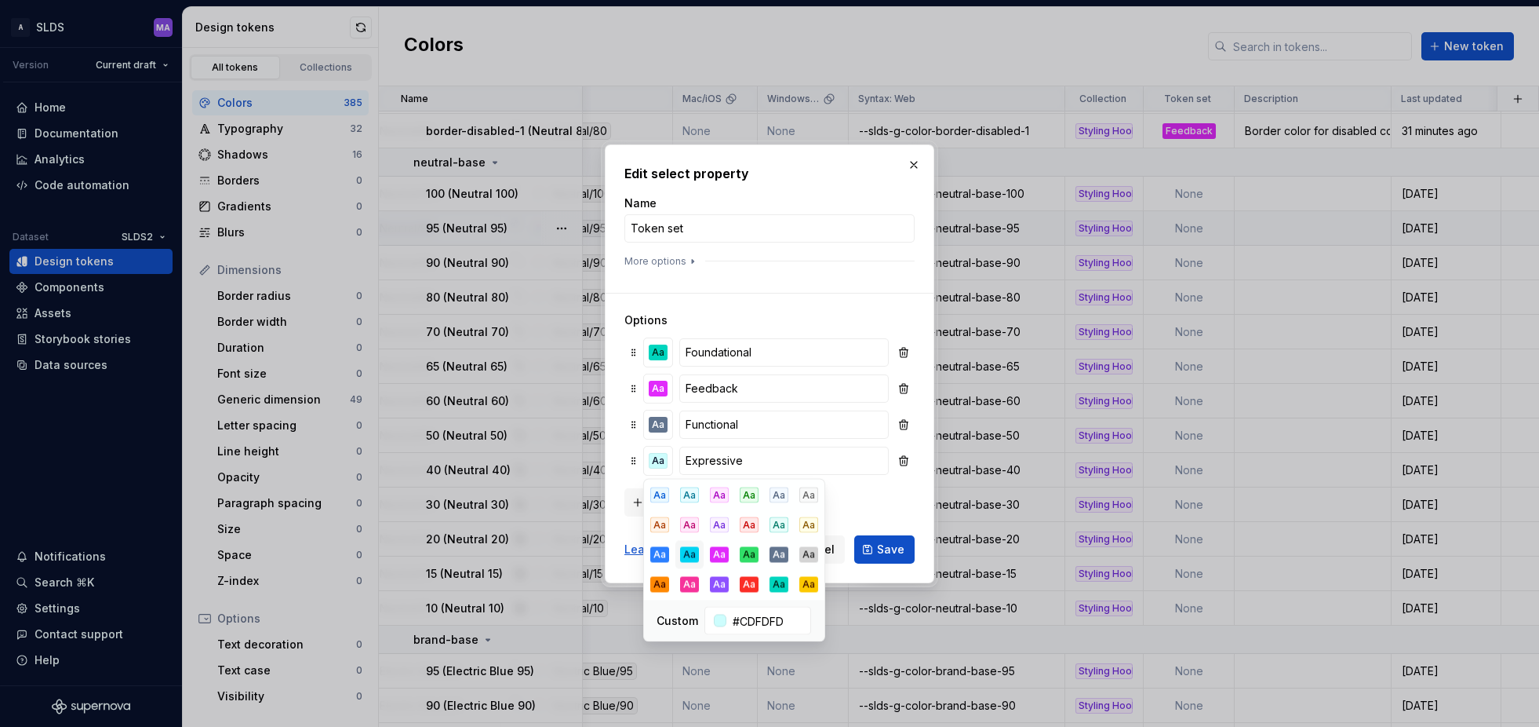
click at [685, 555] on div "Aa" at bounding box center [689, 555] width 19 height 16
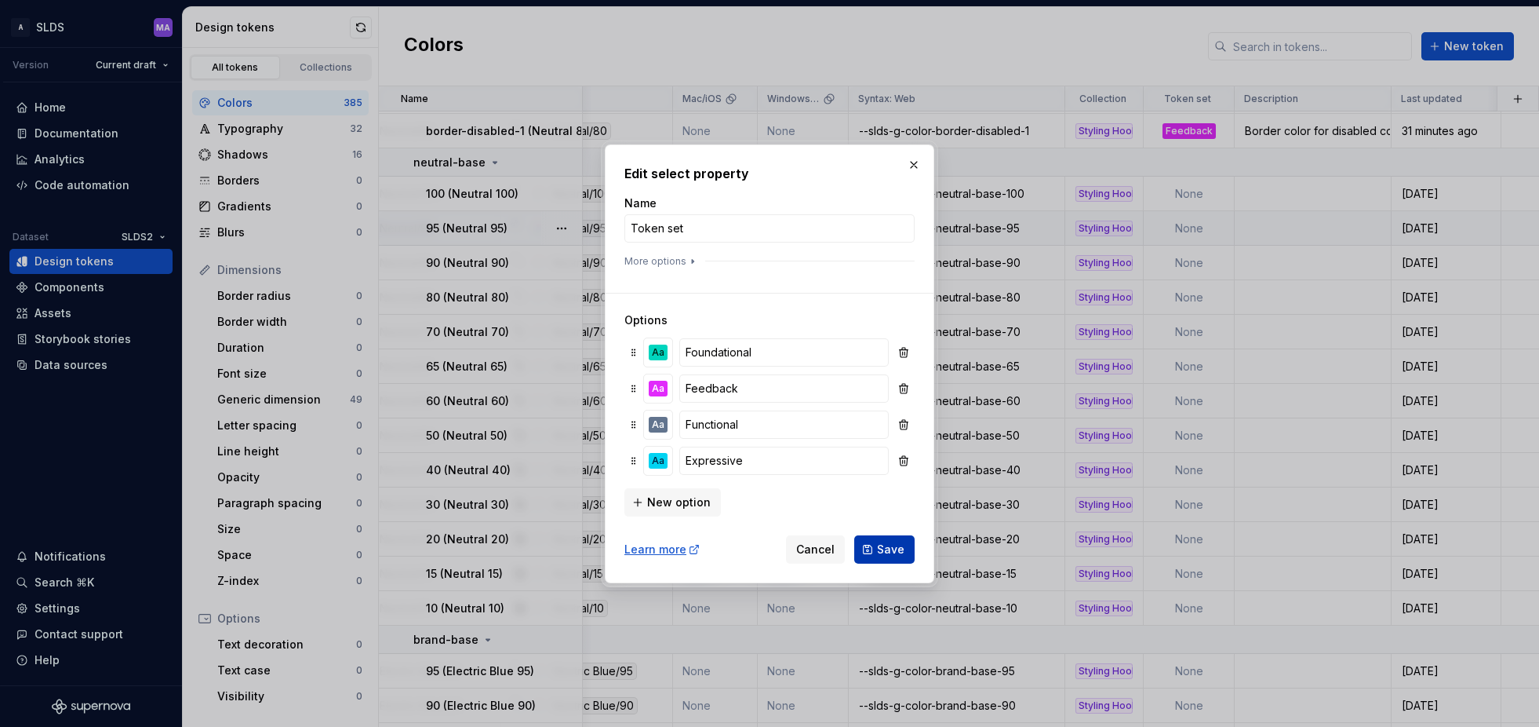
click at [885, 545] on span "Save" at bounding box center [890, 549] width 27 height 16
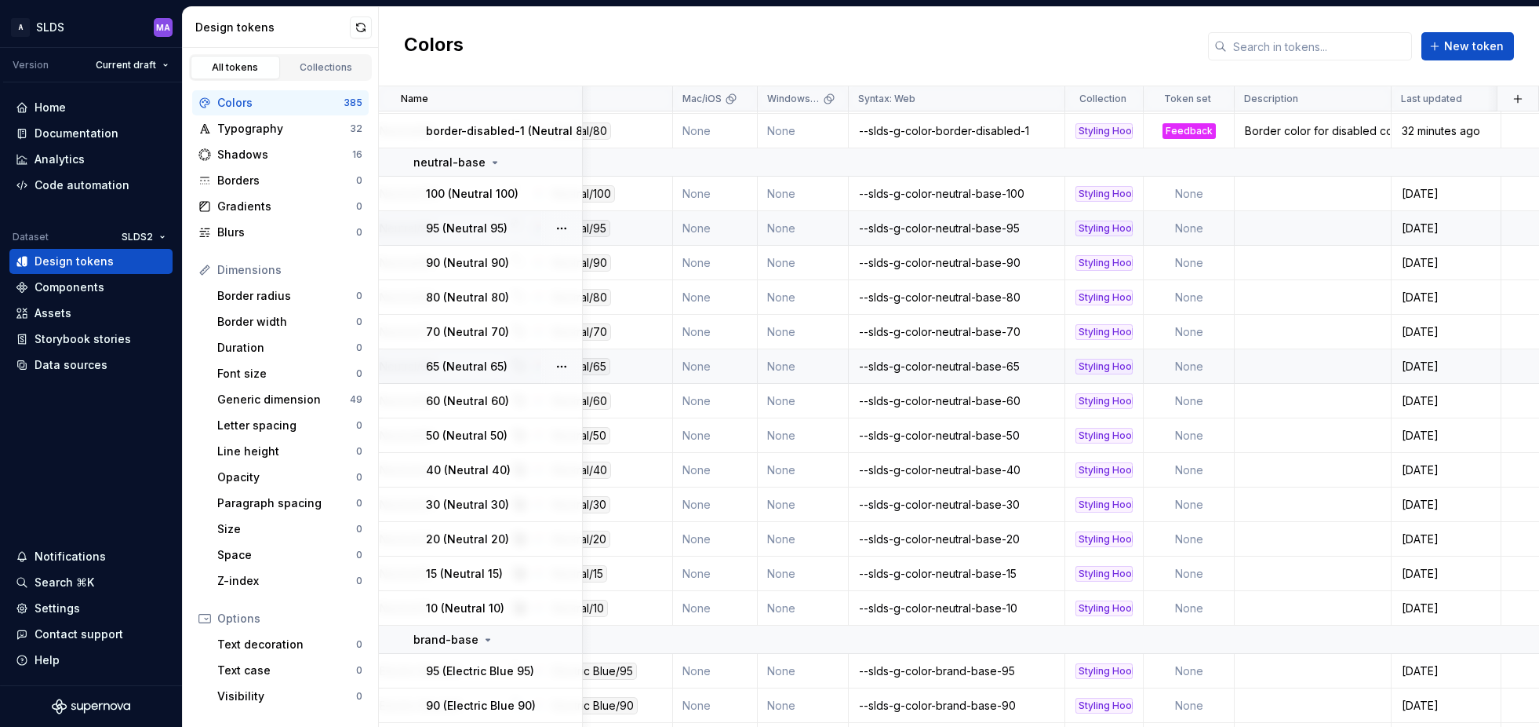
scroll to position [2290, 255]
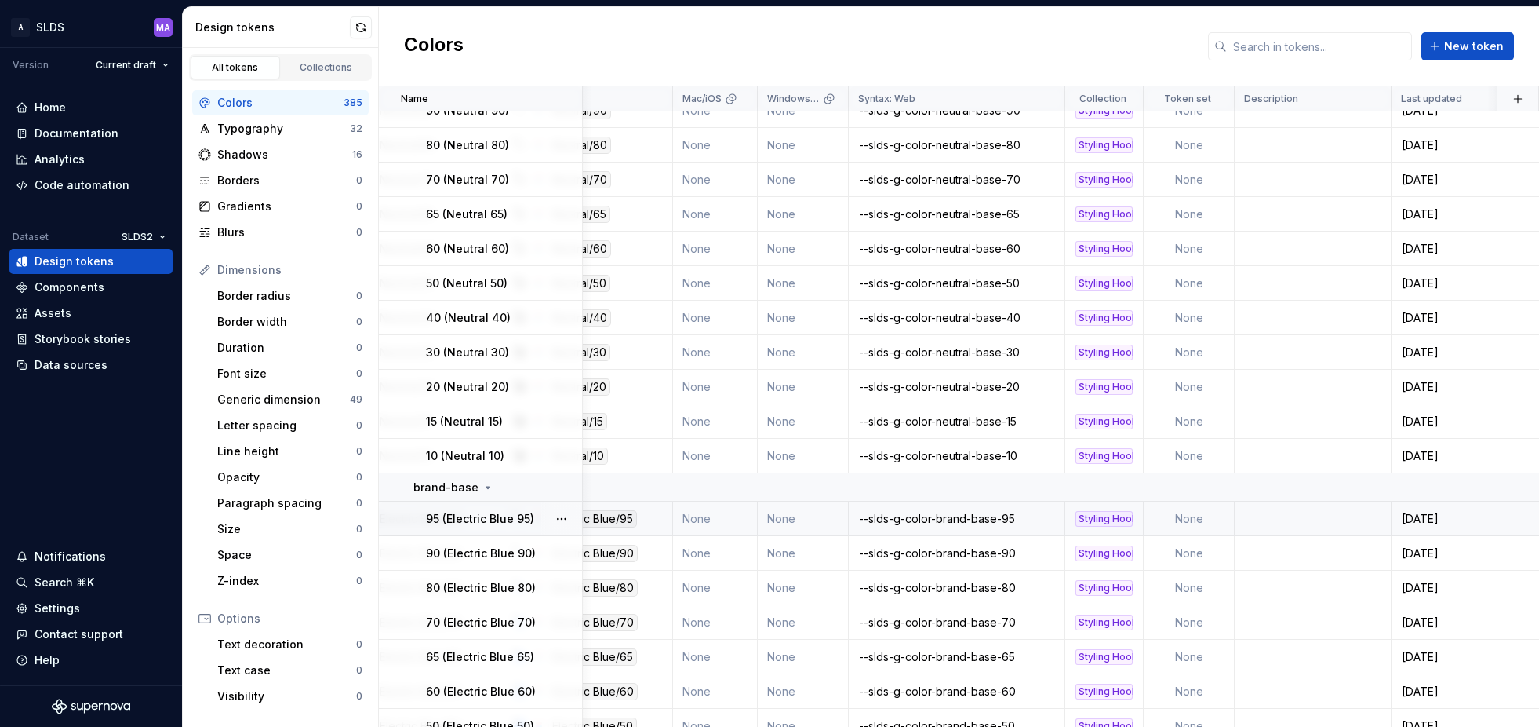
click at [1190, 522] on td "None" at bounding box center [1189, 518] width 91 height 35
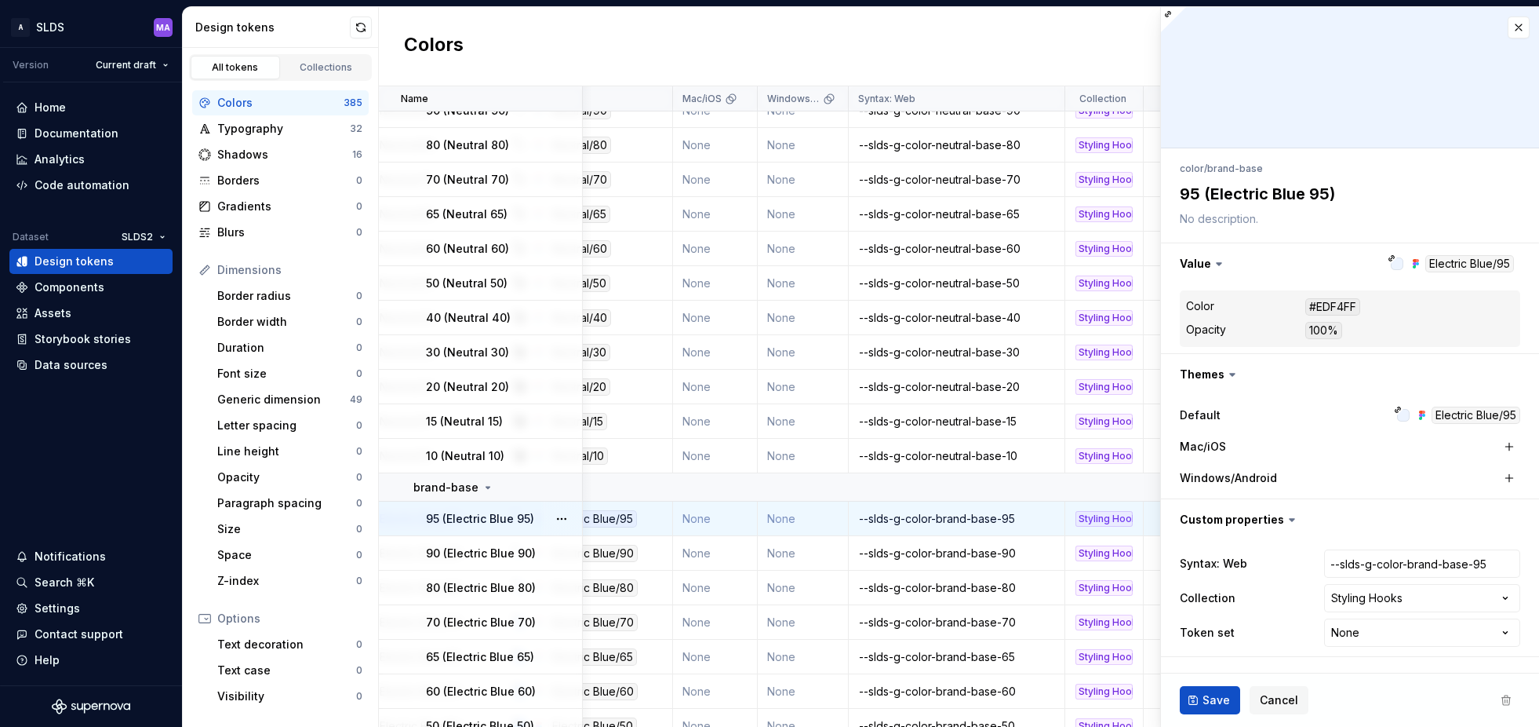
scroll to position [2290, 253]
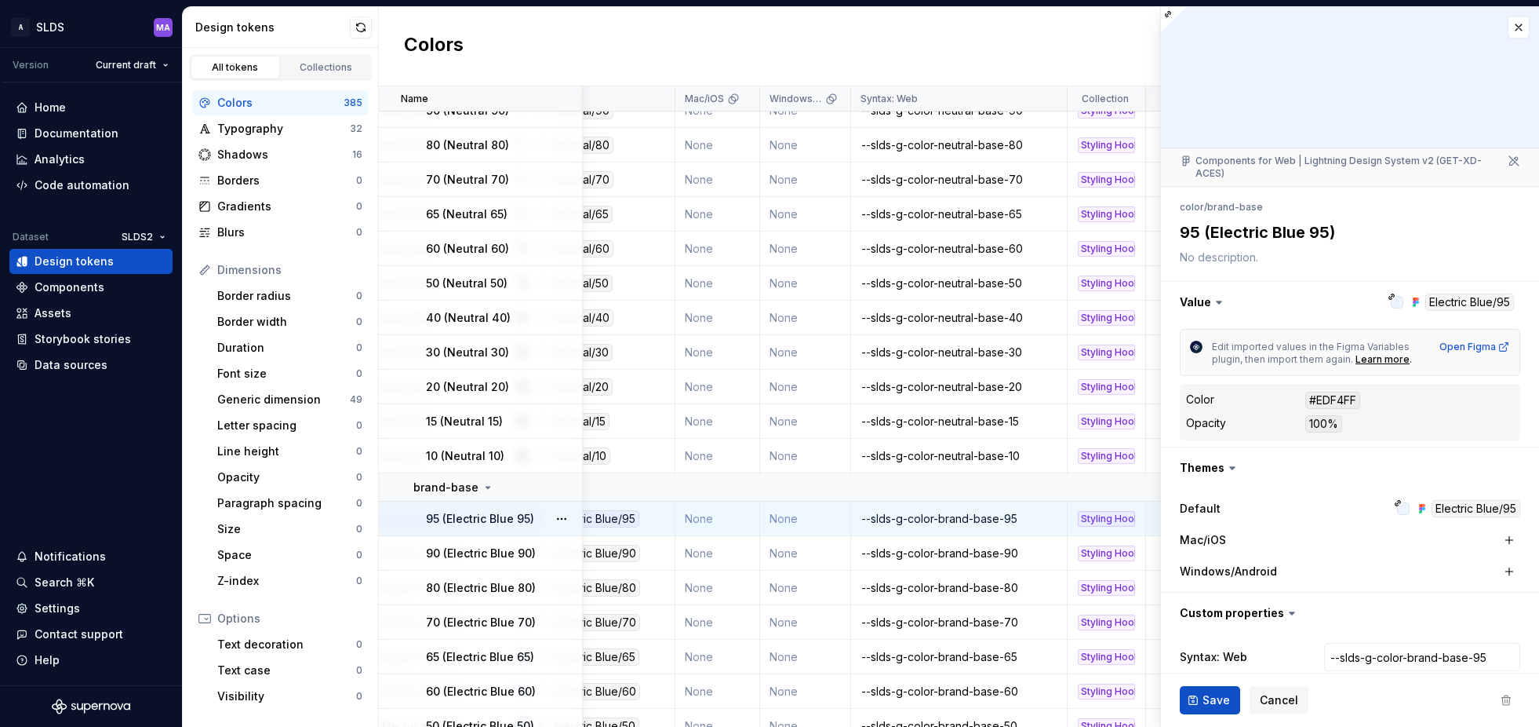
type textarea "*"
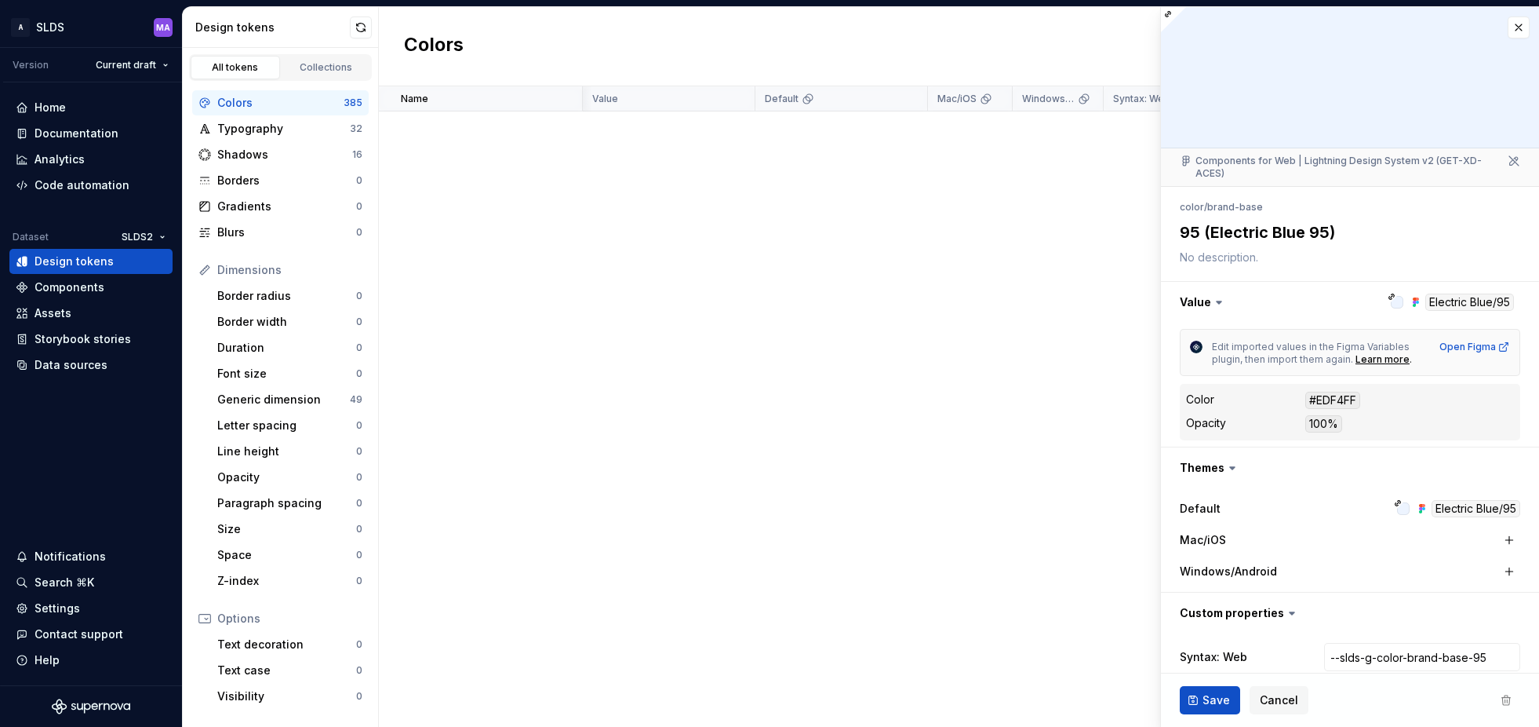
scroll to position [75, 0]
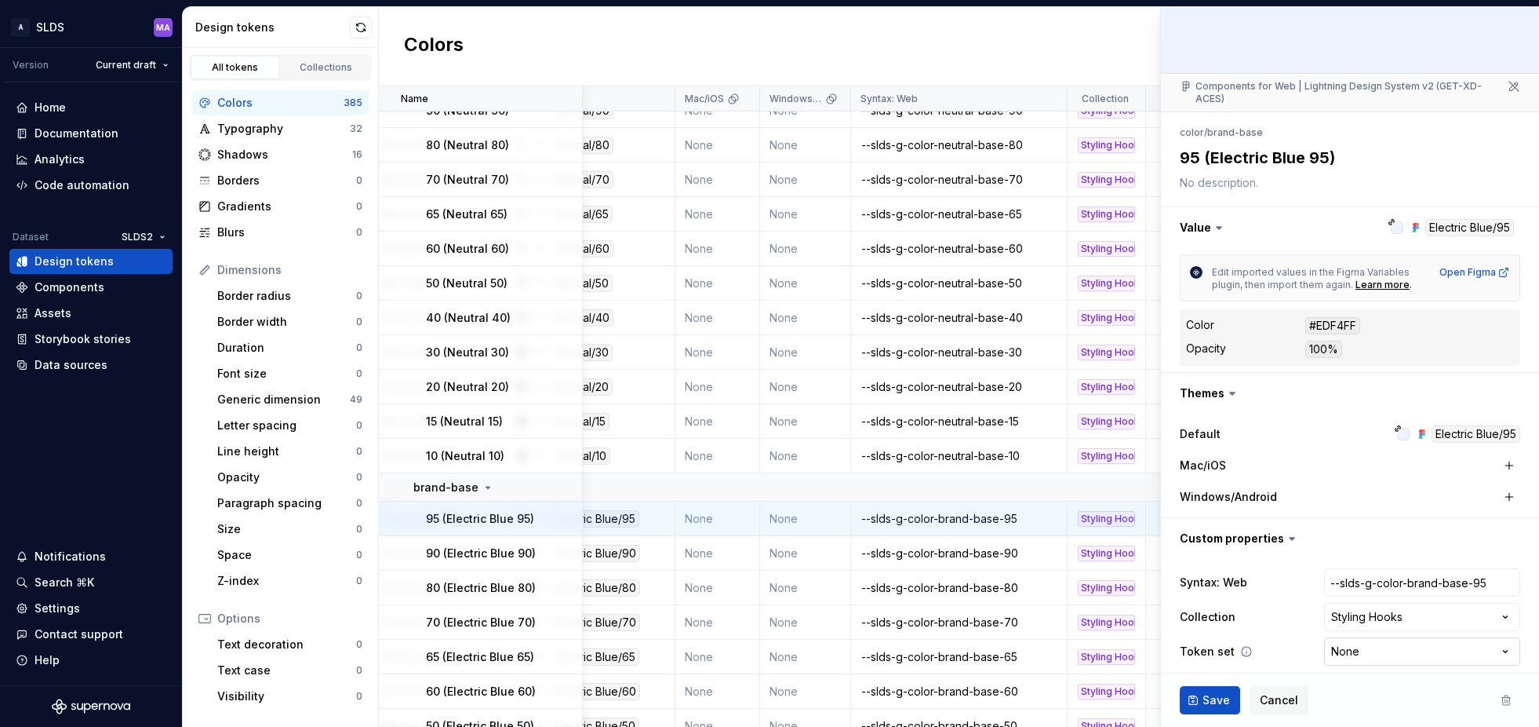
click at [1412, 642] on html "A SLDS MA Version Current draft Home Documentation Analytics Code automation Da…" at bounding box center [769, 363] width 1539 height 727
select select "**********"
click at [1207, 698] on span "Save" at bounding box center [1216, 700] width 27 height 16
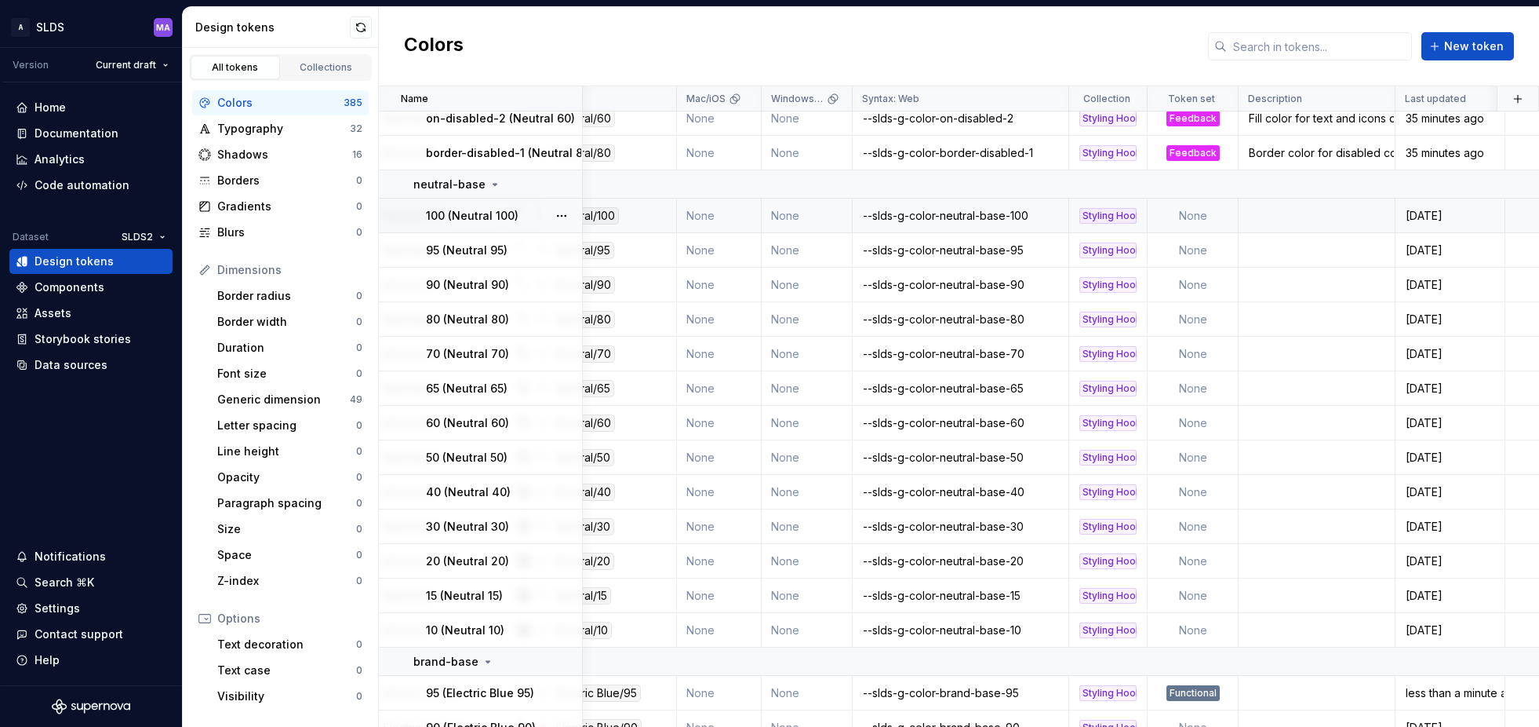
scroll to position [2075, 251]
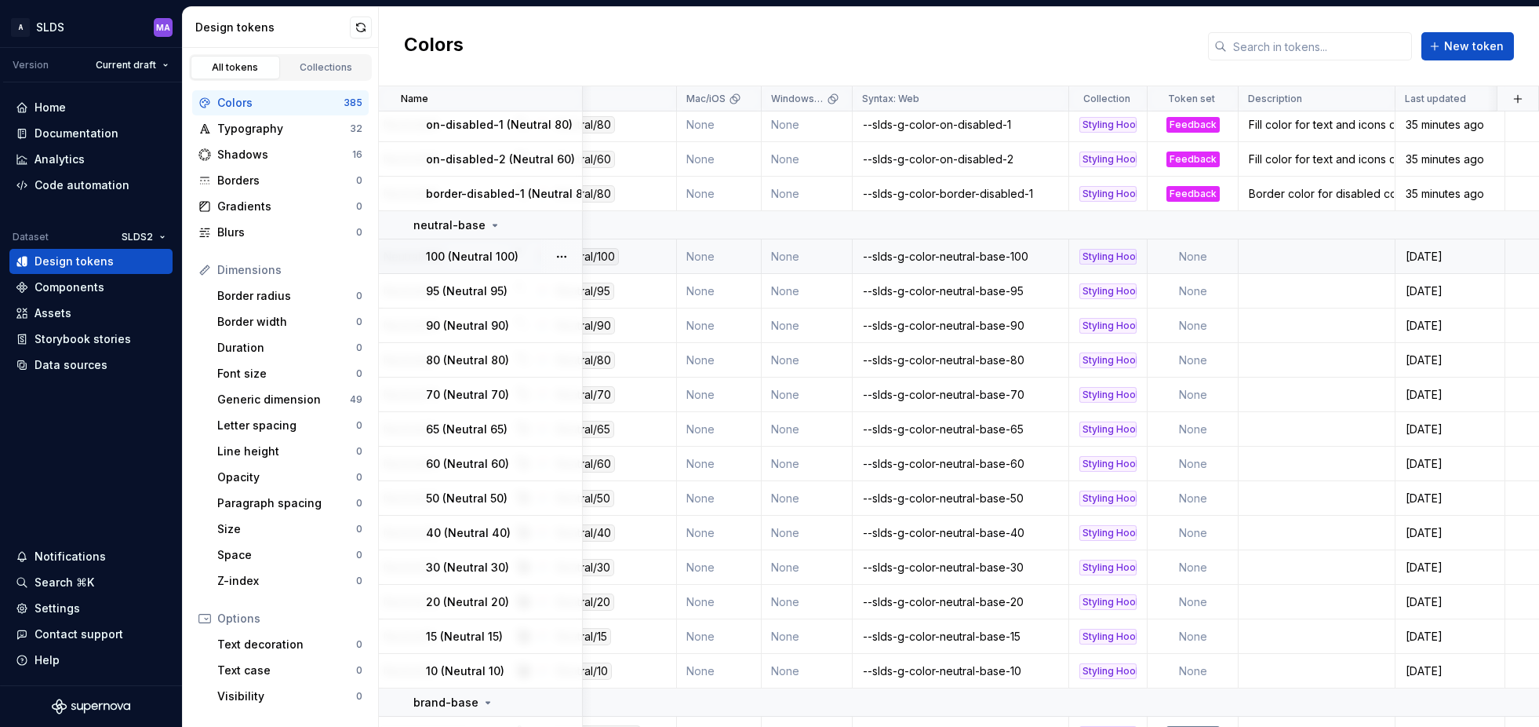
click at [1195, 258] on td "None" at bounding box center [1193, 256] width 91 height 35
type textarea "*"
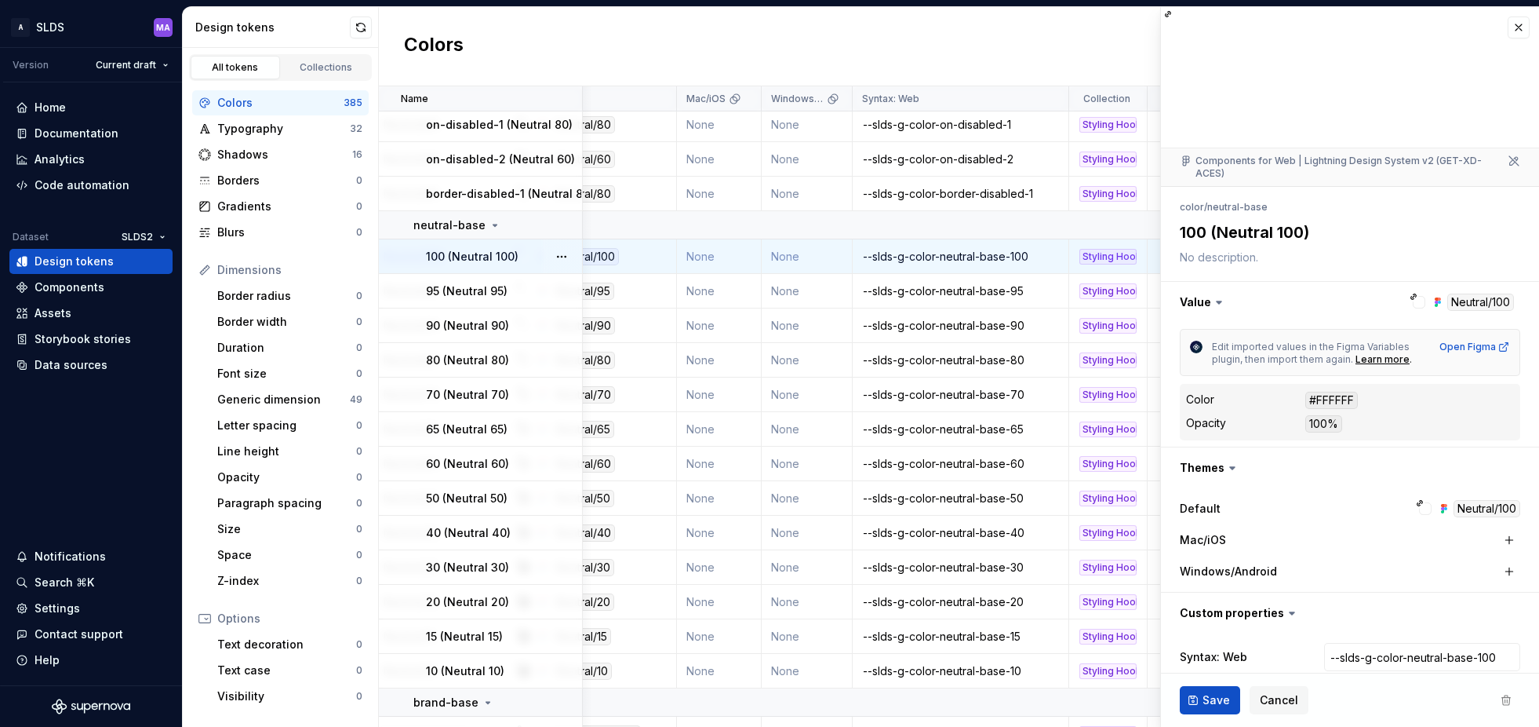
scroll to position [75, 0]
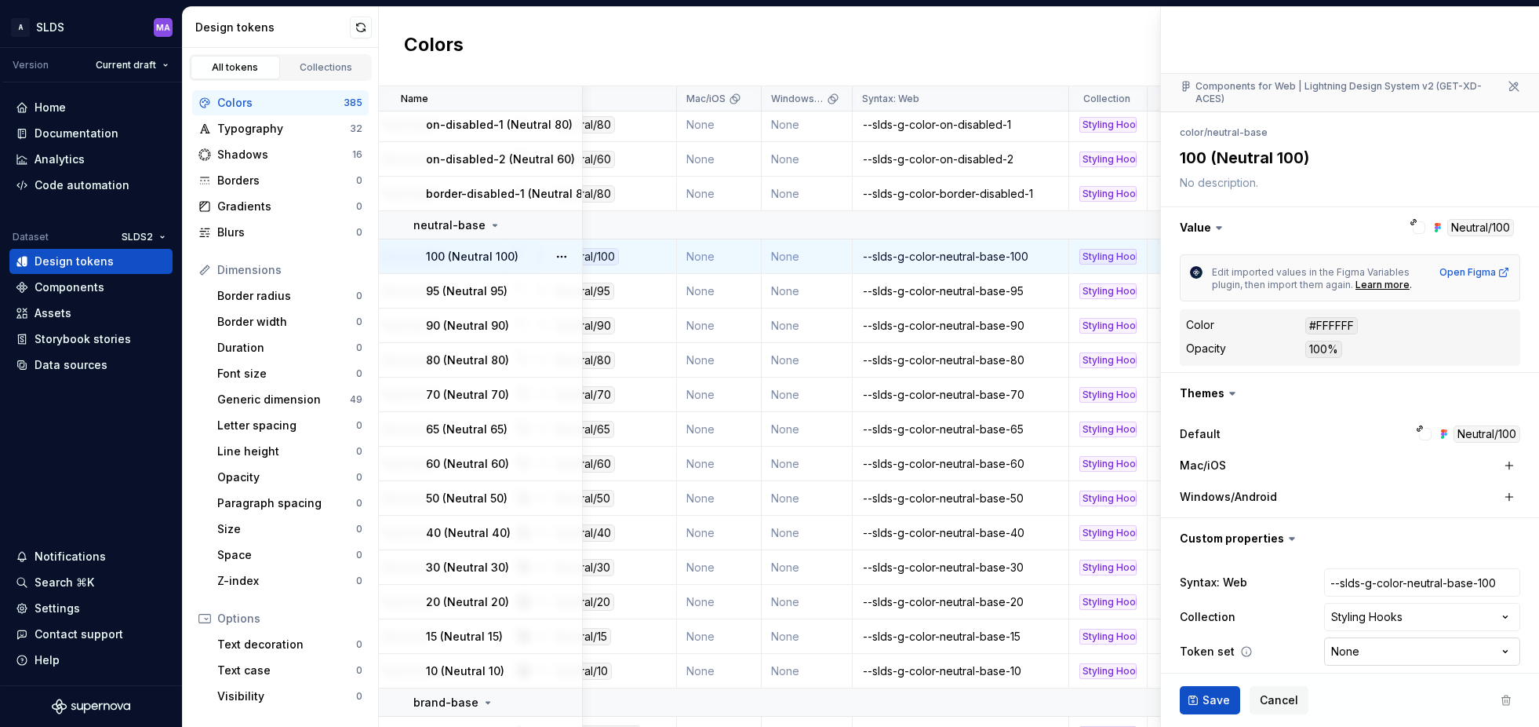
click at [1411, 642] on html "A SLDS MA Version Current draft Home Documentation Analytics Code automation Da…" at bounding box center [769, 363] width 1539 height 727
select select "**********"
click at [1204, 694] on span "Save" at bounding box center [1216, 700] width 27 height 16
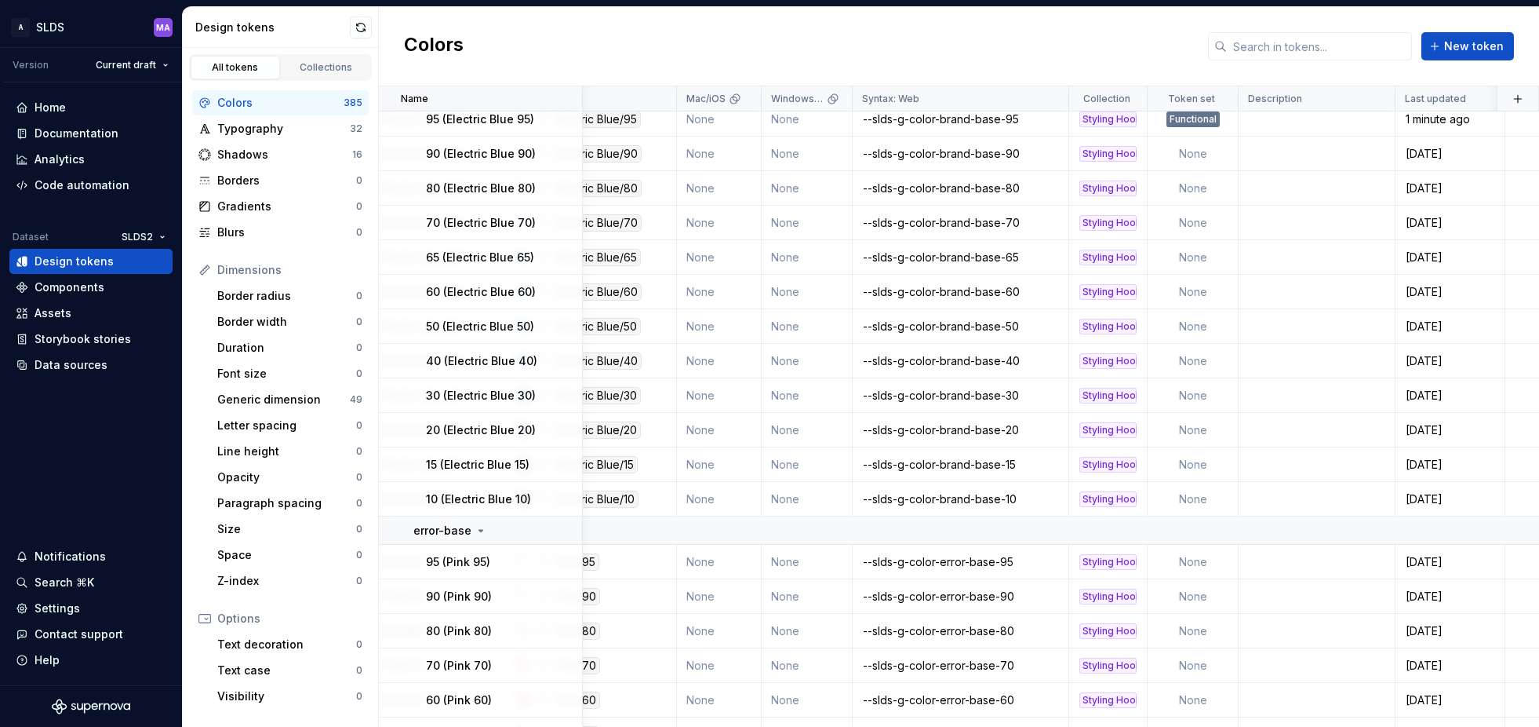
scroll to position [2772, 251]
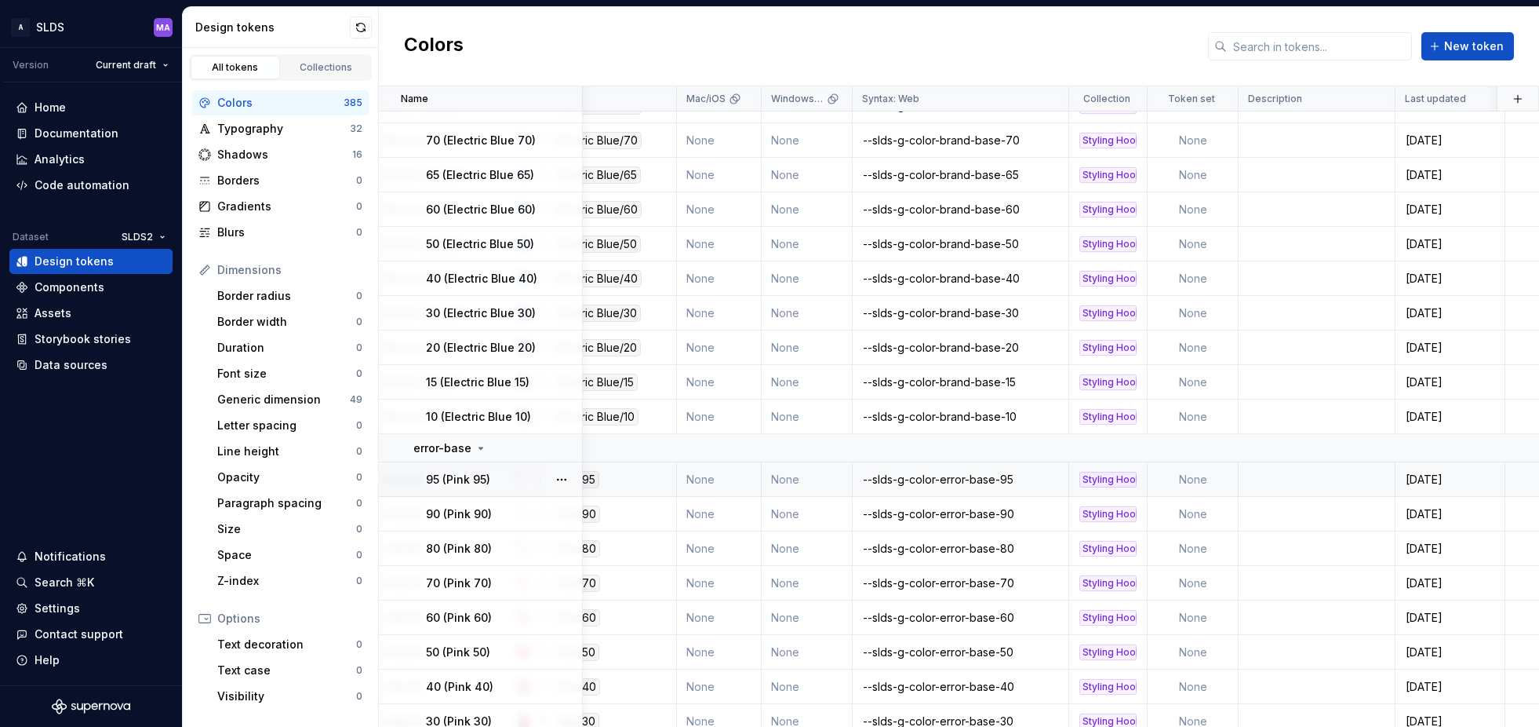
click at [1193, 482] on td "None" at bounding box center [1193, 479] width 91 height 35
type textarea "*"
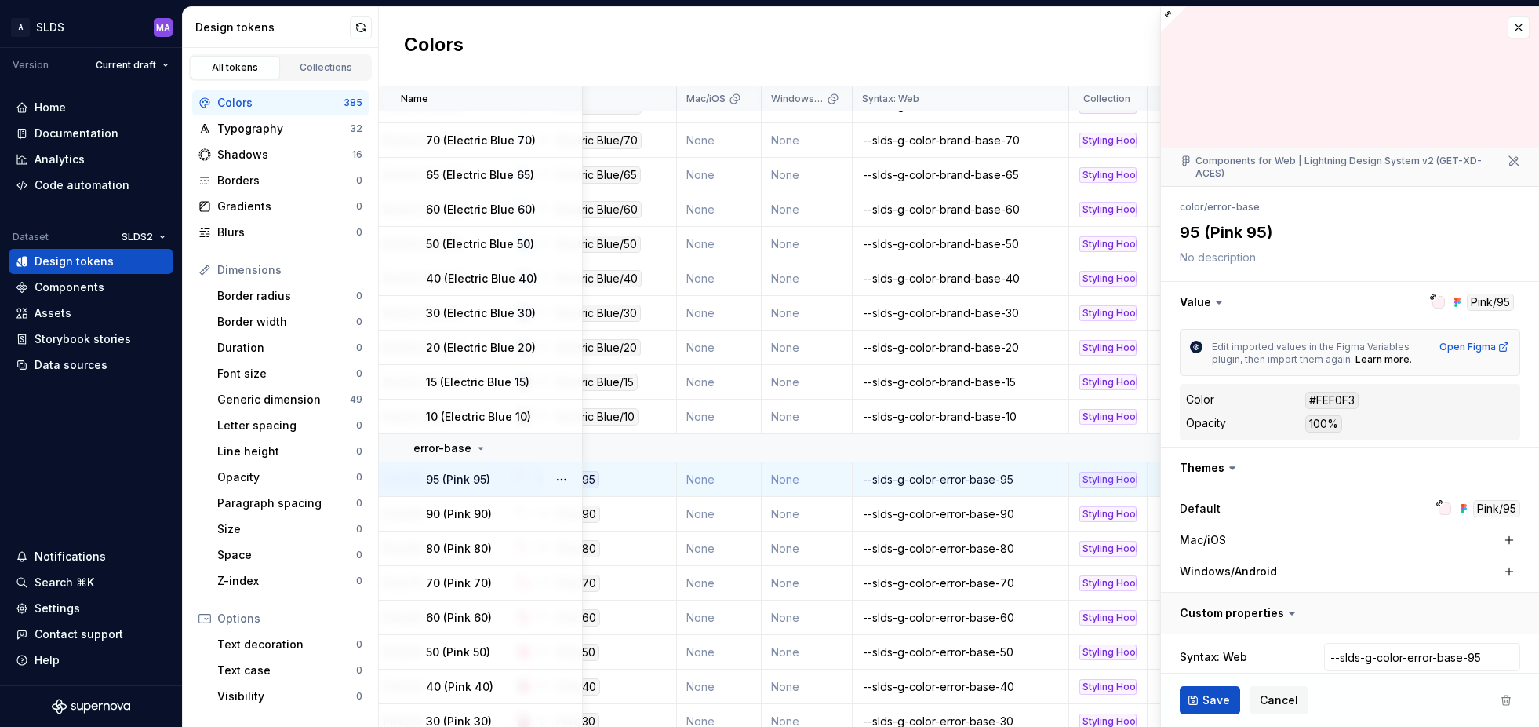
scroll to position [75, 0]
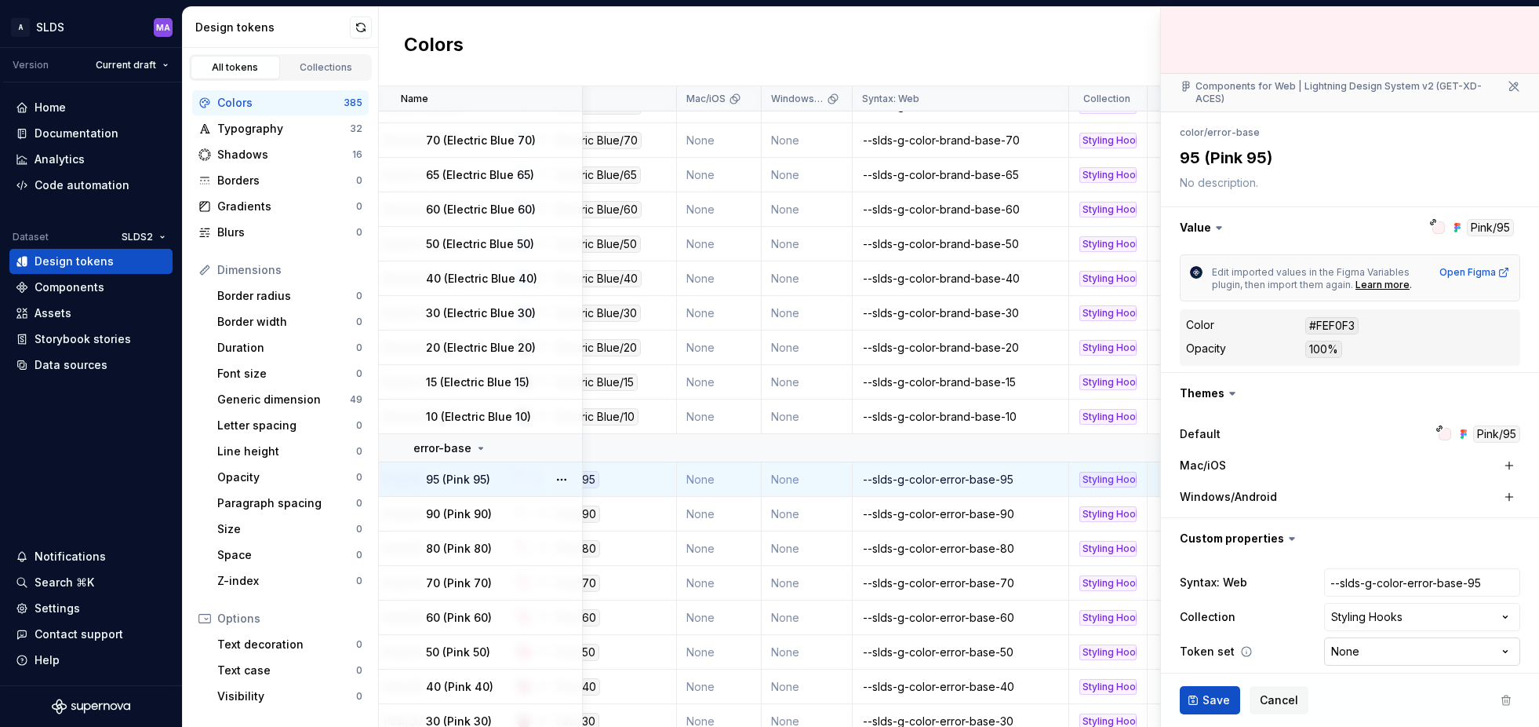
click at [1393, 638] on html "A SLDS MA Version Current draft Home Documentation Analytics Code automation Da…" at bounding box center [769, 363] width 1539 height 727
select select "**********"
click at [1210, 698] on span "Save" at bounding box center [1216, 700] width 27 height 16
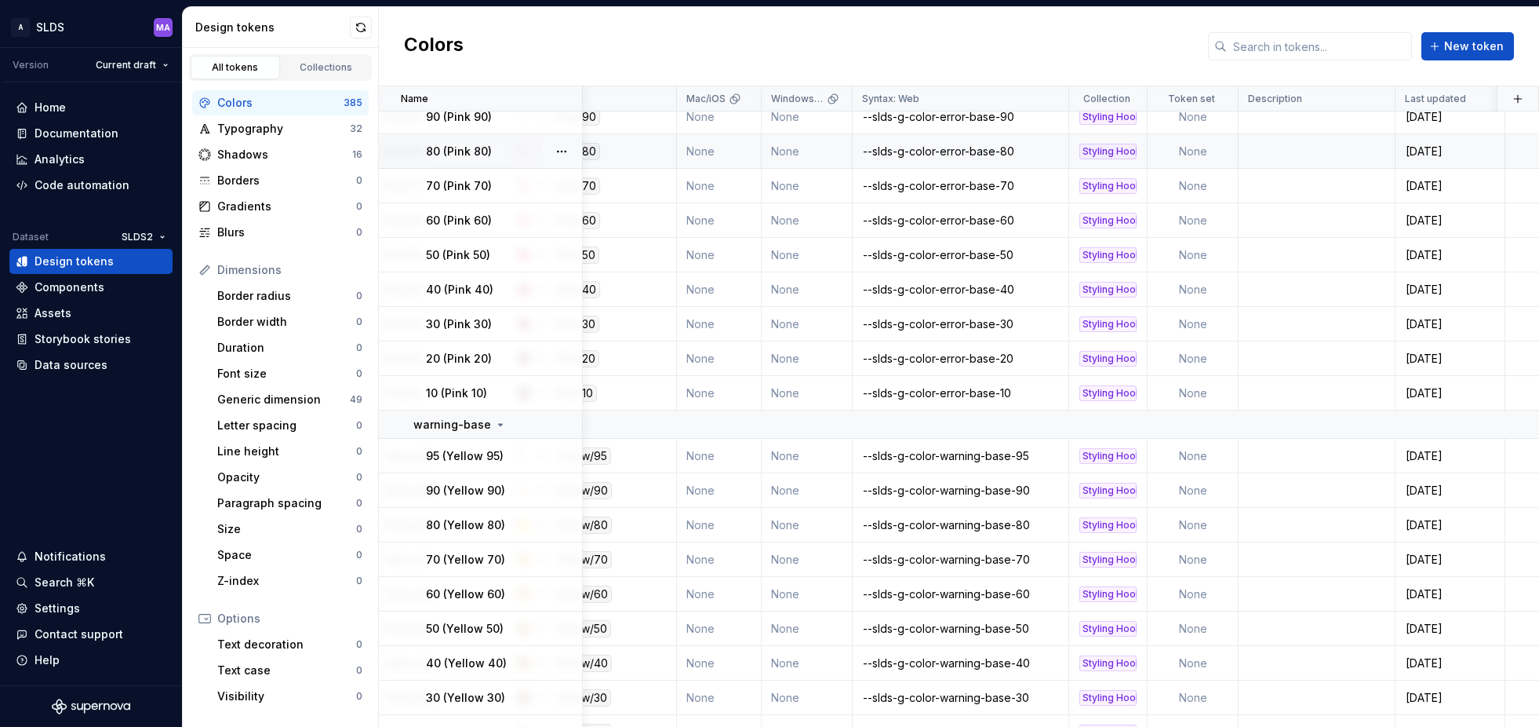
scroll to position [3185, 251]
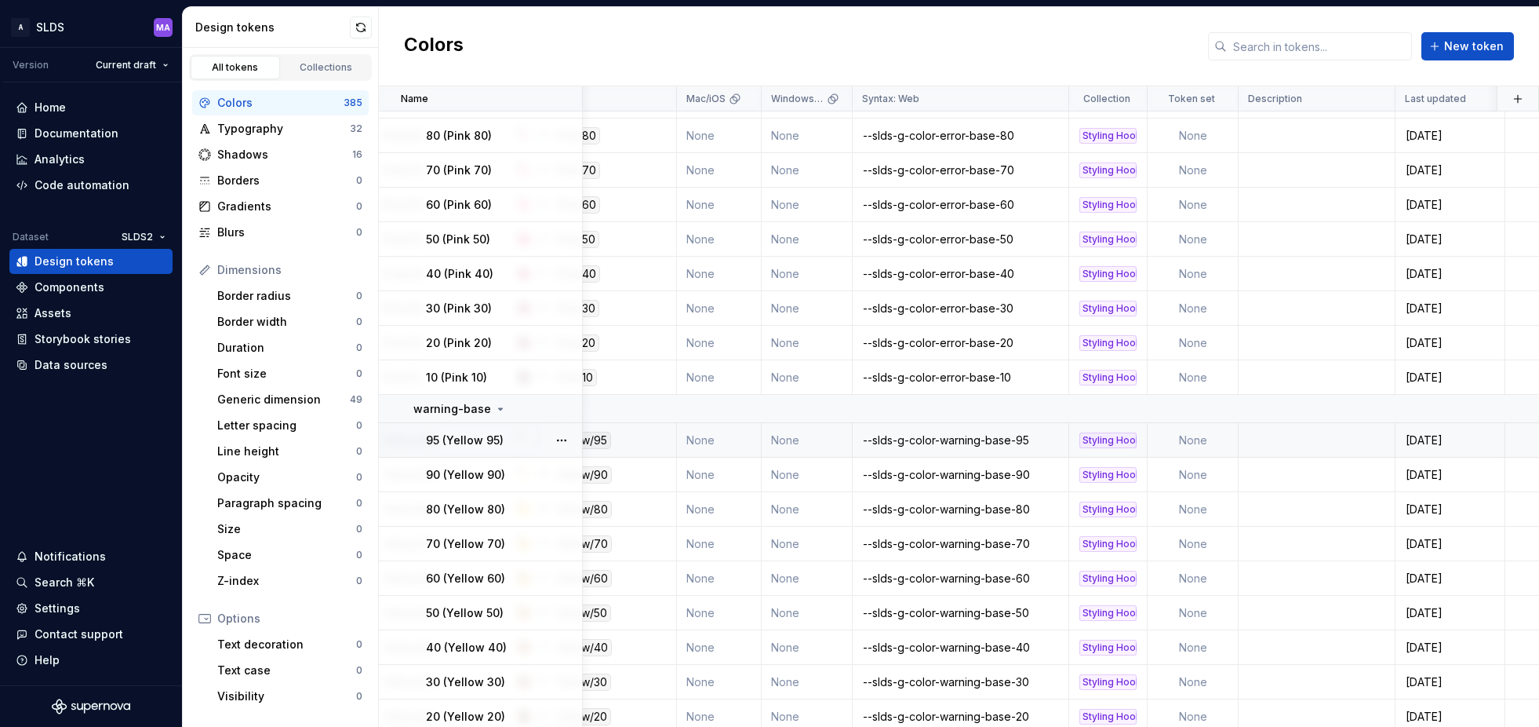
click at [1192, 440] on td "None" at bounding box center [1193, 440] width 91 height 35
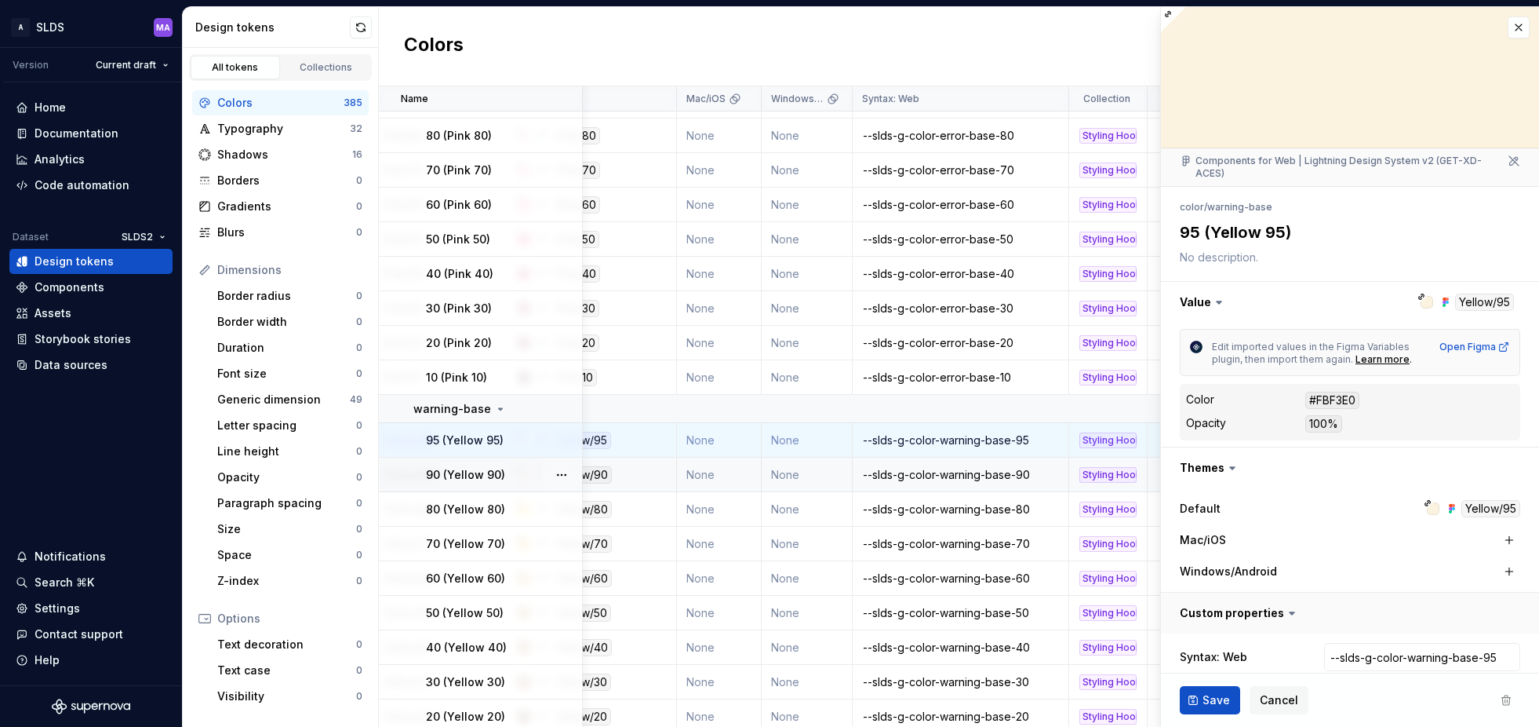
scroll to position [75, 0]
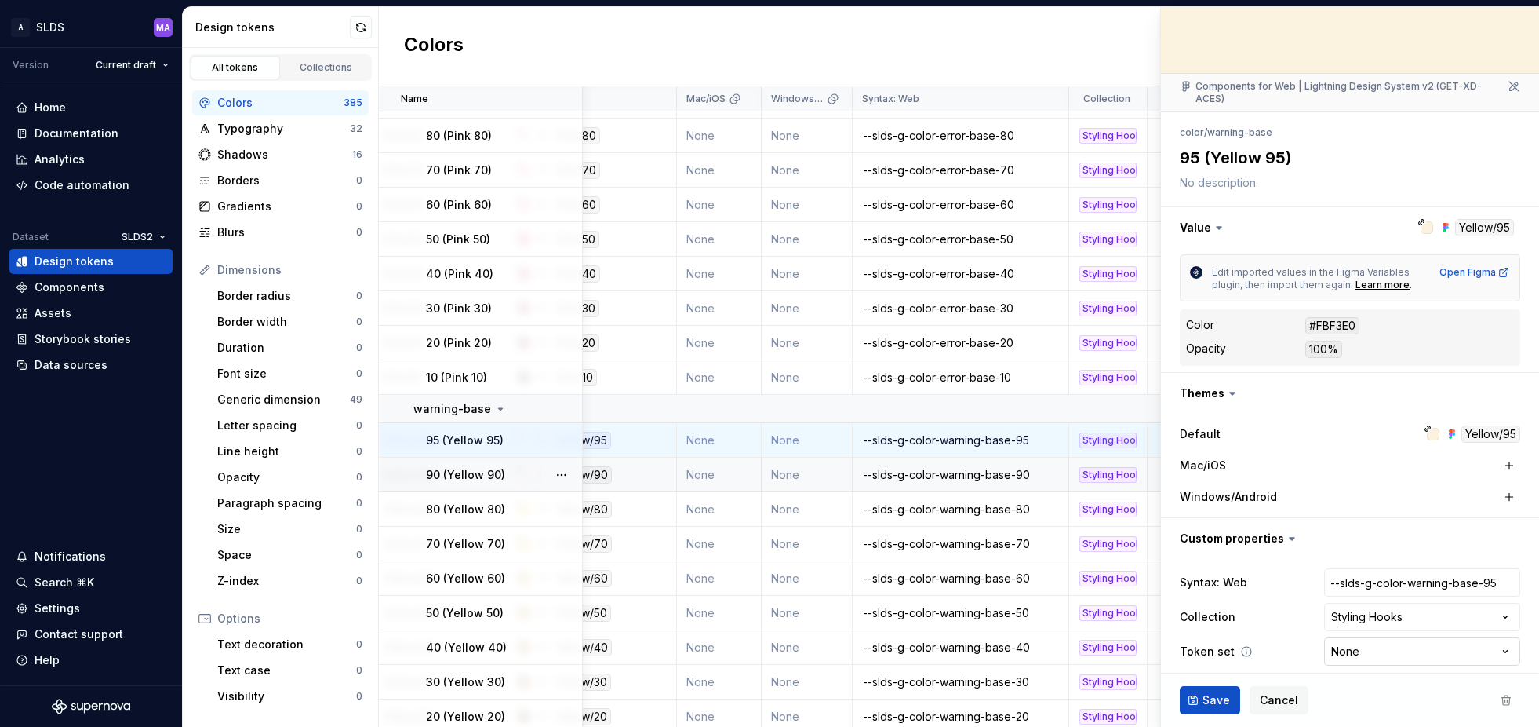
type textarea "*"
click at [1396, 641] on html "A SLDS MA Version Current draft Home Documentation Analytics Code automation Da…" at bounding box center [769, 363] width 1539 height 727
select select "**********"
click at [1206, 694] on span "Save" at bounding box center [1216, 700] width 27 height 16
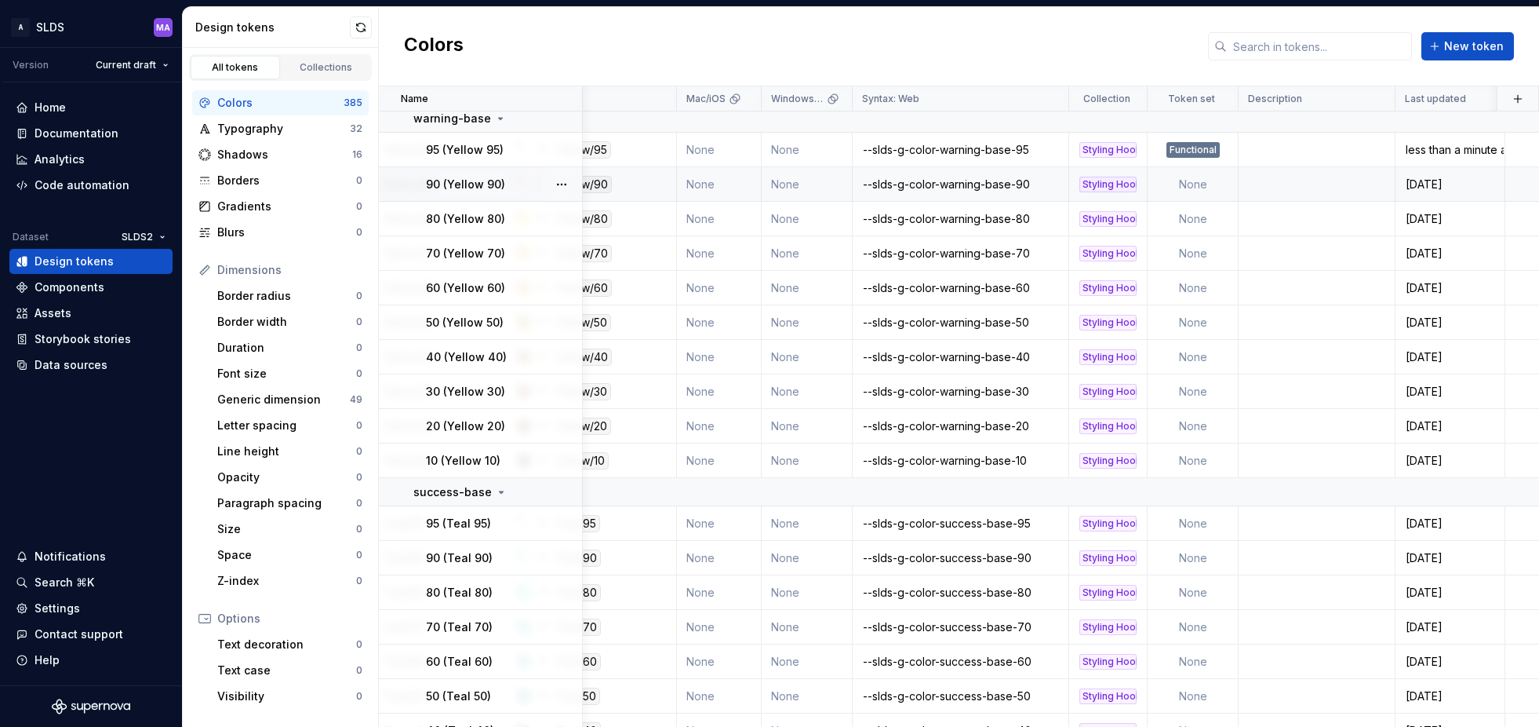
scroll to position [3516, 251]
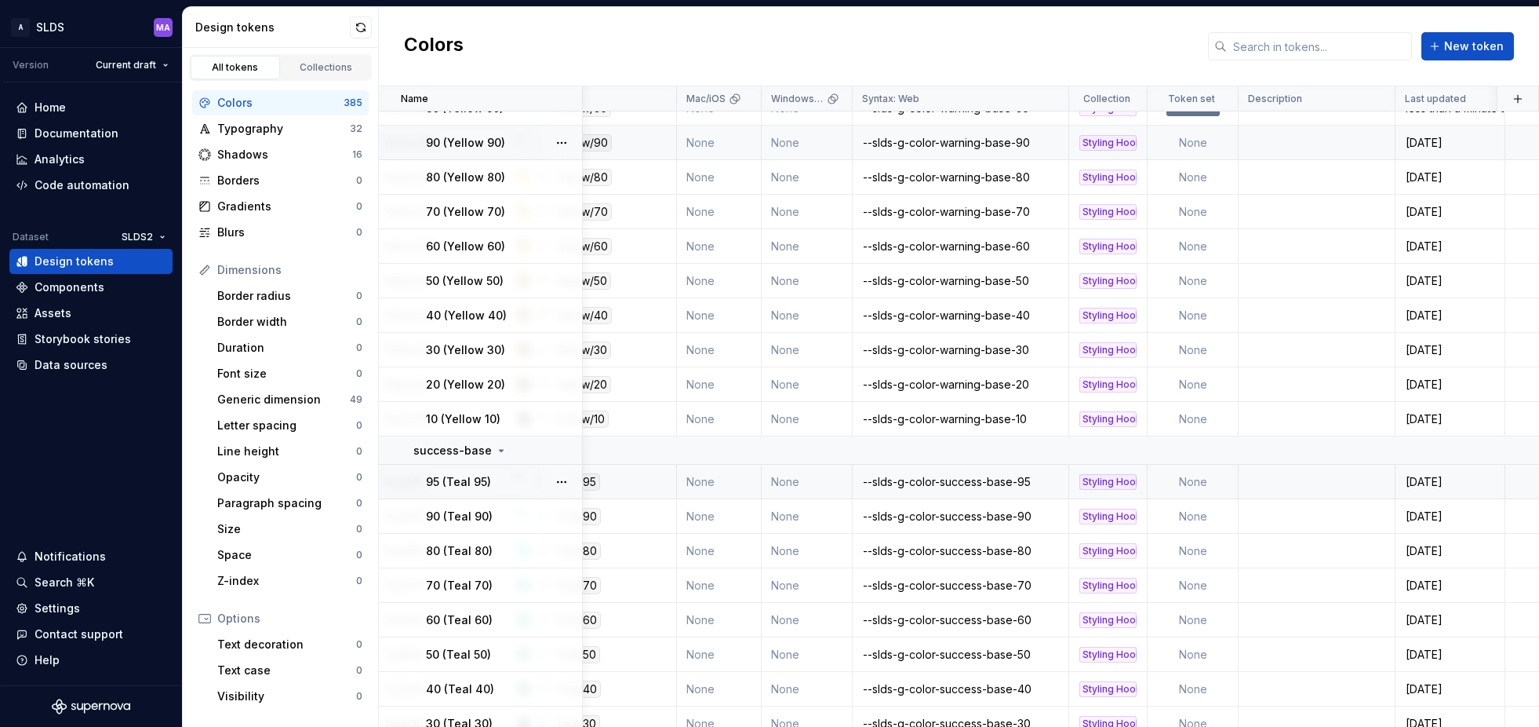
click at [1192, 487] on td "None" at bounding box center [1193, 481] width 91 height 35
type textarea "*"
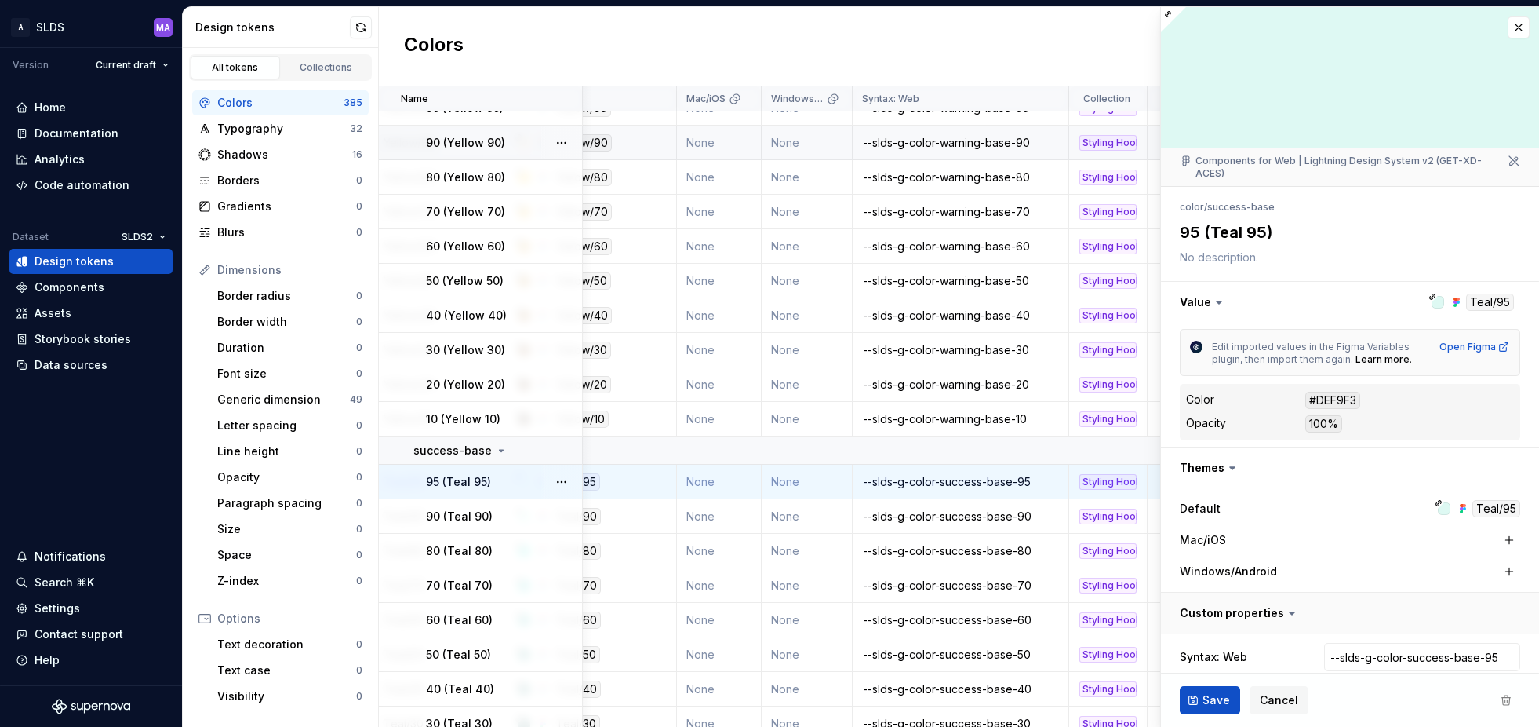
scroll to position [75, 0]
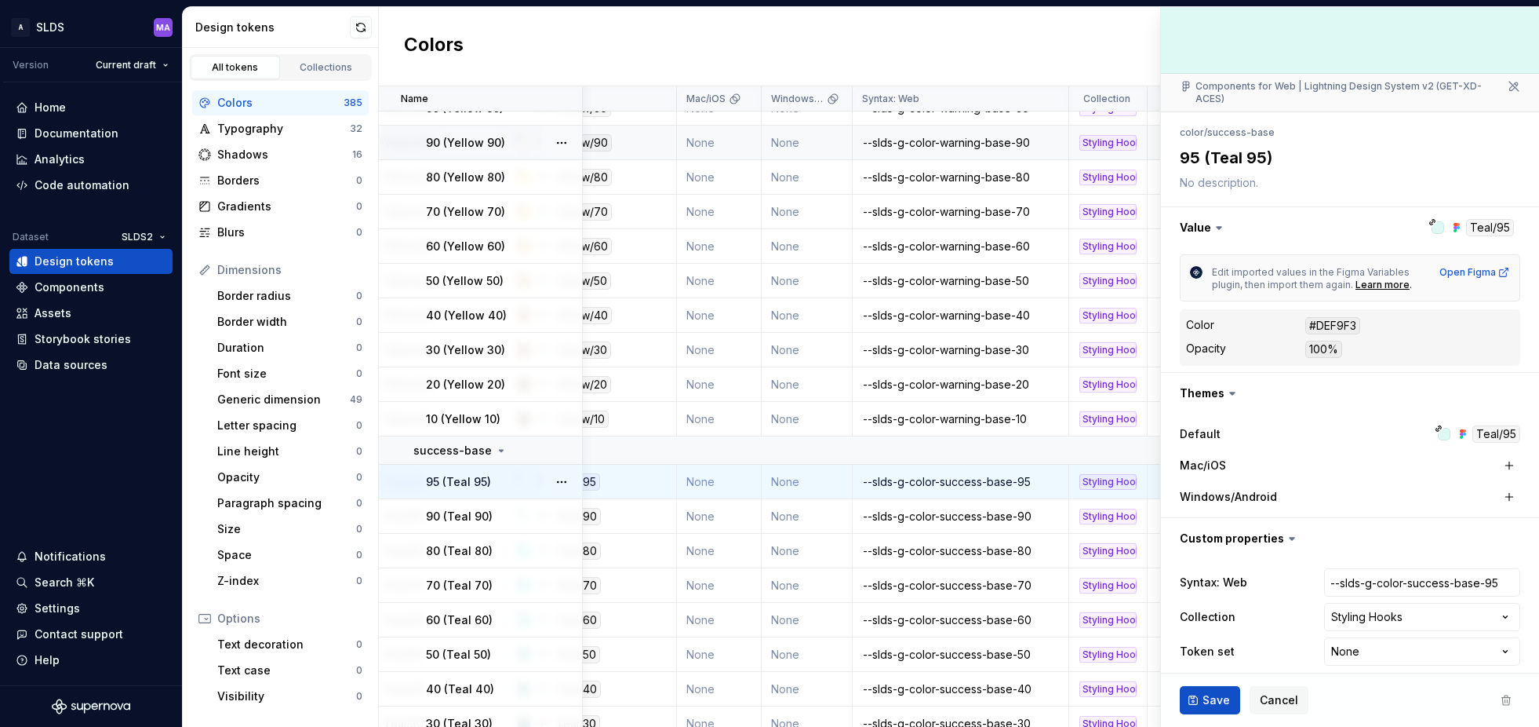
click at [1395, 639] on html "A SLDS MA Version Current draft Home Documentation Analytics Code automation Da…" at bounding box center [769, 363] width 1539 height 727
select select "**********"
click at [1211, 700] on span "Save" at bounding box center [1216, 700] width 27 height 16
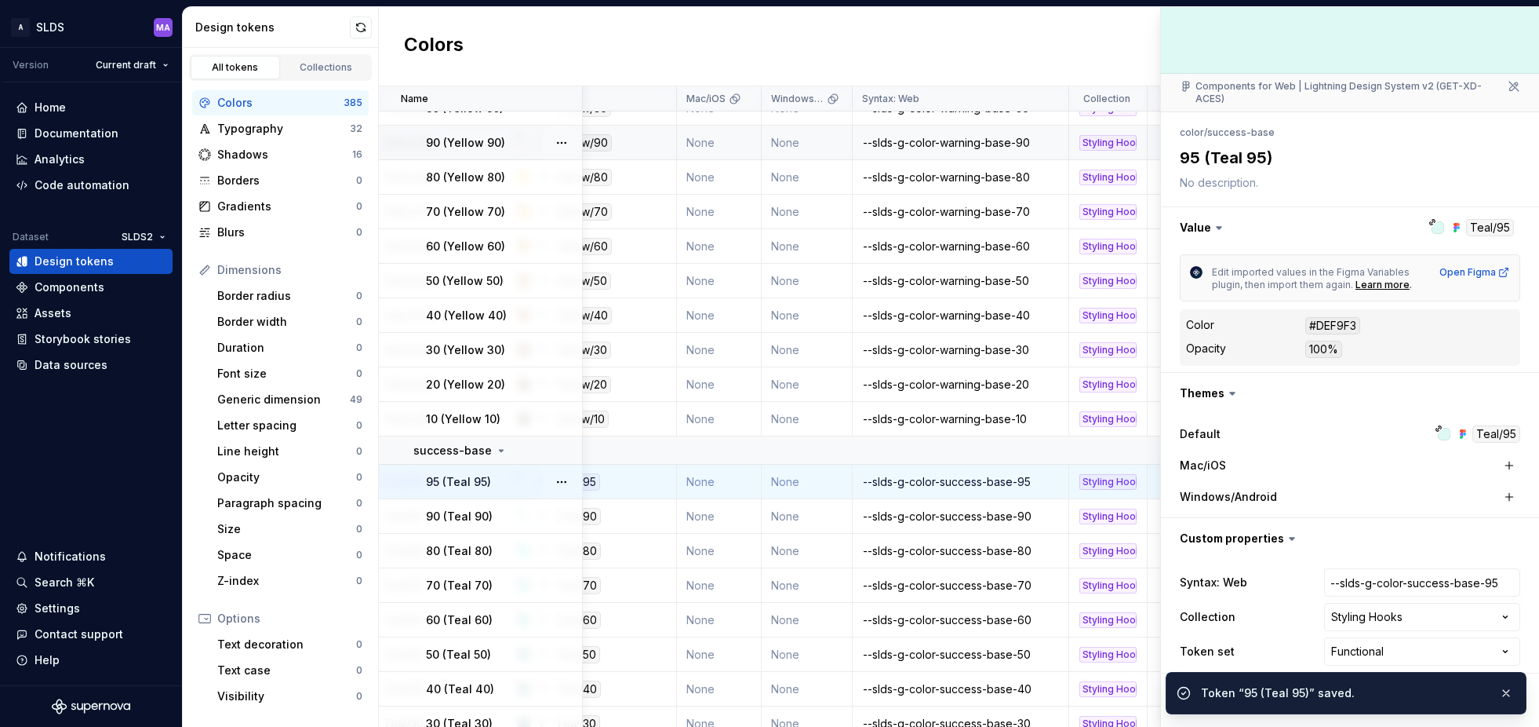
type textarea "*"
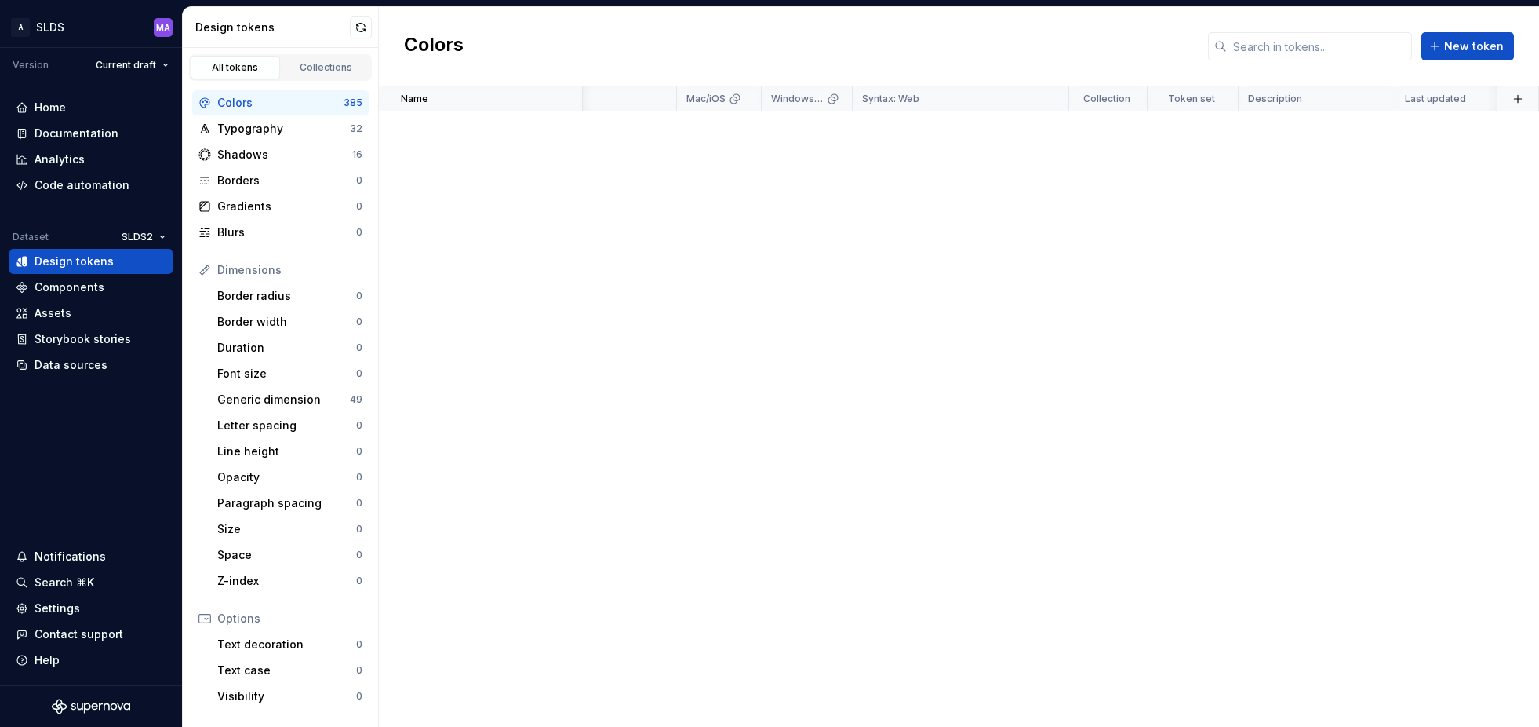
scroll to position [0, 251]
